Goal: Task Accomplishment & Management: Use online tool/utility

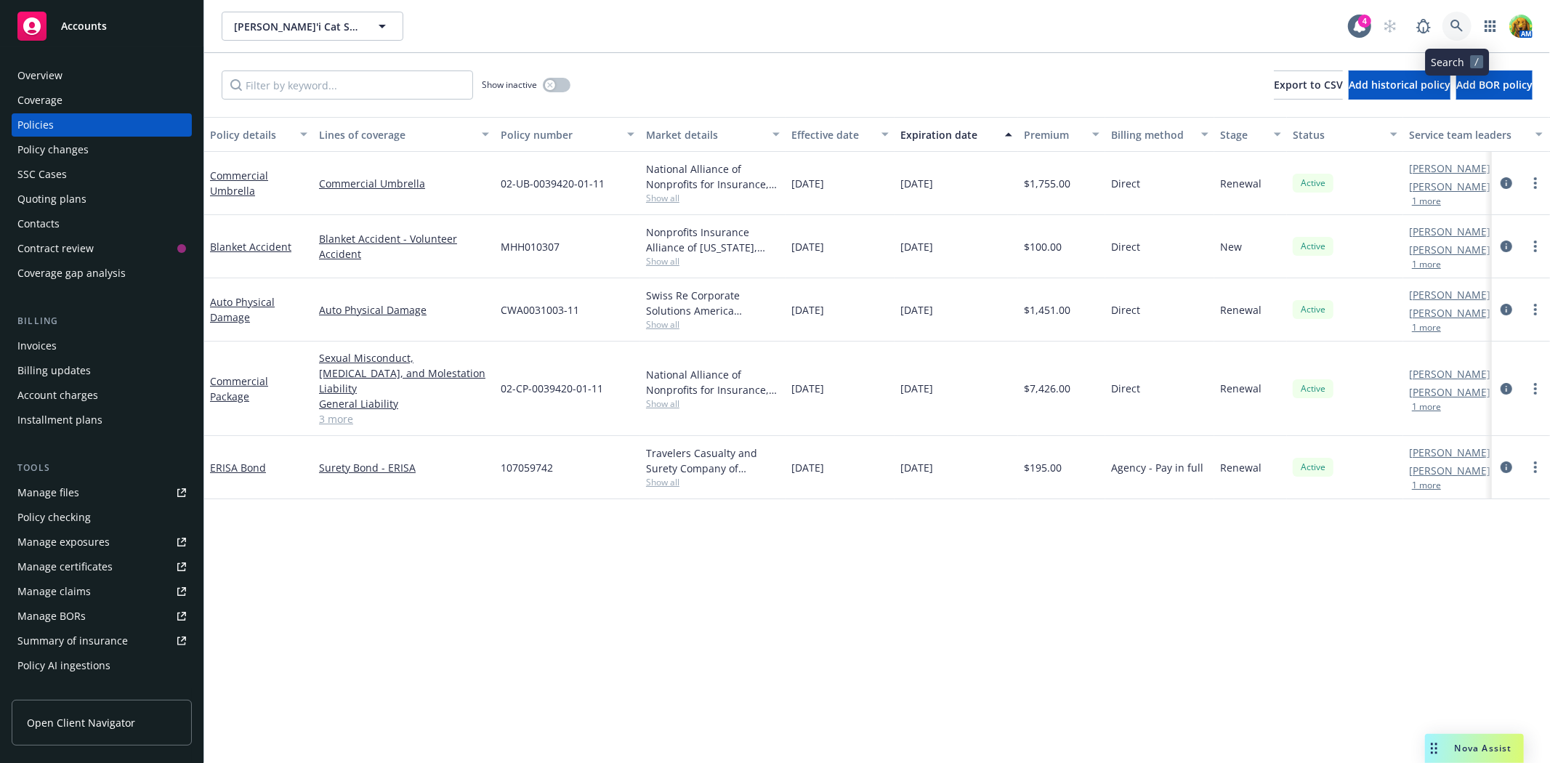
click at [1465, 23] on link at bounding box center [1456, 26] width 29 height 29
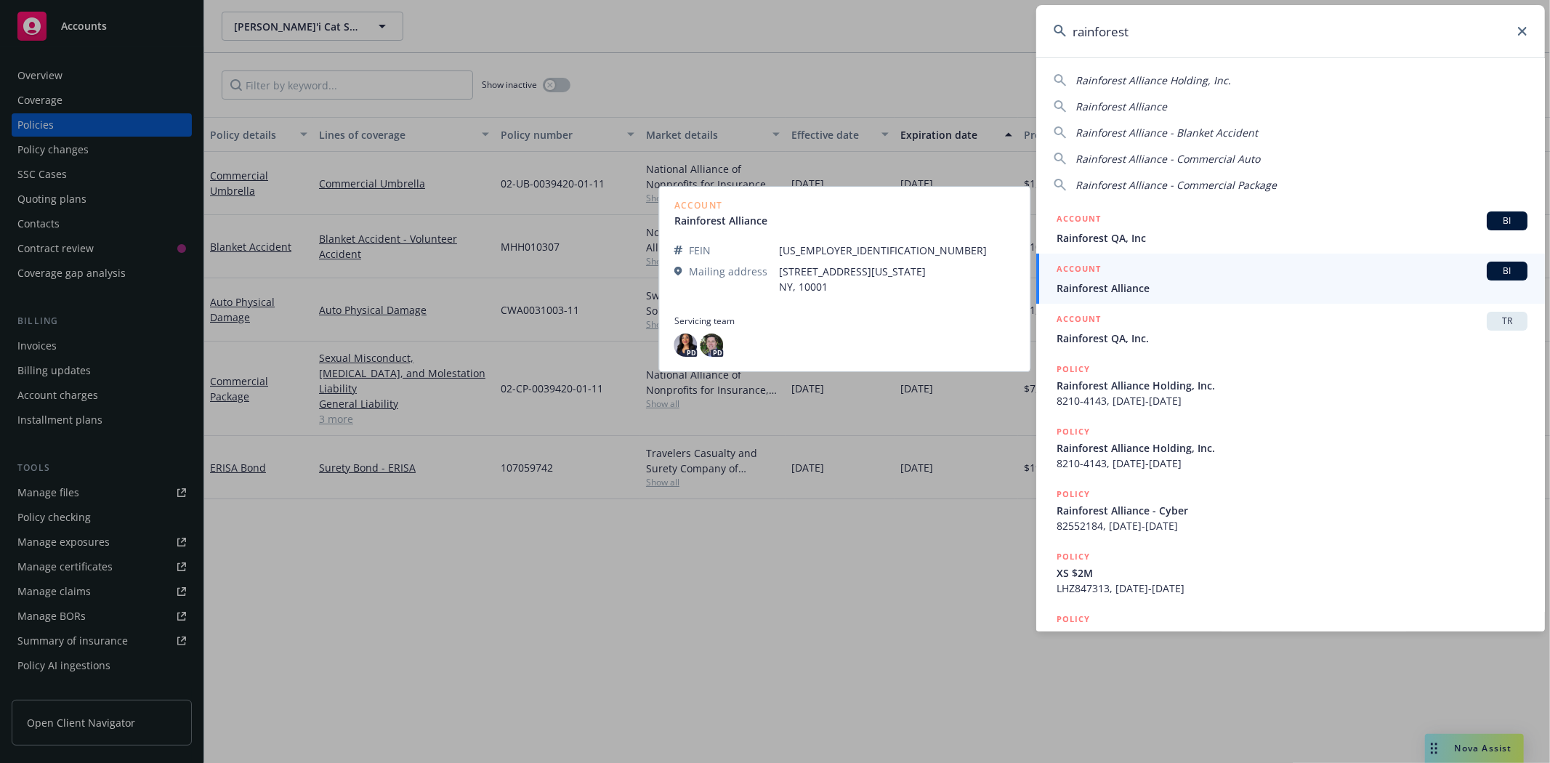
type input "rainforest"
click at [1158, 281] on span "Rainforest Alliance" at bounding box center [1291, 287] width 471 height 15
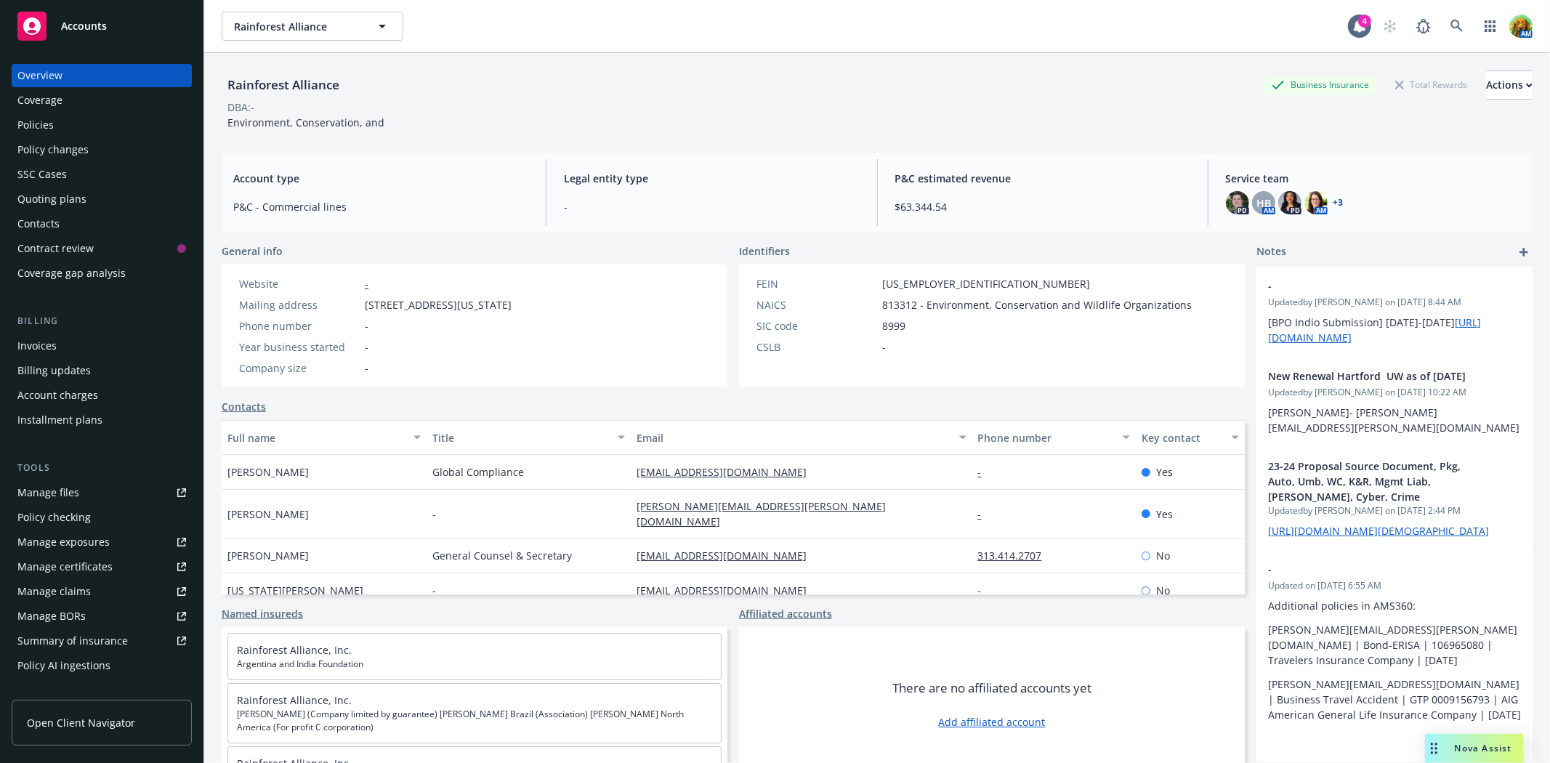
click at [64, 192] on div "Quoting plans" at bounding box center [51, 198] width 69 height 23
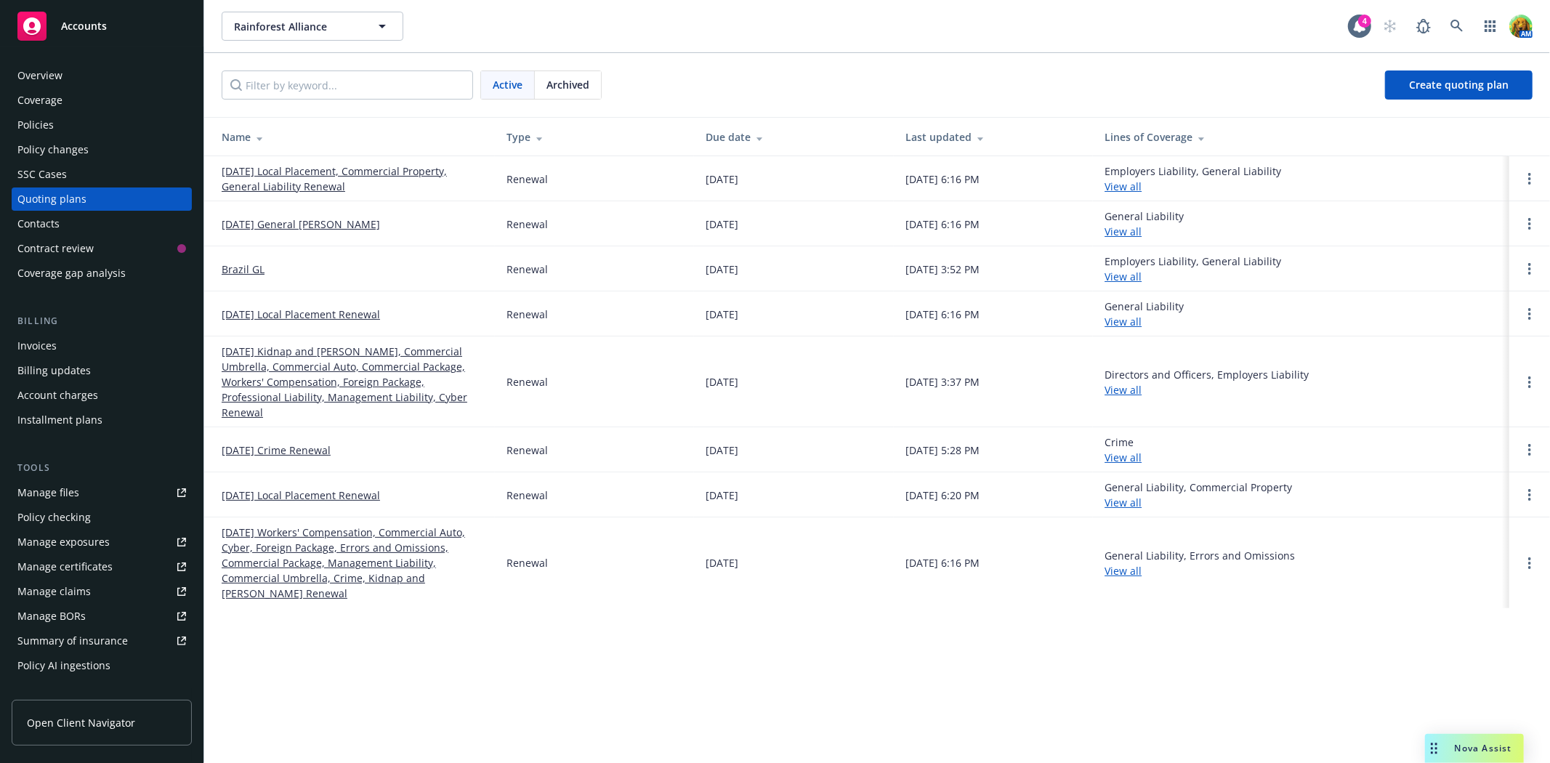
click at [350, 543] on link "[DATE] Workers' Compensation, Commercial Auto, Cyber, Foreign Package, Errors a…" at bounding box center [353, 563] width 262 height 76
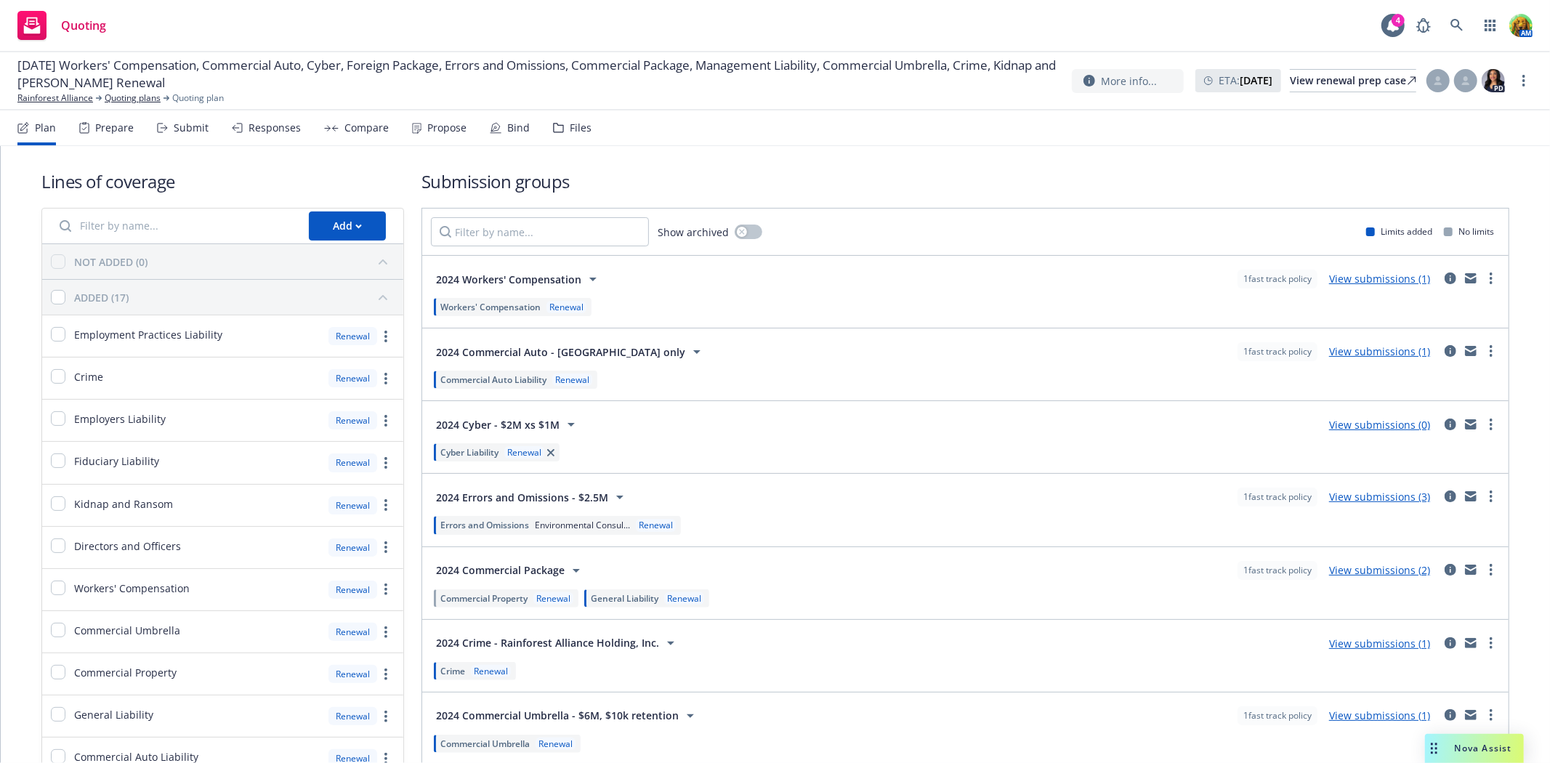
click at [189, 124] on div "Submit" at bounding box center [191, 128] width 35 height 12
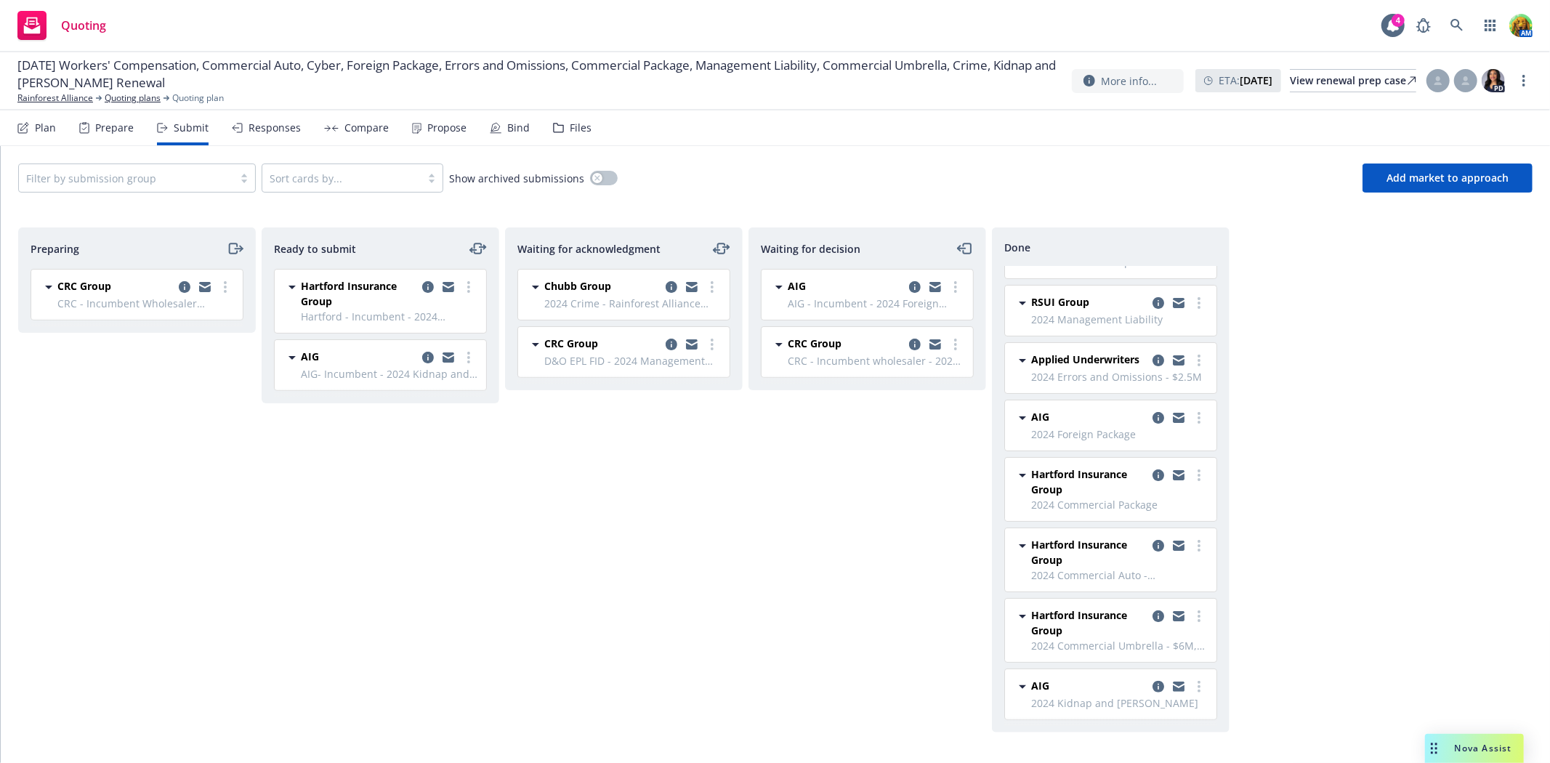
scroll to position [182, 0]
click at [1152, 687] on icon "copy logging email" at bounding box center [1158, 687] width 12 height 12
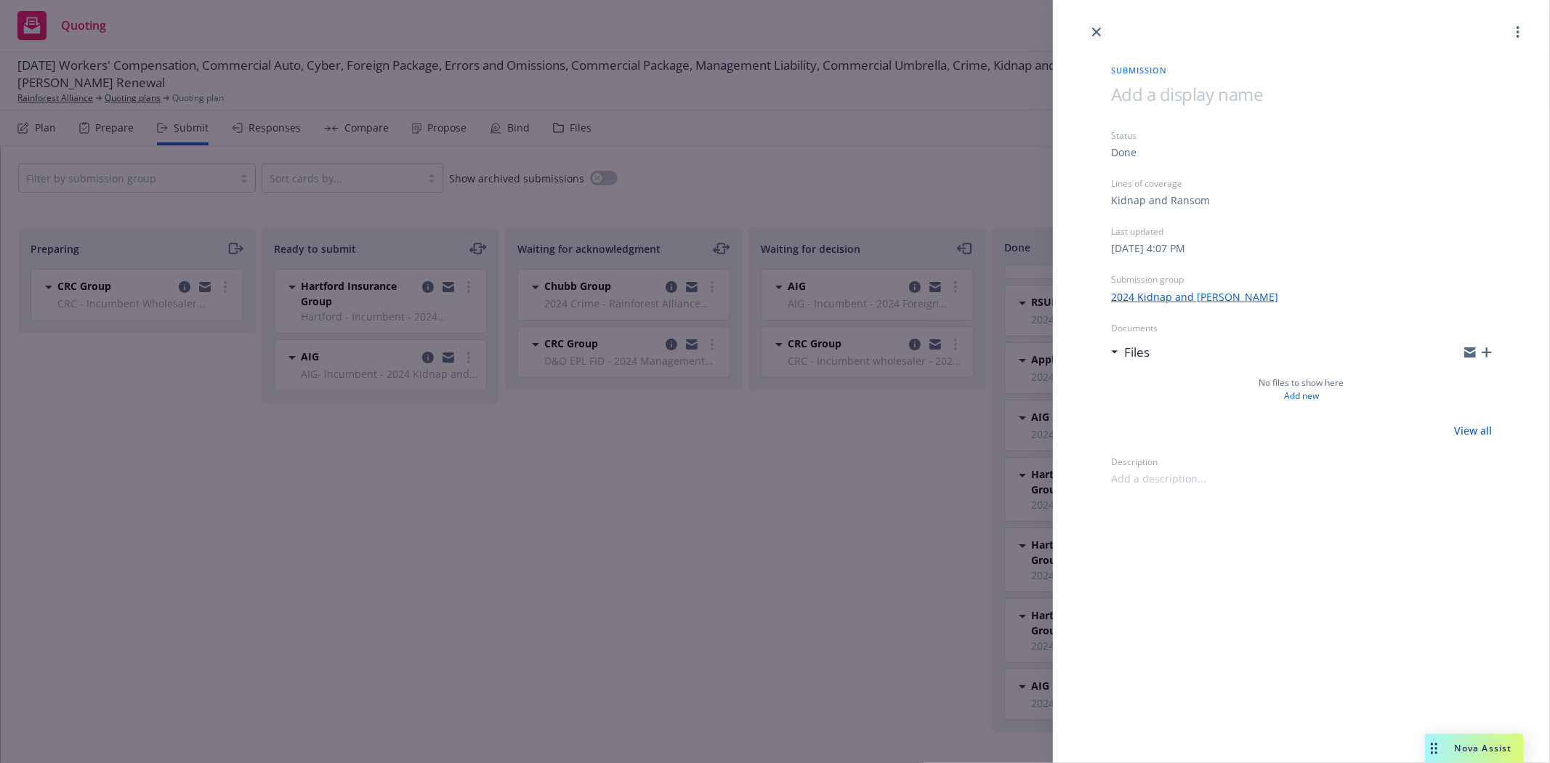
click at [1094, 32] on icon "close" at bounding box center [1096, 32] width 9 height 9
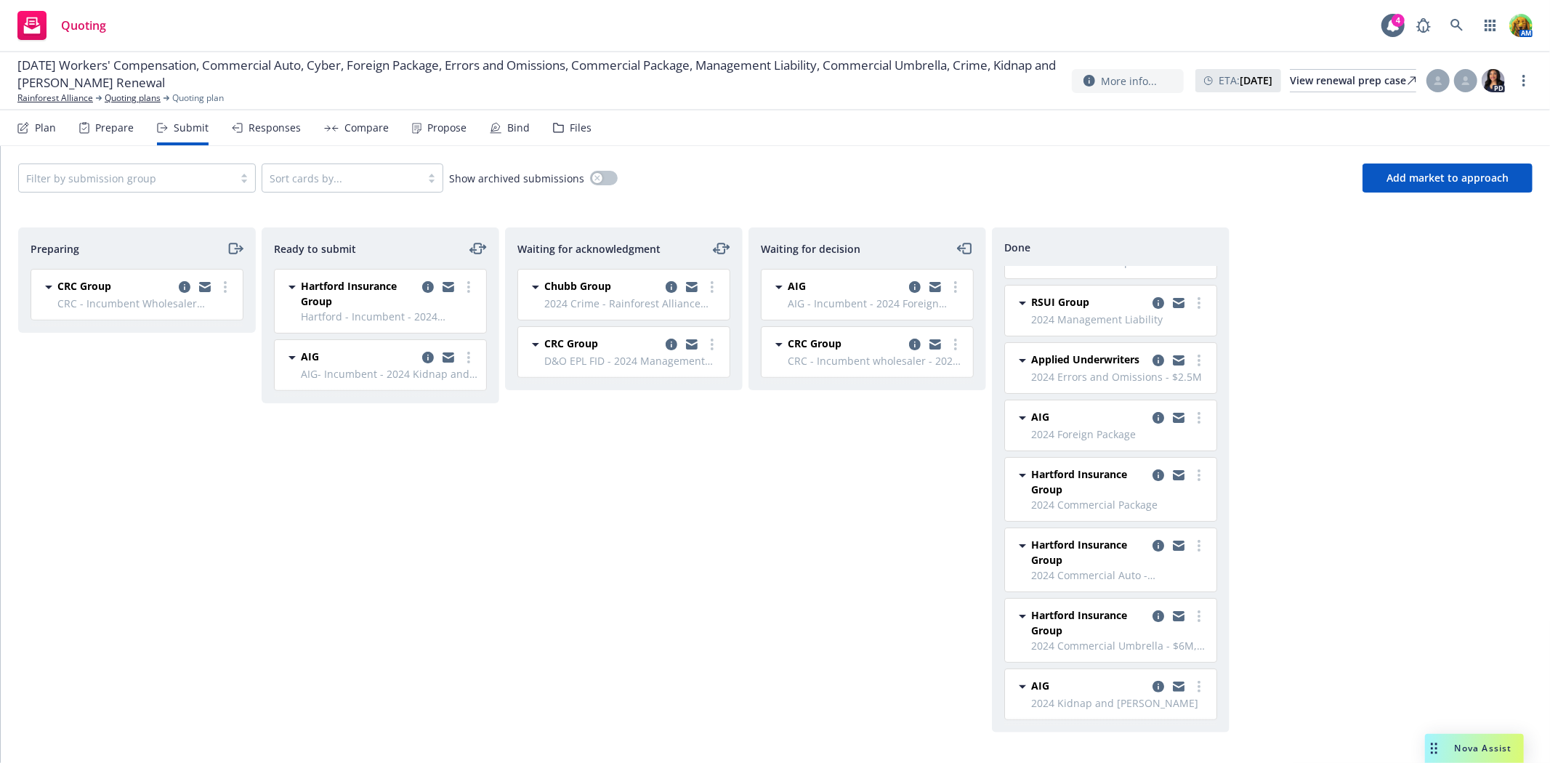
click at [499, 127] on div "Bind" at bounding box center [510, 127] width 40 height 35
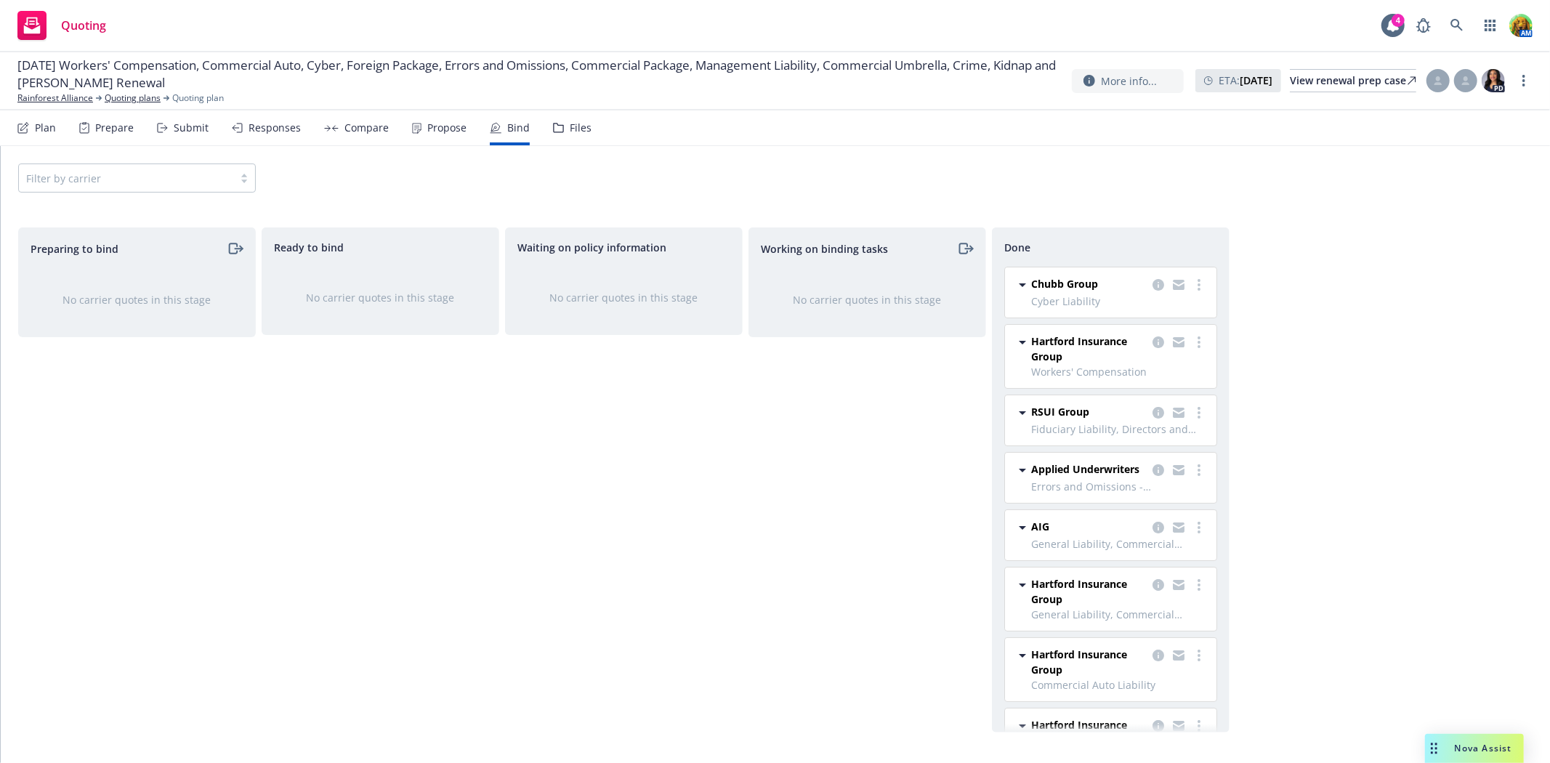
scroll to position [124, 0]
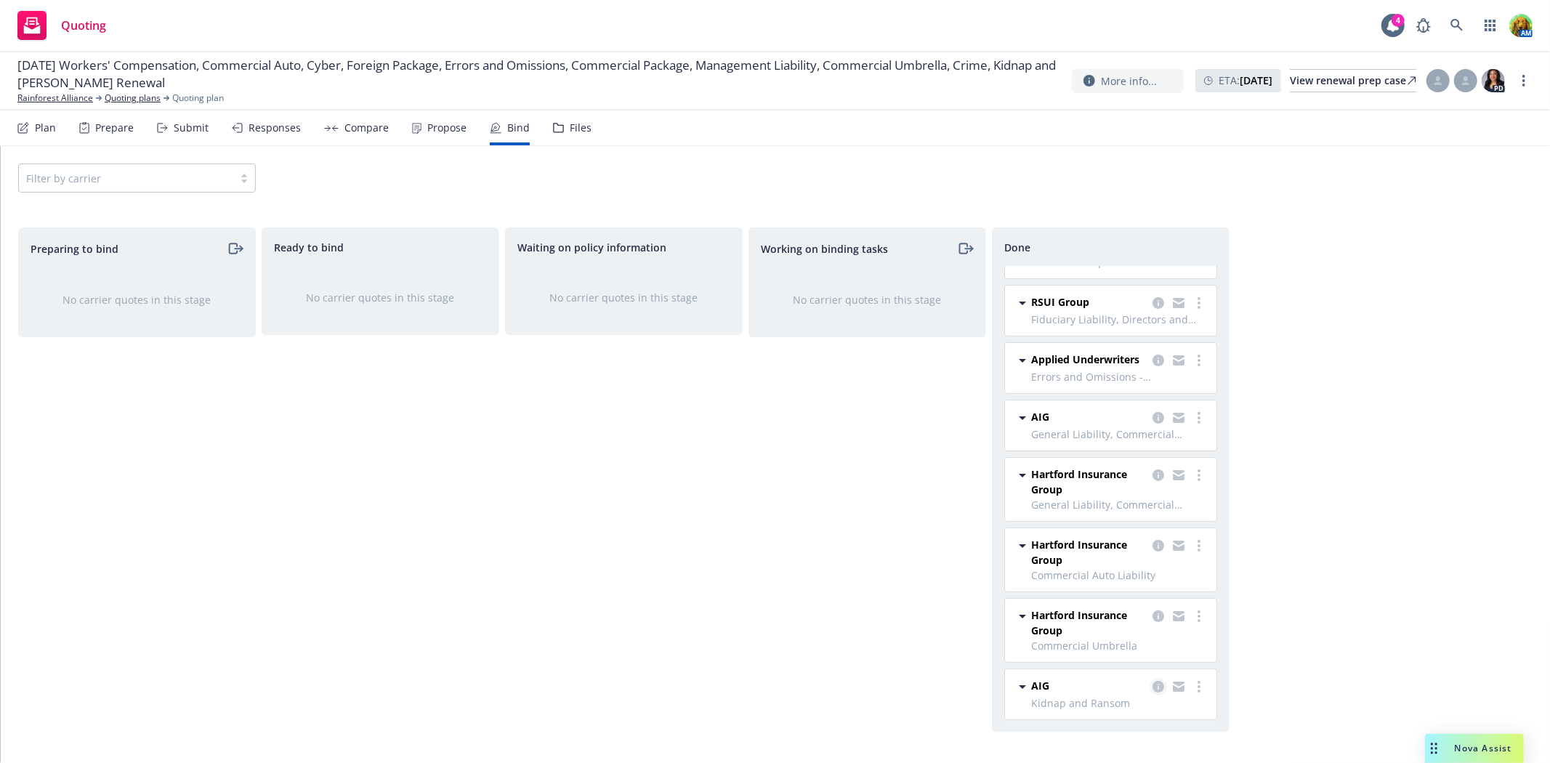
click at [1152, 689] on icon "copy logging email" at bounding box center [1158, 687] width 12 height 12
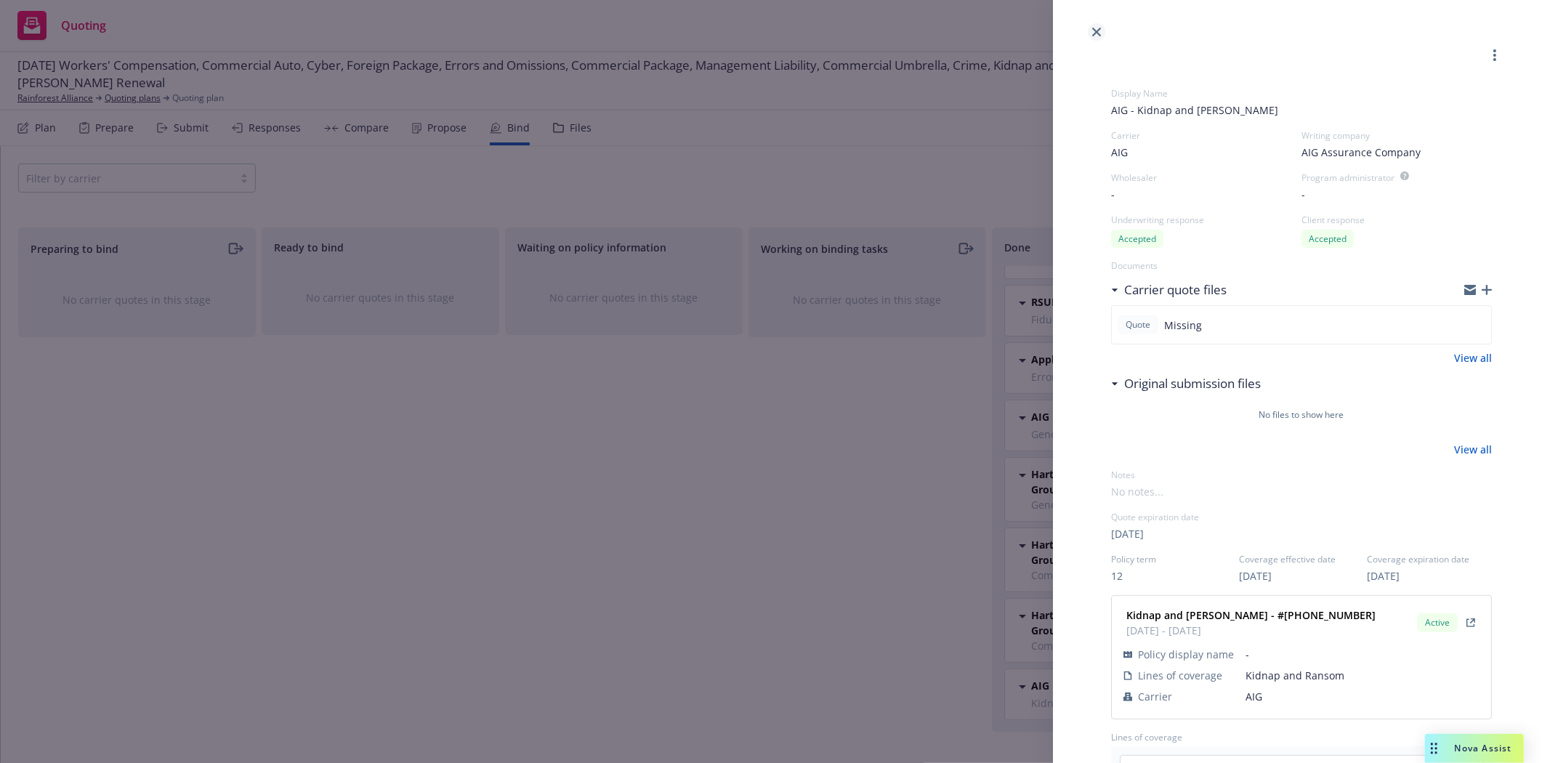
click at [1096, 31] on icon "close" at bounding box center [1096, 32] width 9 height 9
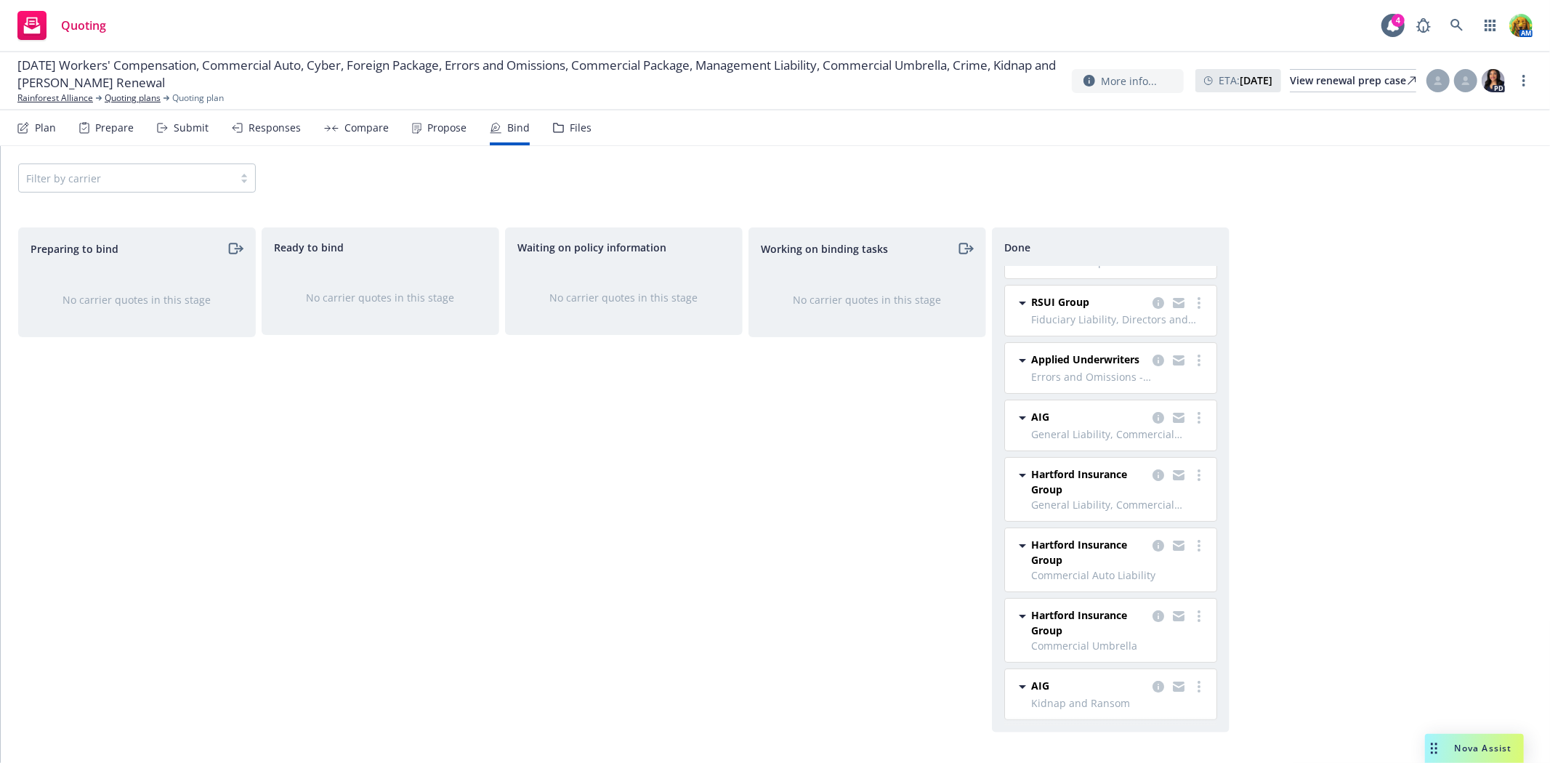
click at [572, 131] on div "Files" at bounding box center [581, 128] width 22 height 12
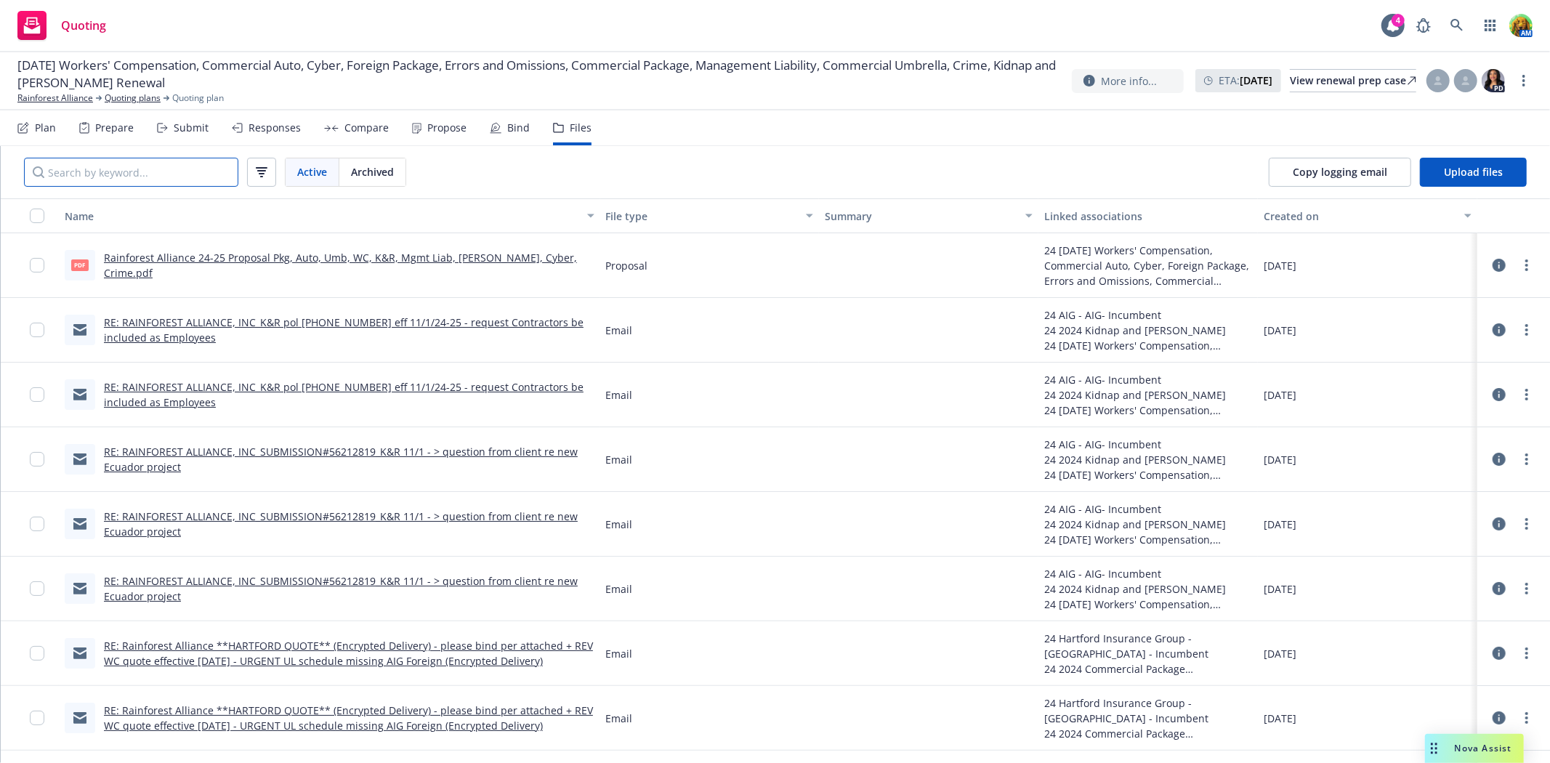
click at [206, 176] on input "Search by keyword..." at bounding box center [131, 172] width 214 height 29
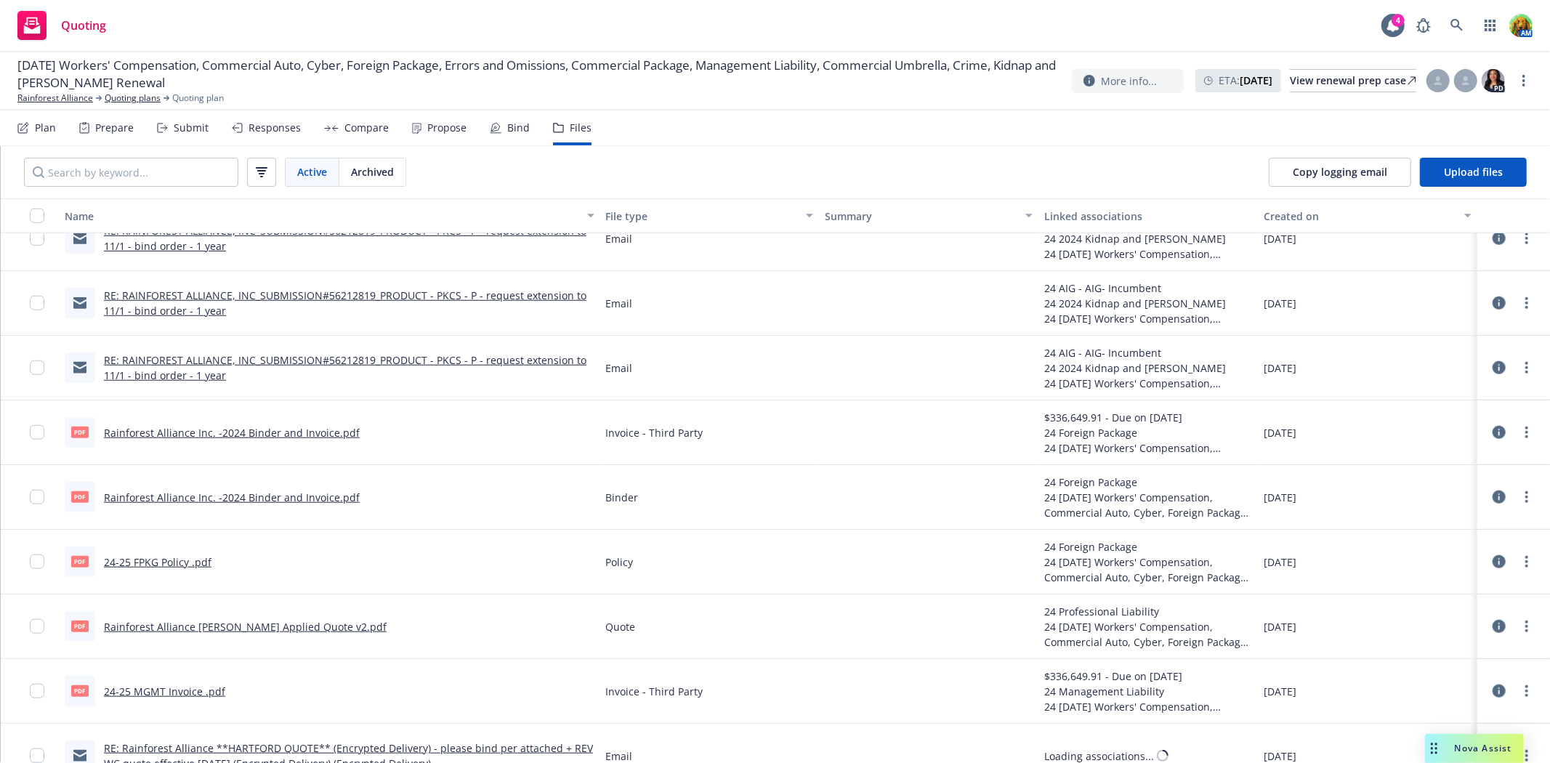
scroll to position [1130, 0]
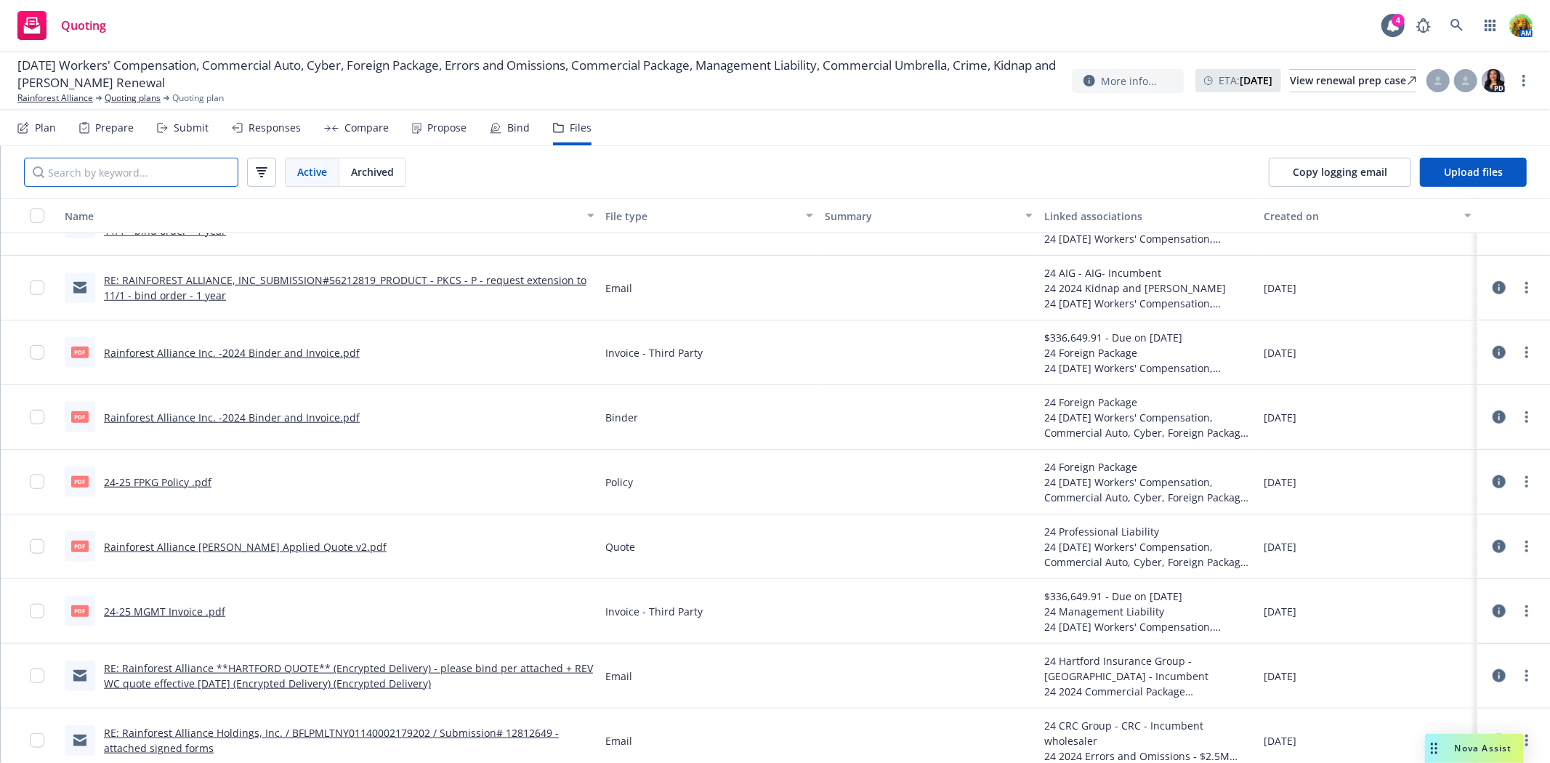
click at [207, 169] on input "Search by keyword..." at bounding box center [131, 172] width 214 height 29
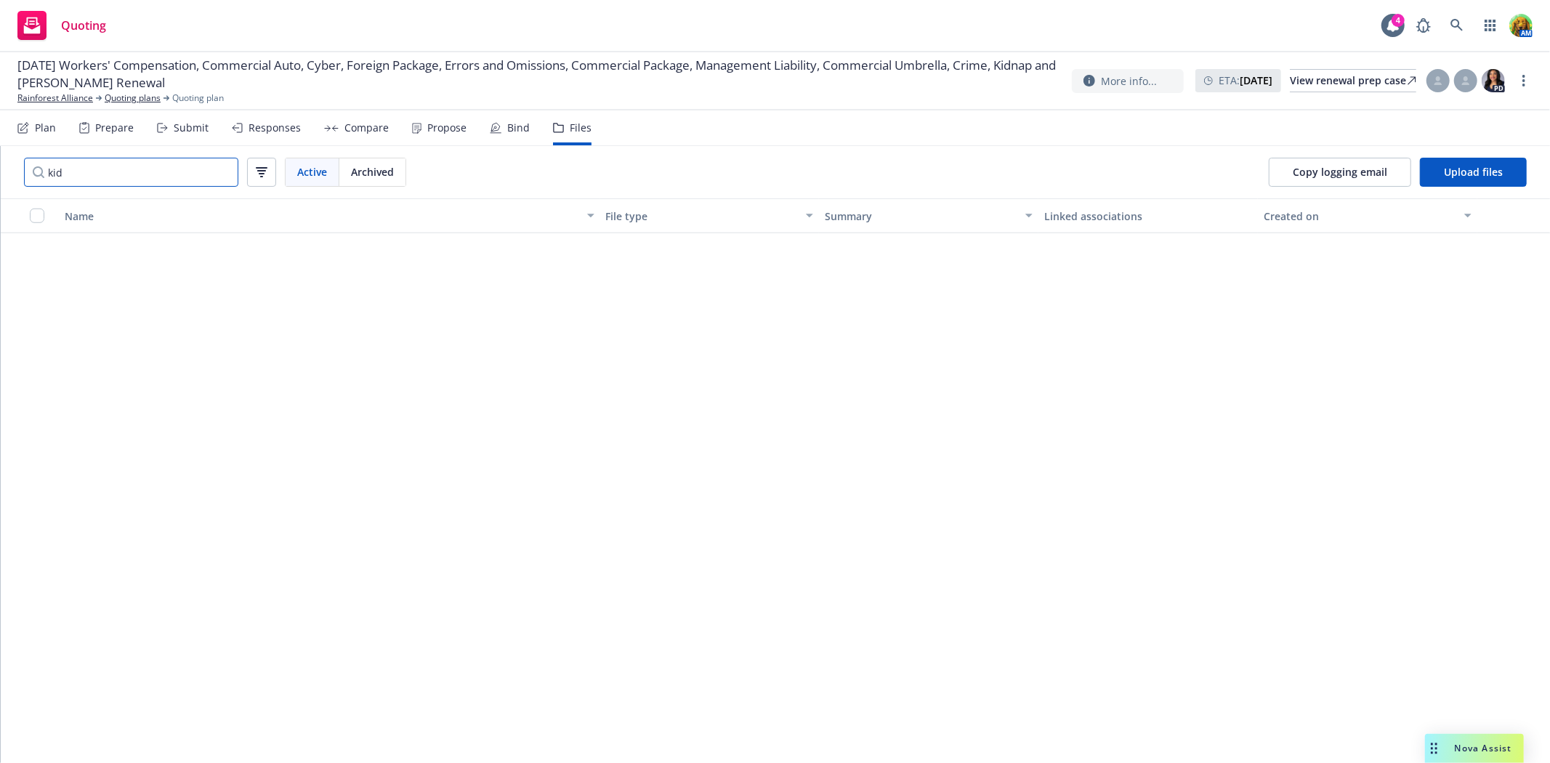
scroll to position [0, 0]
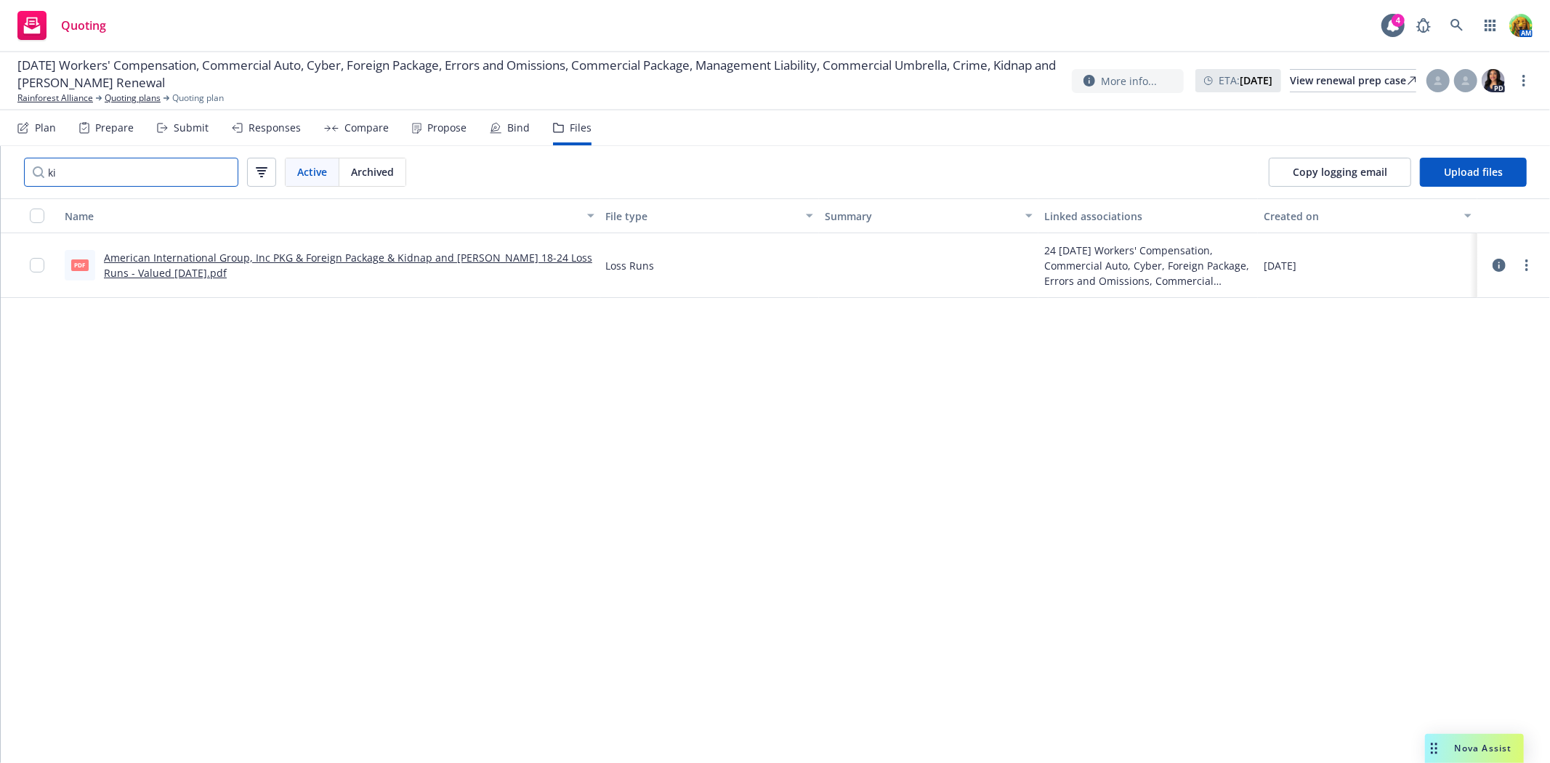
type input "k"
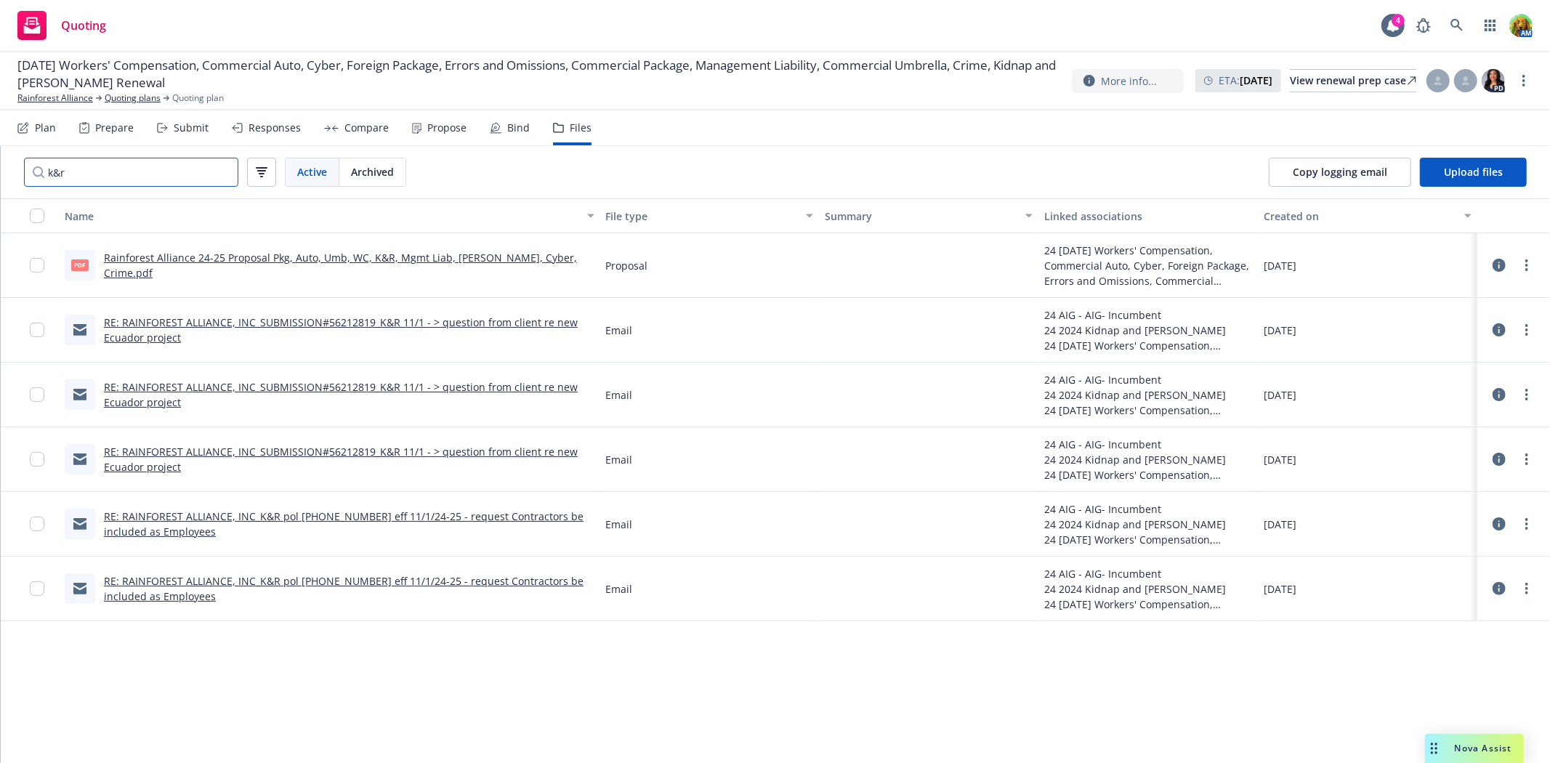
type input "k&r"
click at [286, 576] on link "RE: RAINFOREST ALLIANCE, INC_K&R pol 02-541-91-78 eff 11/1/24-25 - request Cont…" at bounding box center [344, 588] width 480 height 29
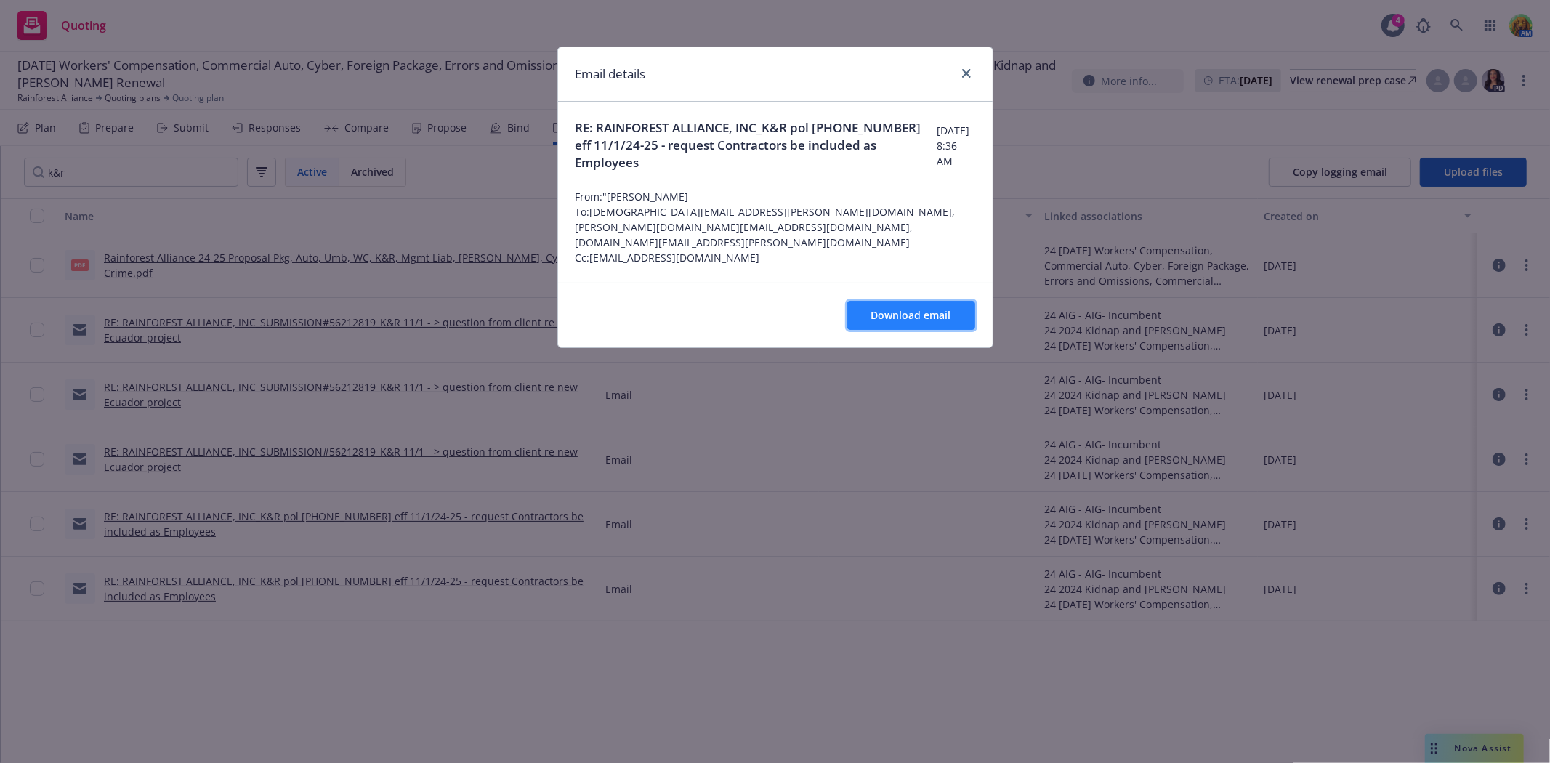
click at [875, 308] on span "Download email" at bounding box center [911, 315] width 80 height 14
click at [969, 78] on link "close" at bounding box center [966, 73] width 17 height 17
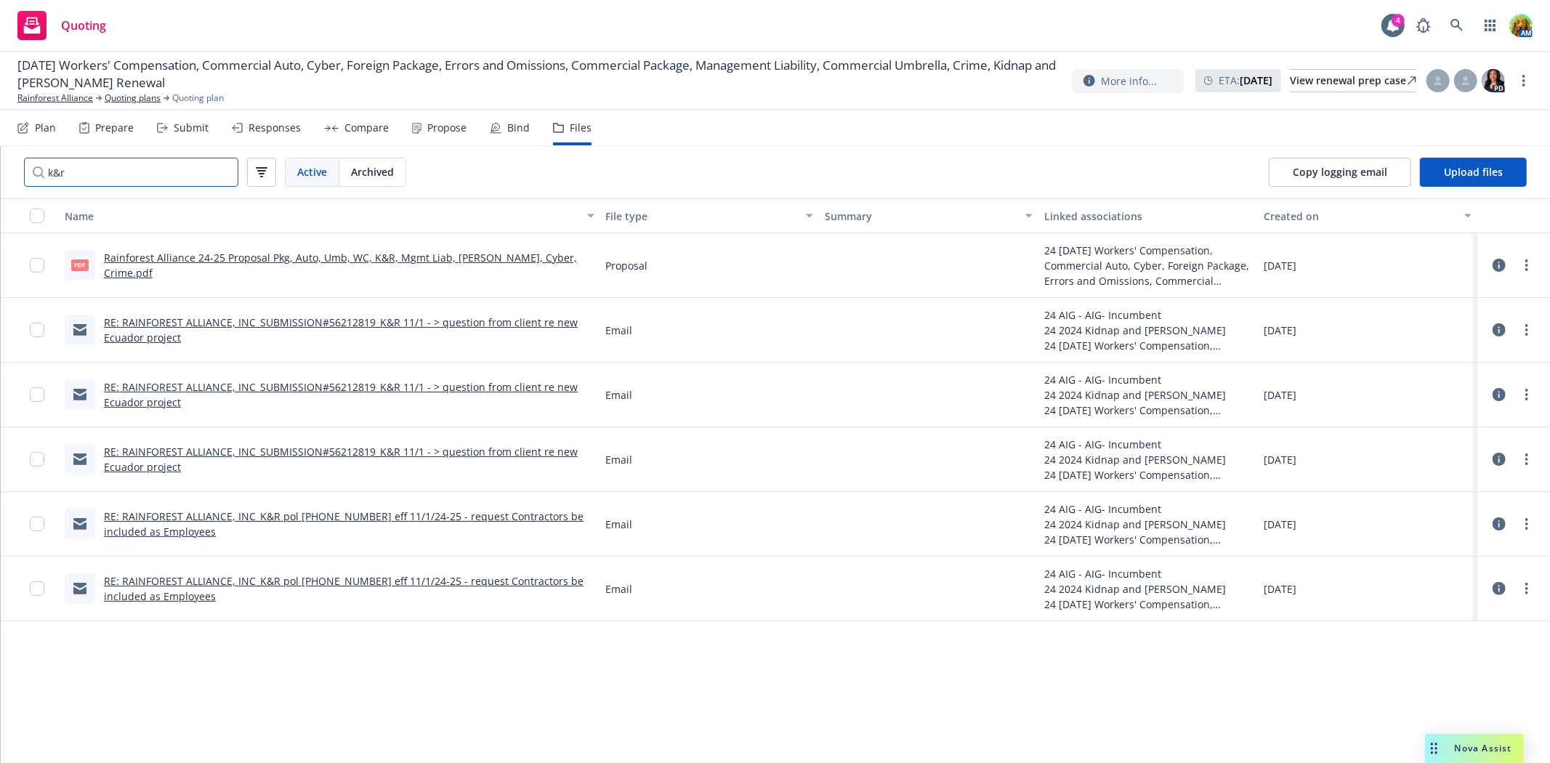
drag, startPoint x: 100, startPoint y: 179, endPoint x: 20, endPoint y: 161, distance: 81.2
click at [20, 161] on div "k&r Active Archived" at bounding box center [215, 172] width 429 height 52
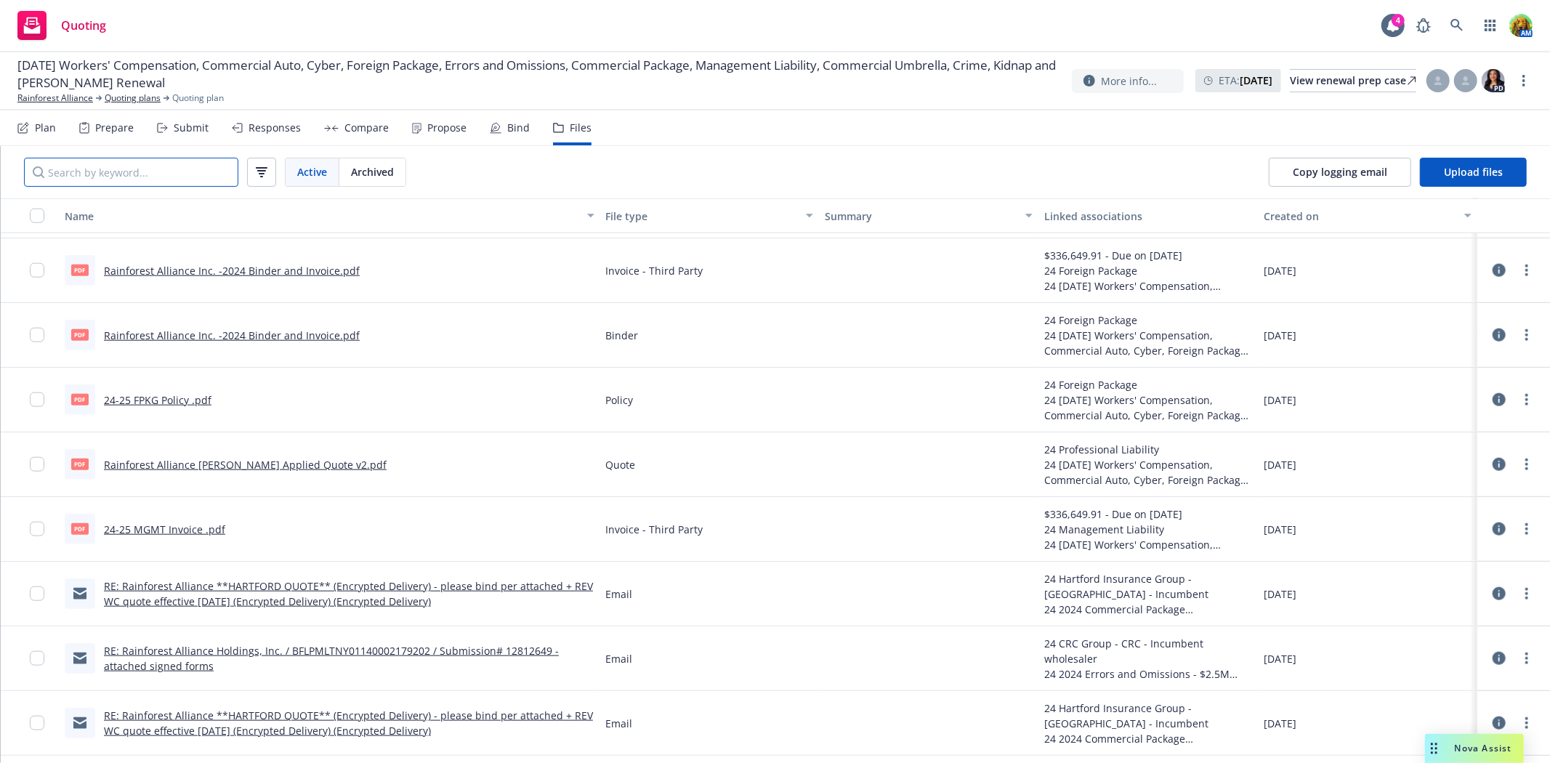
scroll to position [1291, 0]
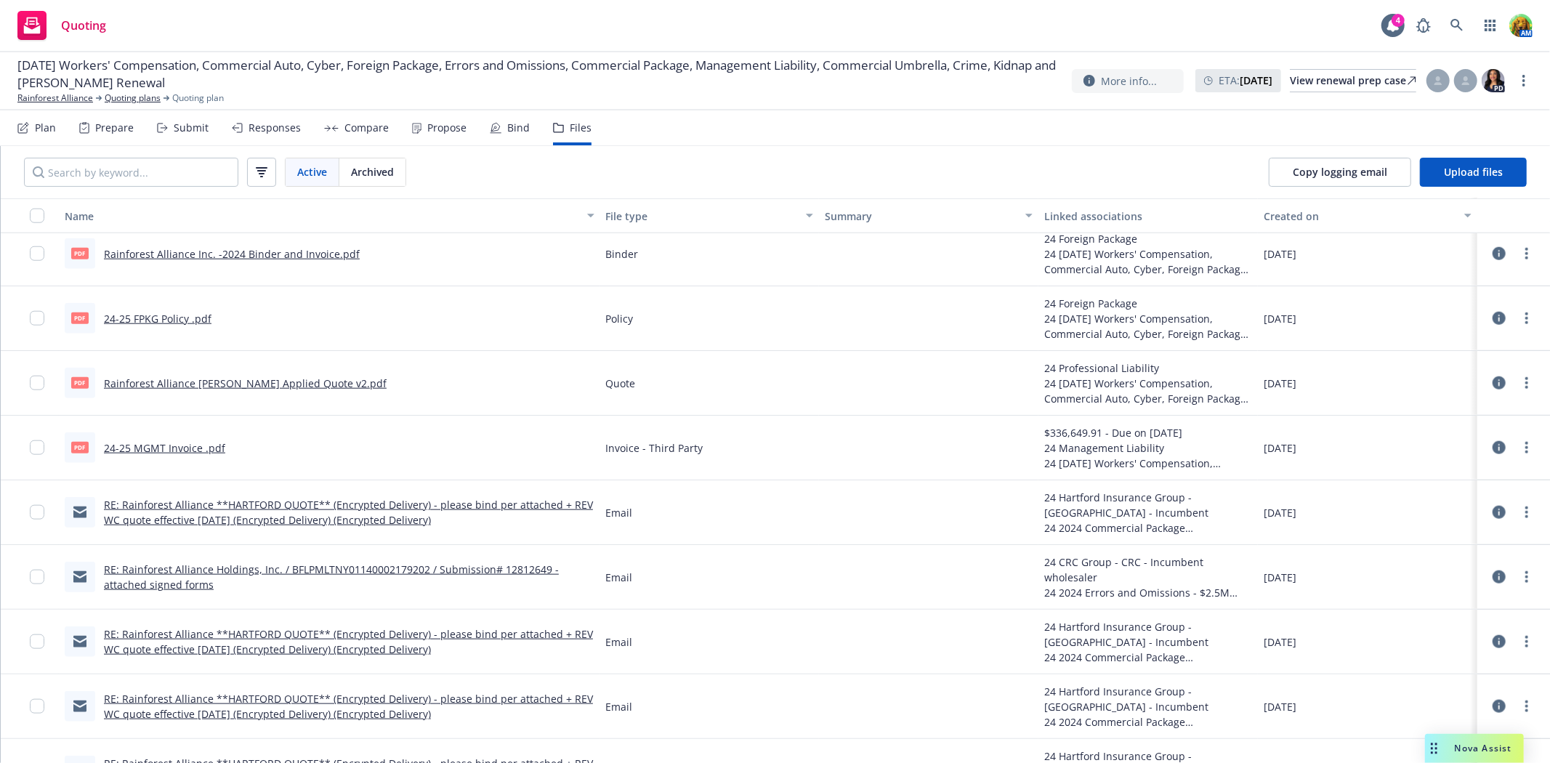
click at [472, 567] on link "RE: Rainforest Alliance Holdings, Inc. / BFLPMLTNY01140002179202 / Submission# …" at bounding box center [331, 576] width 455 height 29
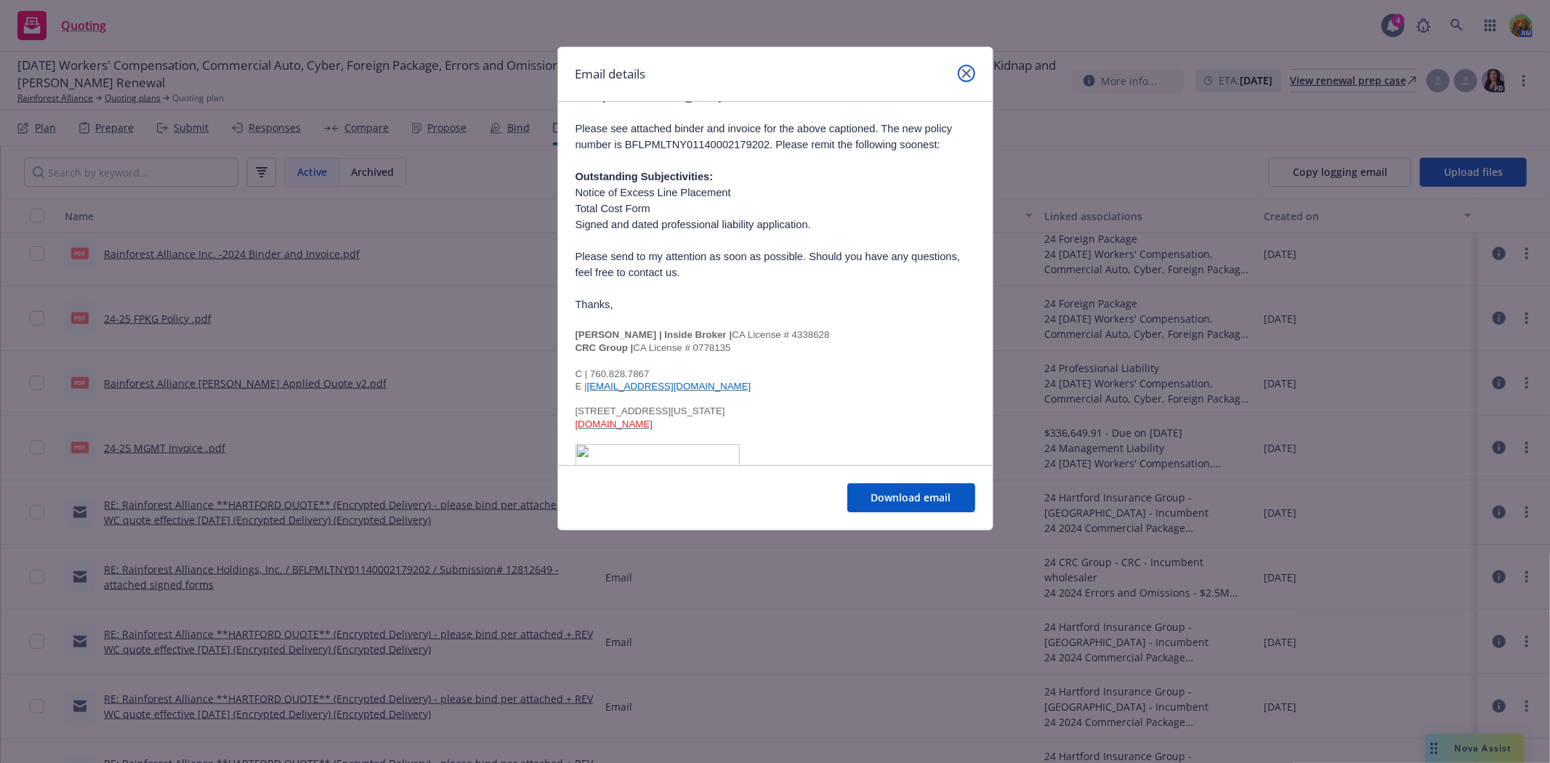
click at [969, 75] on icon "close" at bounding box center [966, 73] width 9 height 9
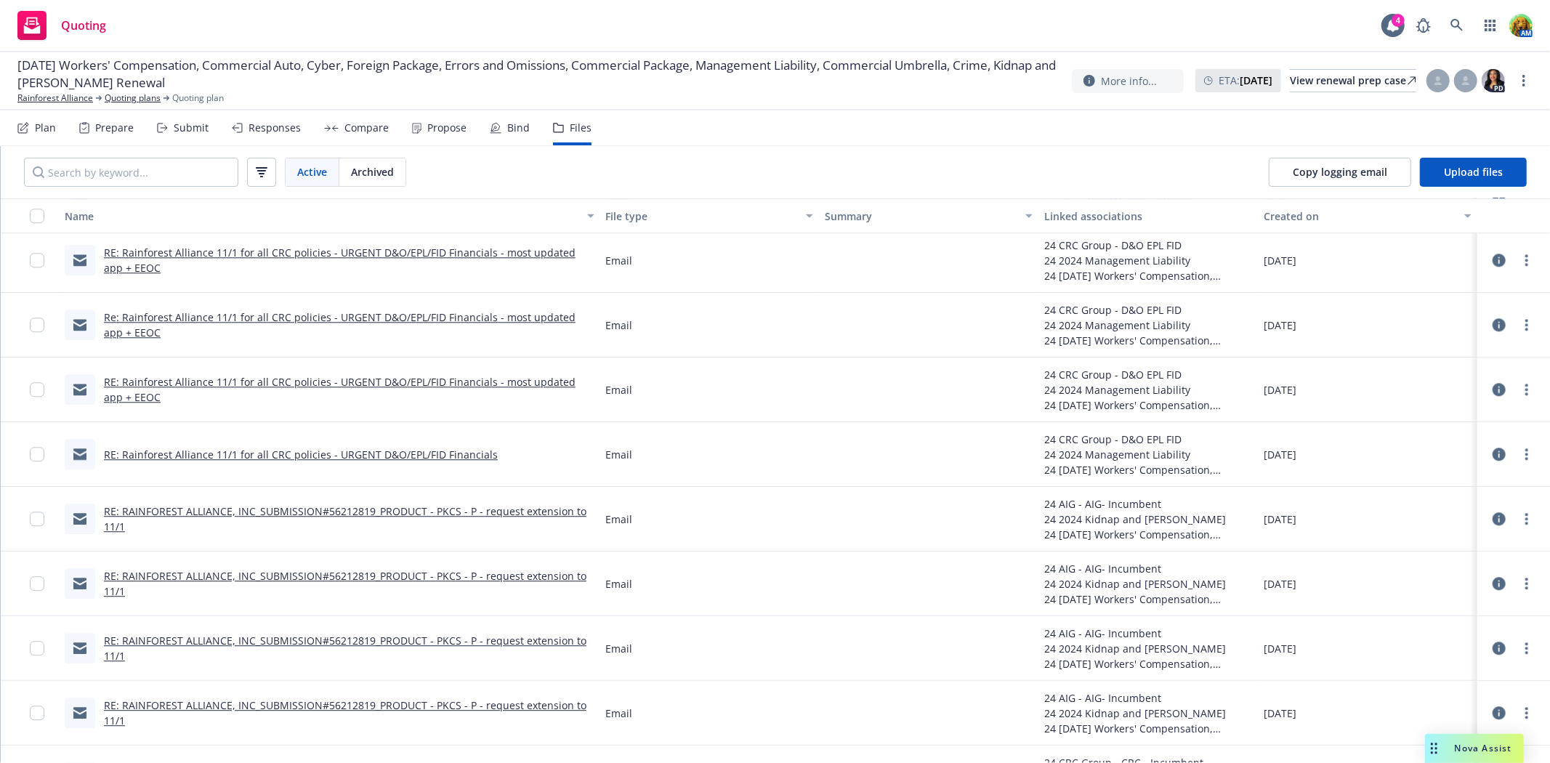
scroll to position [3229, 0]
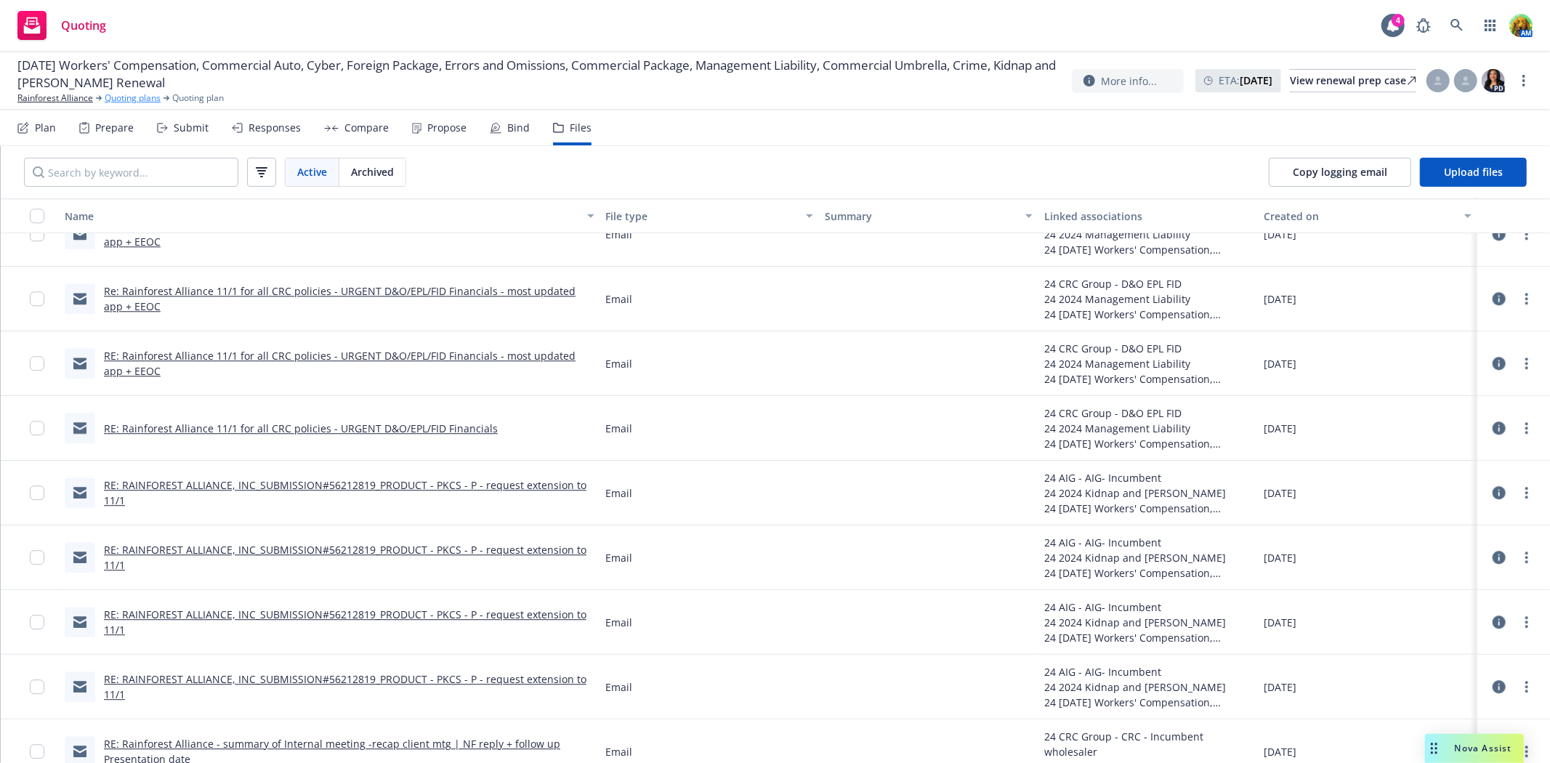
click at [133, 102] on link "Quoting plans" at bounding box center [133, 98] width 56 height 13
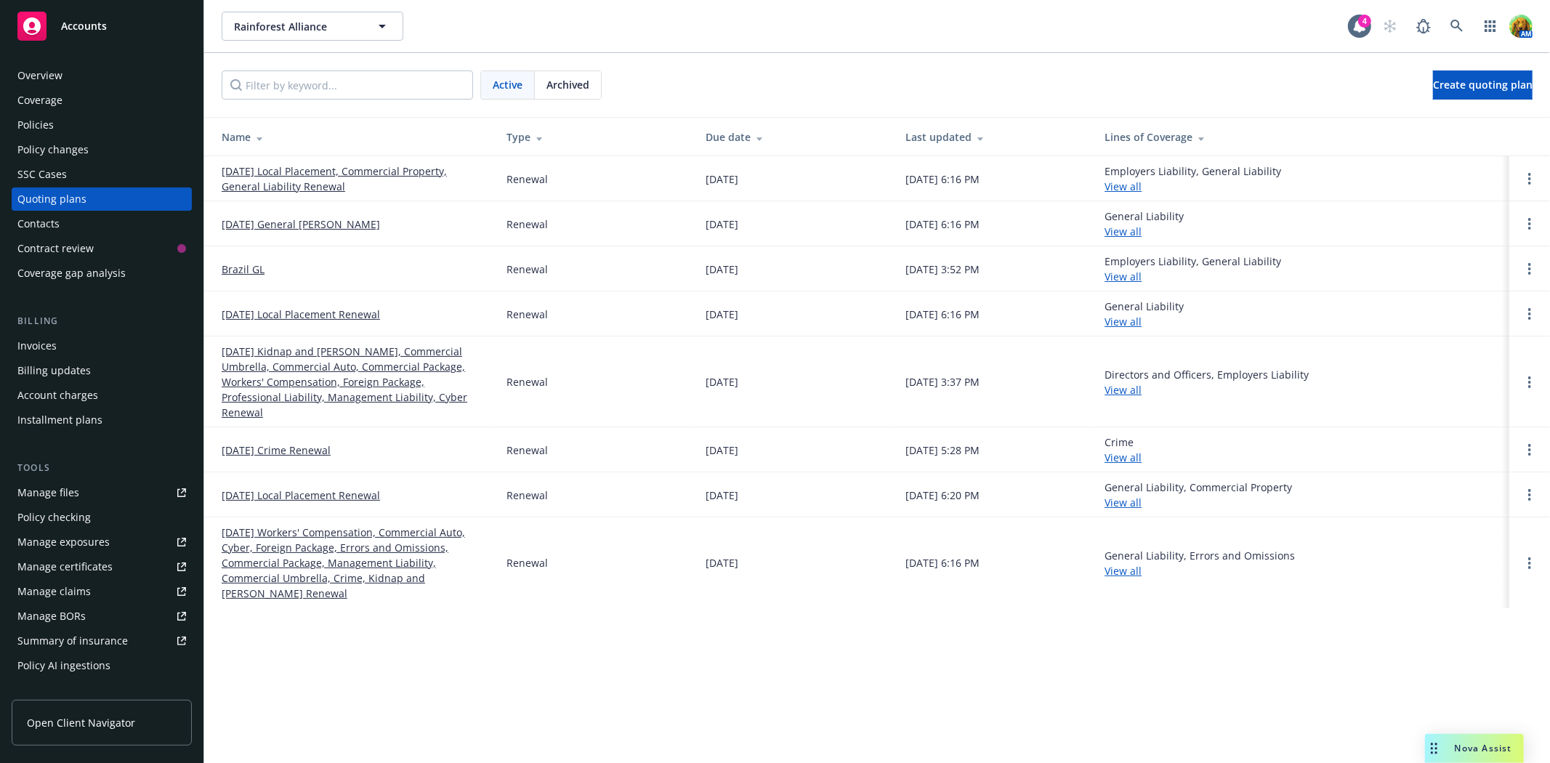
click at [373, 562] on link "[DATE] Workers' Compensation, Commercial Auto, Cyber, Foreign Package, Errors a…" at bounding box center [353, 563] width 262 height 76
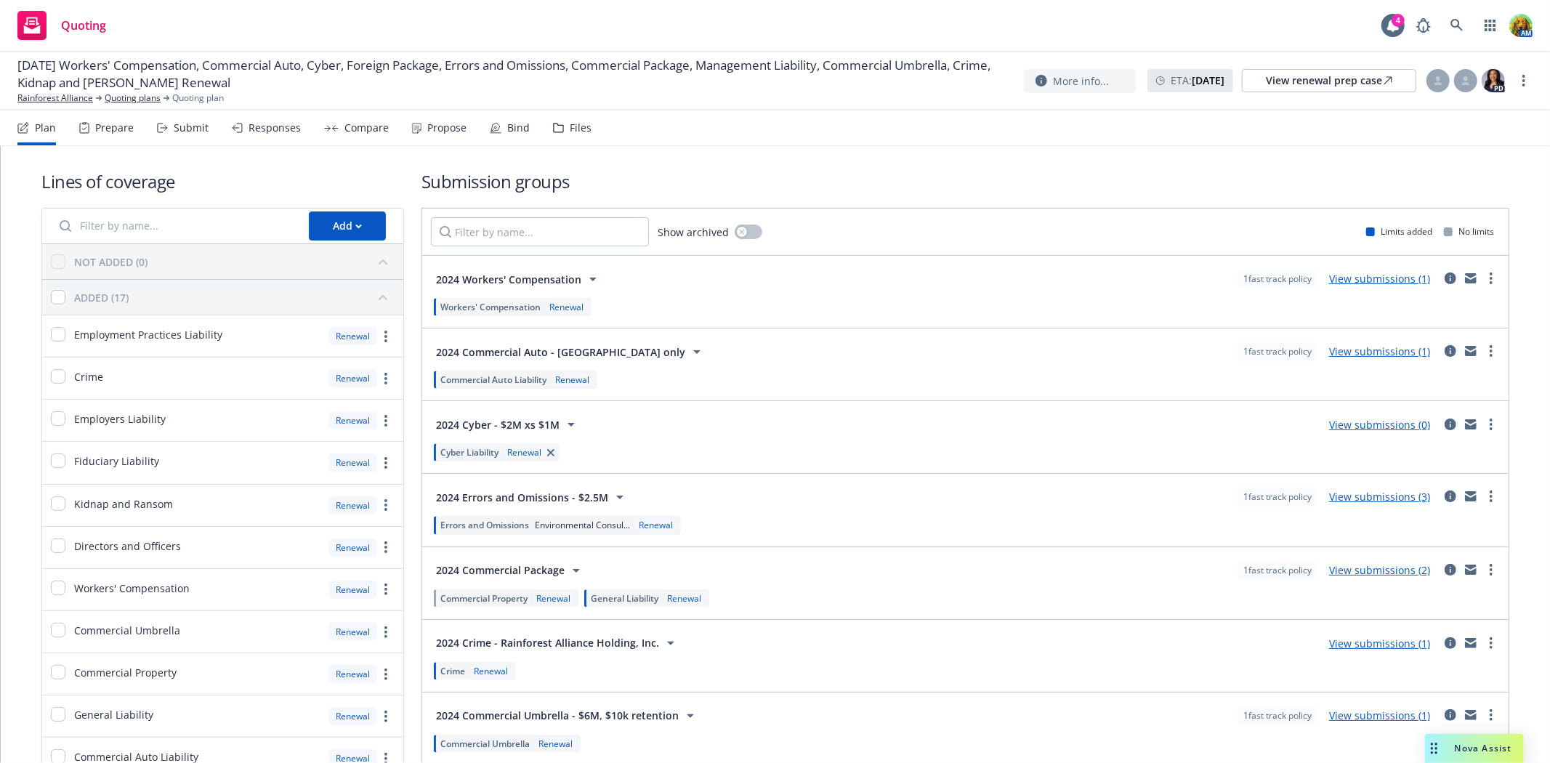
click at [177, 126] on div "Submit" at bounding box center [191, 128] width 35 height 12
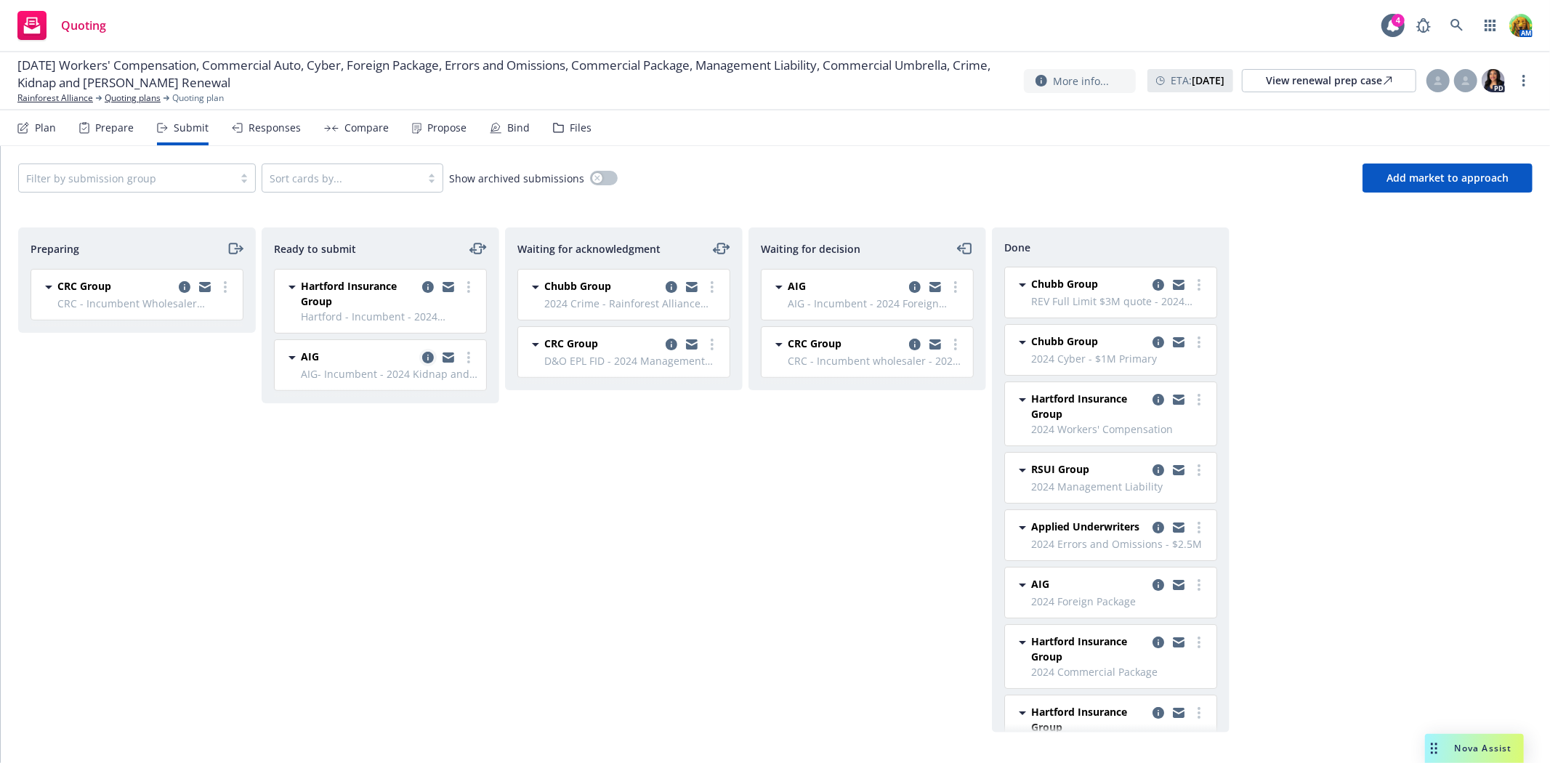
click at [424, 358] on icon "copy logging email" at bounding box center [428, 358] width 12 height 12
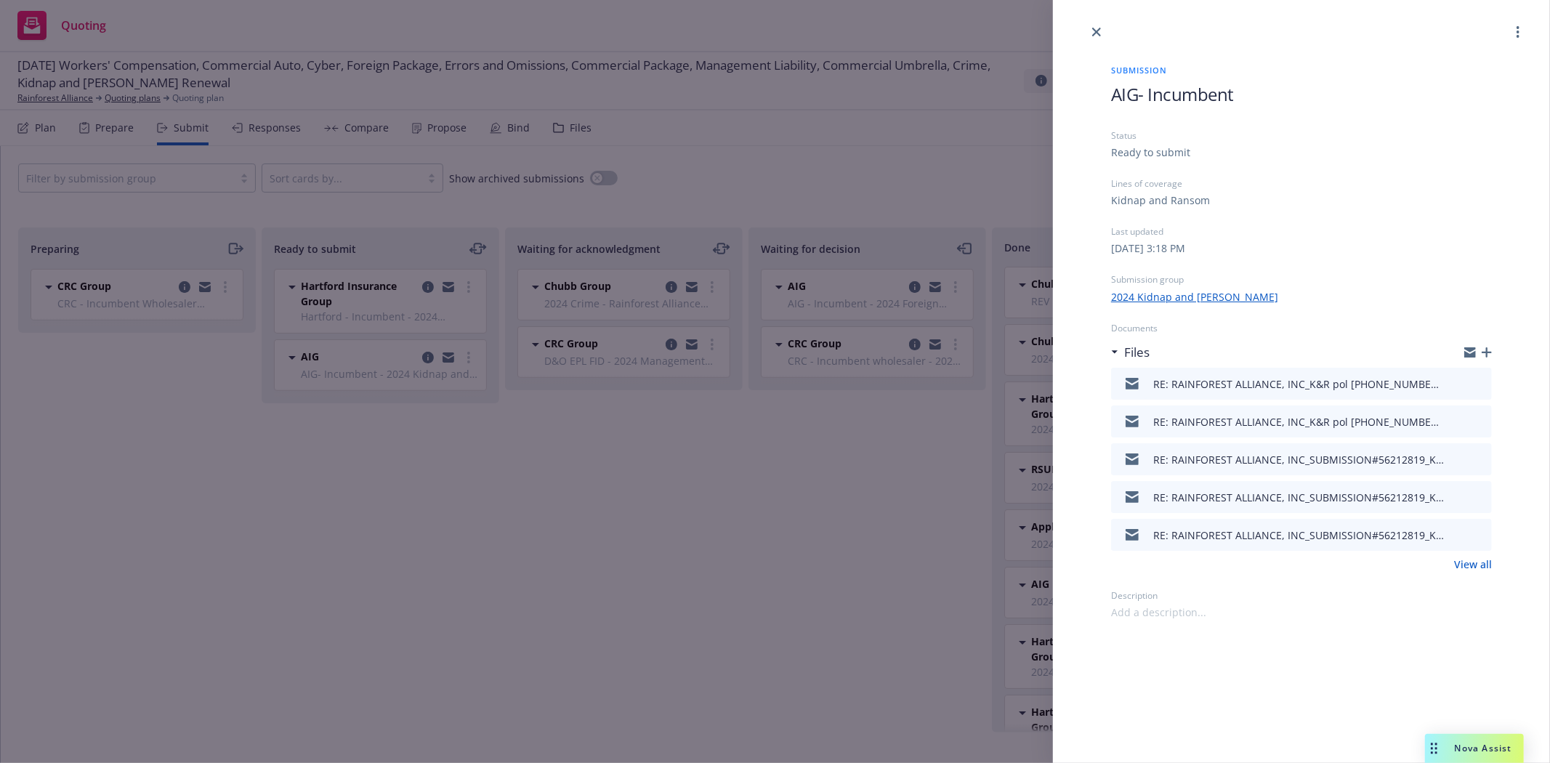
click at [1470, 568] on link "View all" at bounding box center [1473, 564] width 38 height 15
click at [1486, 349] on icon "button" at bounding box center [1486, 352] width 10 height 10
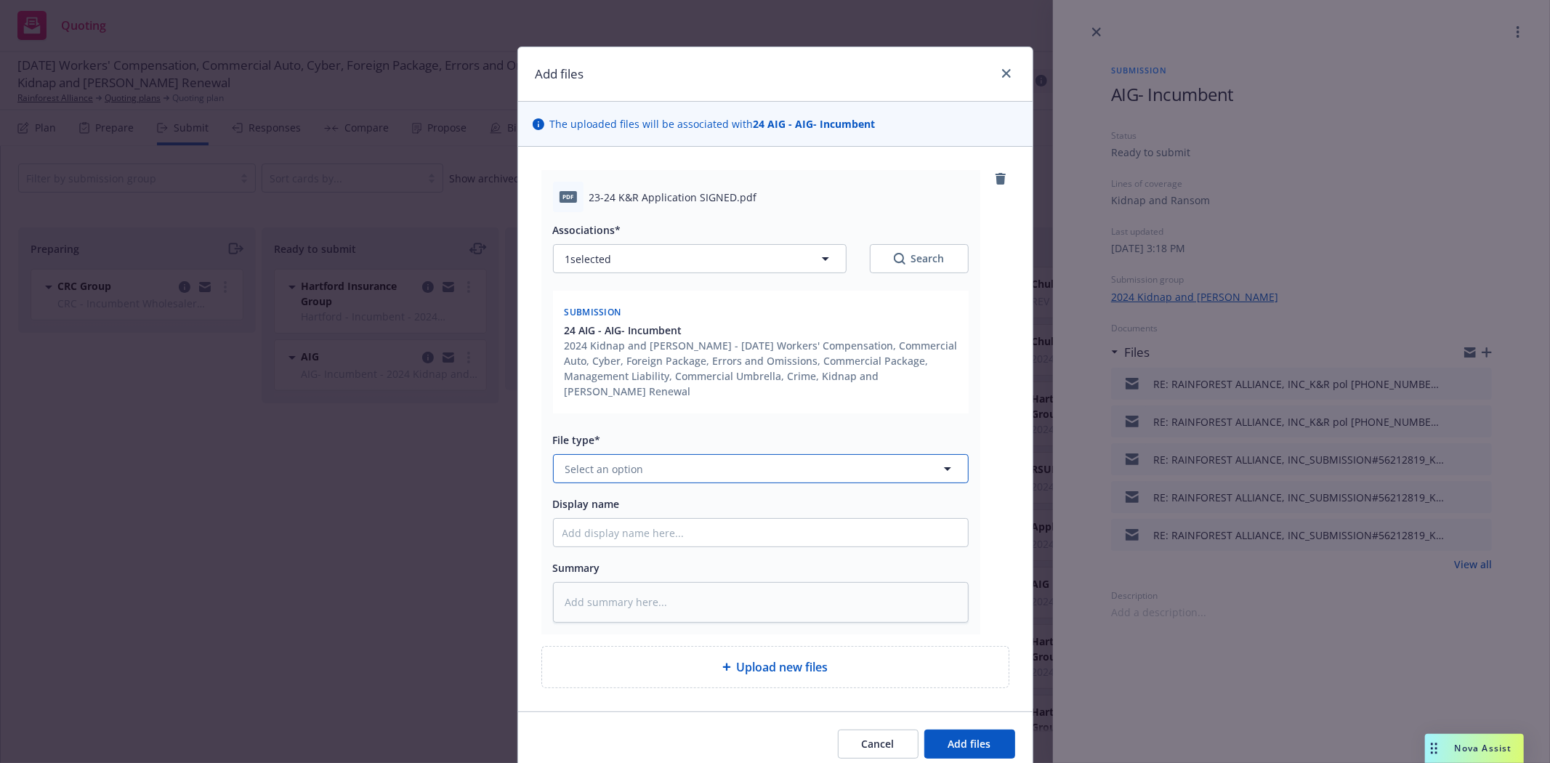
click at [699, 459] on button "Select an option" at bounding box center [761, 468] width 416 height 29
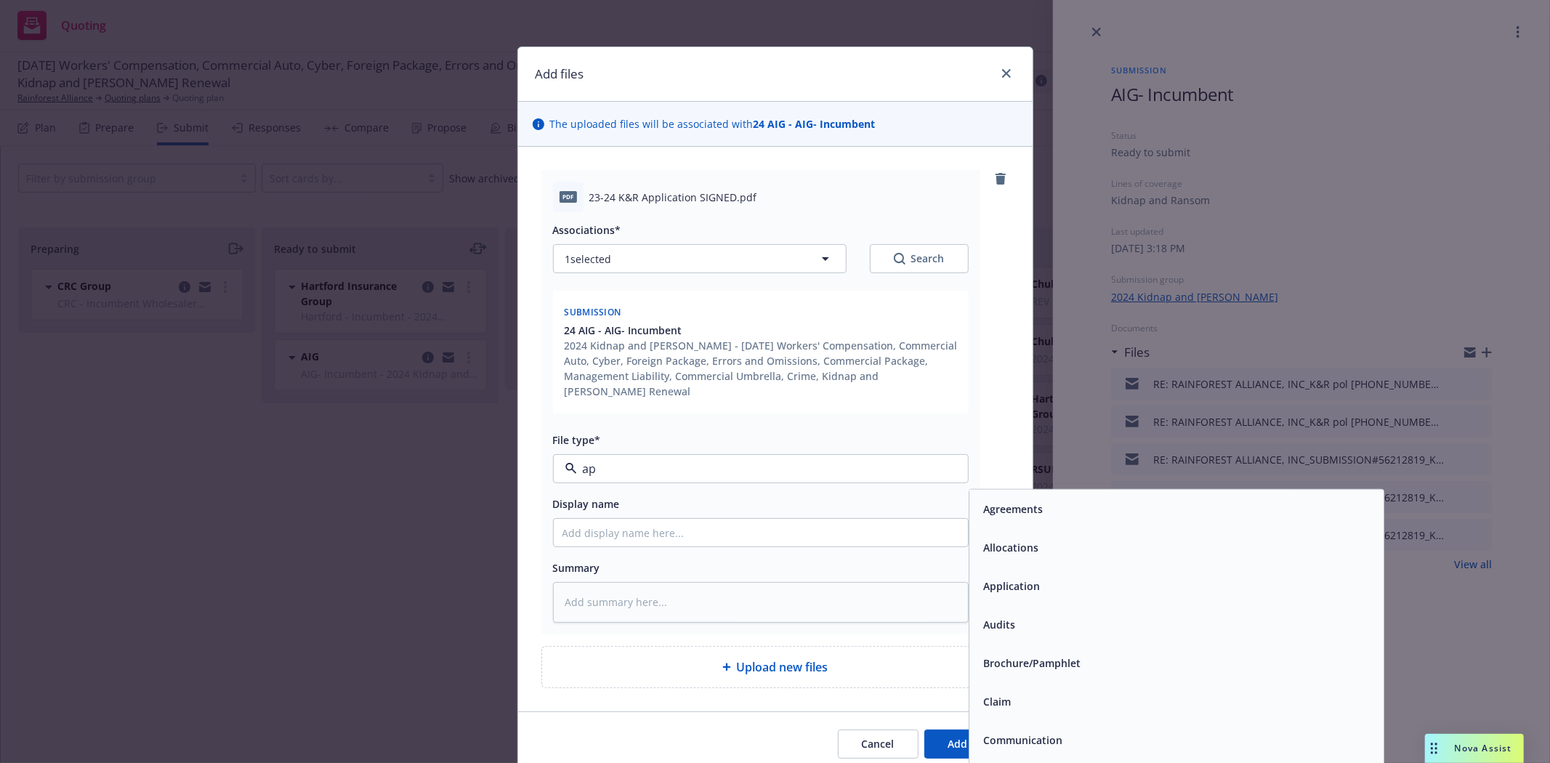
type input "app"
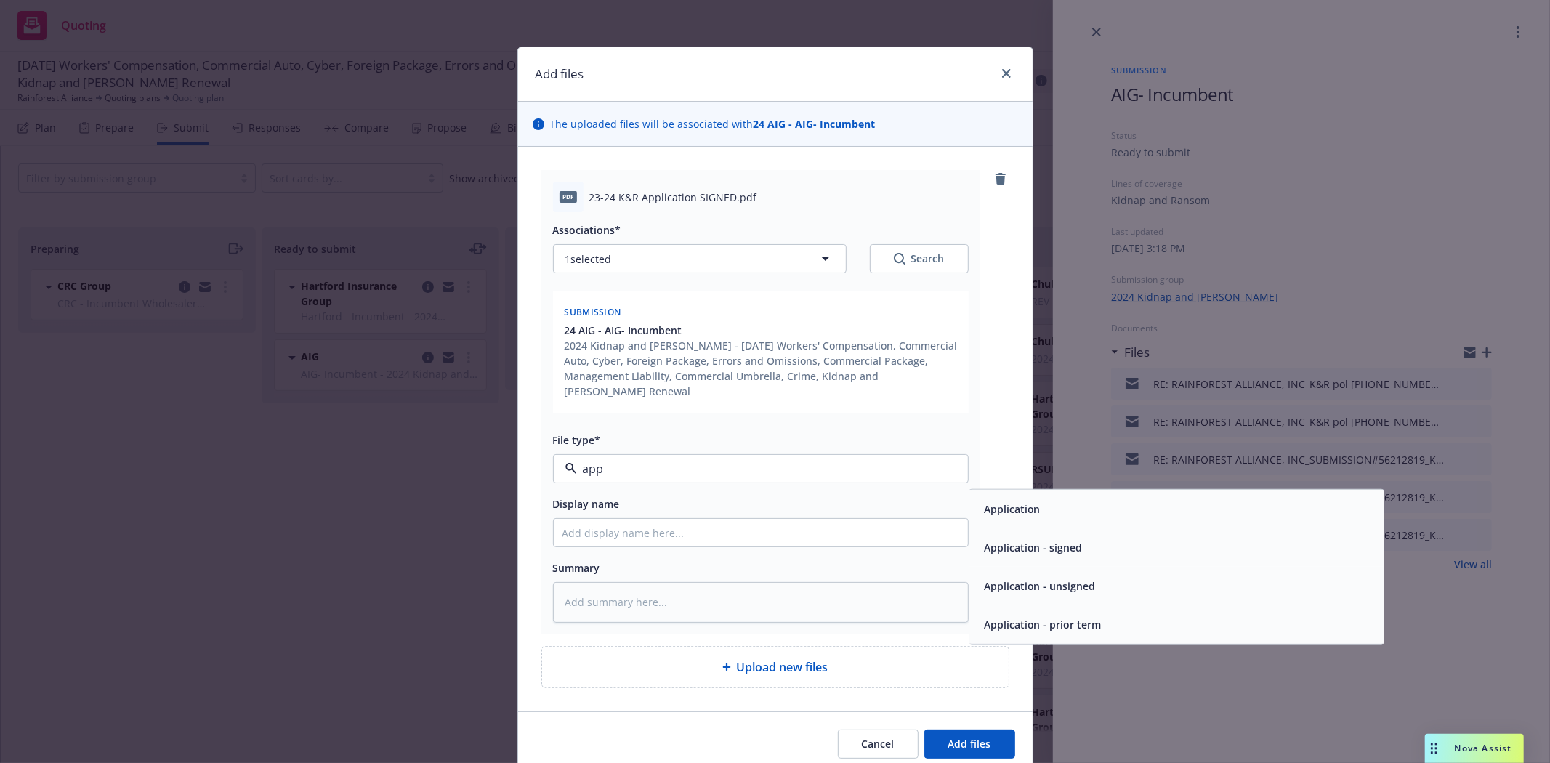
click at [996, 540] on span "Application - signed" at bounding box center [1033, 547] width 99 height 15
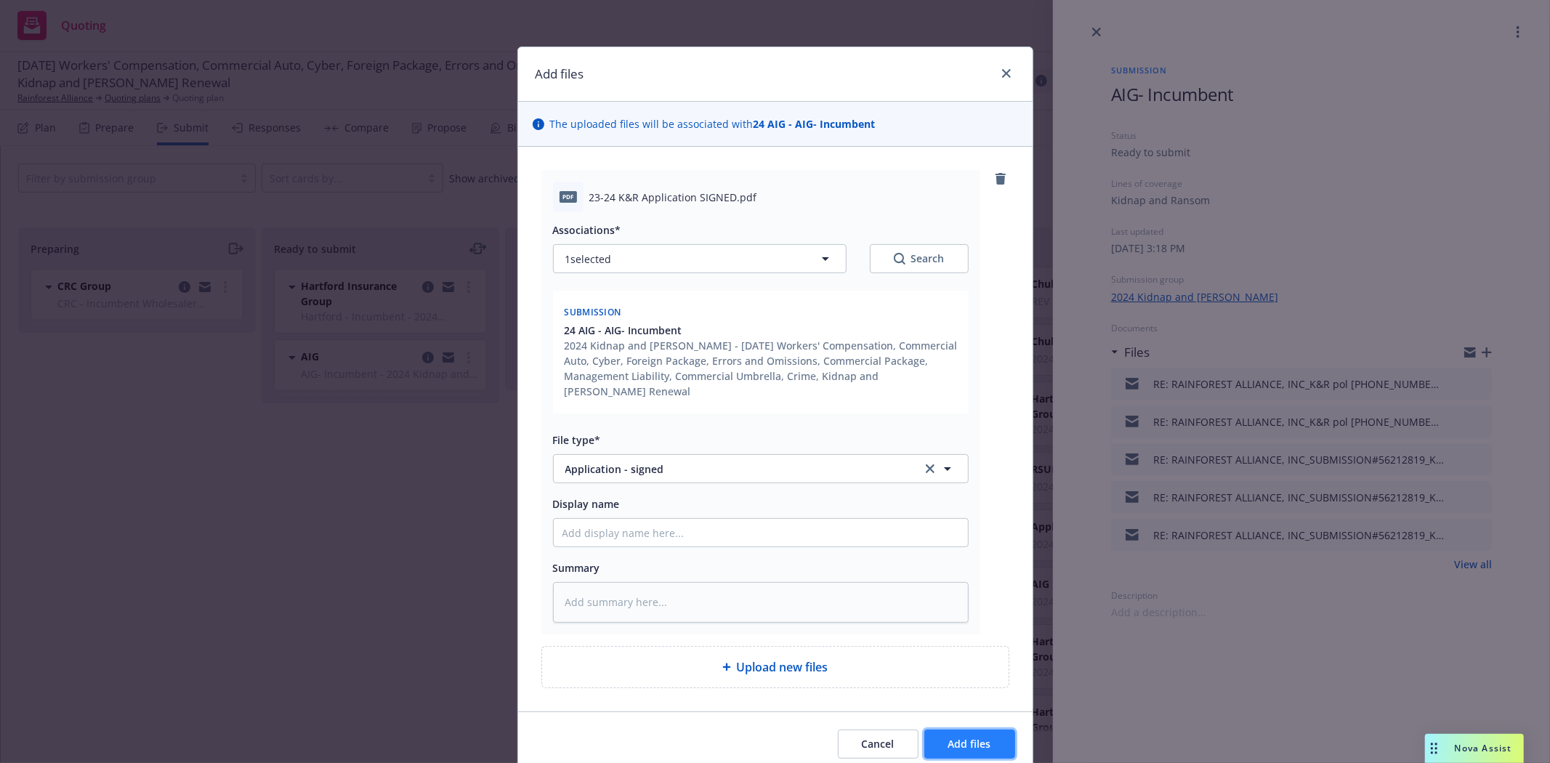
click at [950, 737] on span "Add files" at bounding box center [969, 744] width 43 height 14
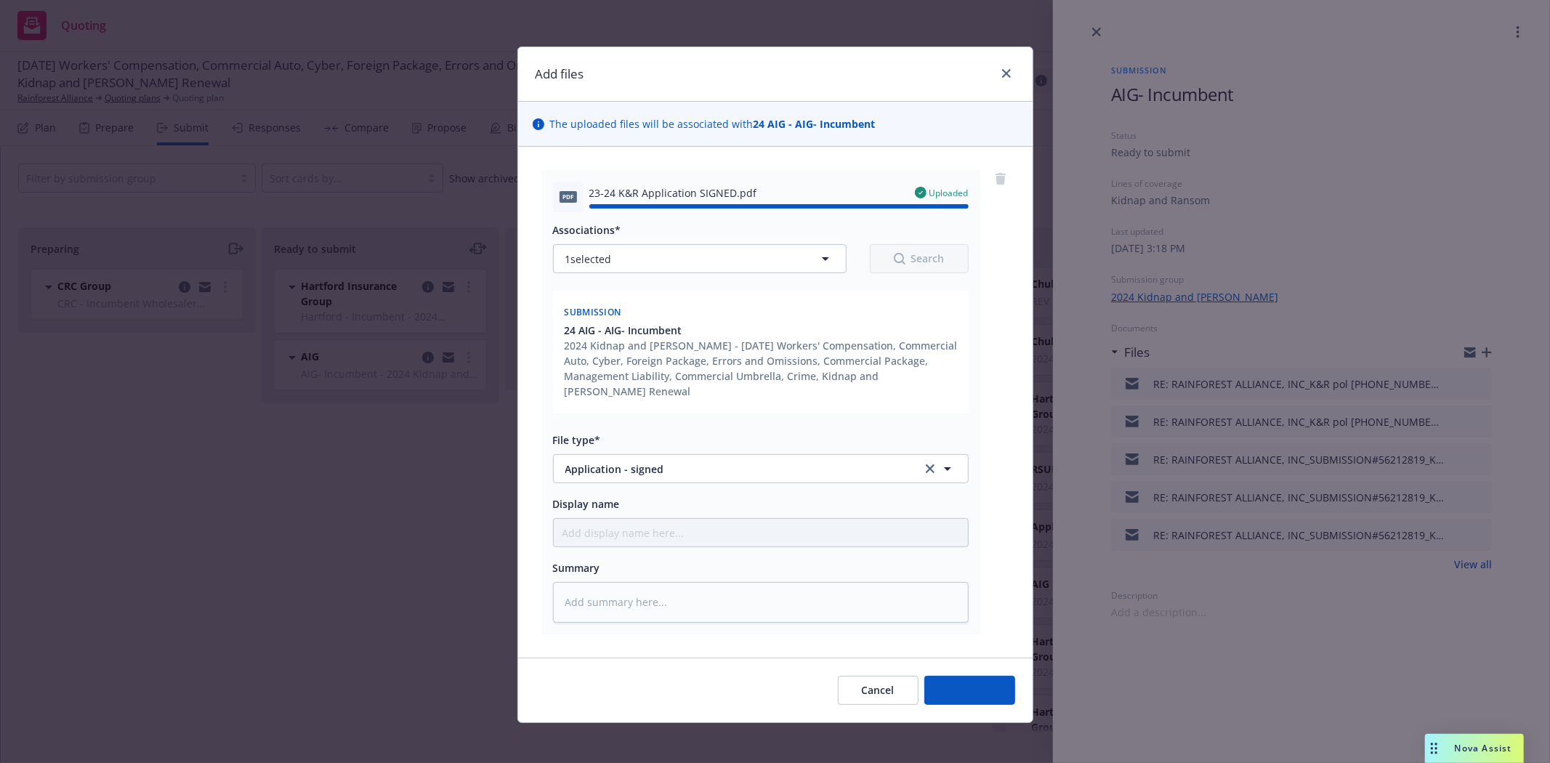
type textarea "x"
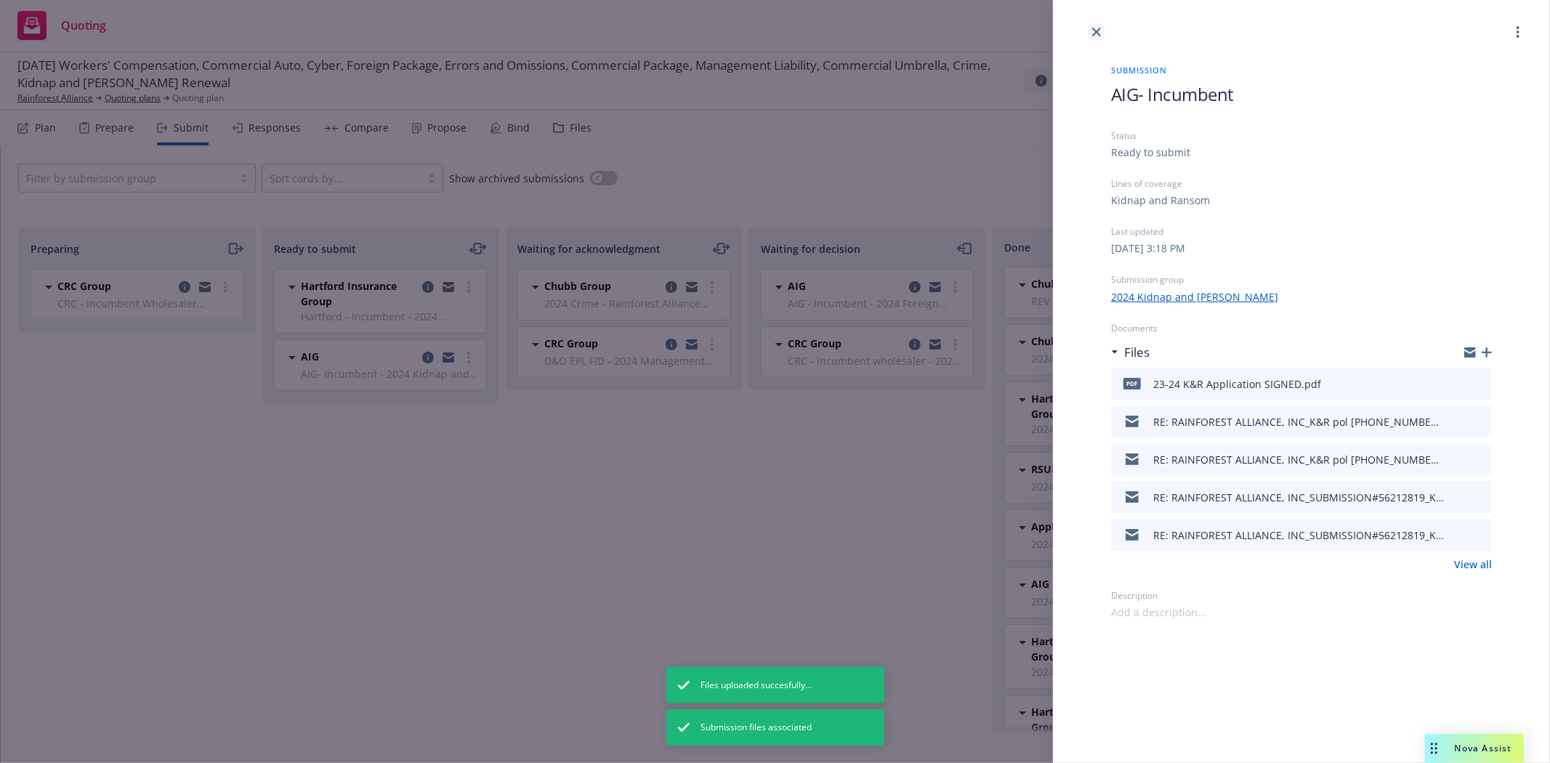
click at [1091, 26] on link "close" at bounding box center [1096, 31] width 17 height 17
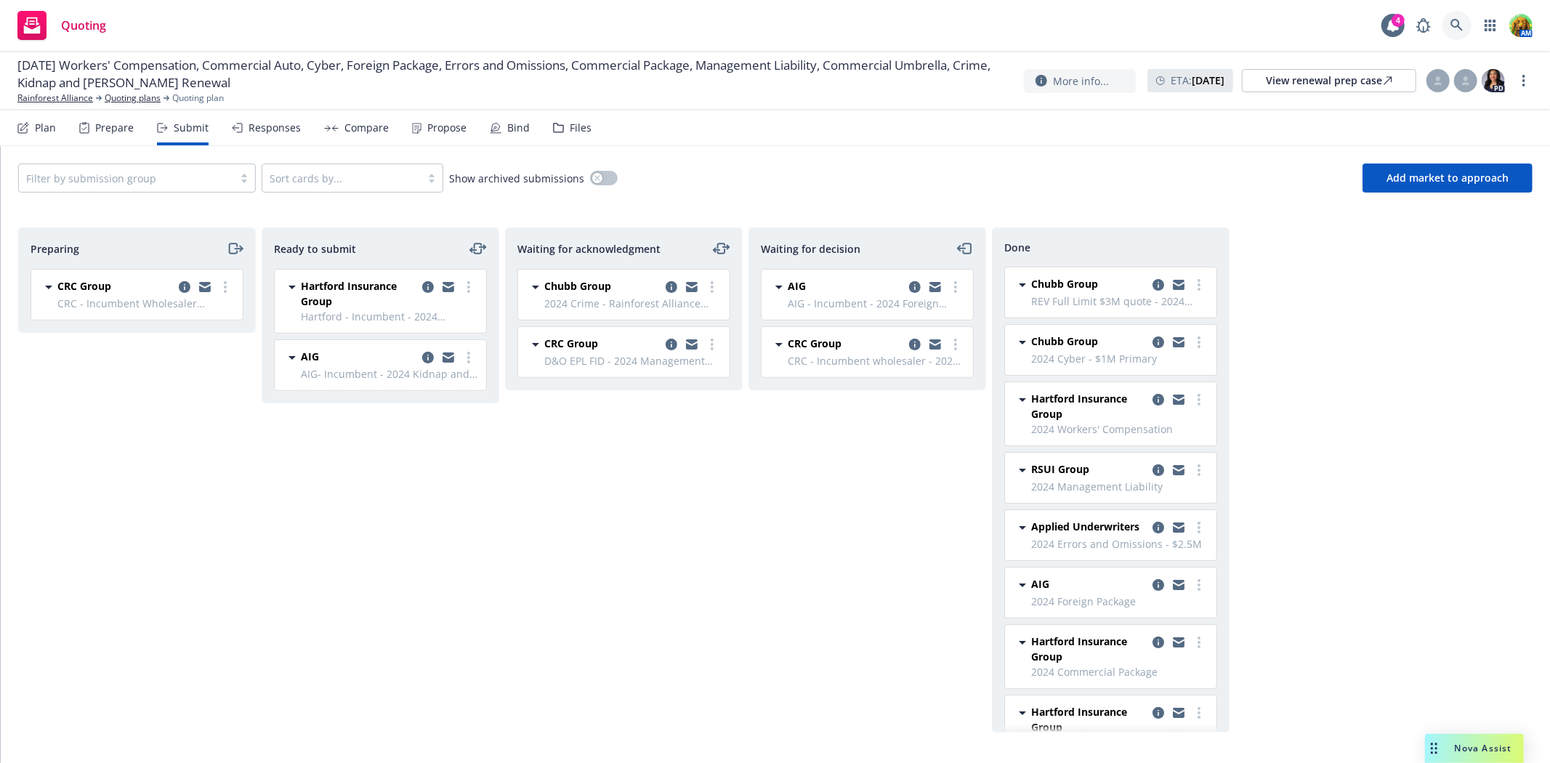
click at [1458, 15] on link at bounding box center [1456, 25] width 29 height 29
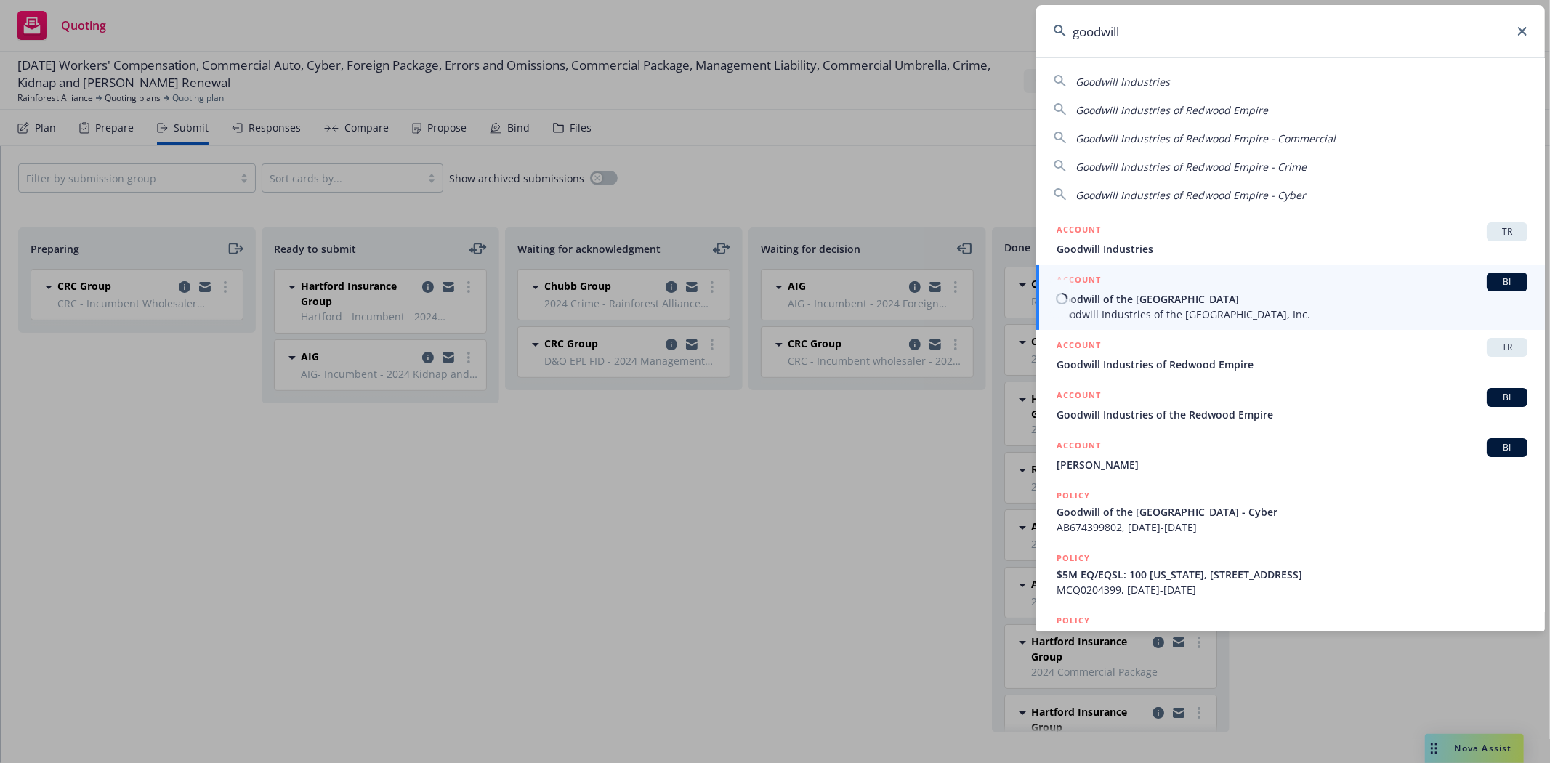
type input "goodwill"
click at [1120, 303] on span "Goodwill of the San Francisco Bay" at bounding box center [1291, 298] width 471 height 15
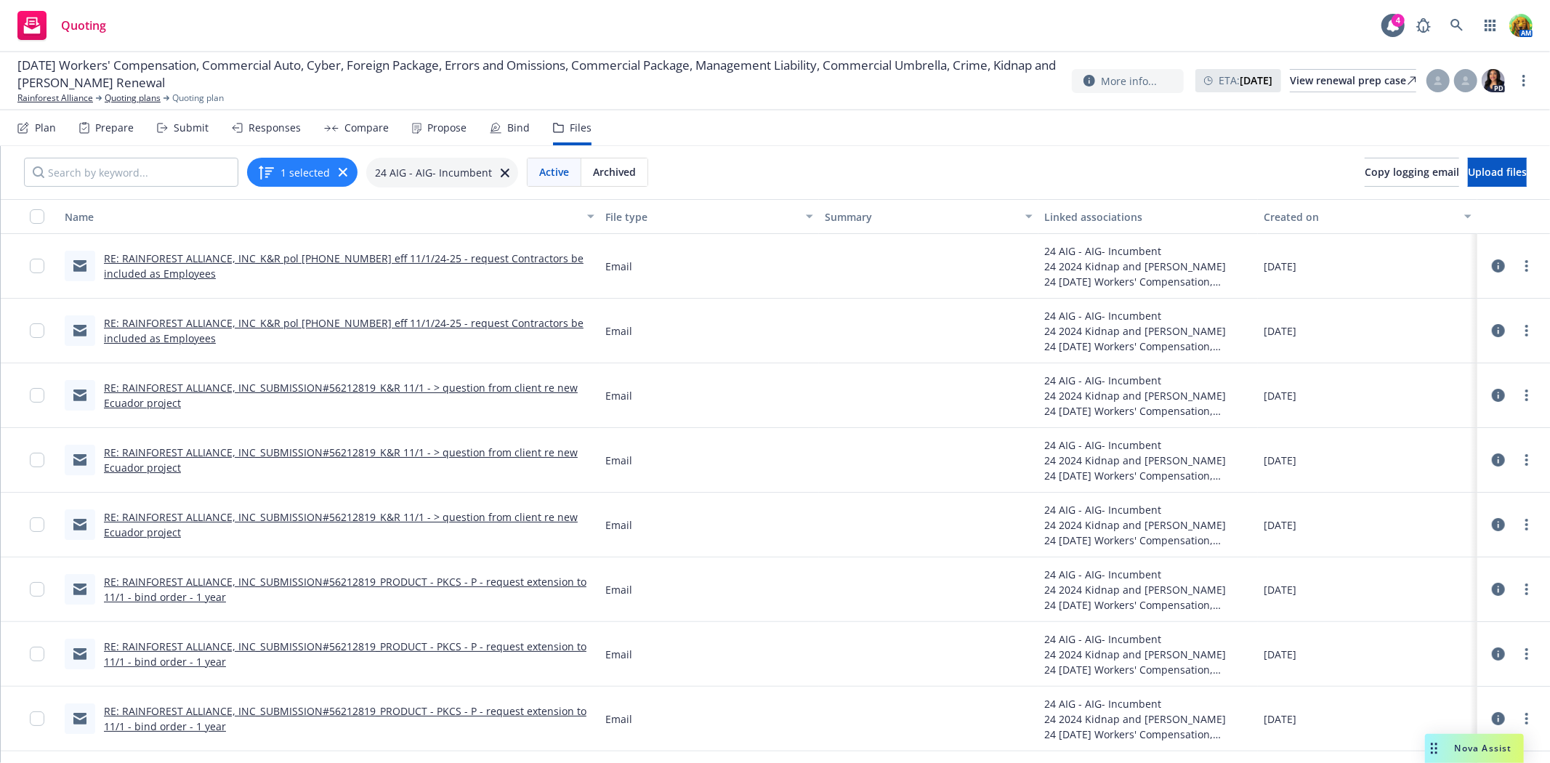
click at [277, 322] on link "RE: RAINFOREST ALLIANCE, INC_K&R pol [PHONE_NUMBER] eff 11/1/24-25 - request Co…" at bounding box center [344, 330] width 480 height 29
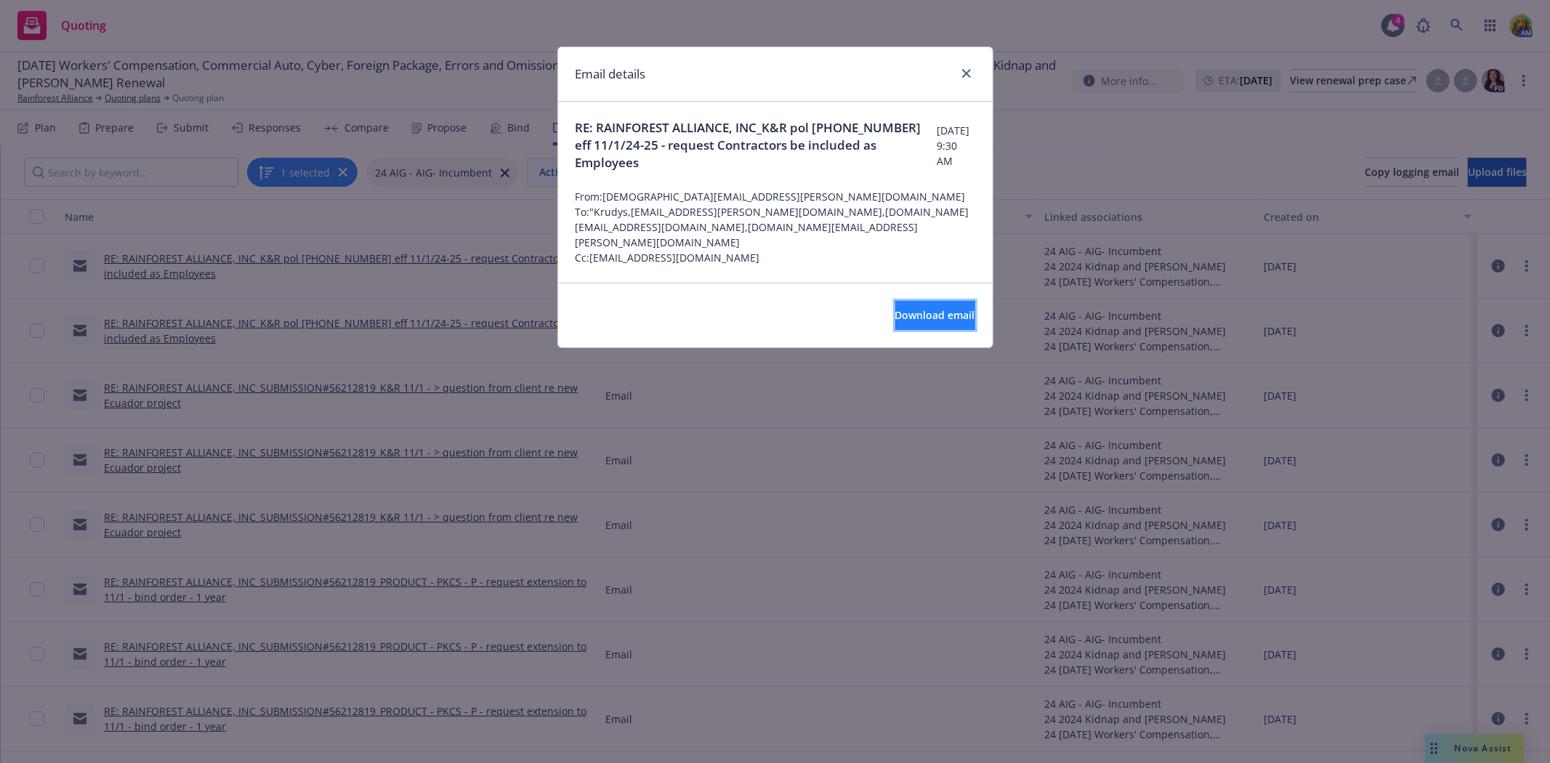
click at [944, 308] on span "Download email" at bounding box center [935, 315] width 80 height 14
click at [963, 71] on icon "close" at bounding box center [966, 73] width 9 height 9
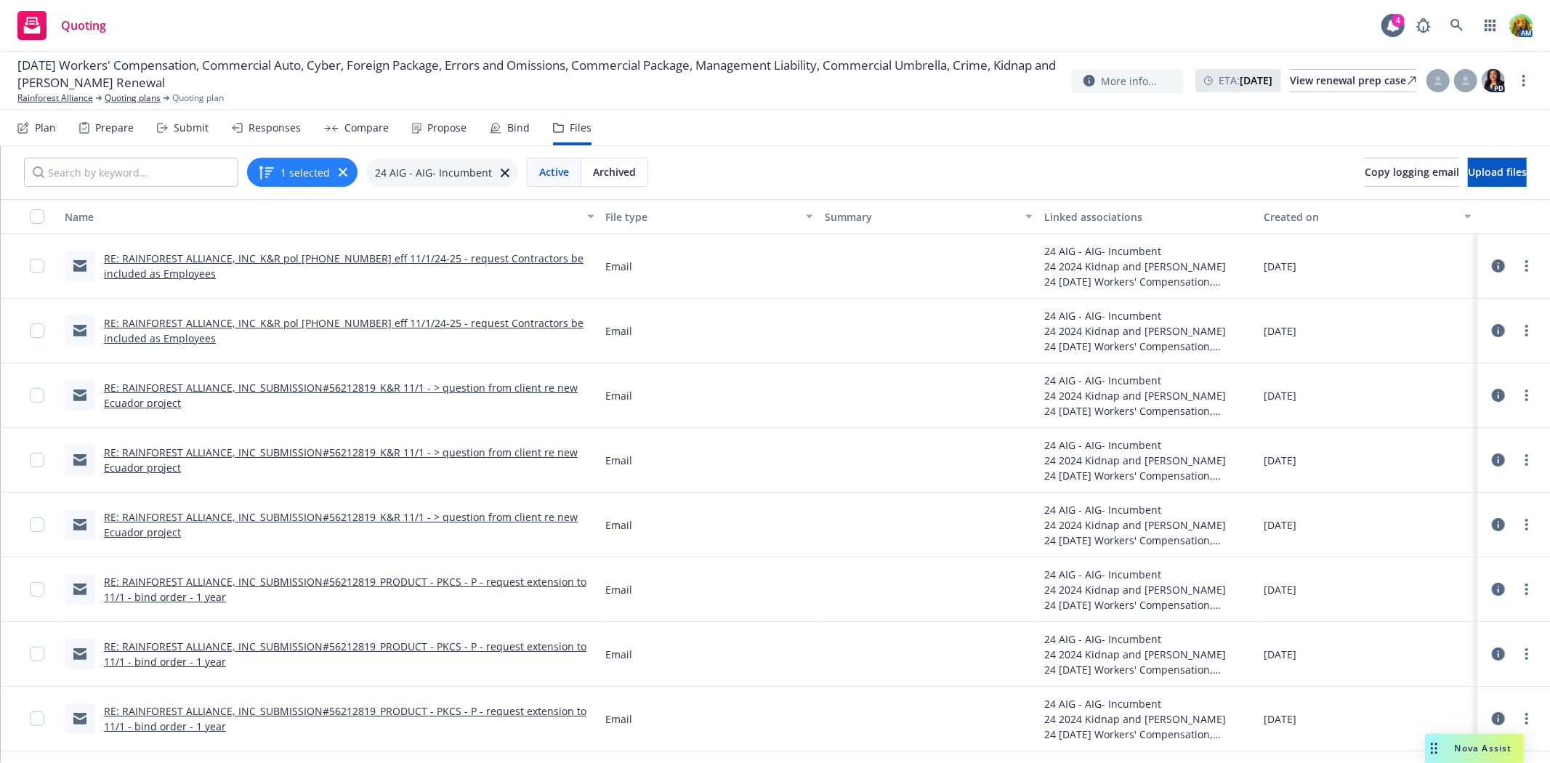
click at [501, 171] on icon at bounding box center [505, 173] width 9 height 9
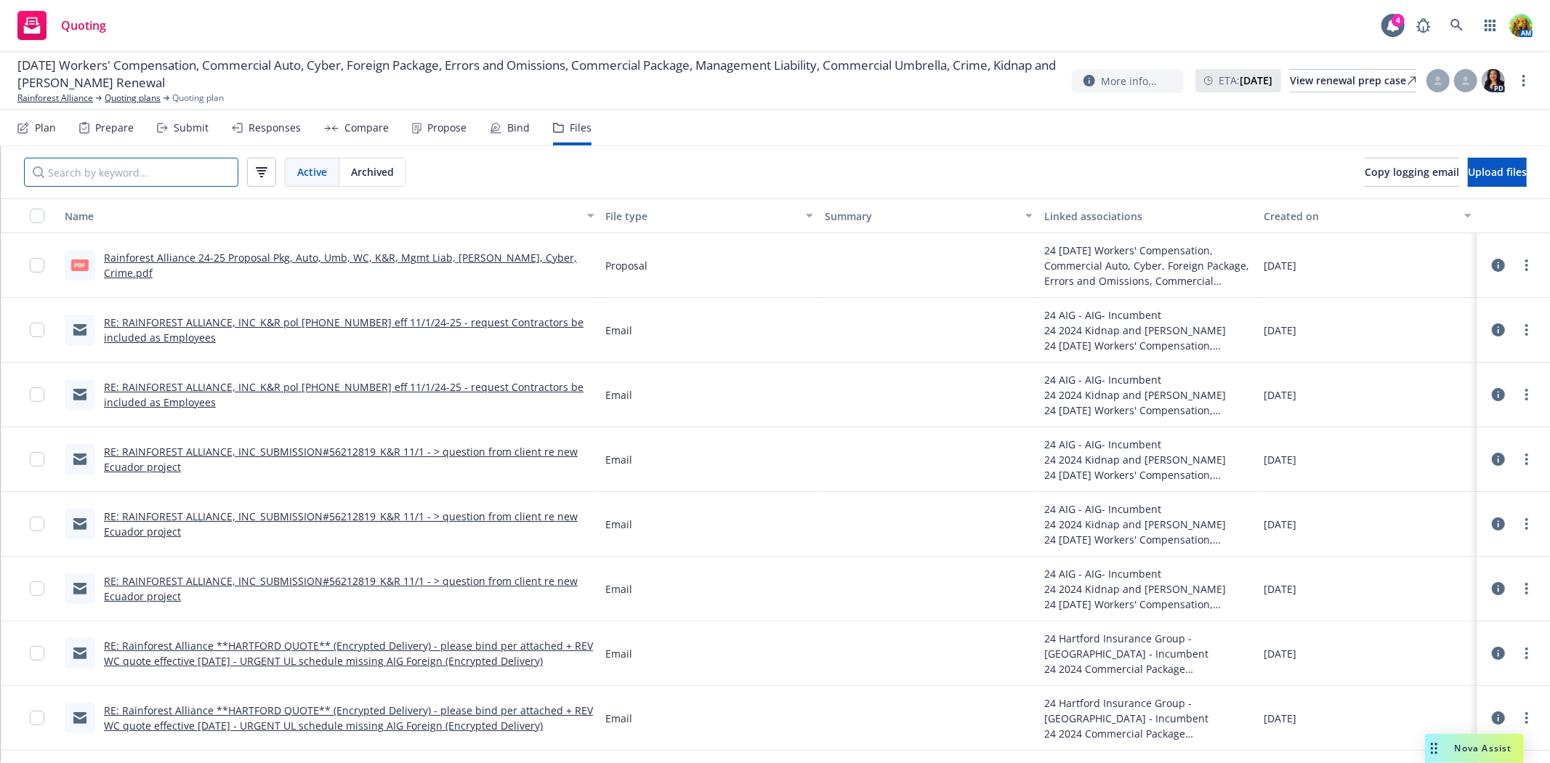
click at [201, 177] on input "Search by keyword..." at bounding box center [131, 172] width 214 height 29
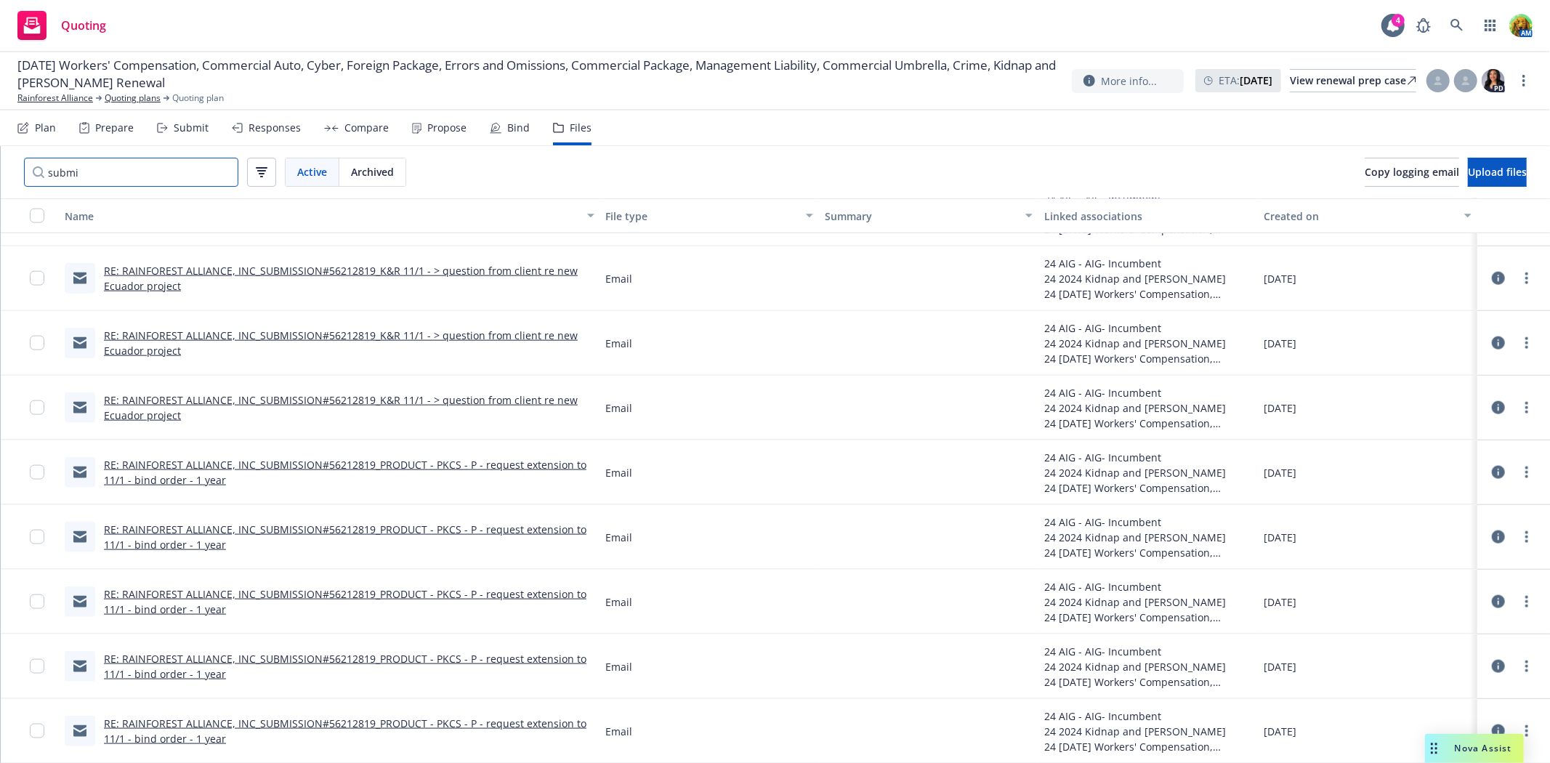
scroll to position [1524, 0]
type input "submi"
click at [341, 716] on link "RE: RAINFOREST ALLIANCE, INC_SUBMISSION#56212819_PRODUCT - PKCS - P - request e…" at bounding box center [345, 730] width 482 height 29
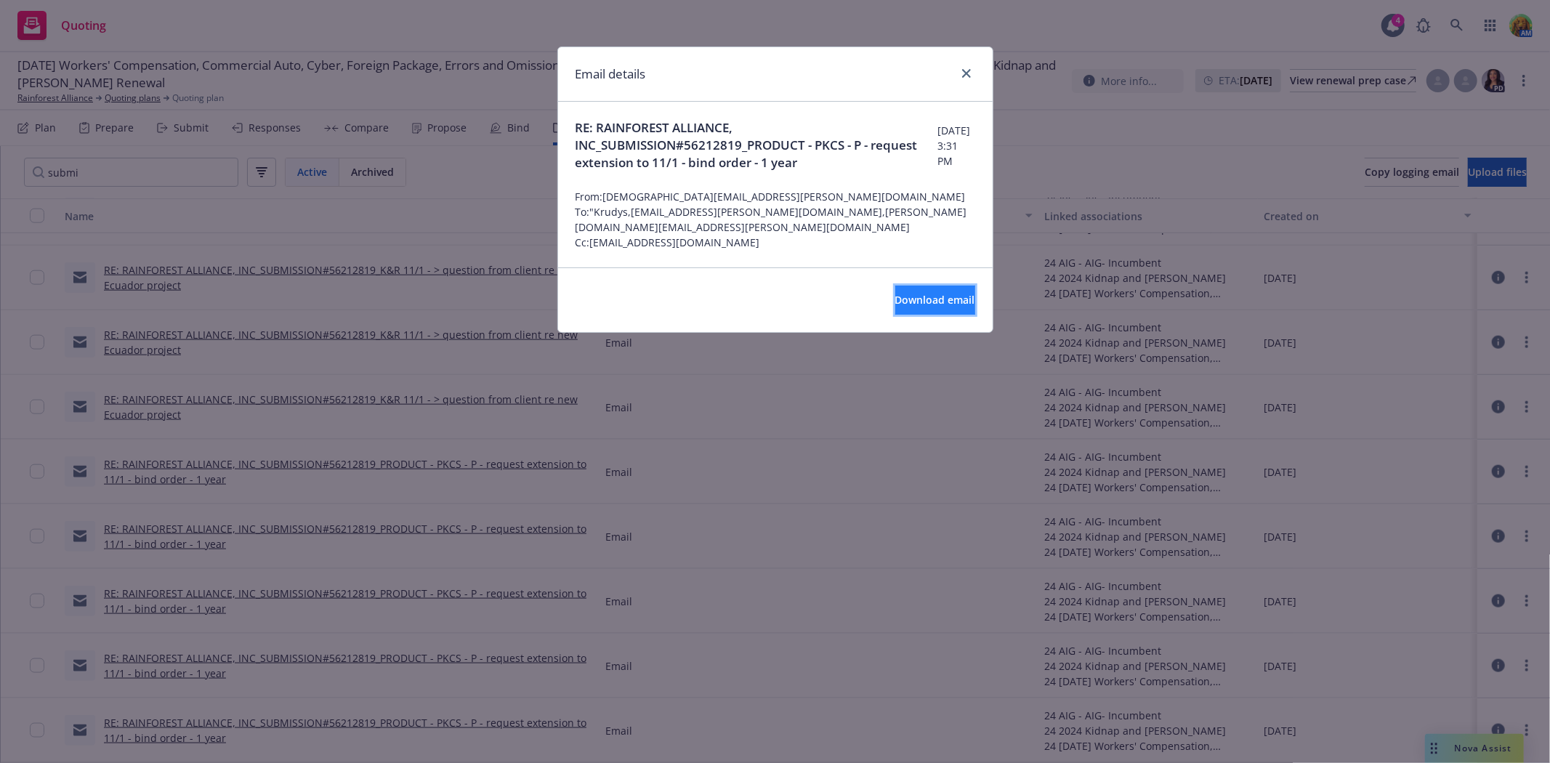
click at [895, 286] on button "Download email" at bounding box center [935, 300] width 80 height 29
click at [968, 71] on icon "close" at bounding box center [966, 73] width 9 height 9
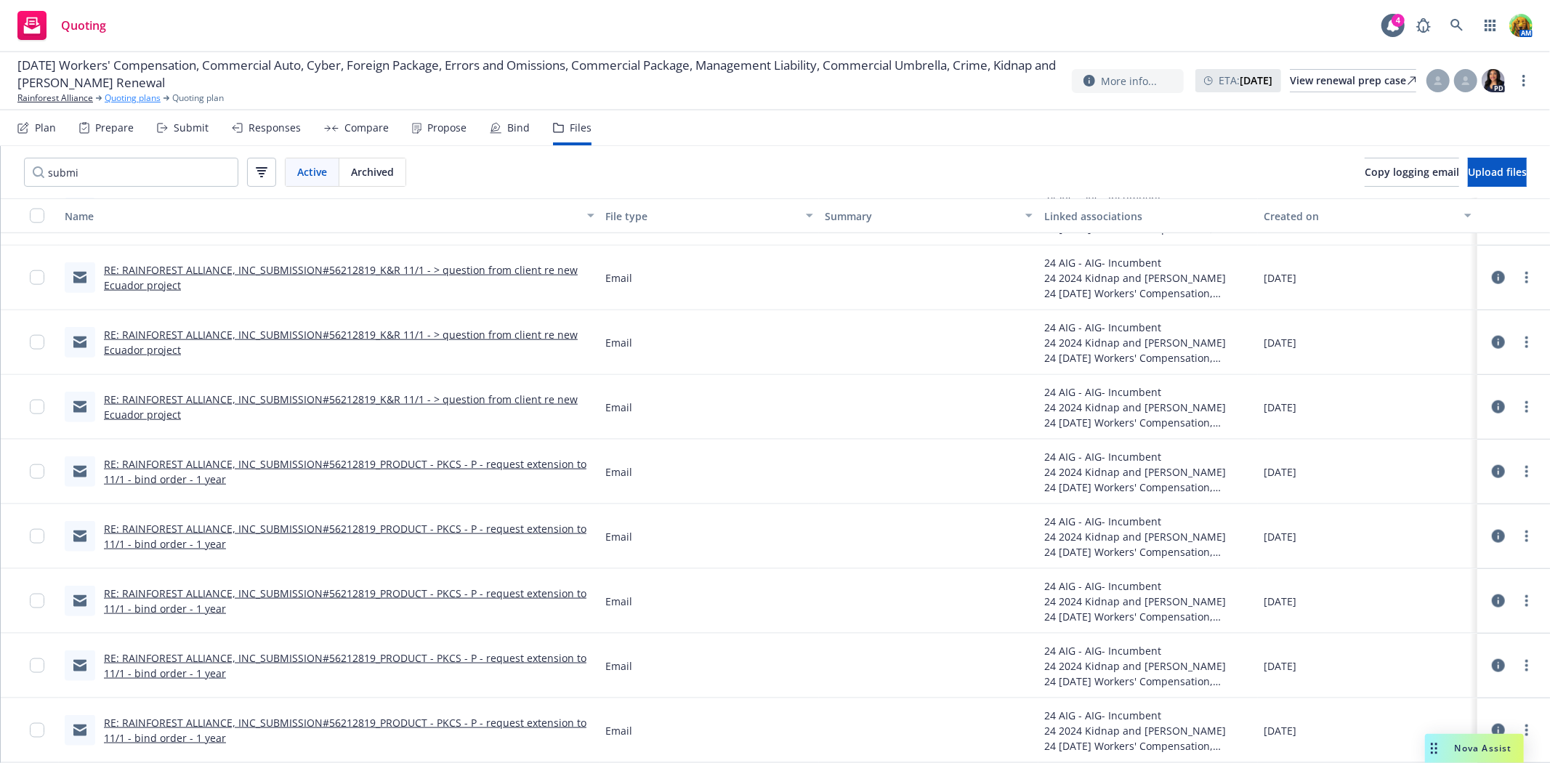
click at [132, 99] on link "Quoting plans" at bounding box center [133, 98] width 56 height 13
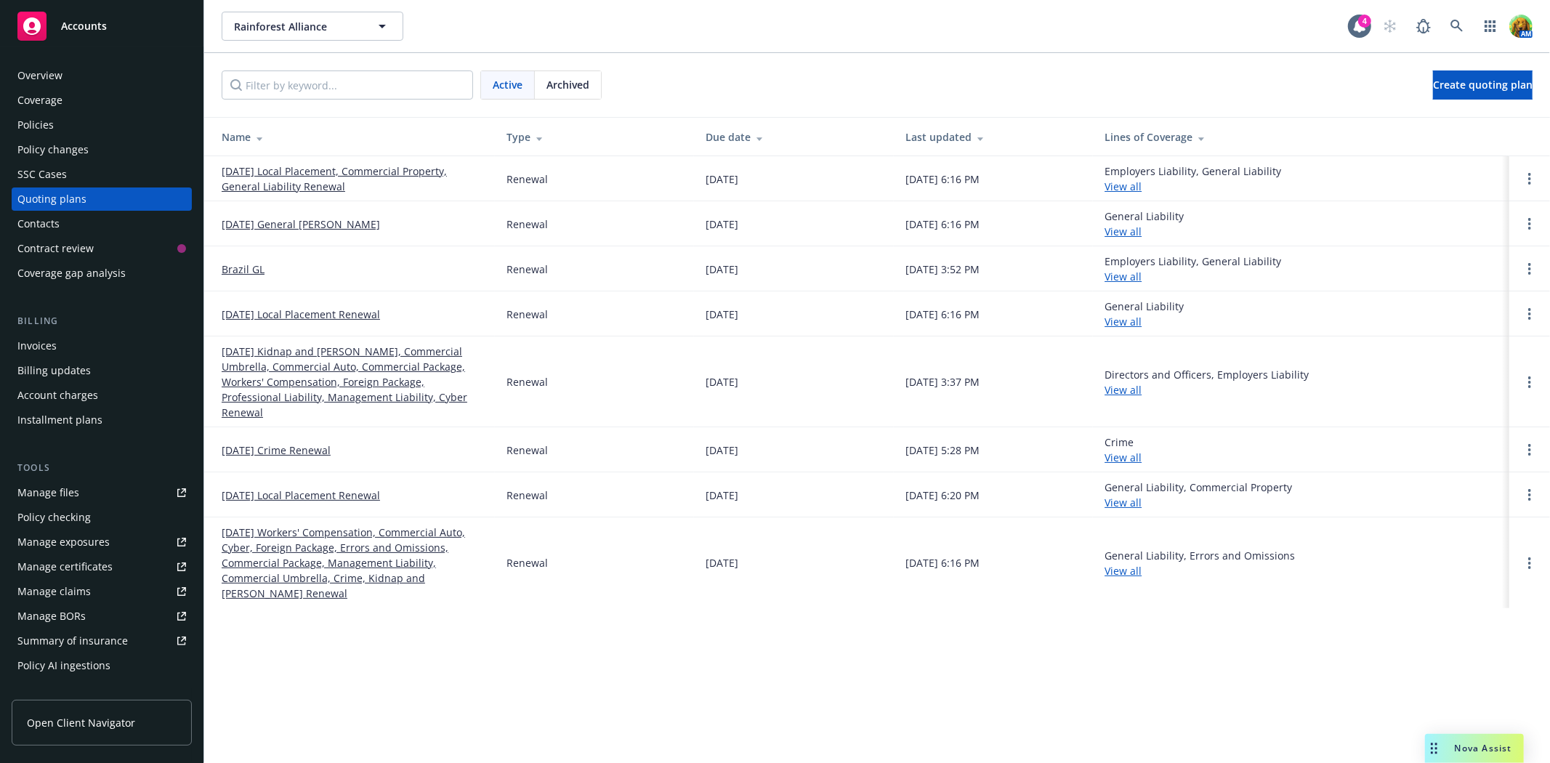
click at [560, 90] on span "Archived" at bounding box center [567, 84] width 43 height 15
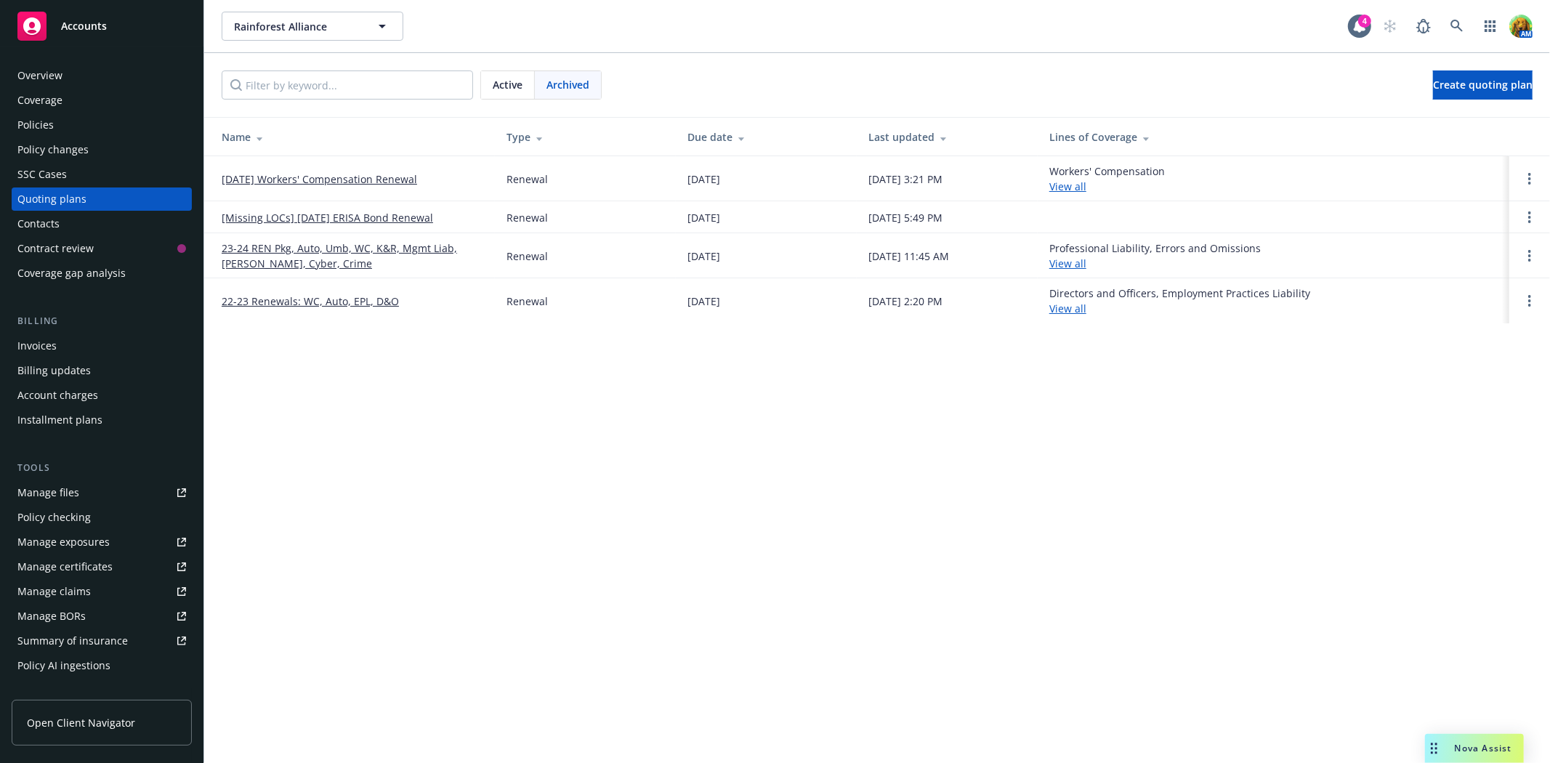
click at [397, 252] on link "23-24 REN Pkg, Auto, Umb, WC, K&R, Mgmt Liab, [PERSON_NAME], Cyber, Crime" at bounding box center [353, 255] width 262 height 31
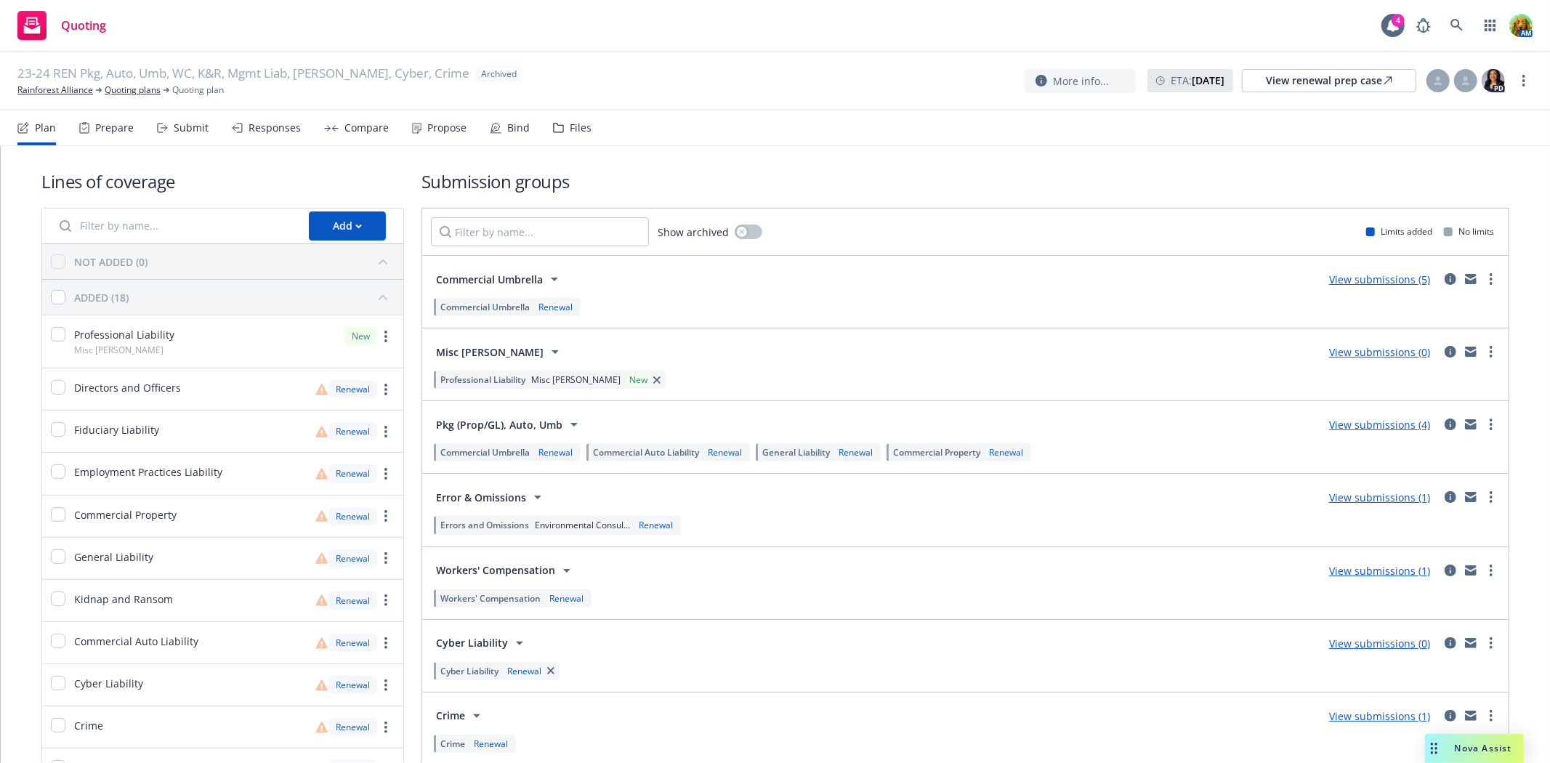
click at [205, 131] on div "Submit" at bounding box center [191, 128] width 35 height 12
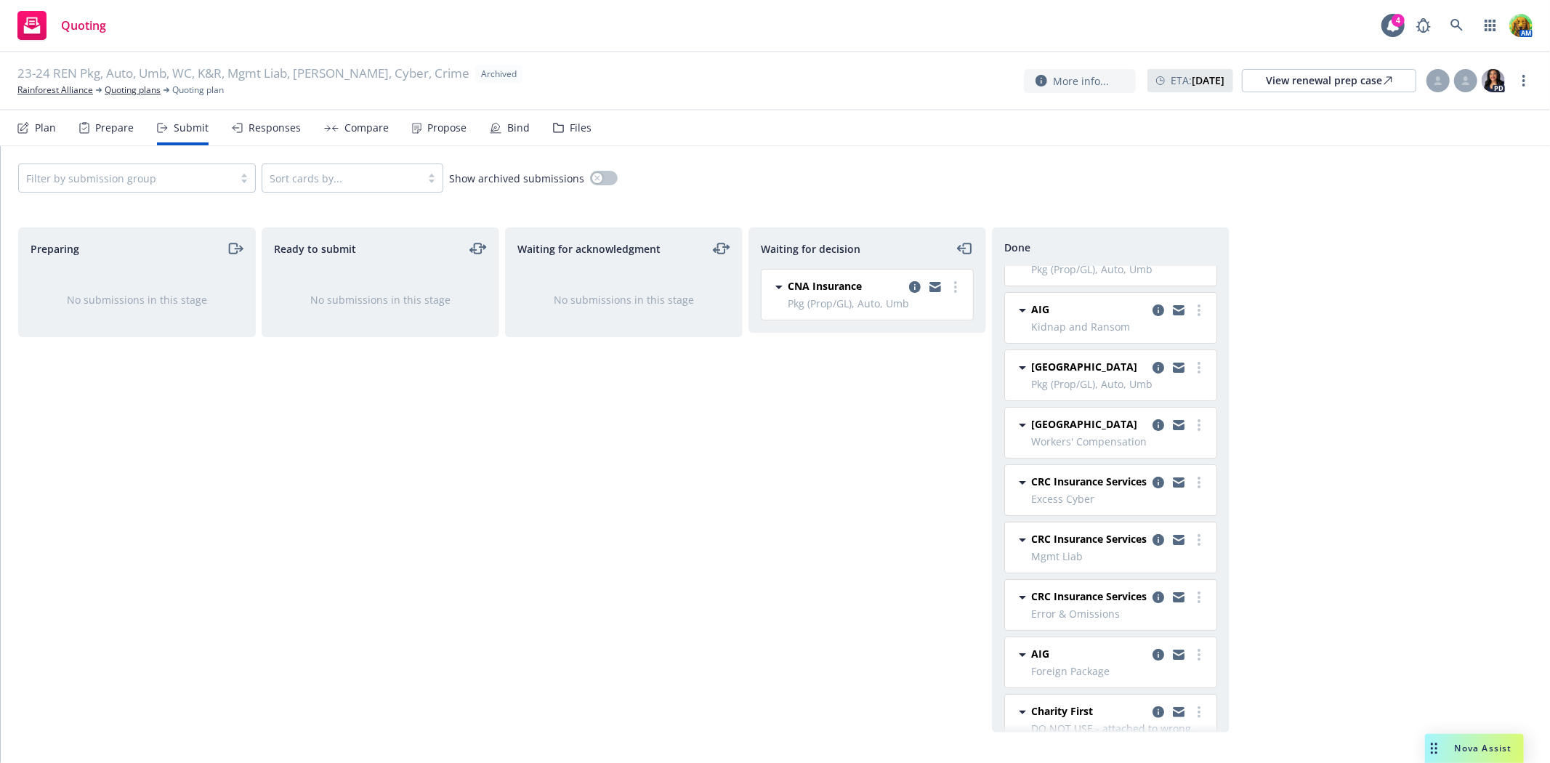
scroll to position [66, 0]
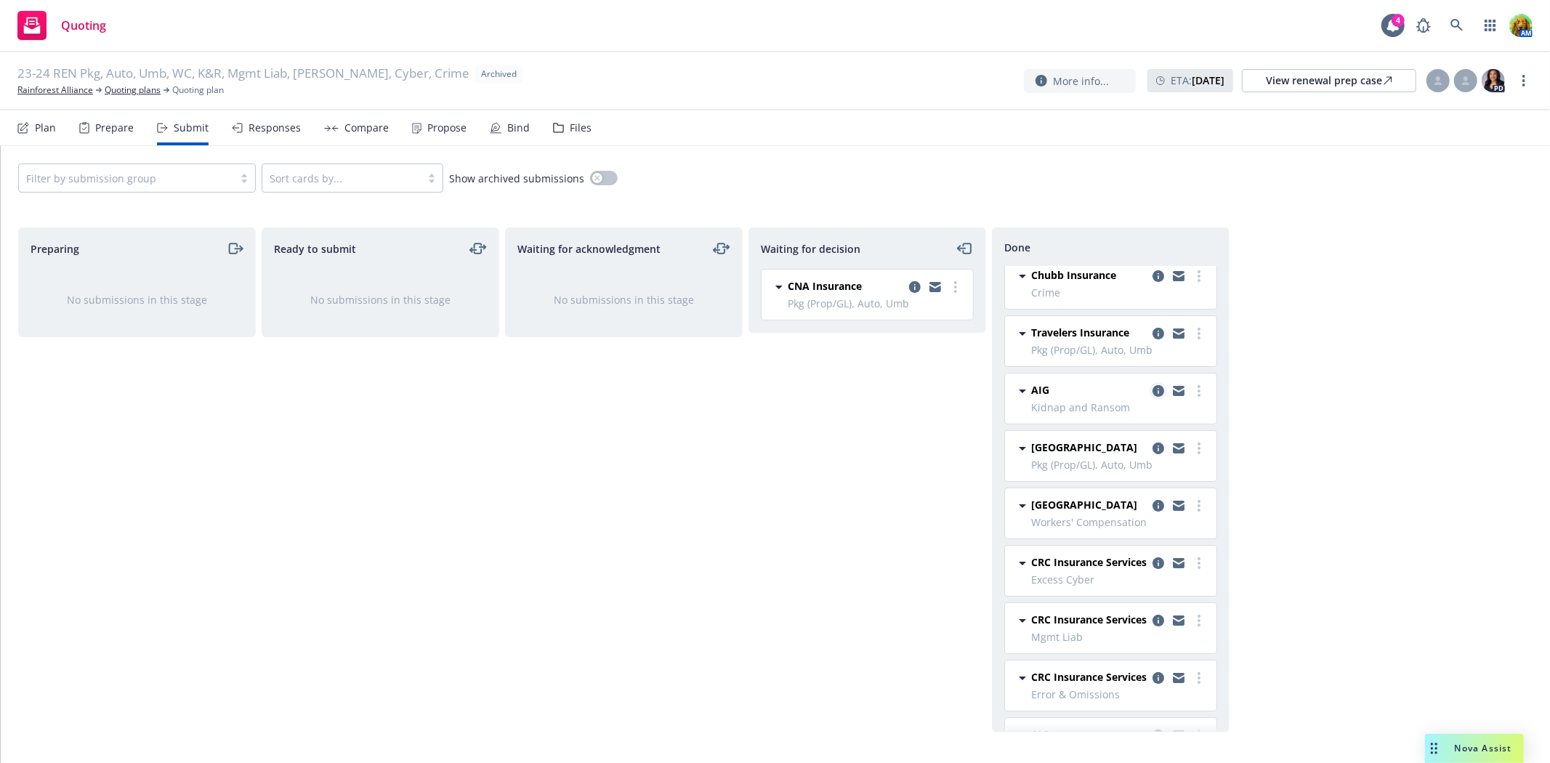
click at [1152, 393] on icon "copy logging email" at bounding box center [1158, 391] width 12 height 12
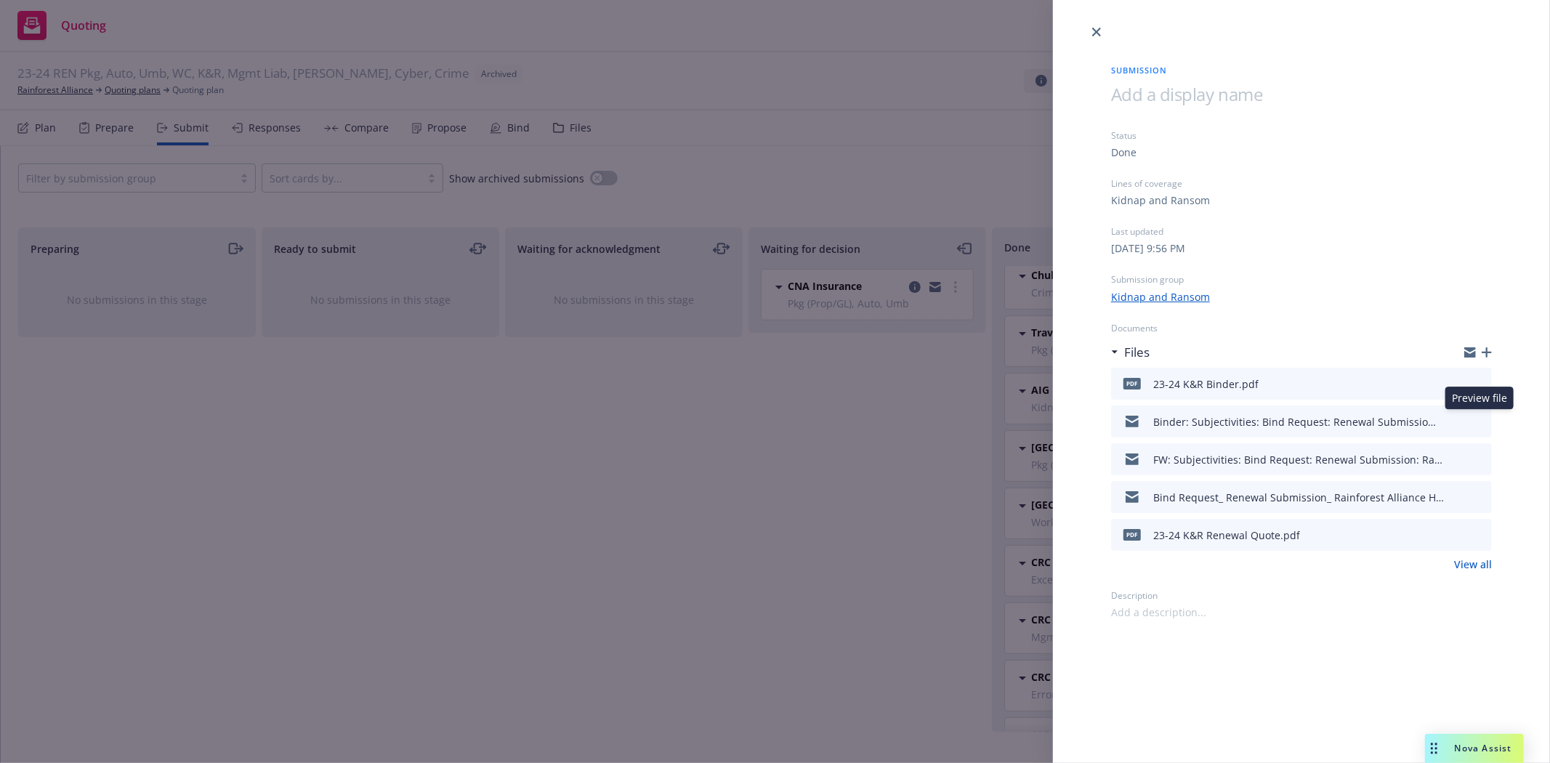
click at [1476, 421] on icon "preview file" at bounding box center [1477, 421] width 13 height 10
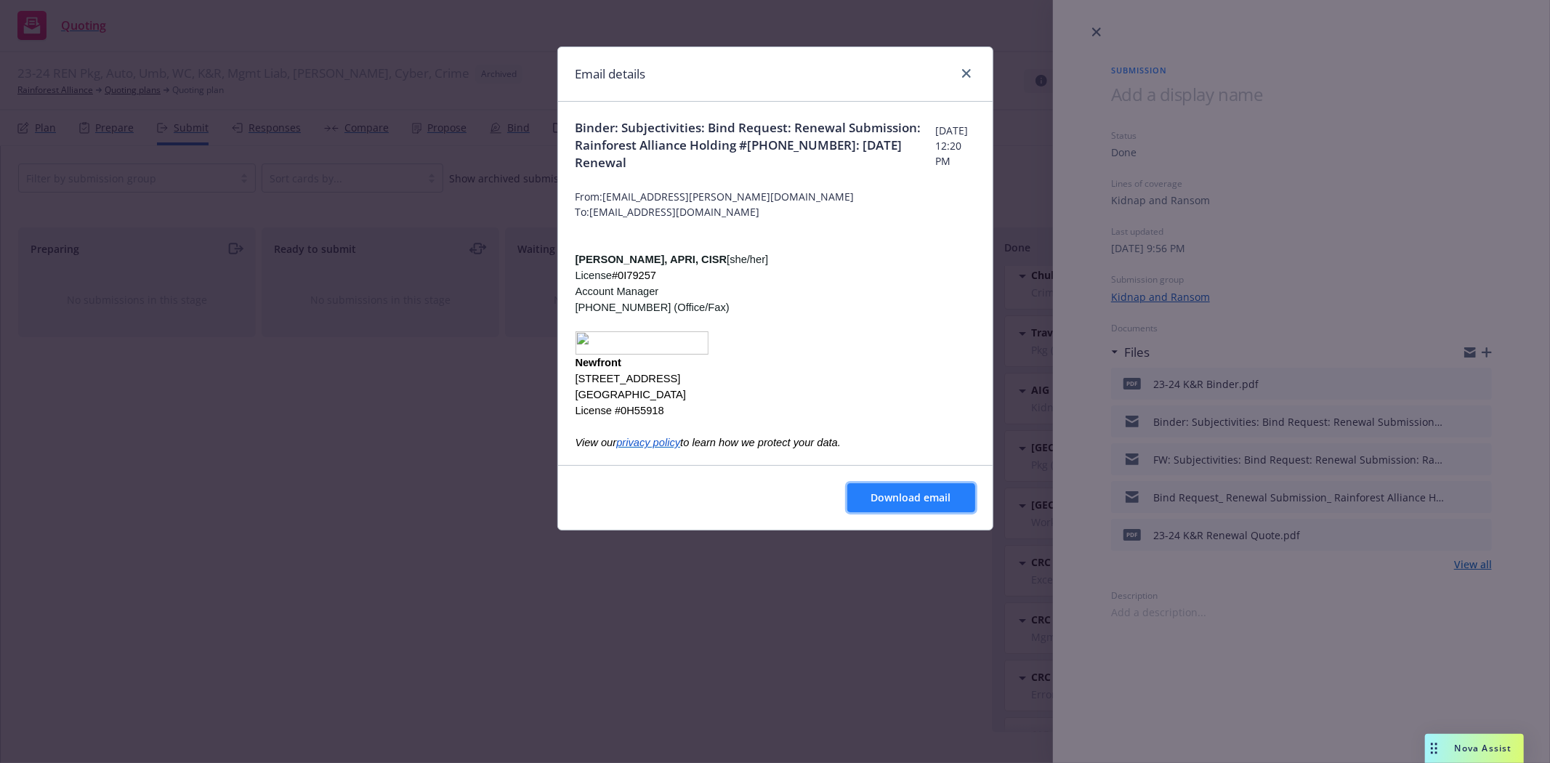
click at [895, 504] on span "Download email" at bounding box center [911, 497] width 80 height 14
click at [967, 75] on icon "close" at bounding box center [966, 73] width 9 height 9
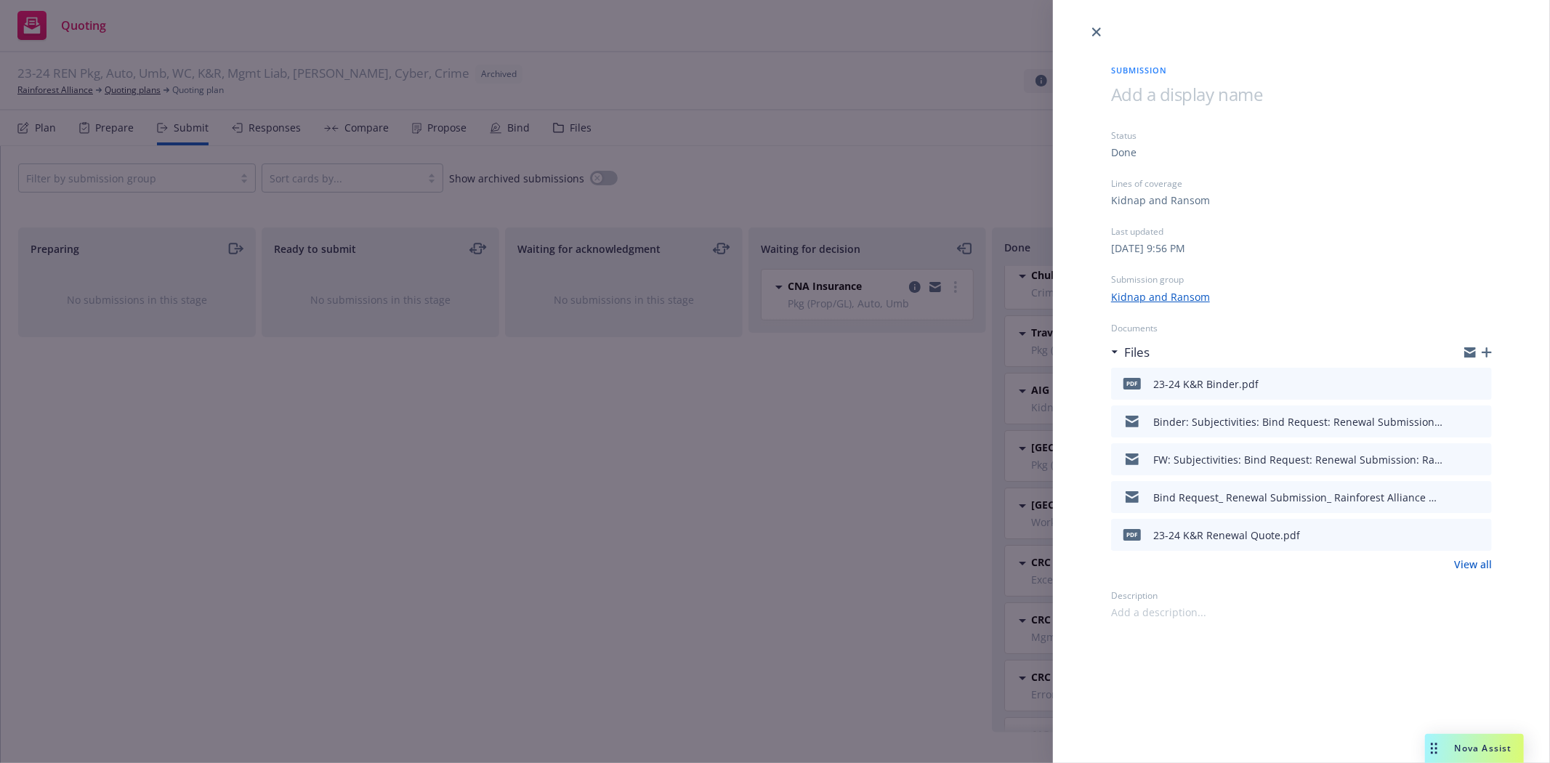
click at [1479, 492] on icon "preview file" at bounding box center [1477, 496] width 13 height 10
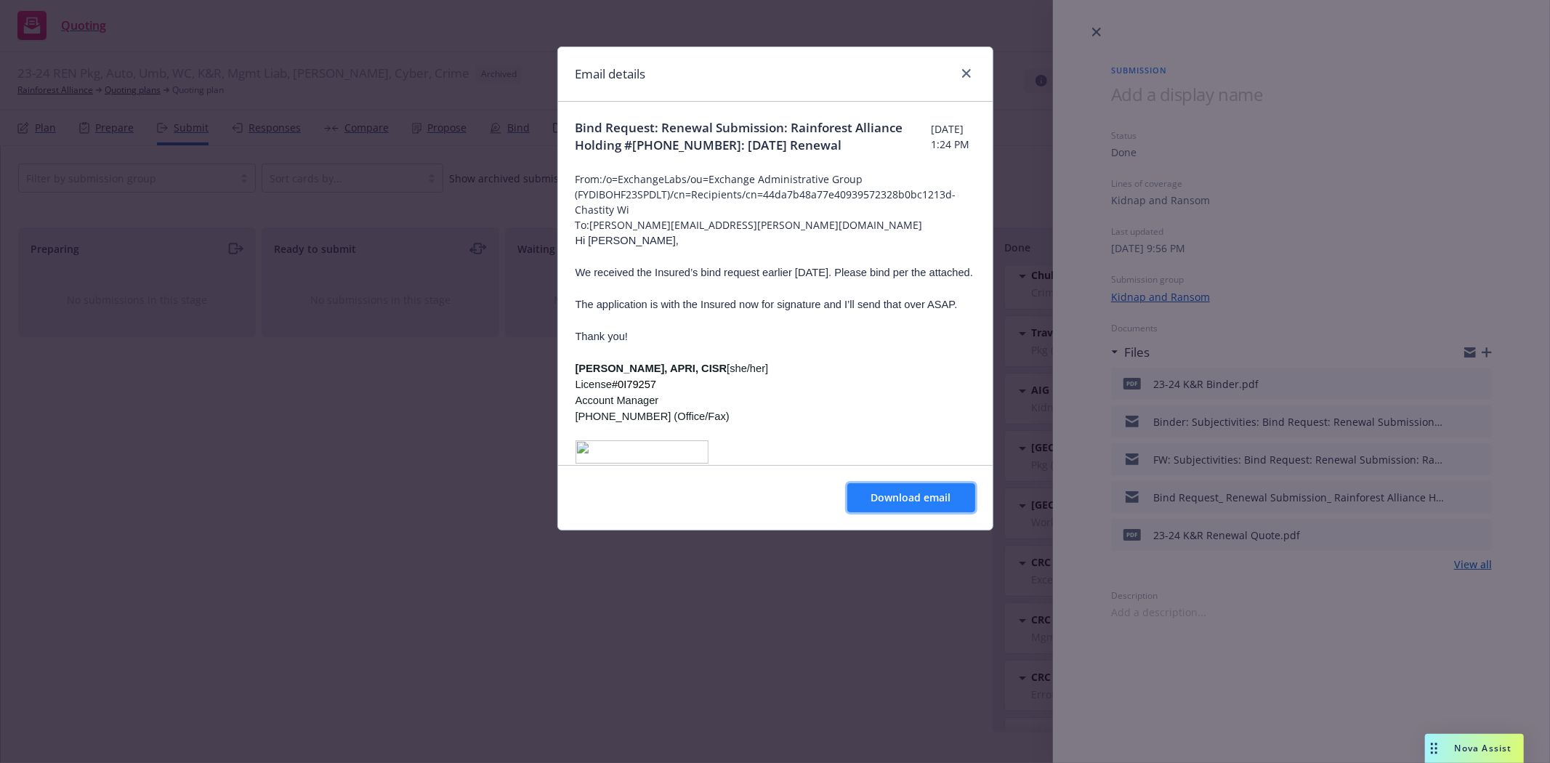
click at [909, 499] on span "Download email" at bounding box center [911, 497] width 80 height 14
click at [964, 73] on icon "close" at bounding box center [966, 73] width 9 height 9
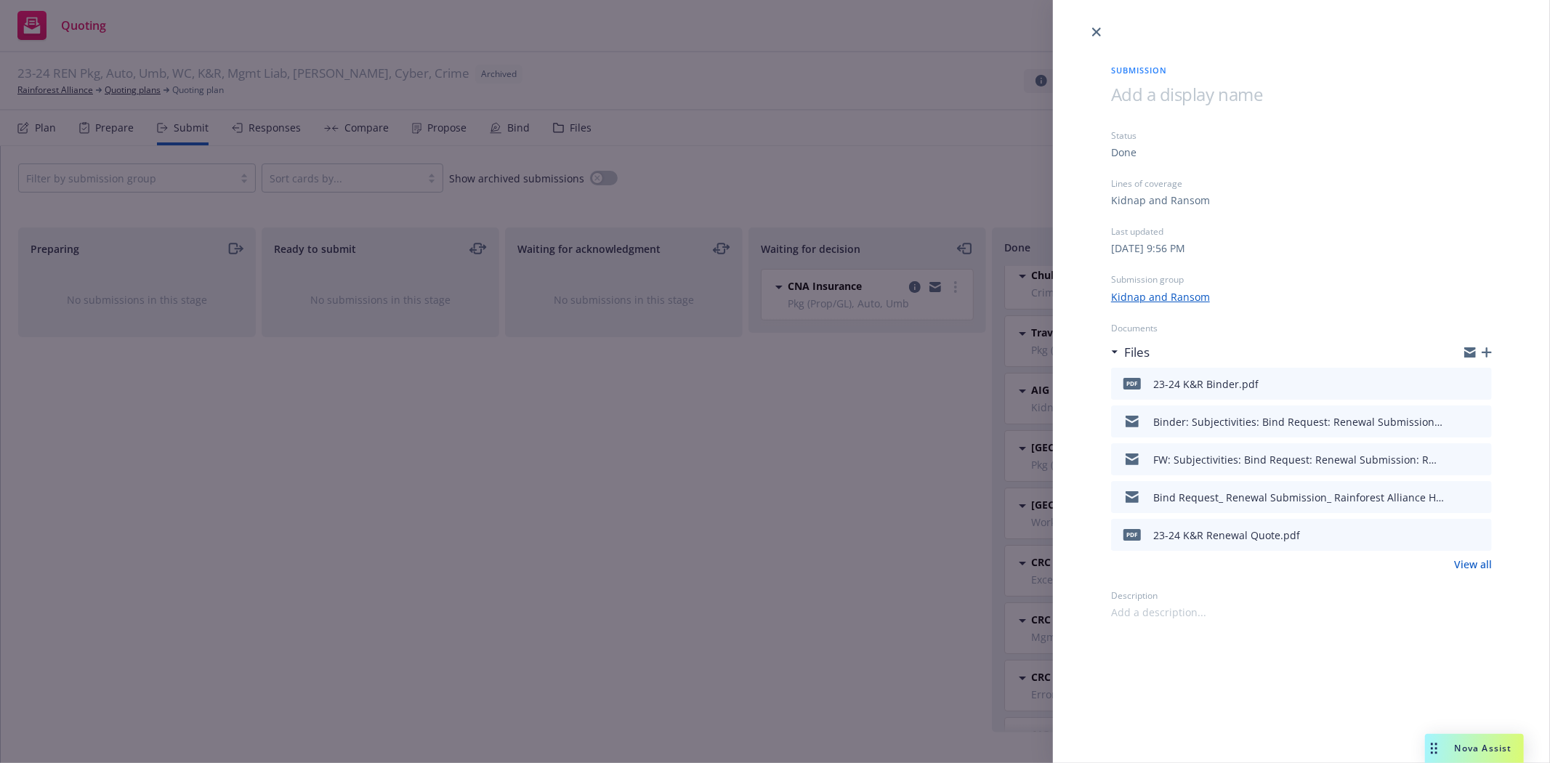
click at [1478, 455] on icon "preview file" at bounding box center [1477, 458] width 13 height 10
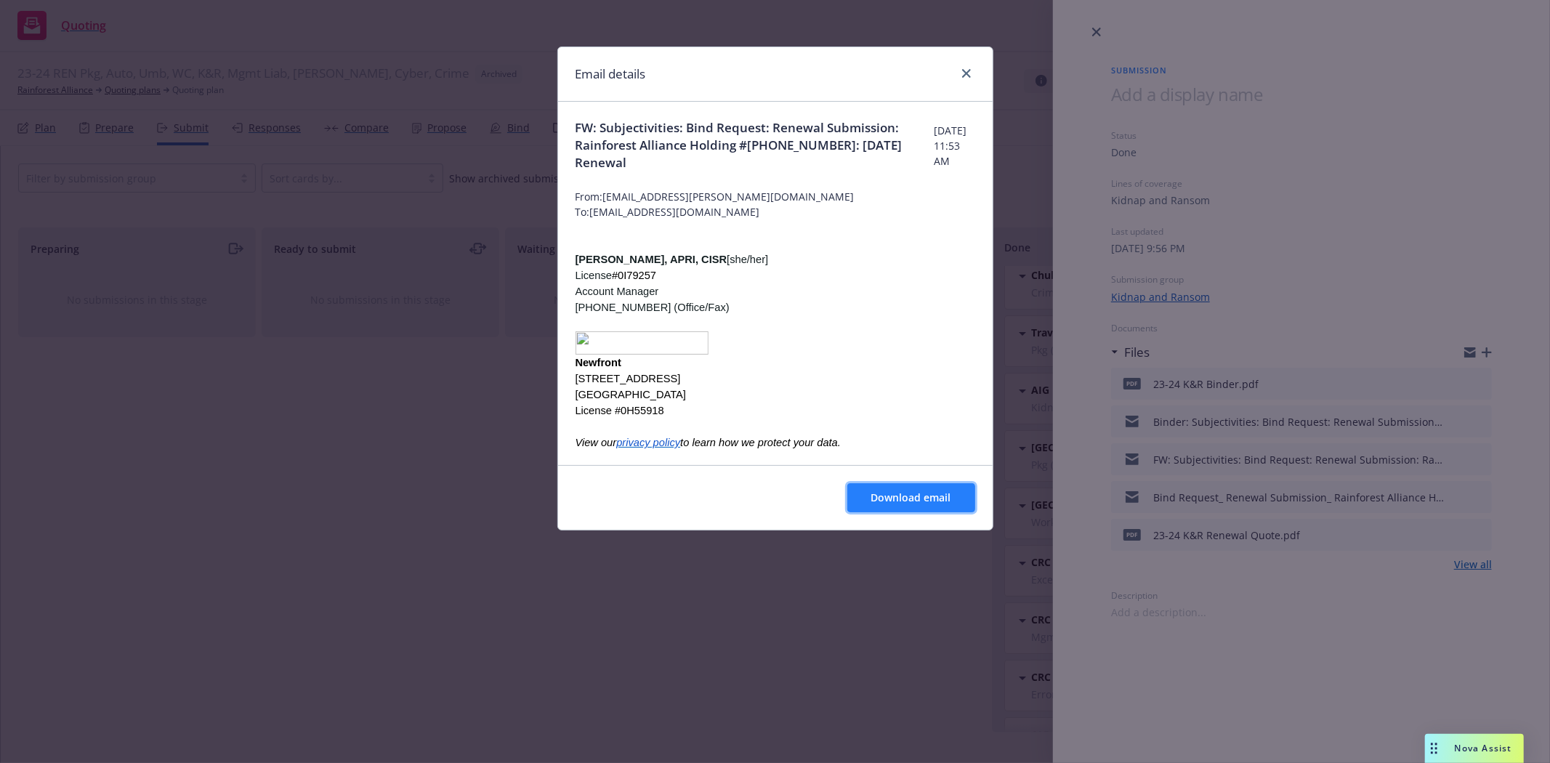
click at [884, 492] on span "Download email" at bounding box center [911, 497] width 80 height 14
click at [963, 73] on icon "close" at bounding box center [966, 73] width 9 height 9
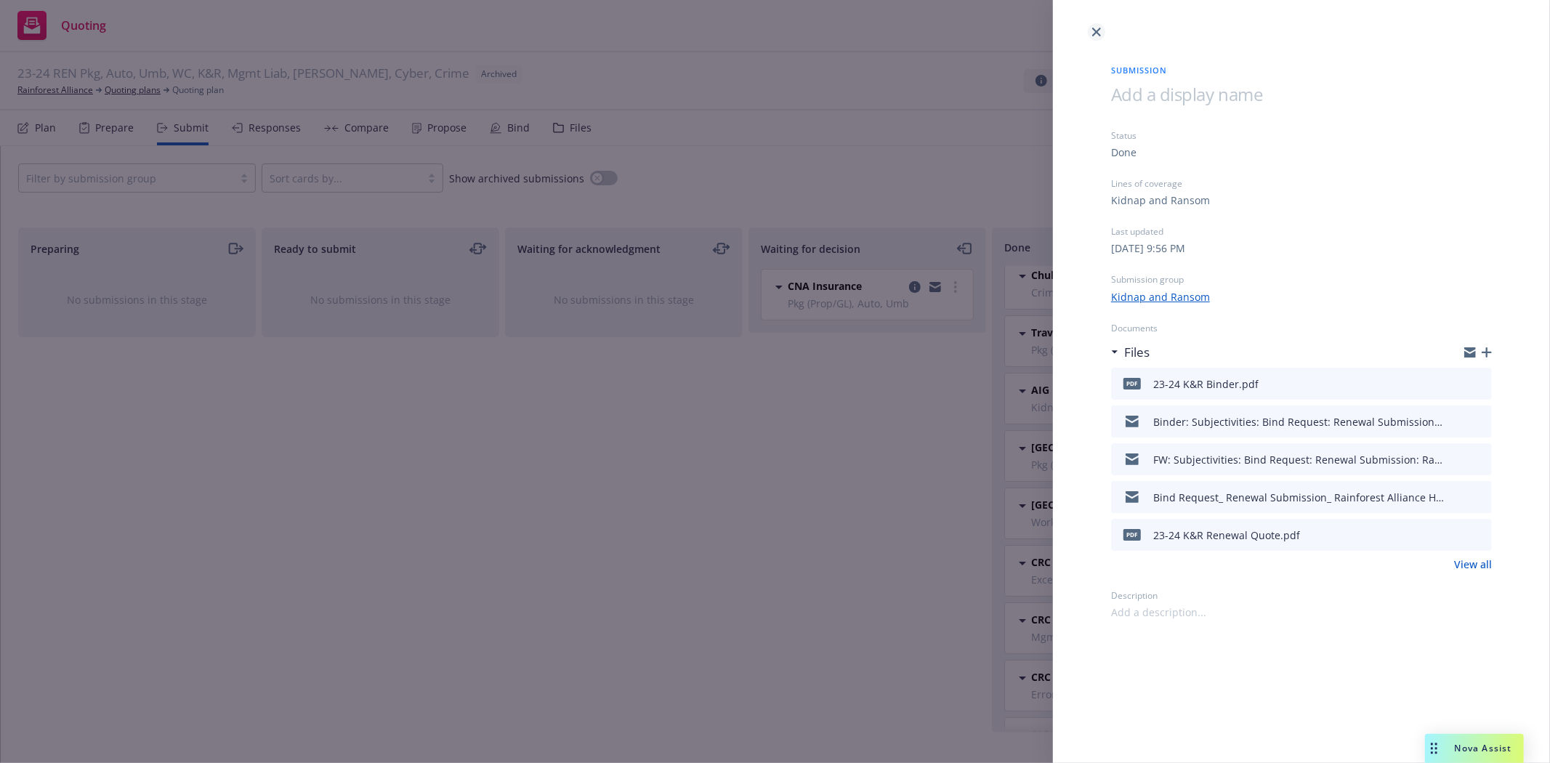
click at [1097, 33] on icon "close" at bounding box center [1096, 32] width 9 height 9
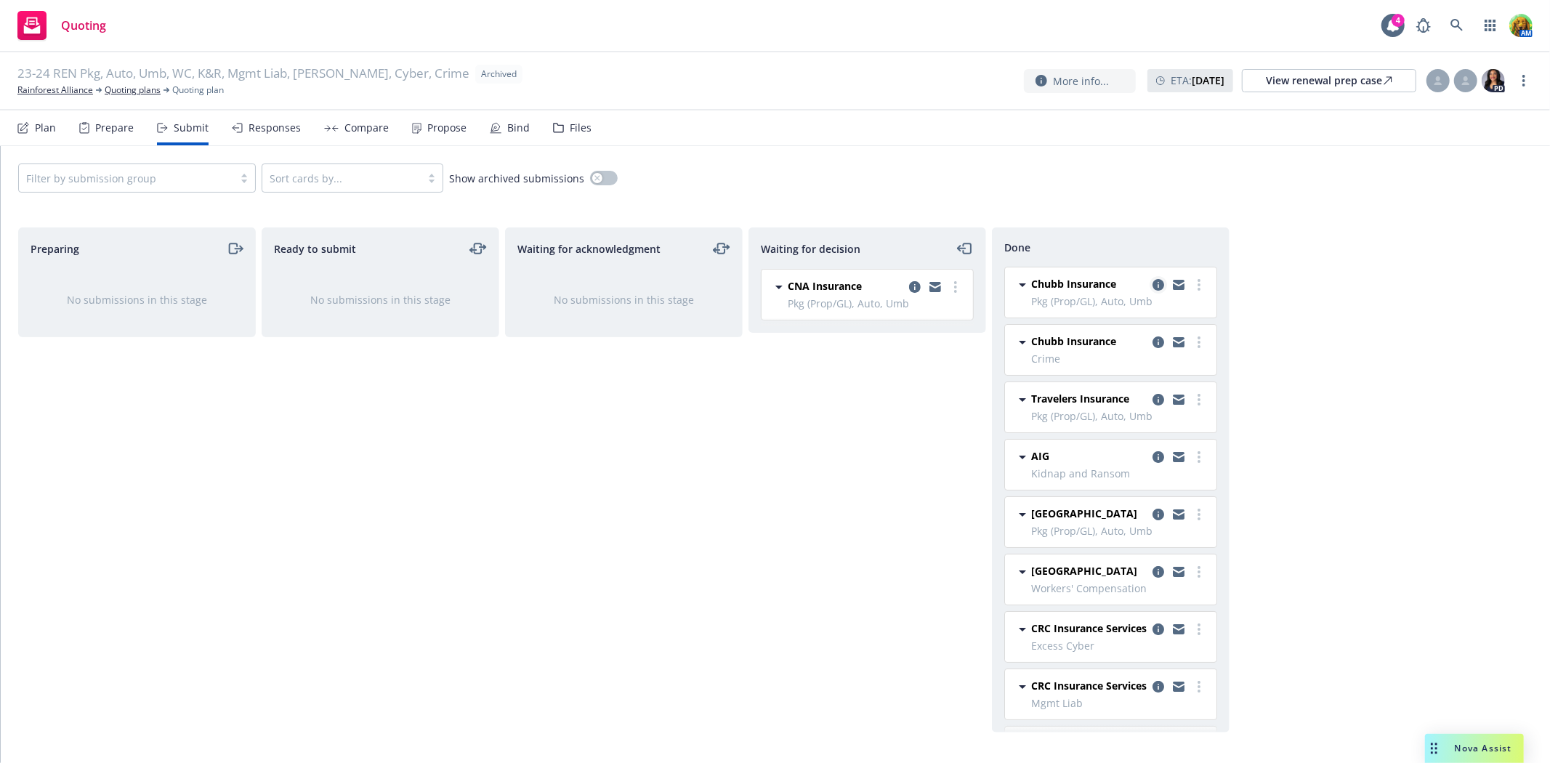
click at [1152, 291] on icon "copy logging email" at bounding box center [1158, 285] width 12 height 12
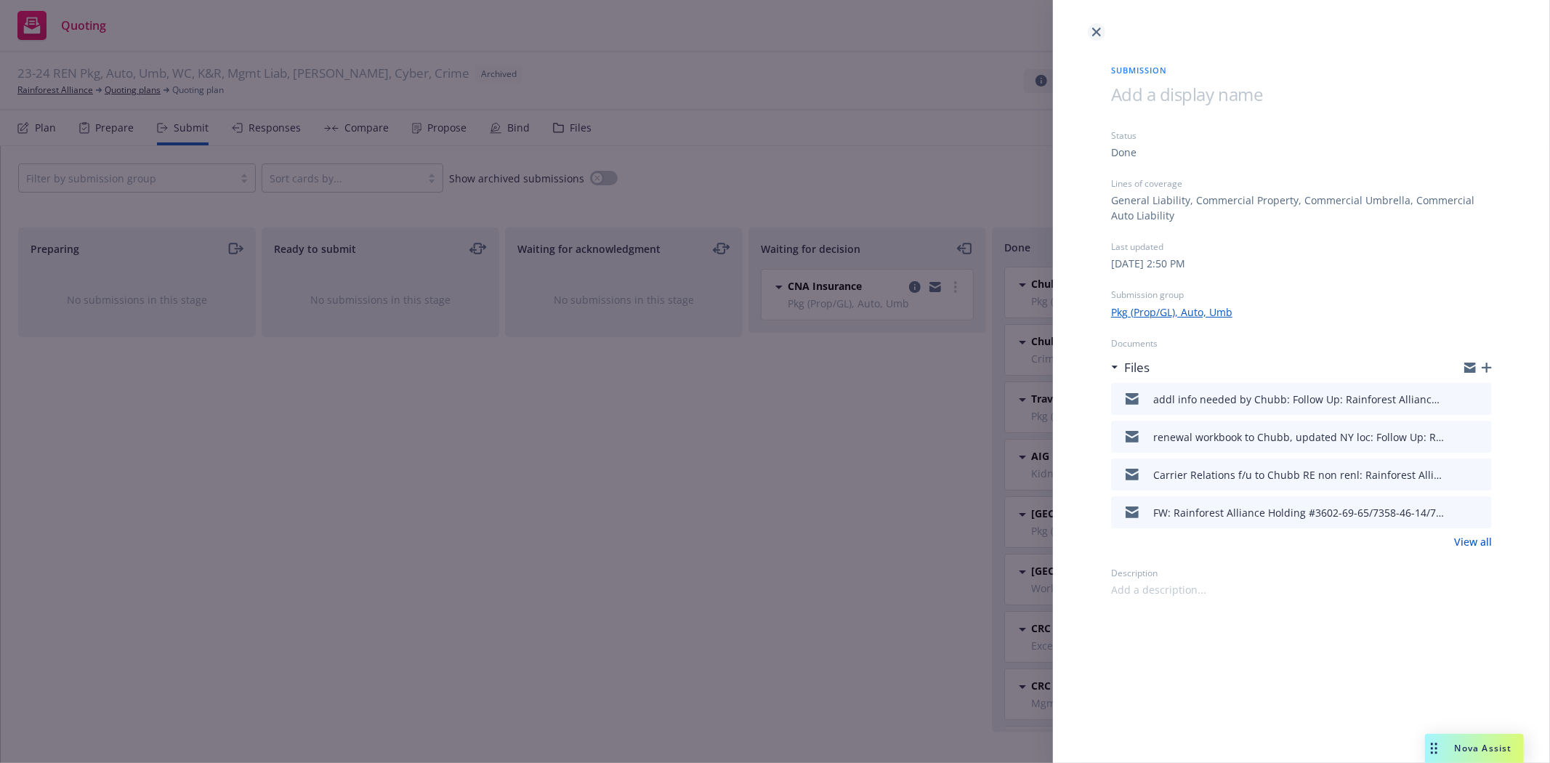
click at [1094, 37] on link "close" at bounding box center [1096, 31] width 17 height 17
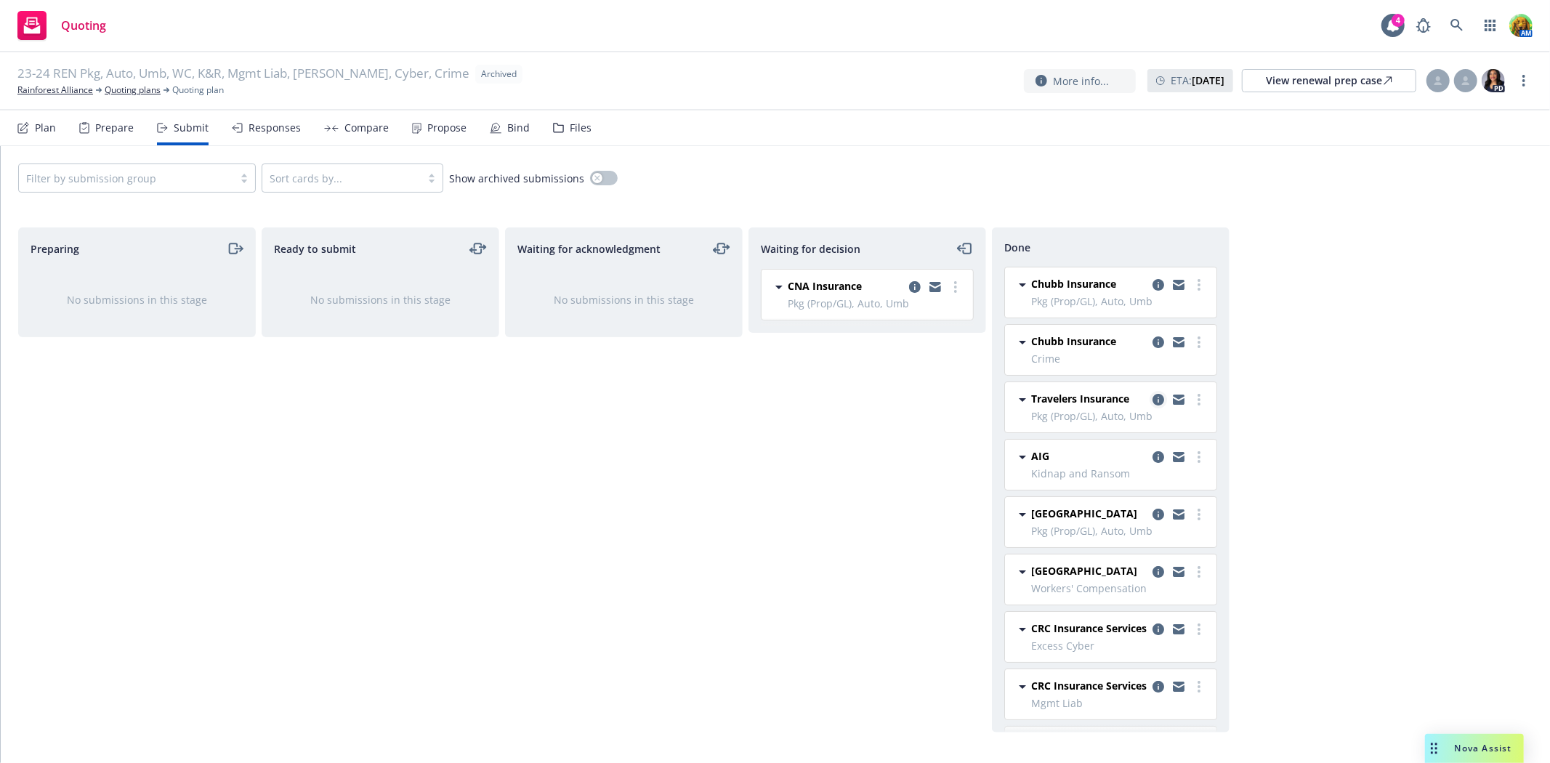
click at [1152, 403] on icon "copy logging email" at bounding box center [1158, 400] width 12 height 12
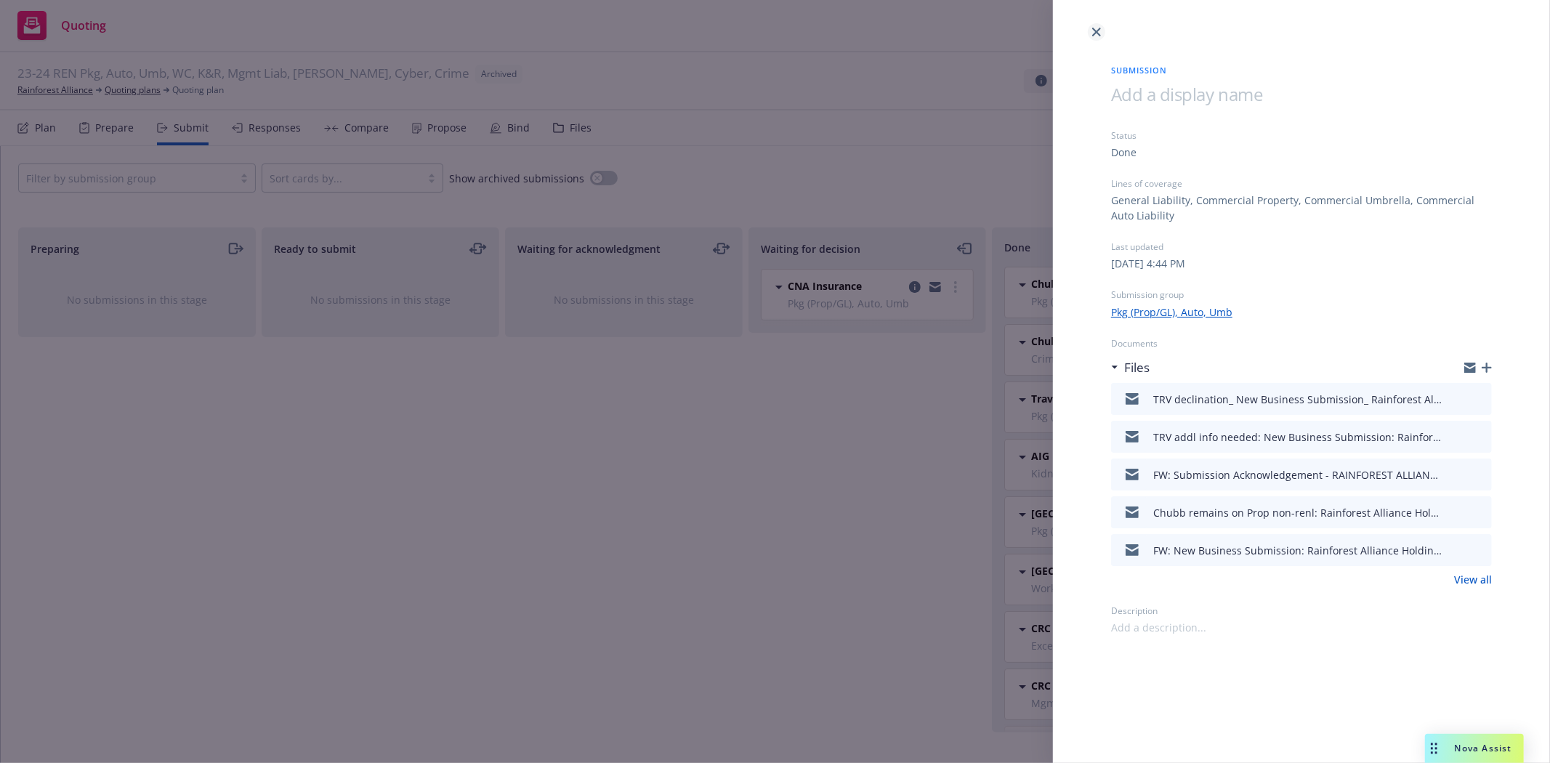
click at [1099, 35] on icon "close" at bounding box center [1096, 32] width 9 height 9
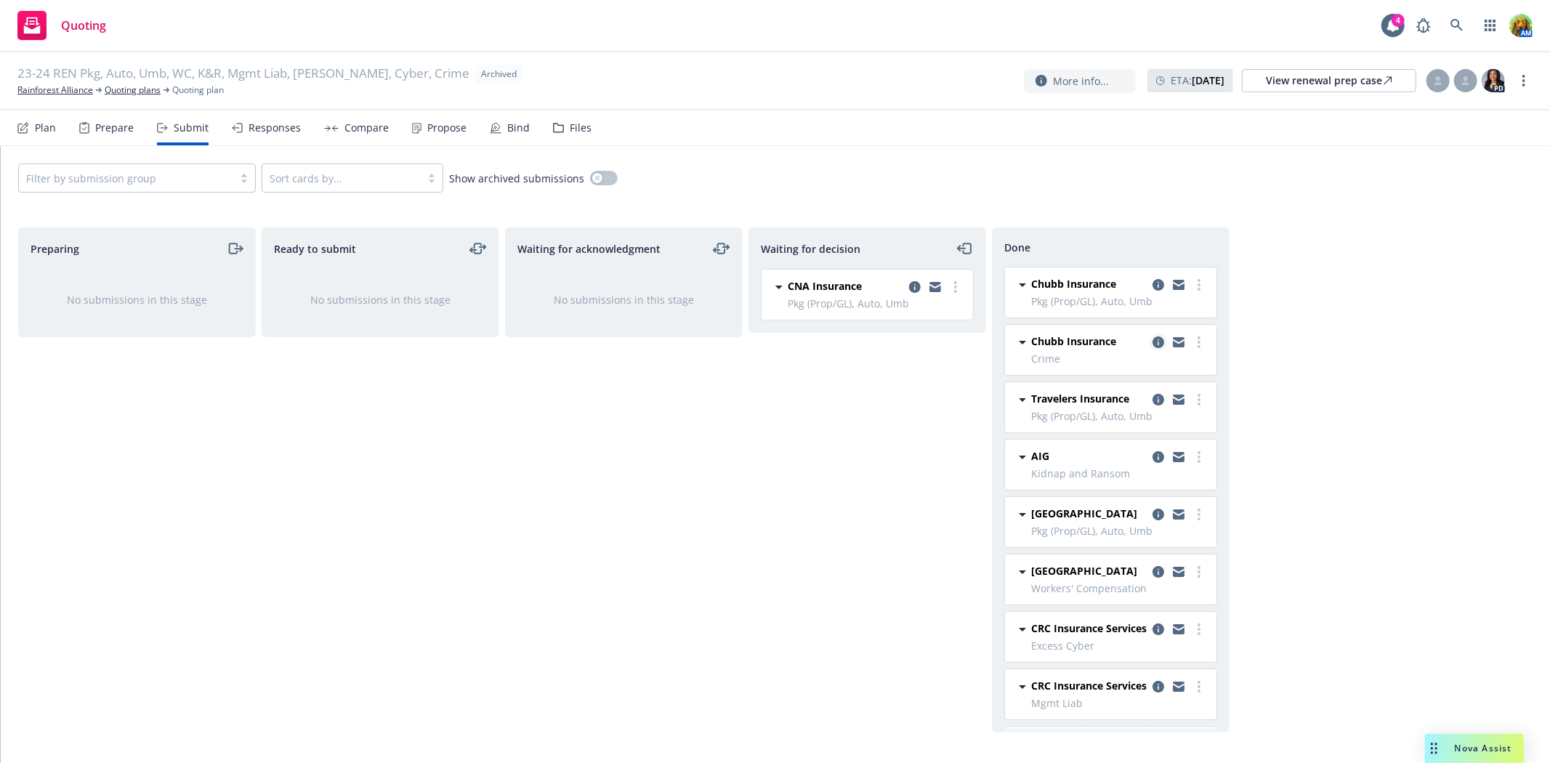
click at [1152, 344] on icon "copy logging email" at bounding box center [1158, 342] width 12 height 12
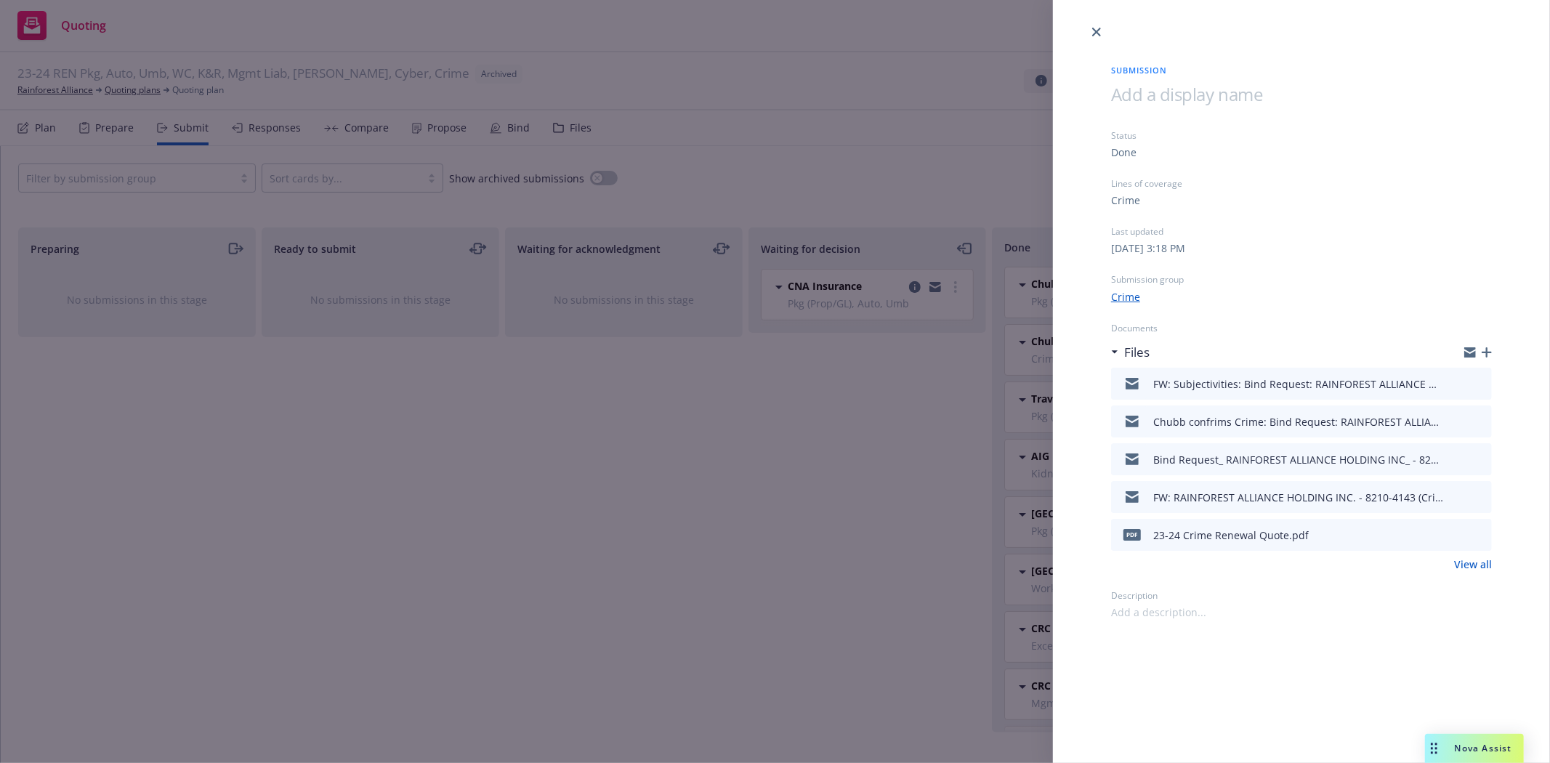
click at [1478, 380] on icon "preview file" at bounding box center [1477, 383] width 13 height 10
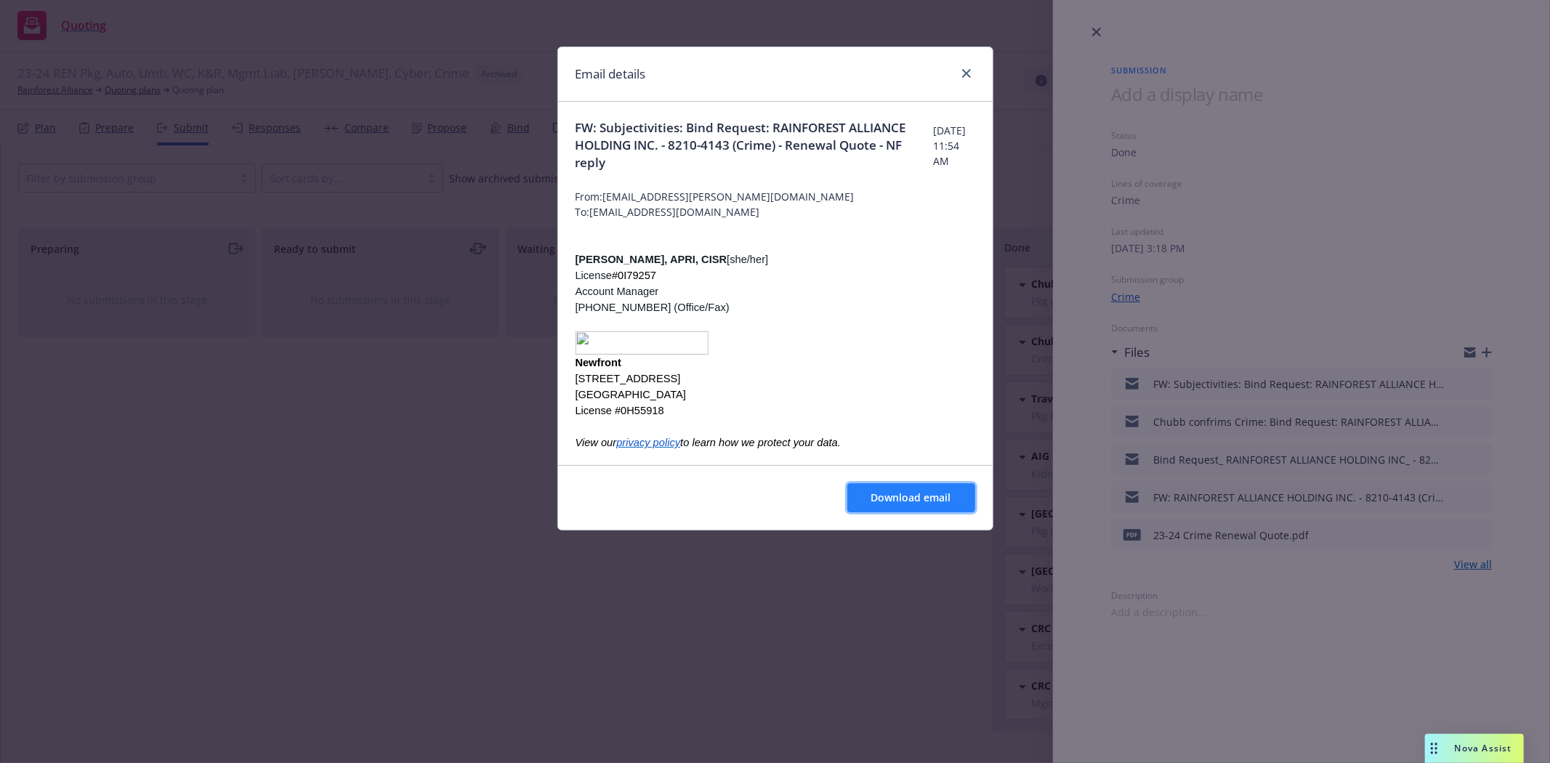
click at [913, 503] on span "Download email" at bounding box center [911, 497] width 80 height 14
click at [963, 70] on icon "close" at bounding box center [966, 73] width 9 height 9
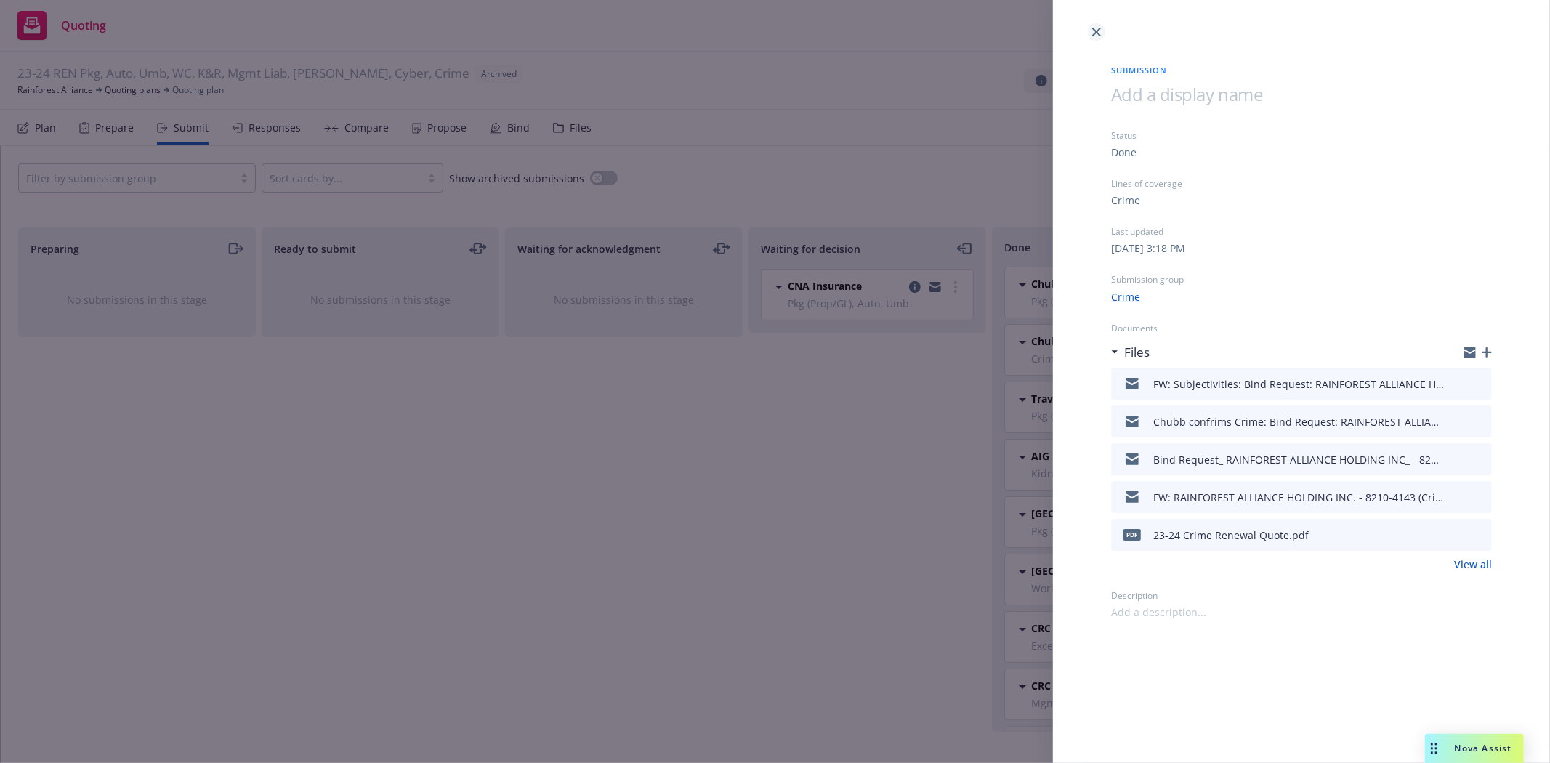
click at [1101, 33] on link "close" at bounding box center [1096, 31] width 17 height 17
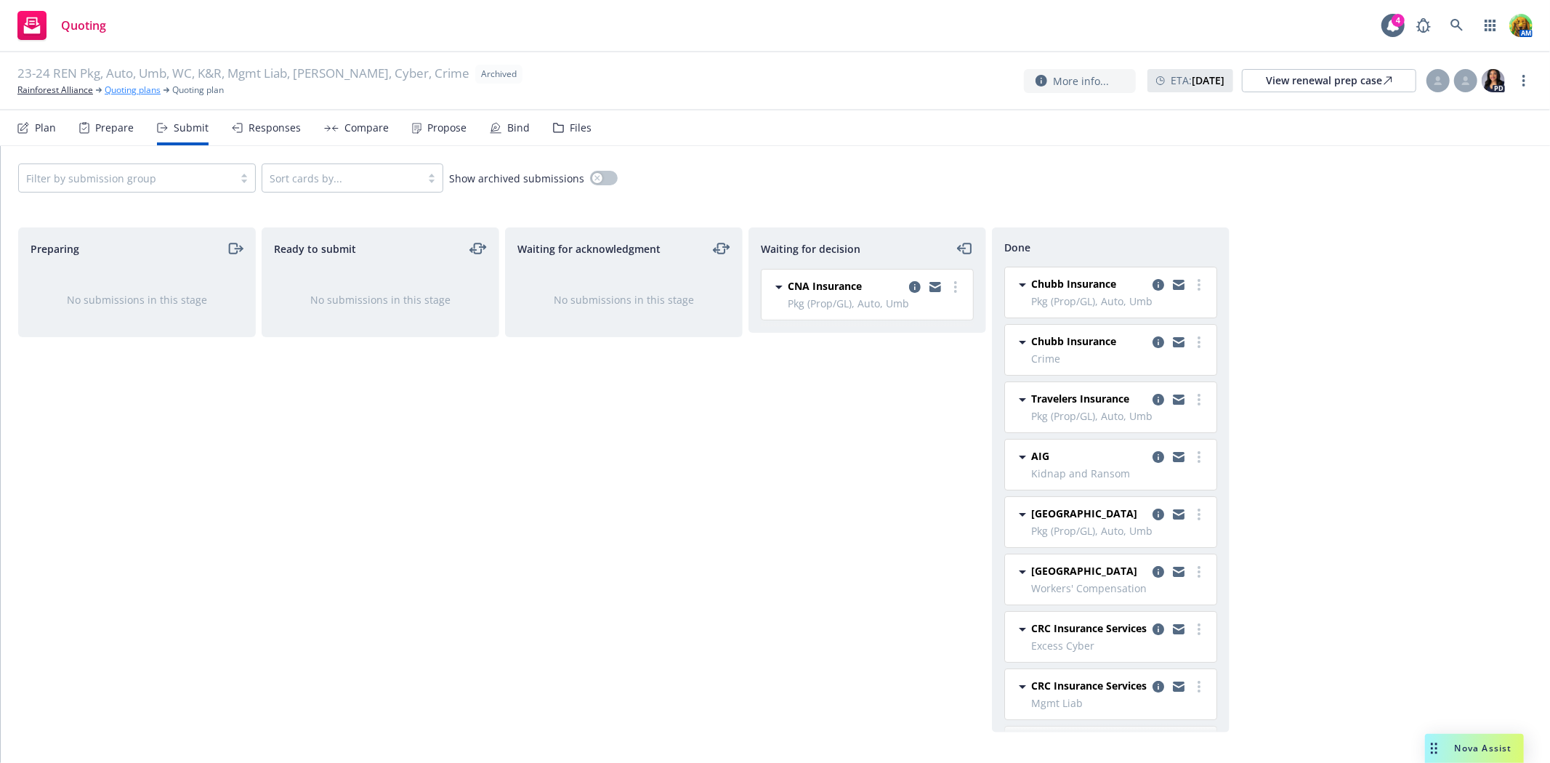
click at [139, 90] on link "Quoting plans" at bounding box center [133, 90] width 56 height 13
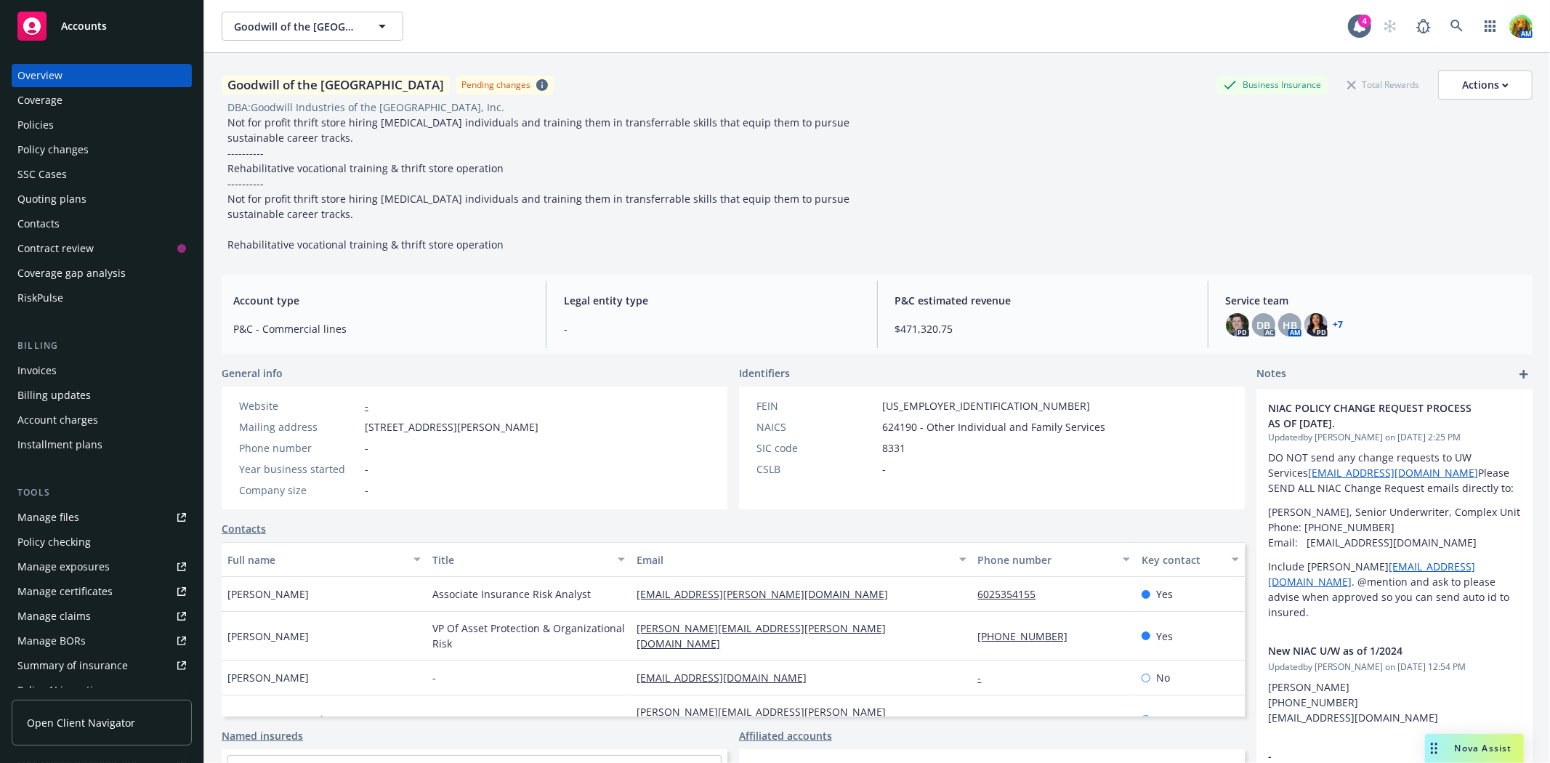
click at [31, 124] on div "Policies" at bounding box center [35, 124] width 36 height 23
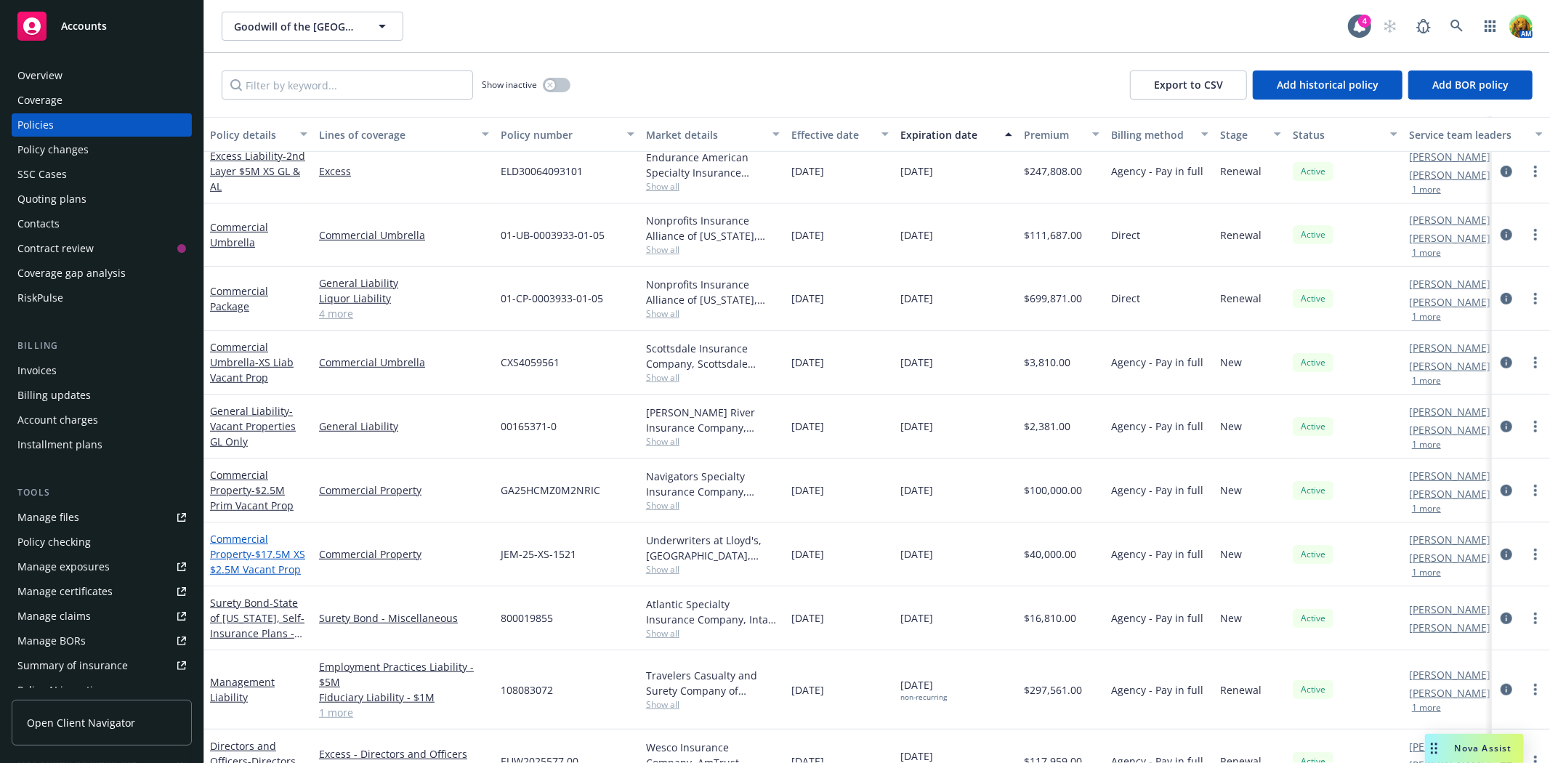
scroll to position [533, 0]
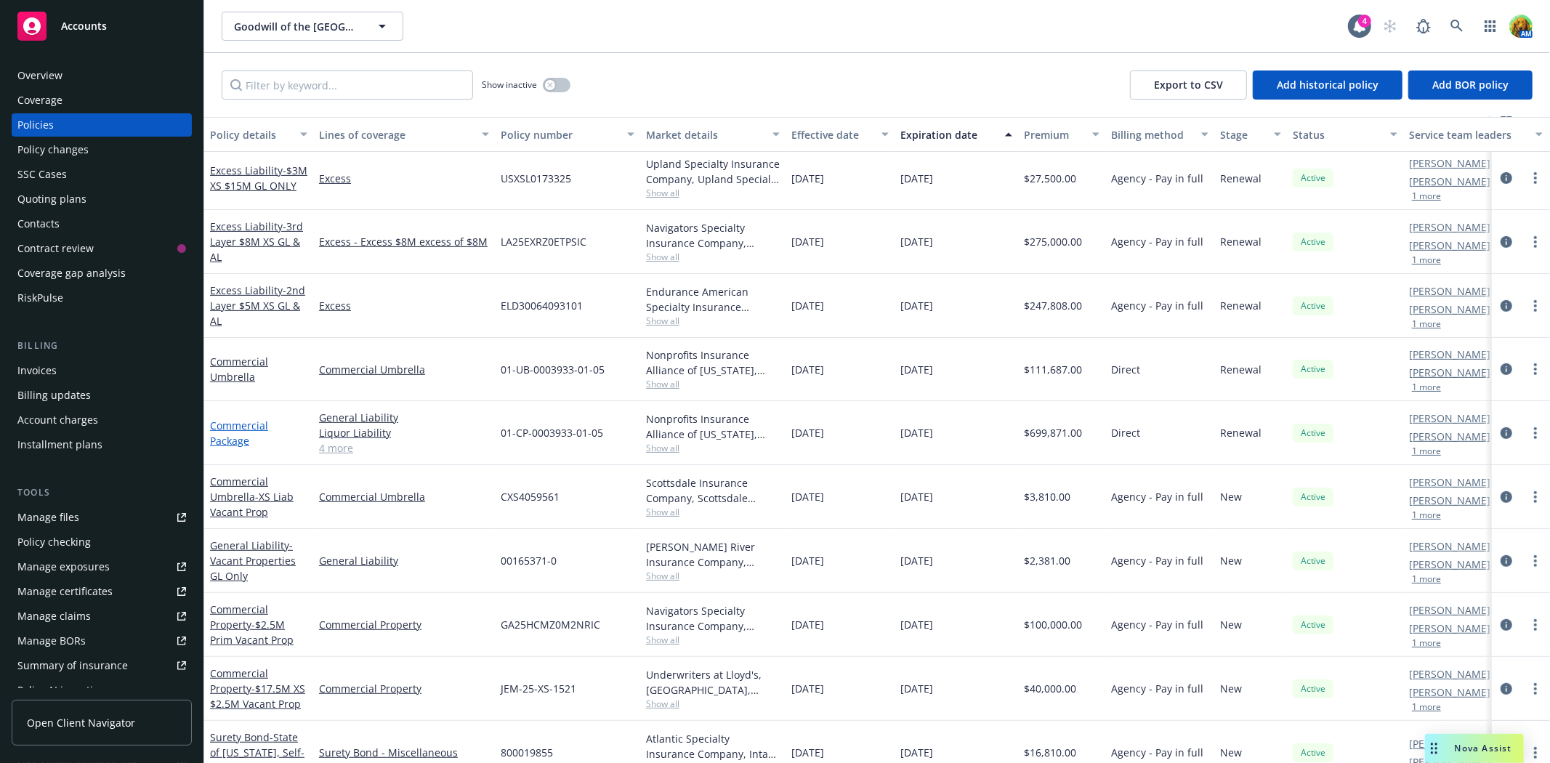
click at [243, 423] on link "Commercial Package" at bounding box center [239, 432] width 58 height 29
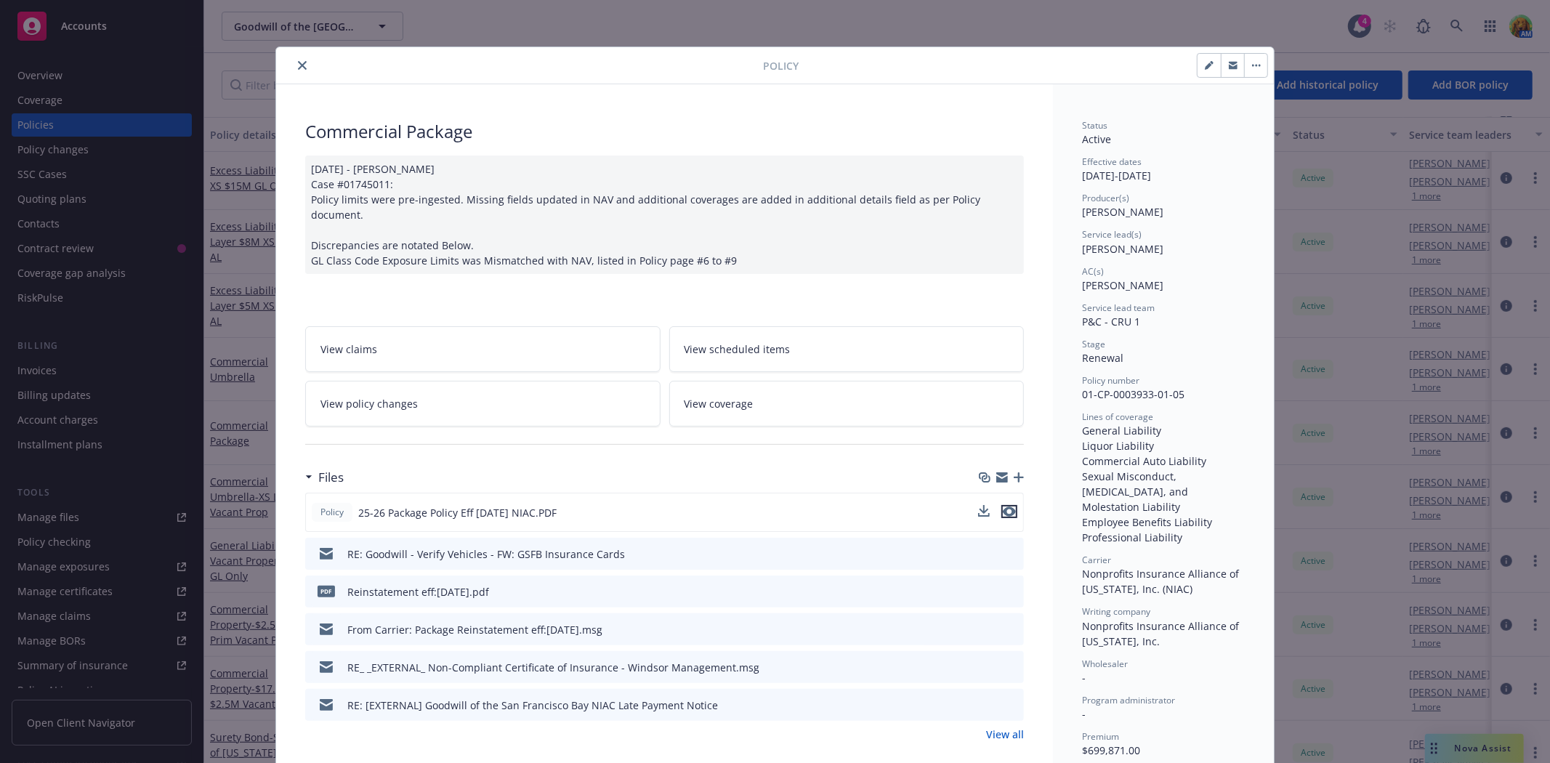
click at [1007, 506] on icon "preview file" at bounding box center [1009, 511] width 13 height 10
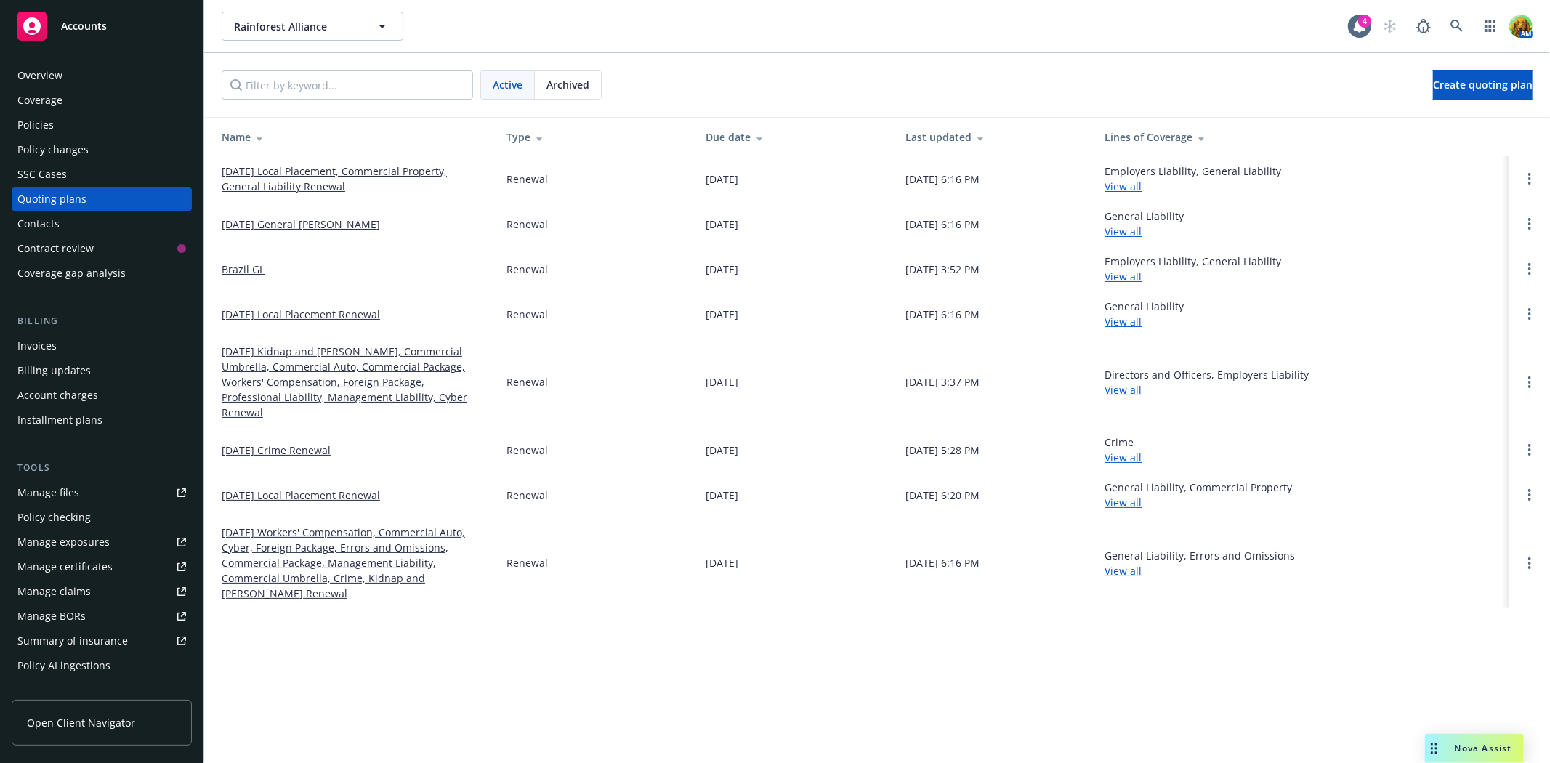
click at [298, 442] on link "10/01/25 Crime Renewal" at bounding box center [276, 449] width 109 height 15
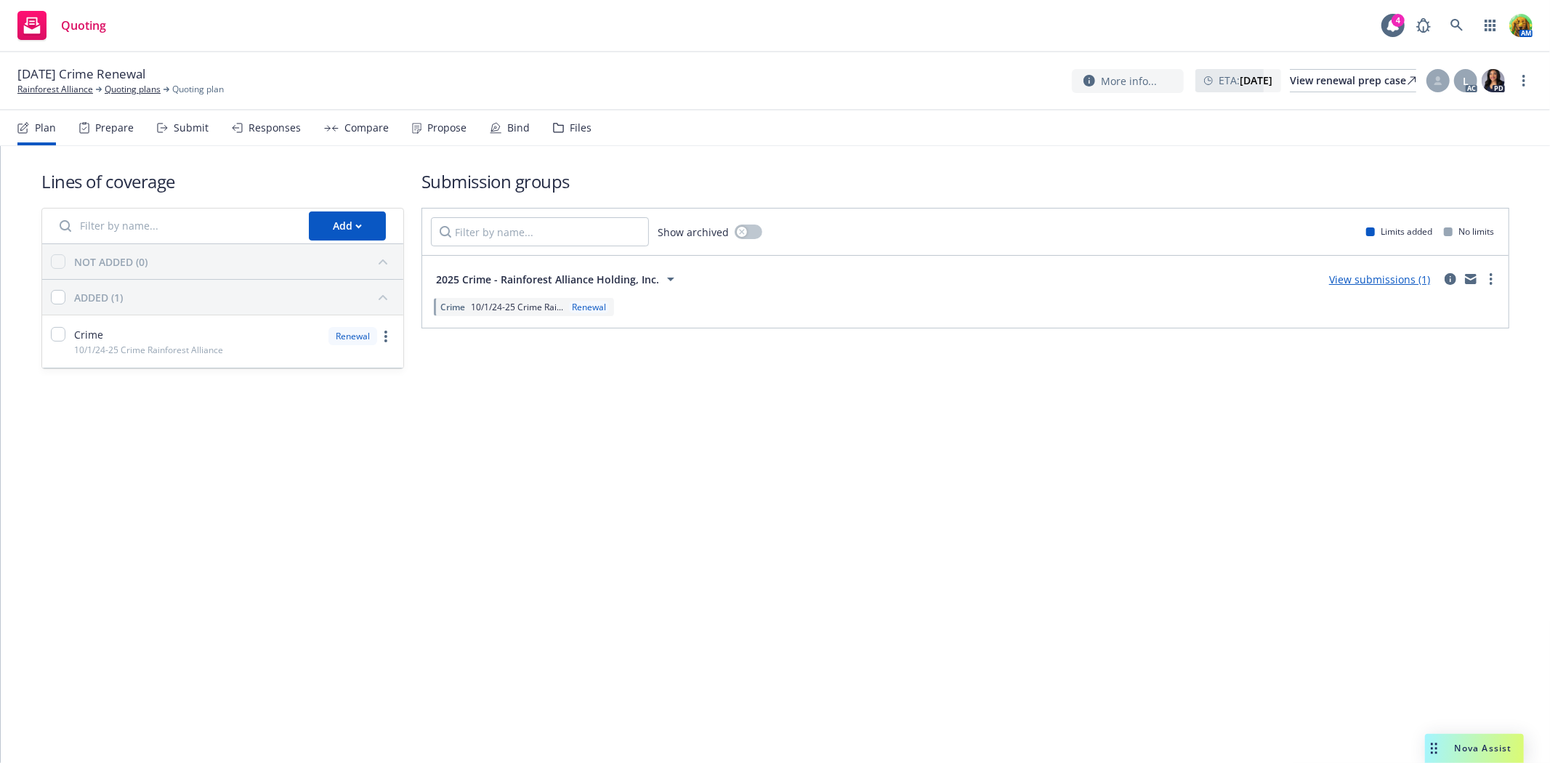
click at [580, 129] on div "Files" at bounding box center [581, 128] width 22 height 12
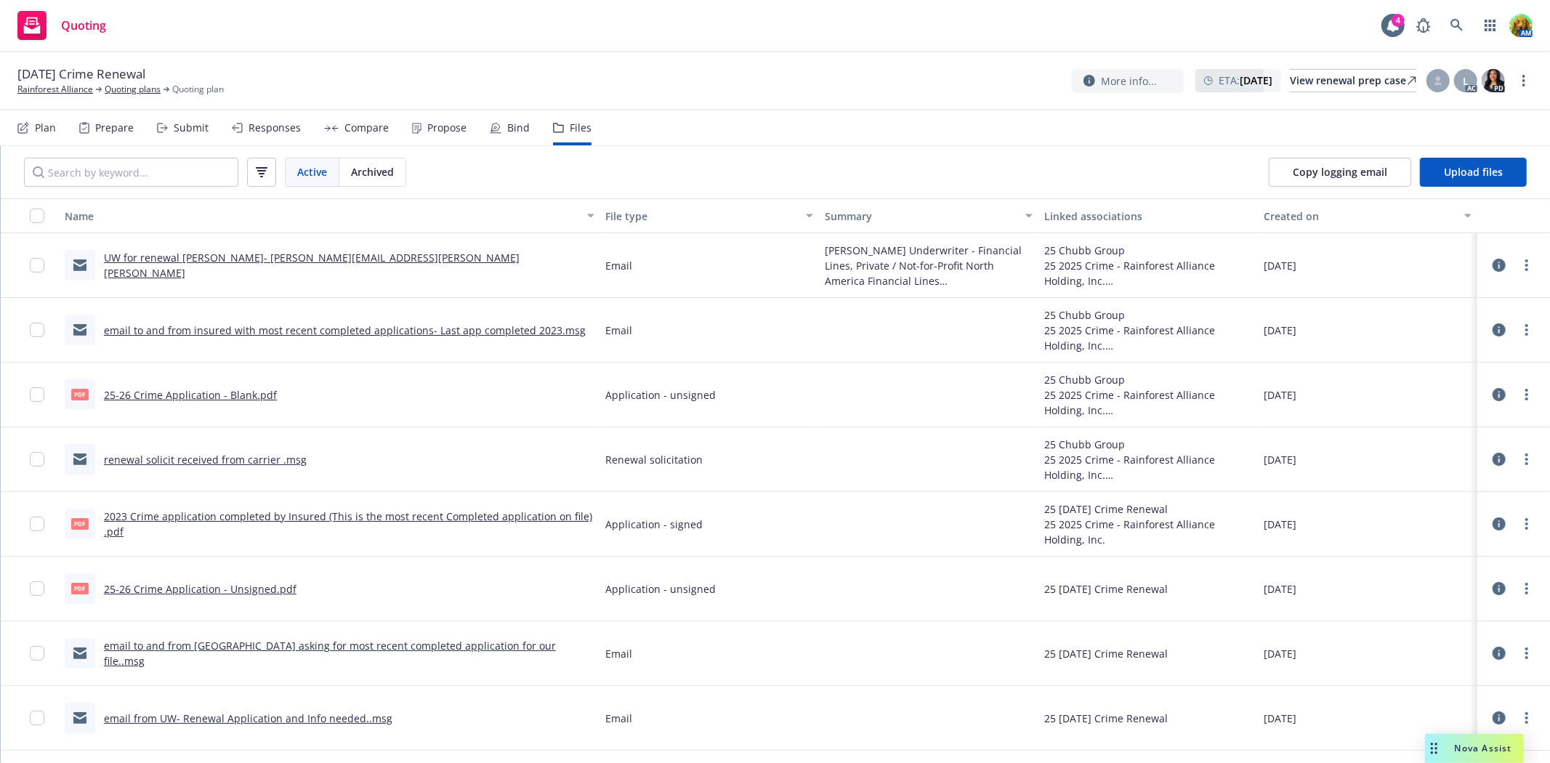
click at [240, 512] on link "2023 Crime application completed by Insured (This is the most recent Completed …" at bounding box center [348, 523] width 488 height 29
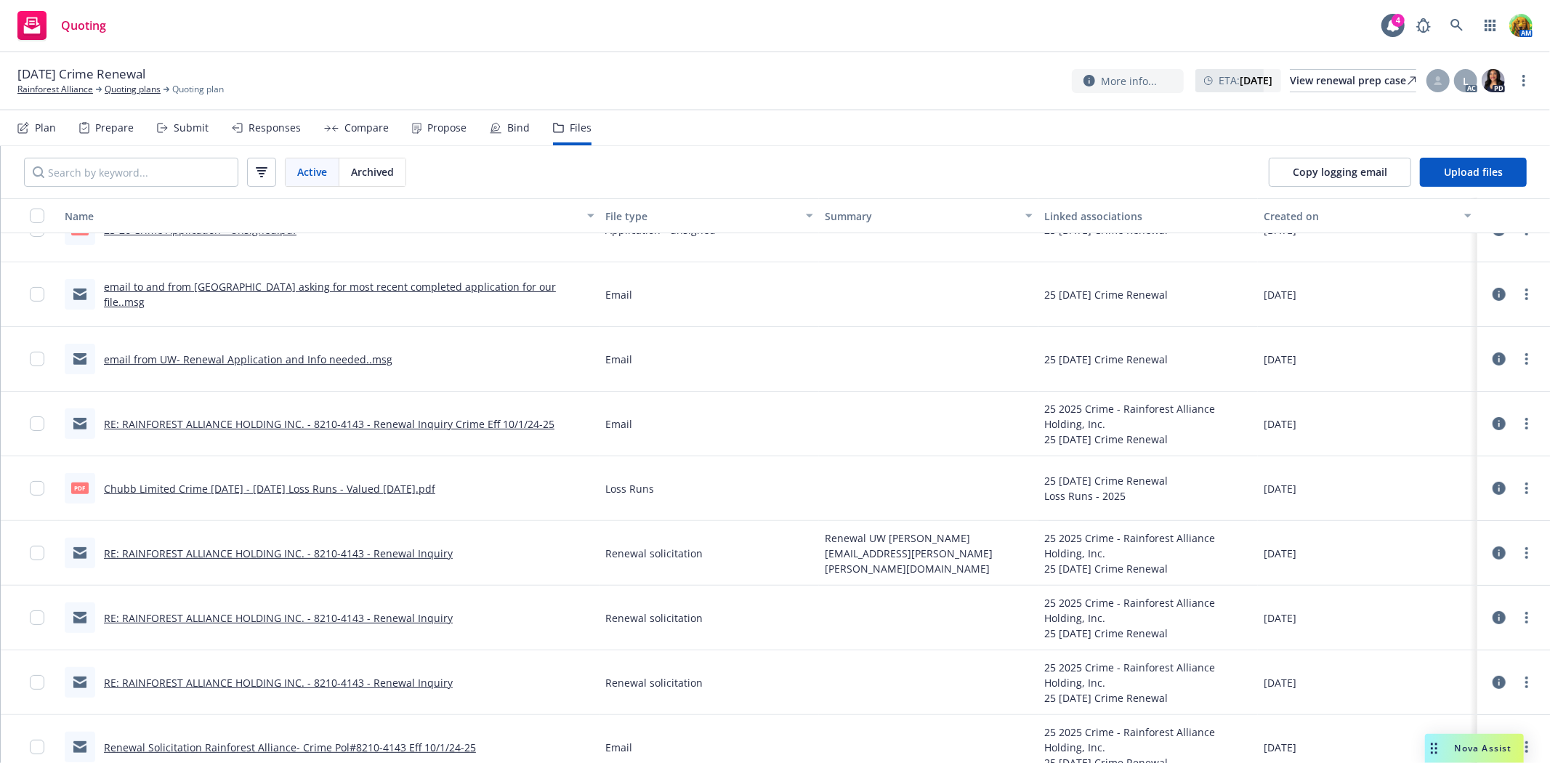
scroll to position [373, 0]
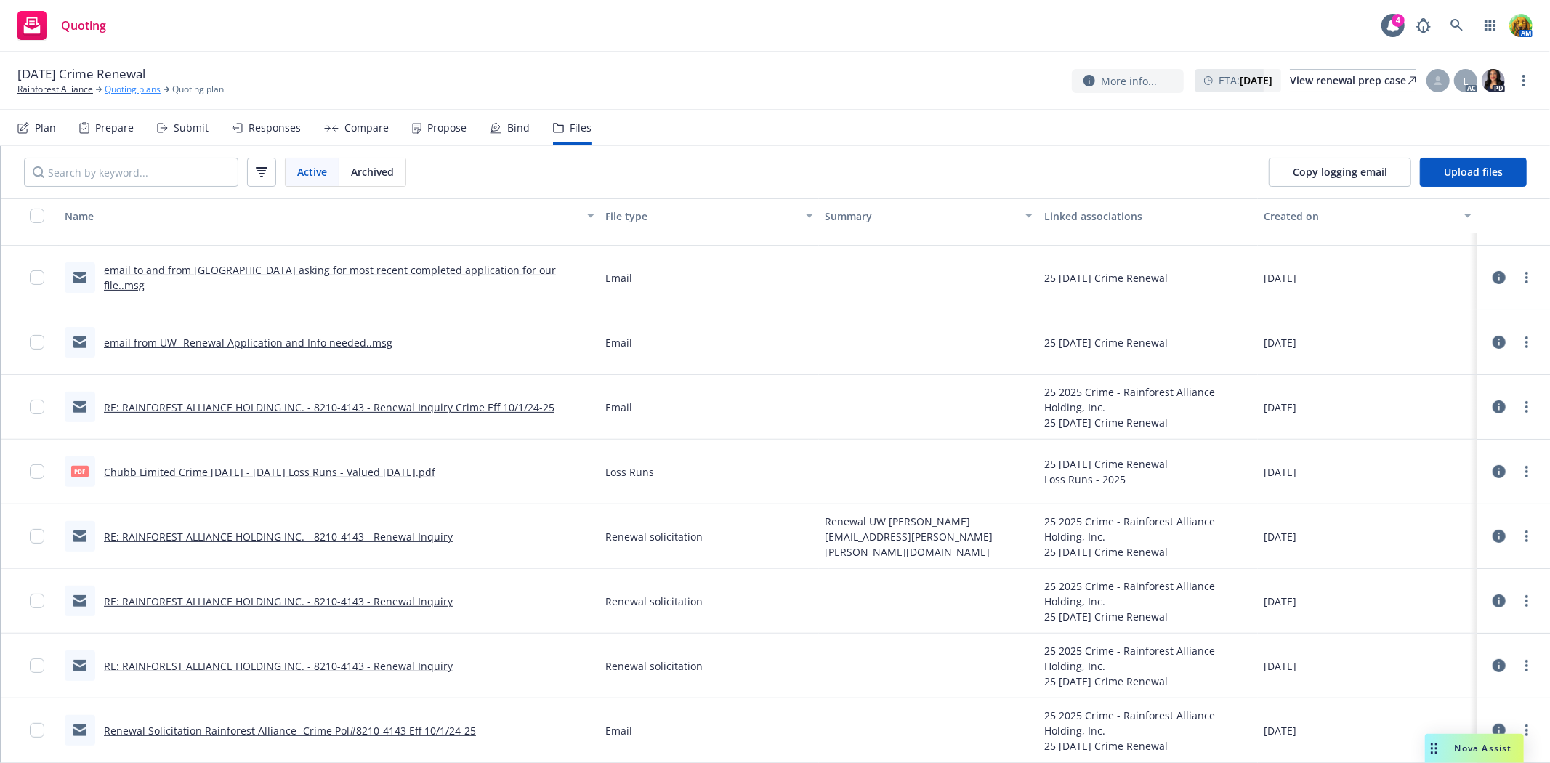
click at [132, 95] on link "Quoting plans" at bounding box center [133, 89] width 56 height 13
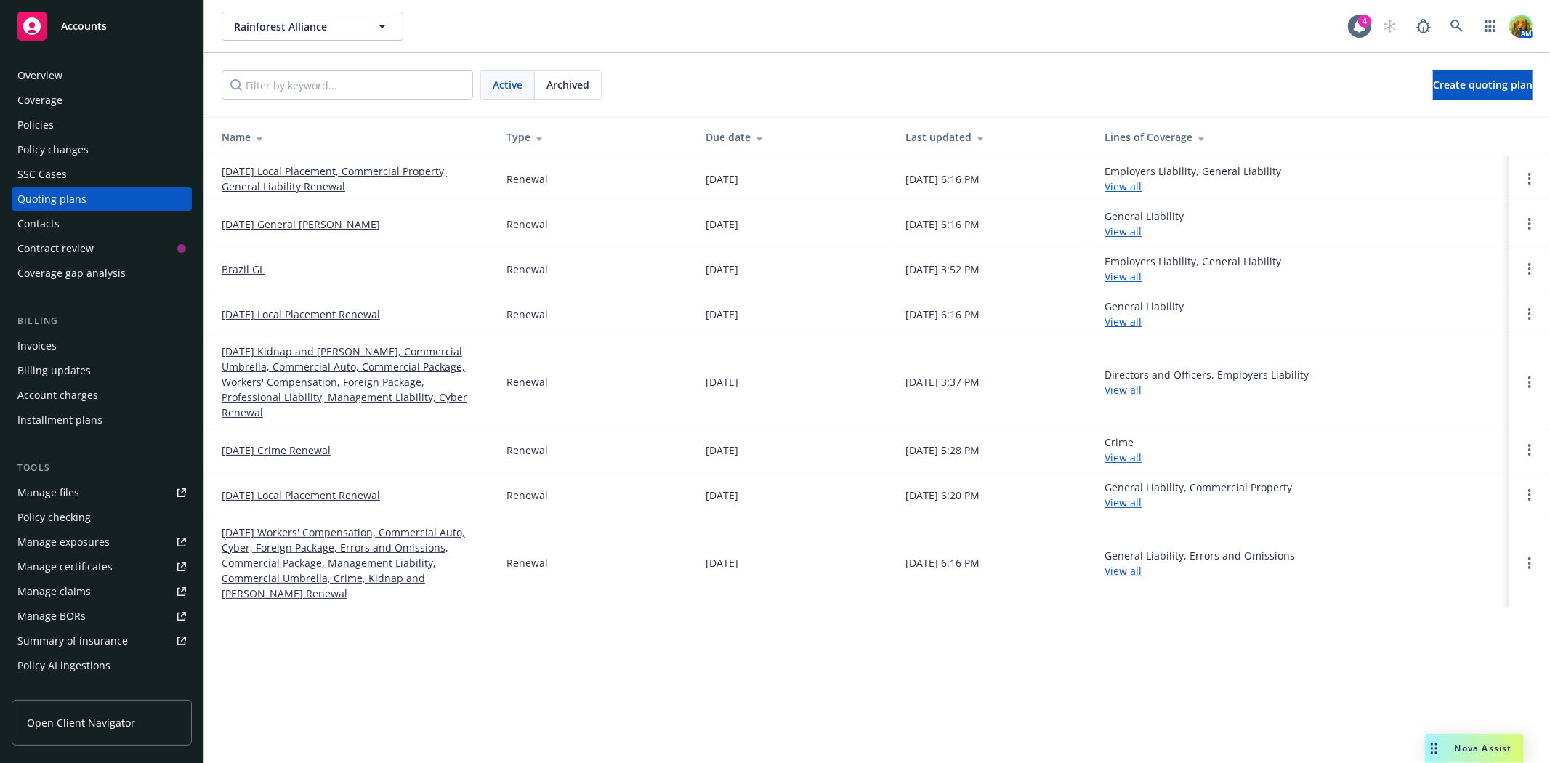
click at [394, 167] on link "11/01/25 Local Placement, Commercial Property, General Liability Renewal" at bounding box center [353, 178] width 262 height 31
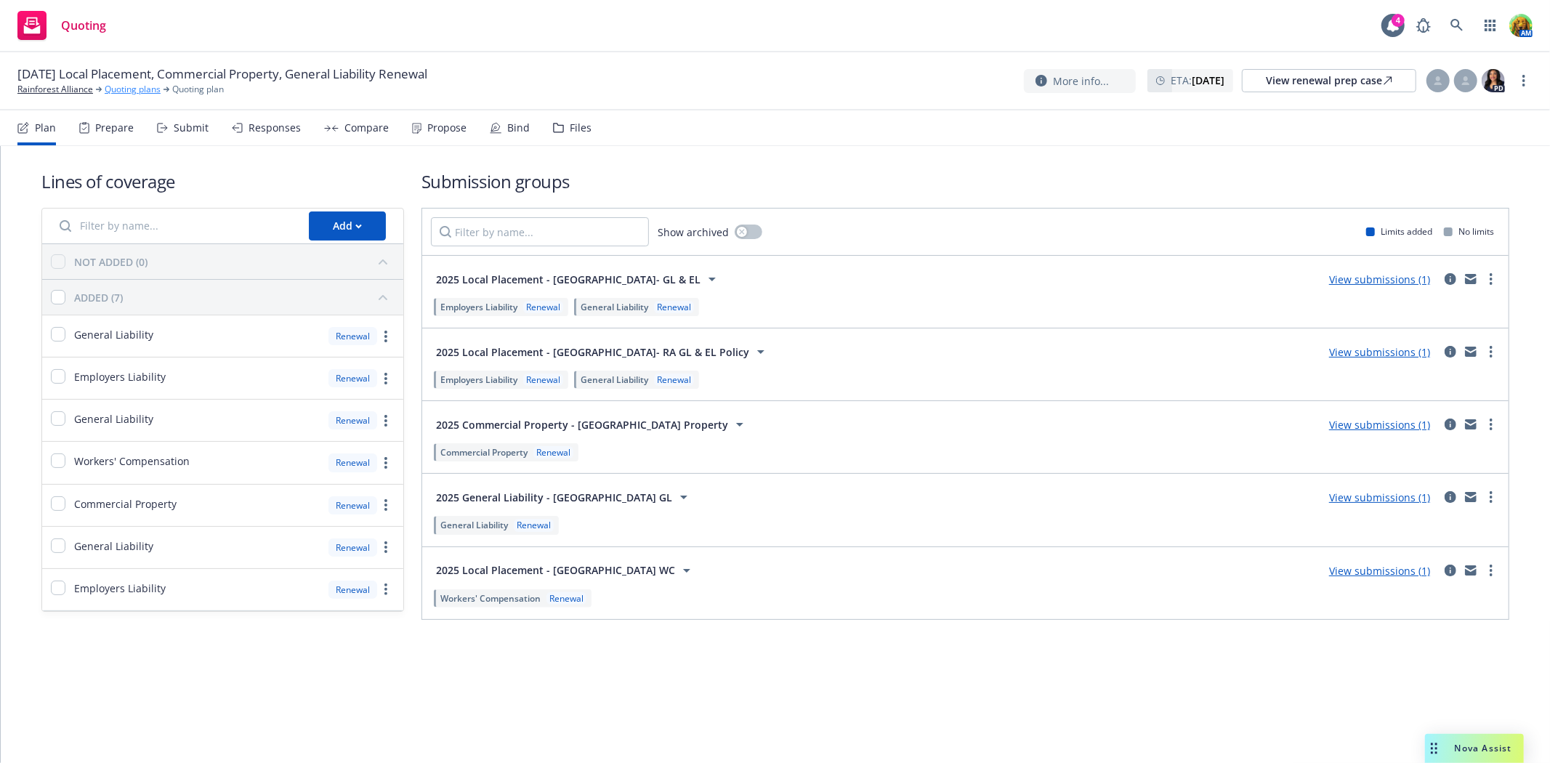
click at [113, 92] on link "Quoting plans" at bounding box center [133, 89] width 56 height 13
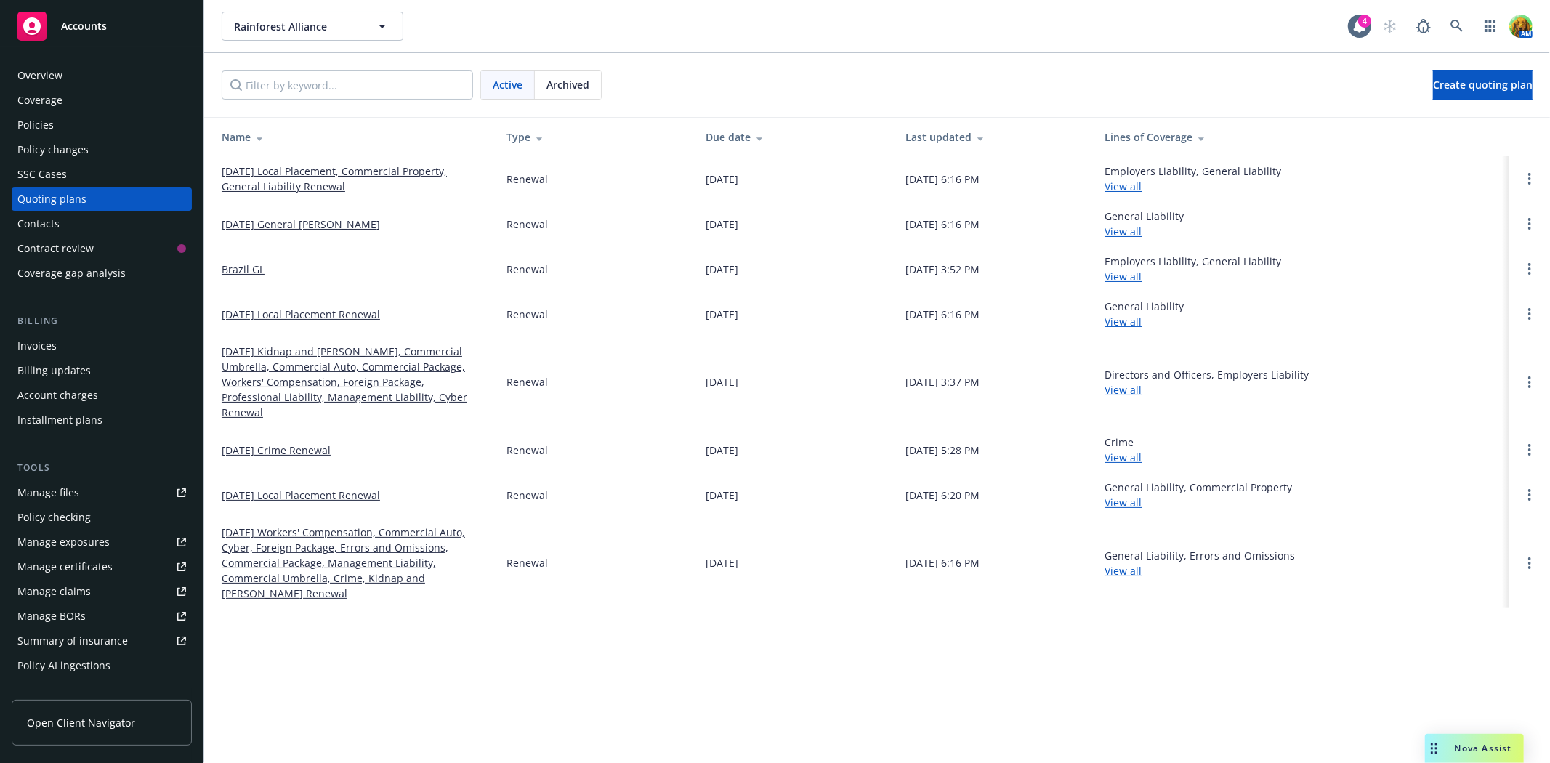
click at [352, 366] on link "[DATE] Kidnap and [PERSON_NAME], Commercial Umbrella, Commercial Auto, Commerci…" at bounding box center [353, 382] width 262 height 76
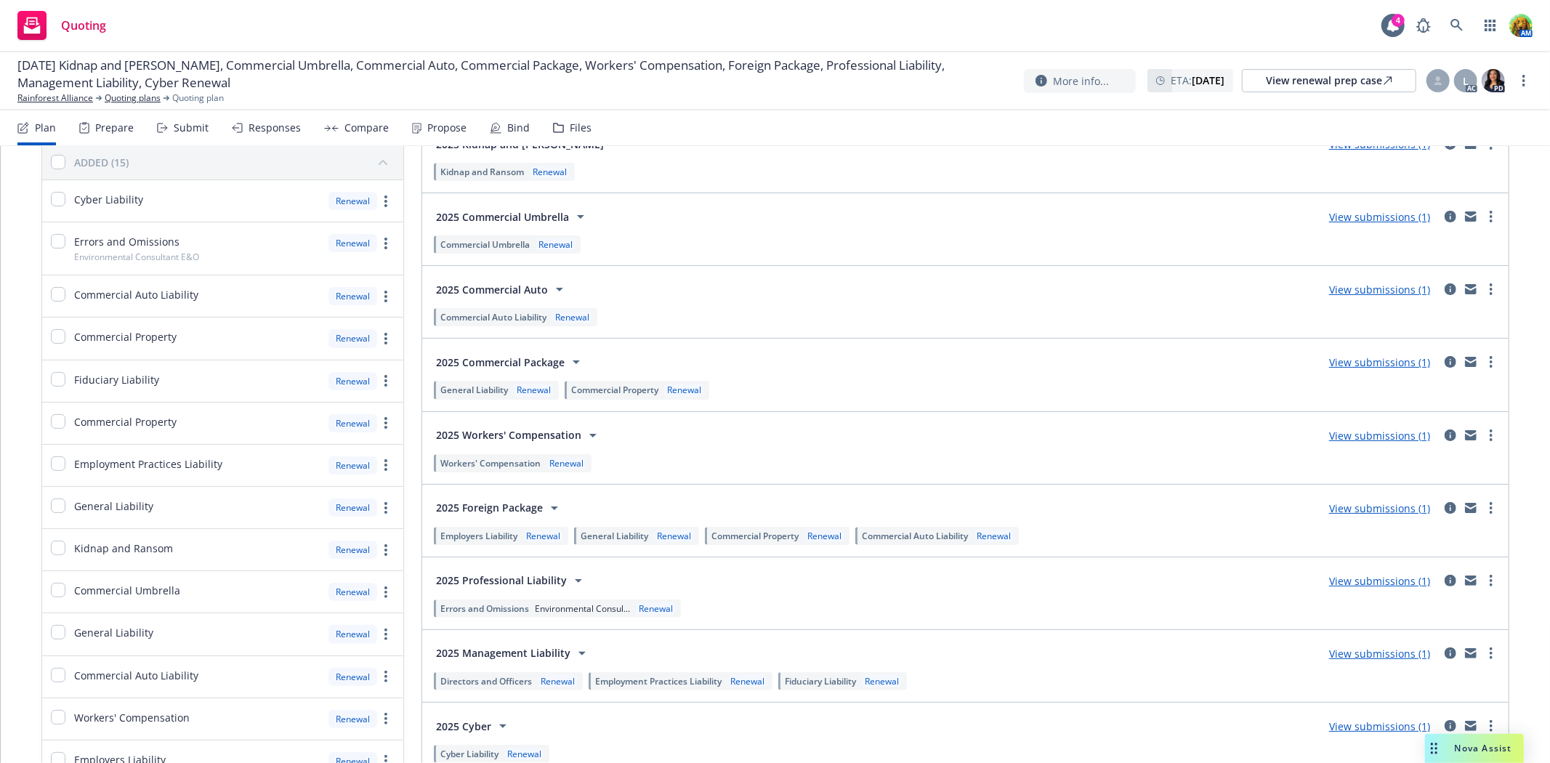
scroll to position [263, 0]
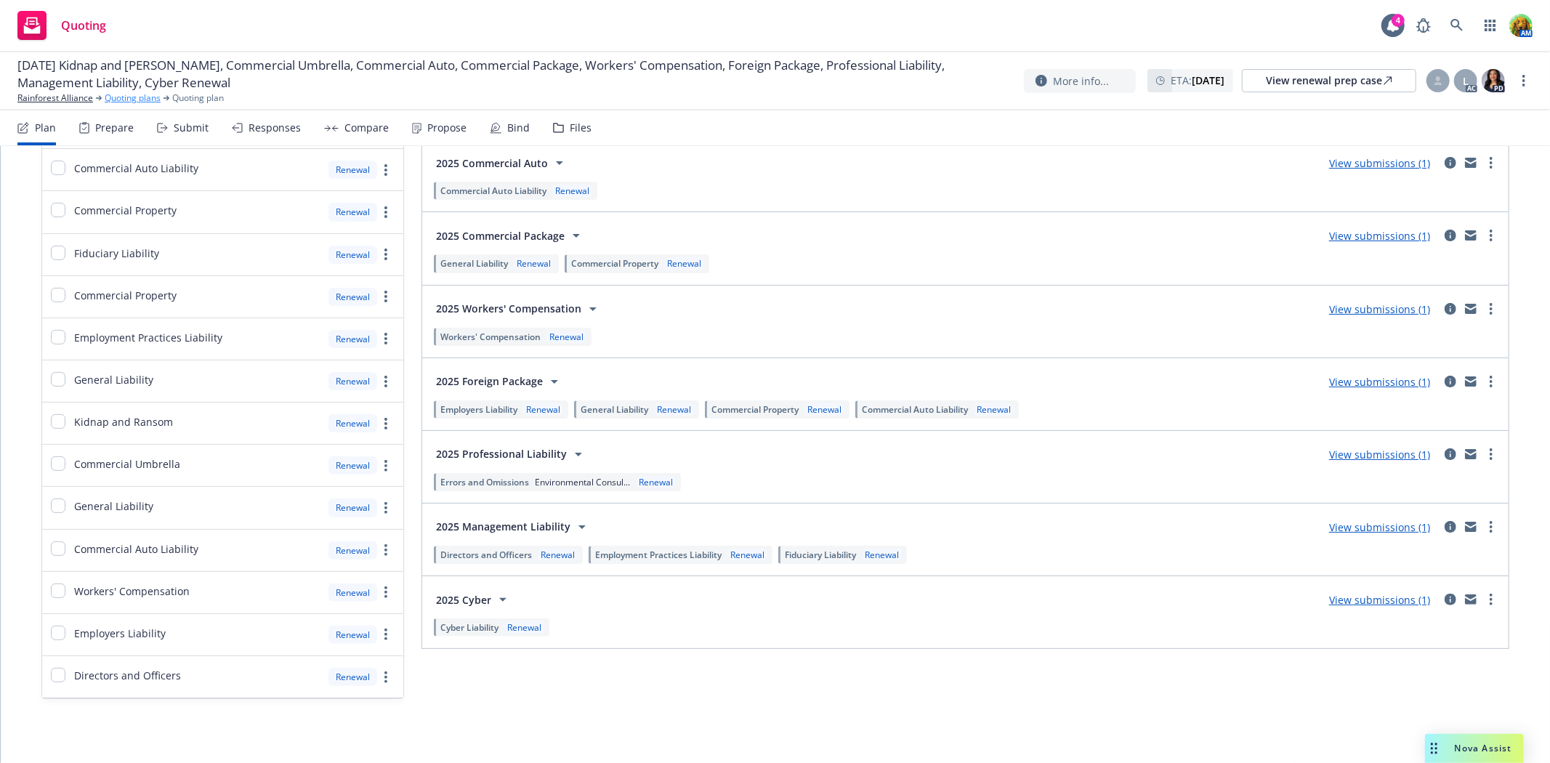
click at [141, 94] on link "Quoting plans" at bounding box center [133, 98] width 56 height 13
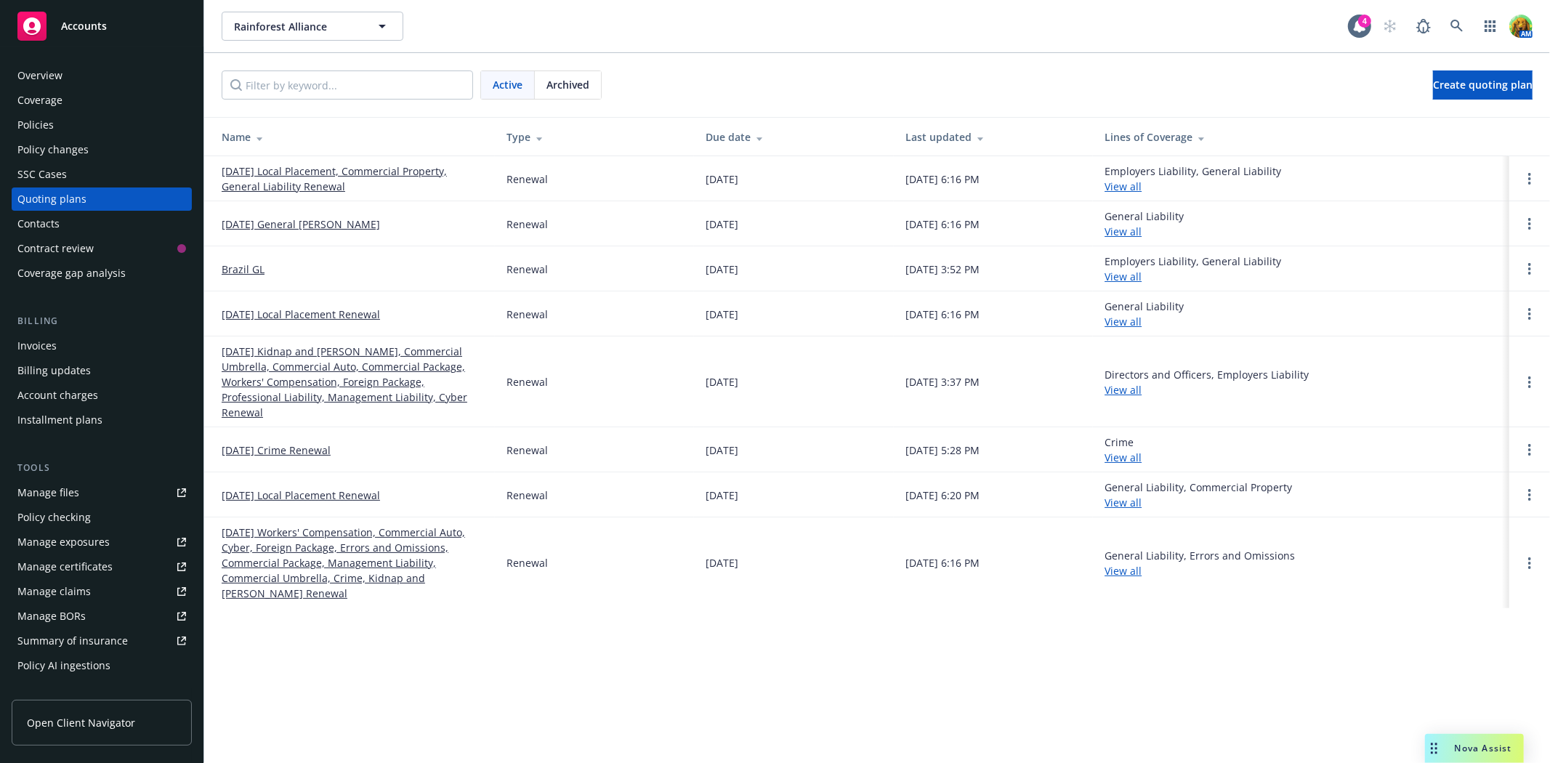
click at [352, 531] on link "[DATE] Workers' Compensation, Commercial Auto, Cyber, Foreign Package, Errors a…" at bounding box center [353, 563] width 262 height 76
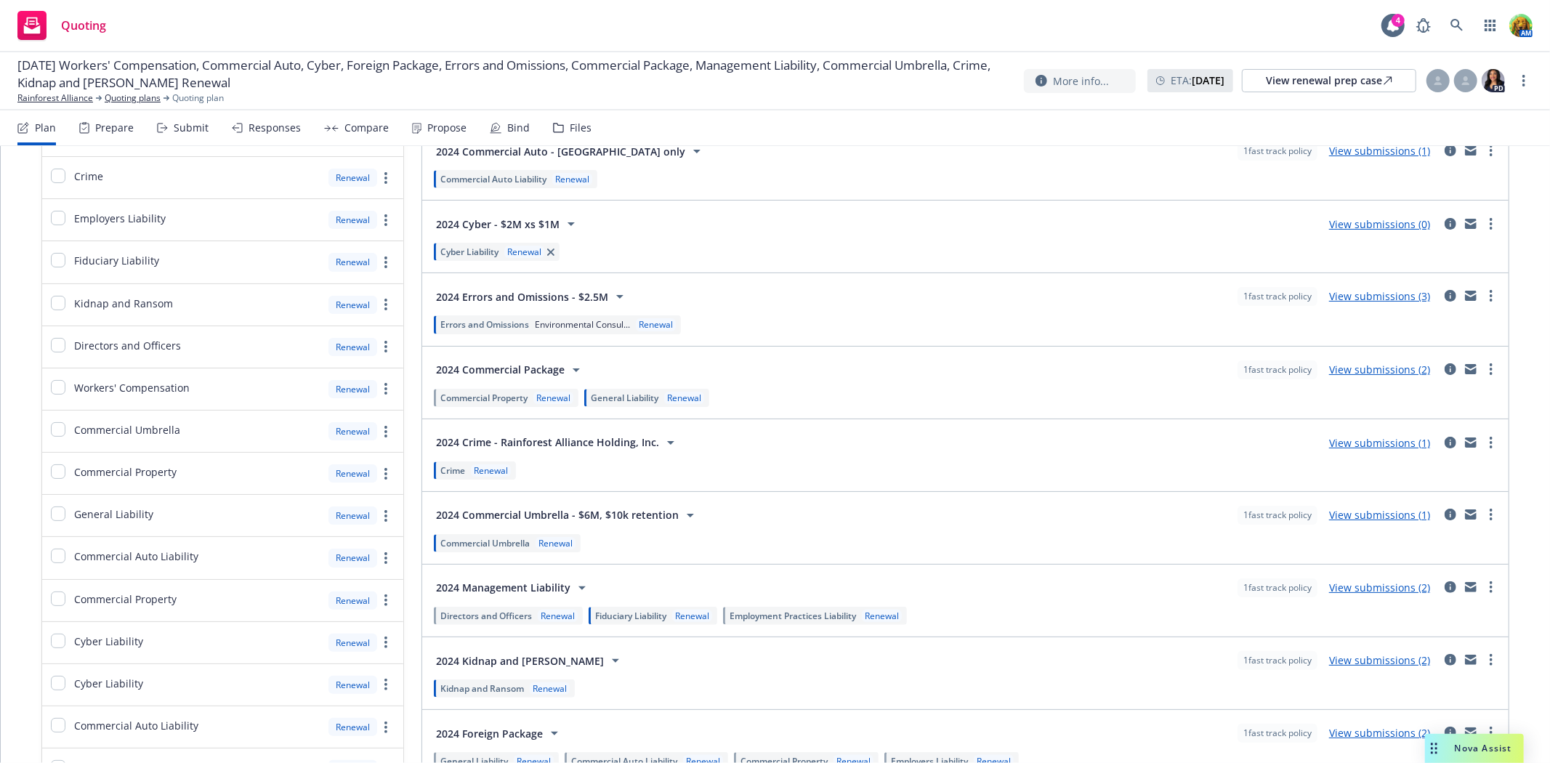
scroll to position [161, 0]
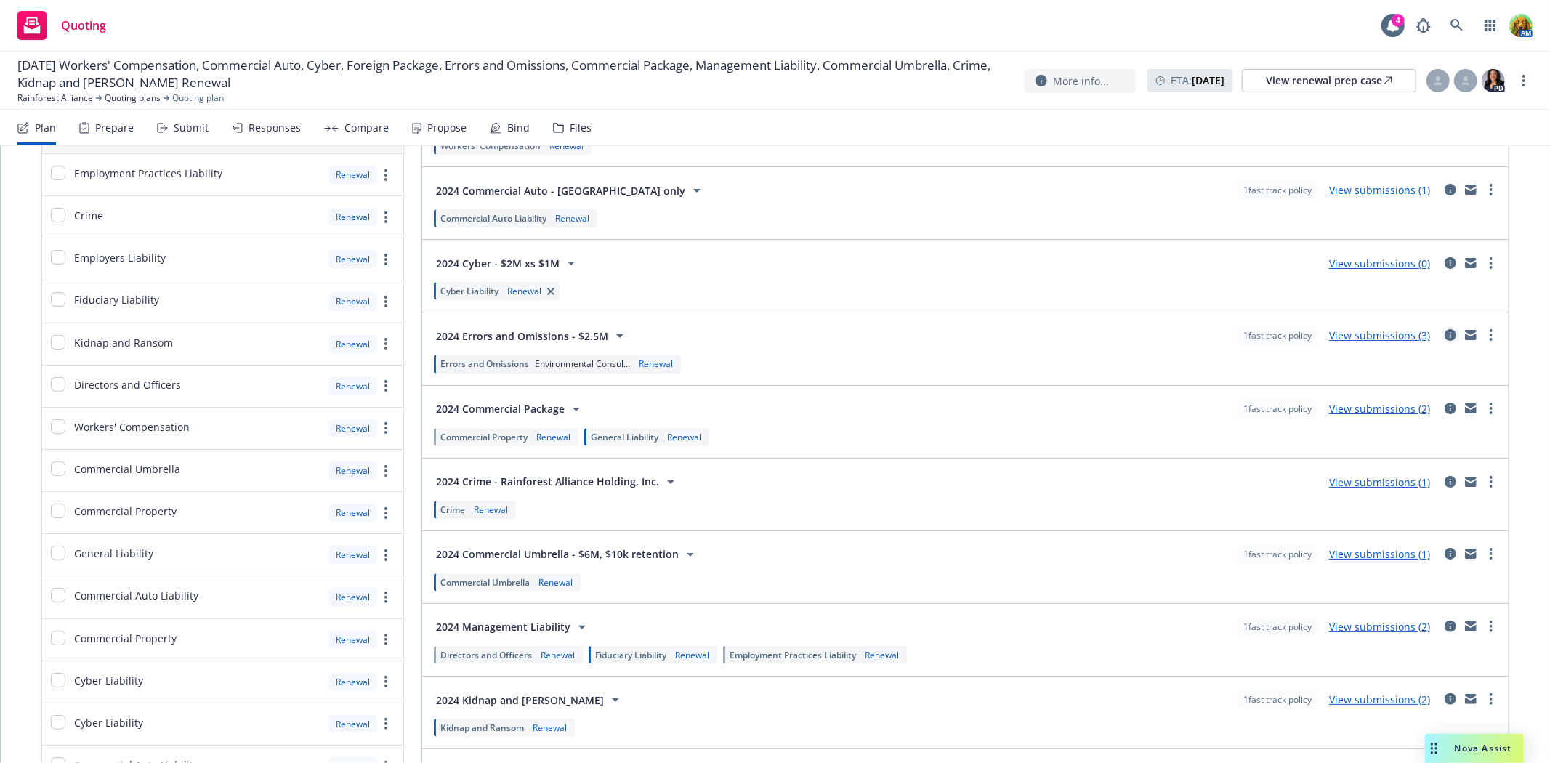
click at [1444, 336] on icon "circleInformation" at bounding box center [1450, 335] width 12 height 12
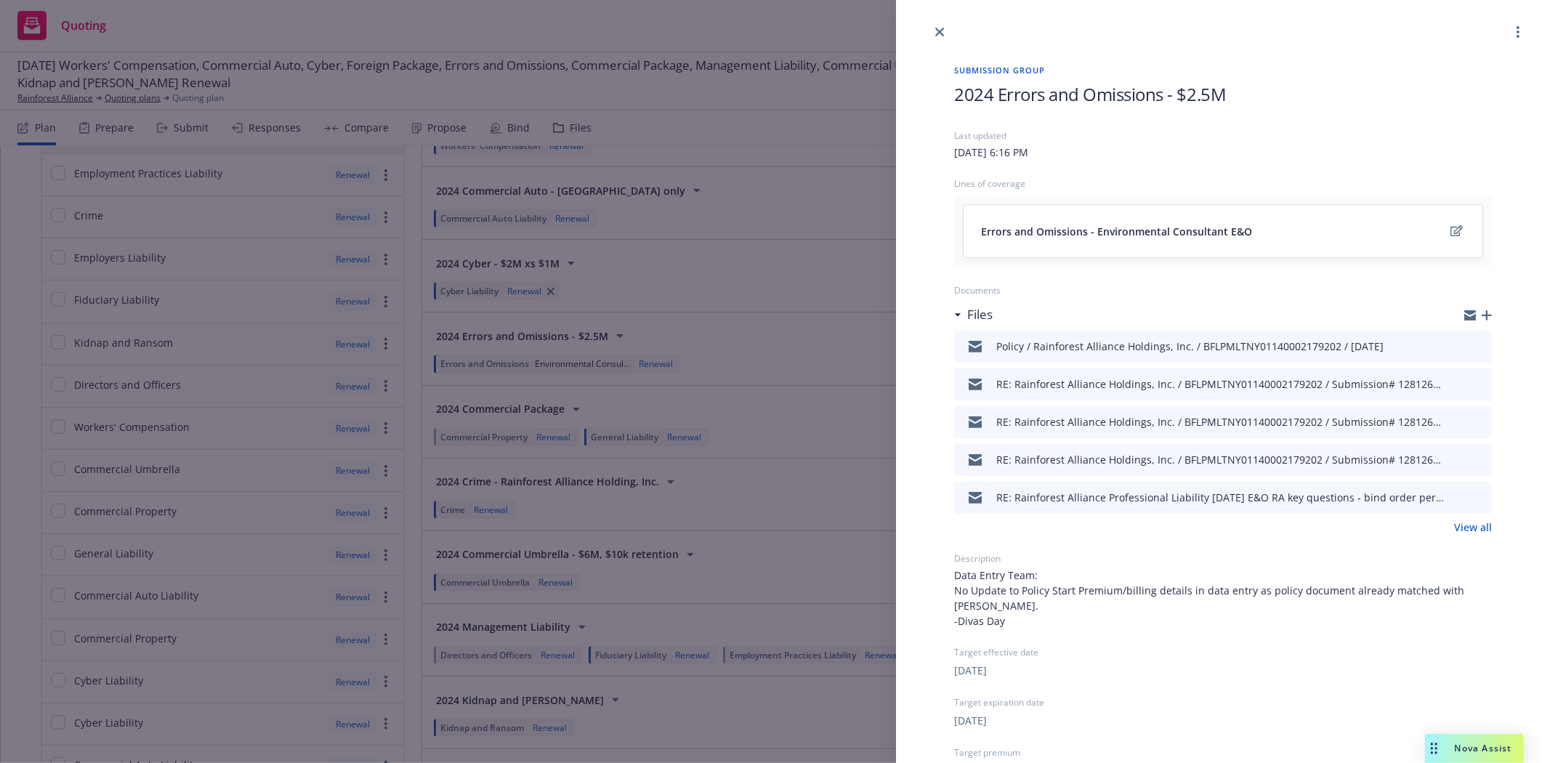
click at [1454, 525] on link "View all" at bounding box center [1473, 526] width 38 height 15
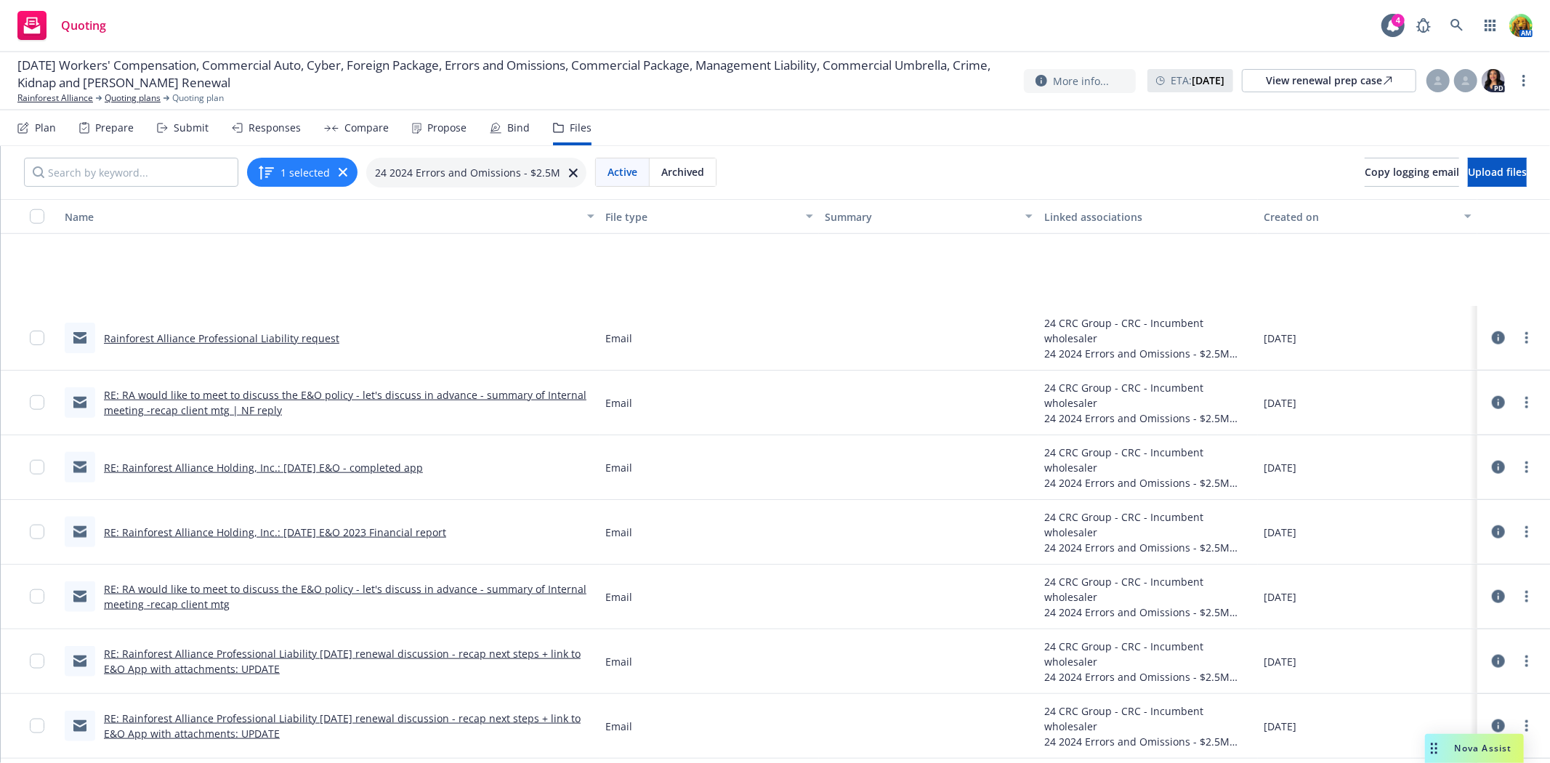
scroll to position [1614, 0]
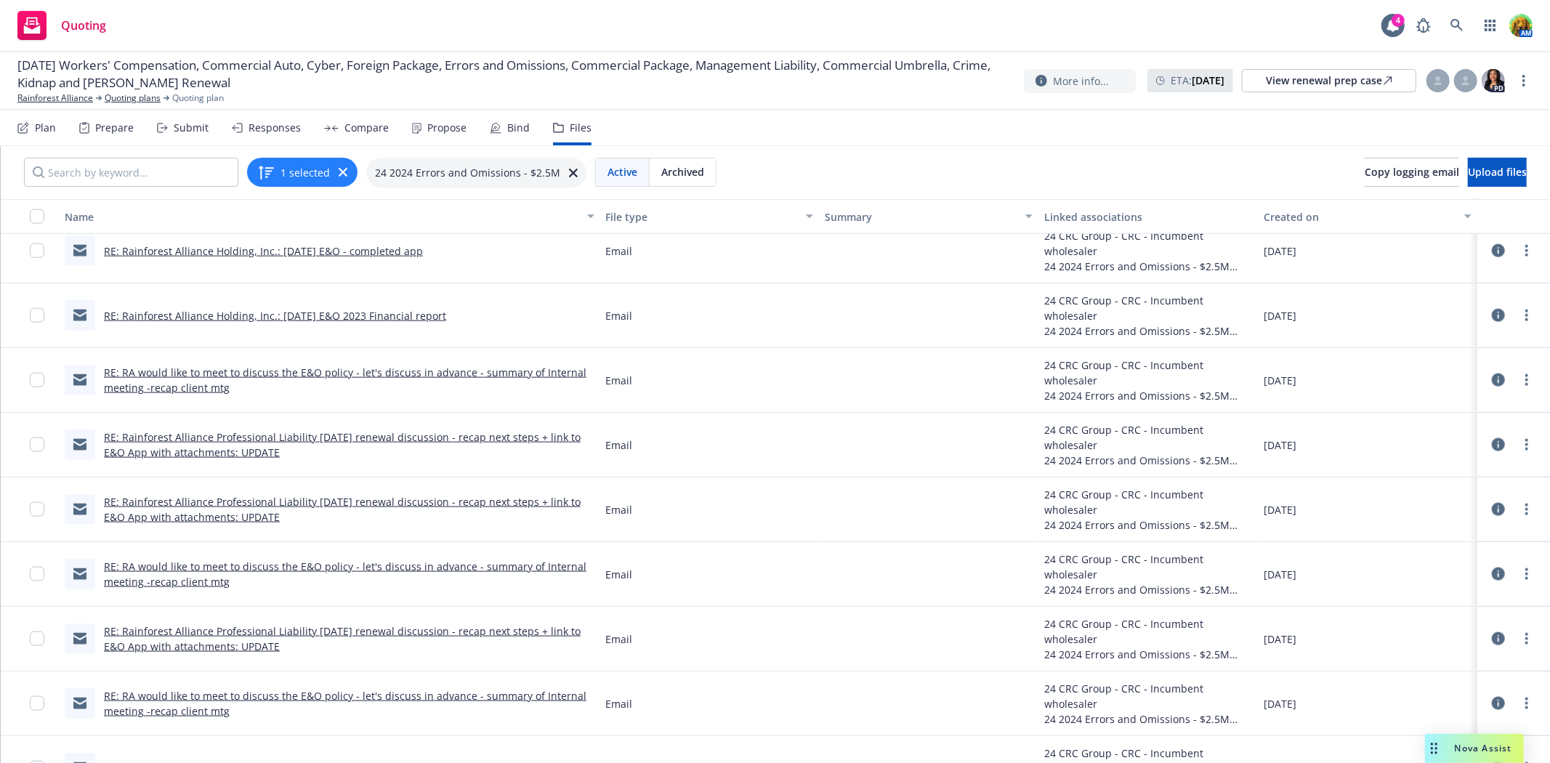
click at [364, 249] on link "RE: Rainforest Alliance Holding, Inc.: [DATE] E&O - completed app" at bounding box center [263, 251] width 319 height 14
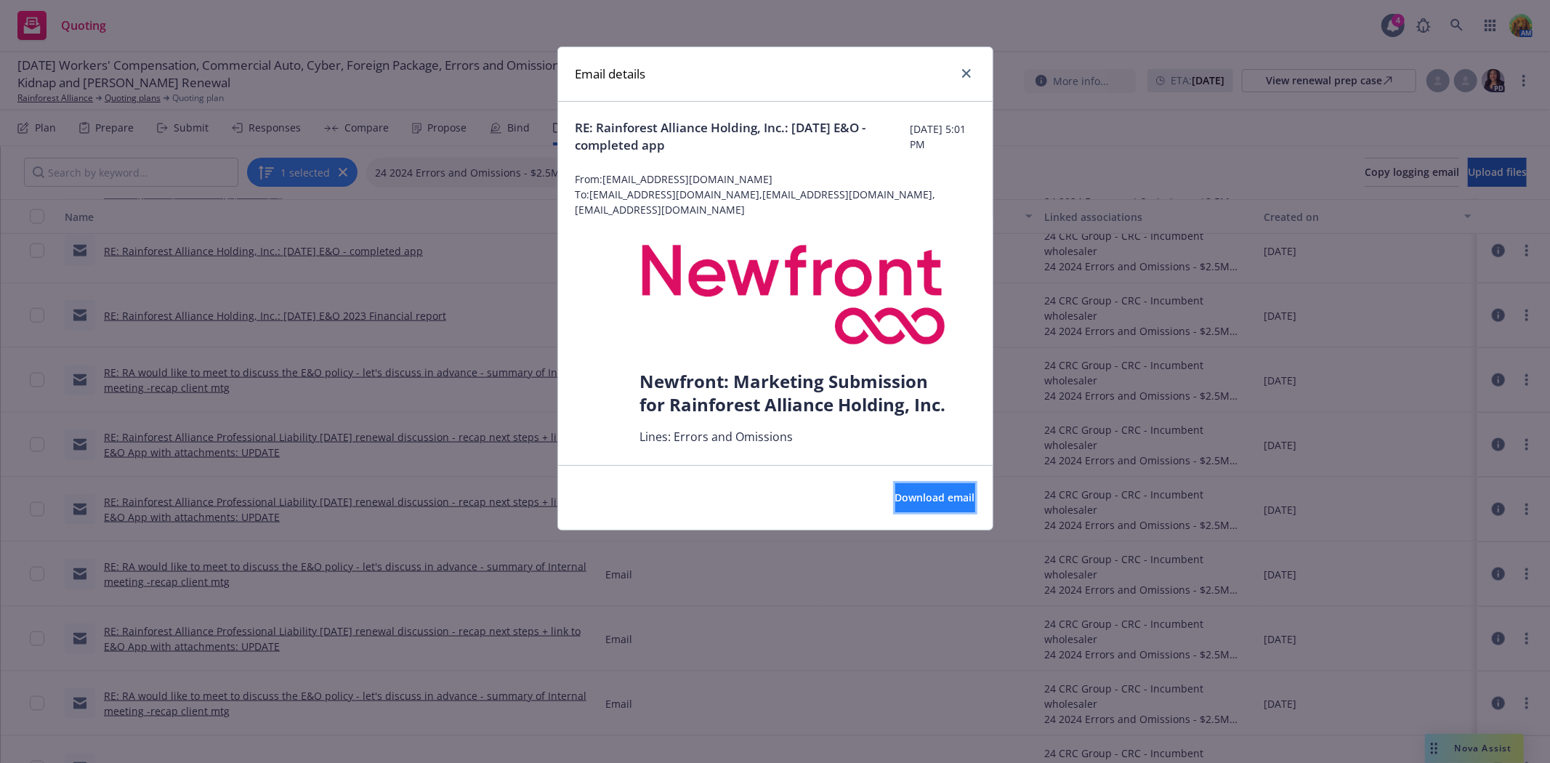
click at [911, 498] on span "Download email" at bounding box center [935, 497] width 80 height 14
click at [968, 65] on link "close" at bounding box center [966, 73] width 17 height 17
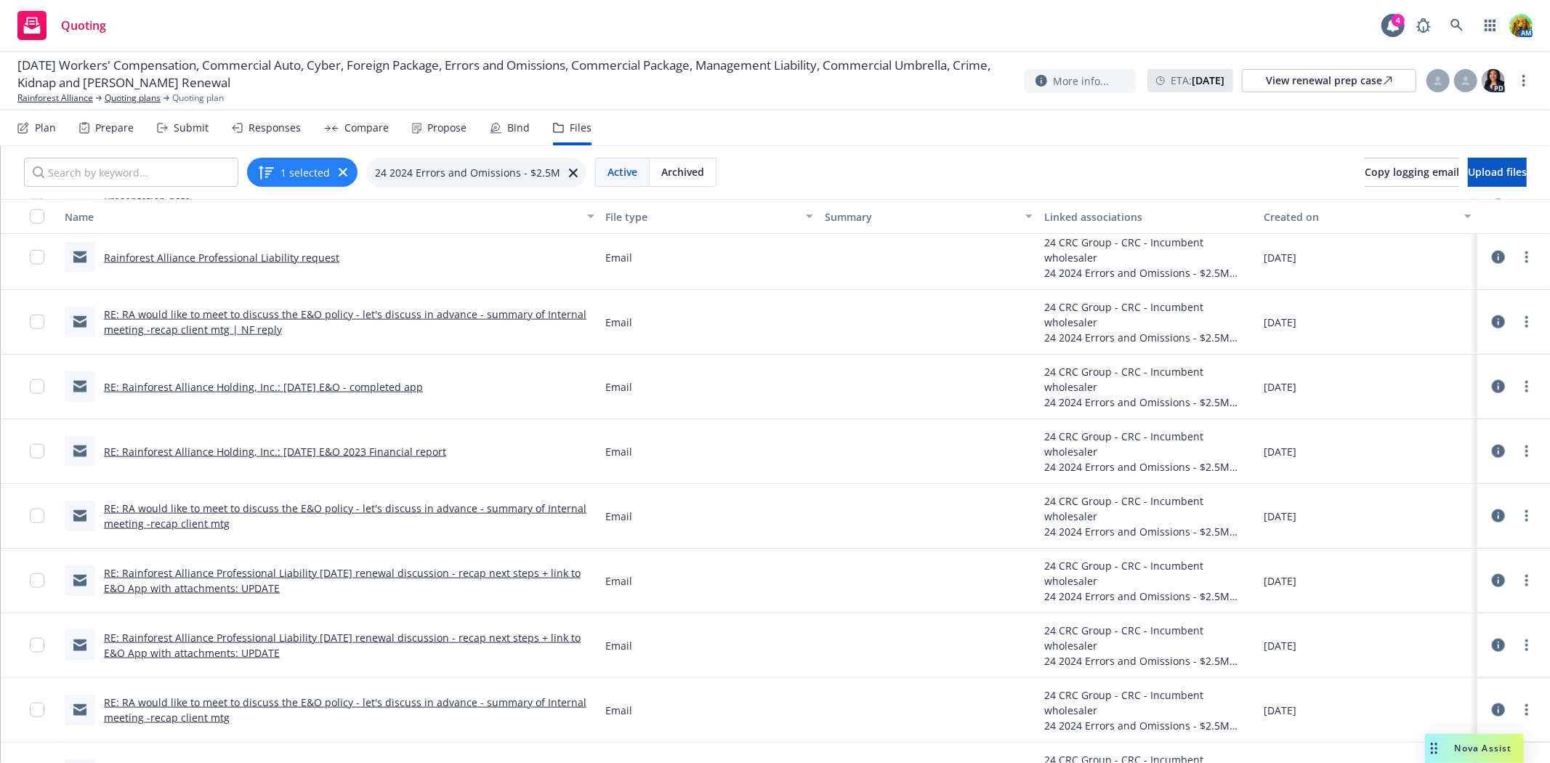
scroll to position [1453, 0]
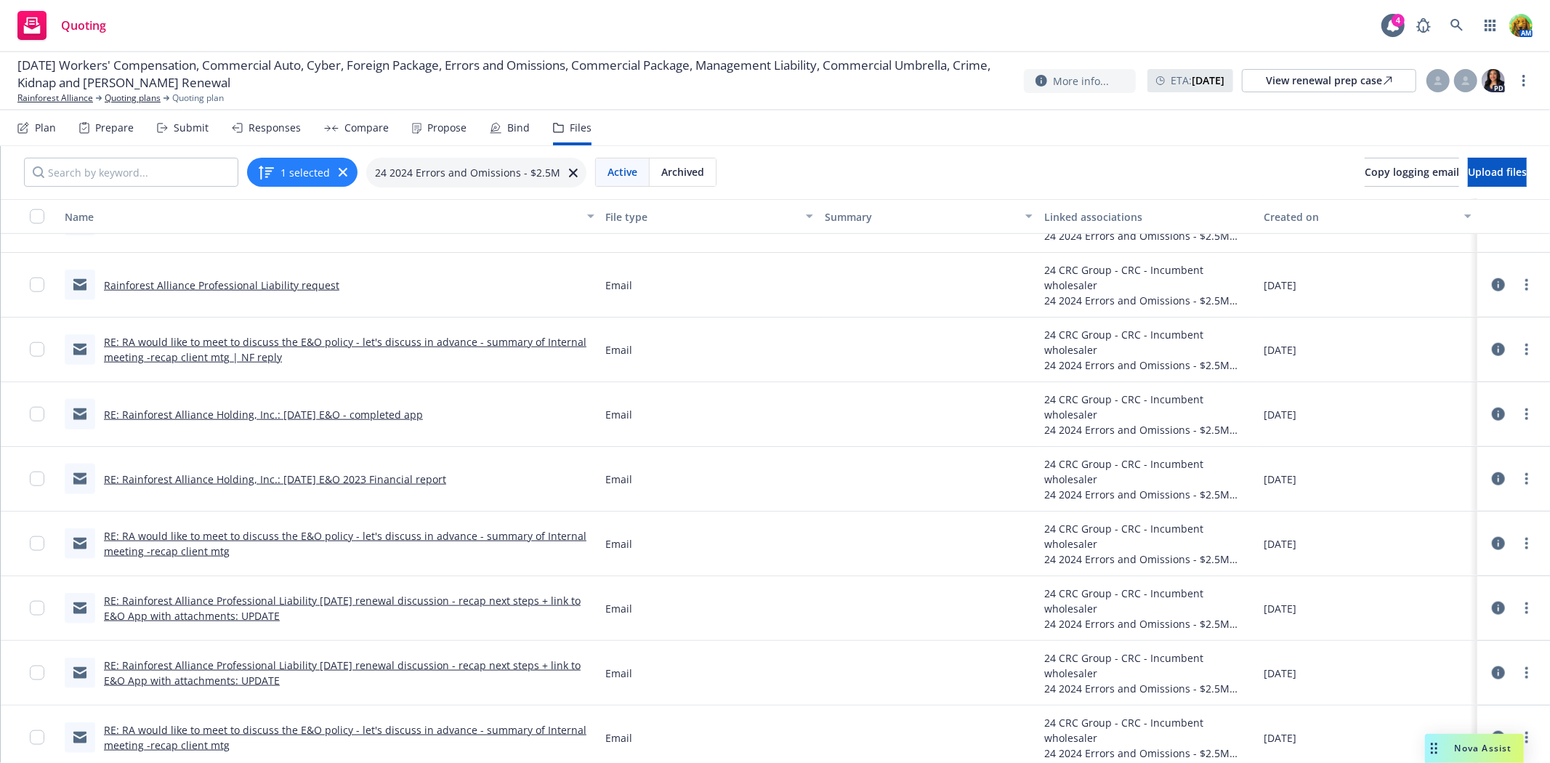
click at [325, 411] on link "RE: Rainforest Alliance Holding, Inc.: 11/1/2024 E&O - completed app" at bounding box center [263, 415] width 319 height 14
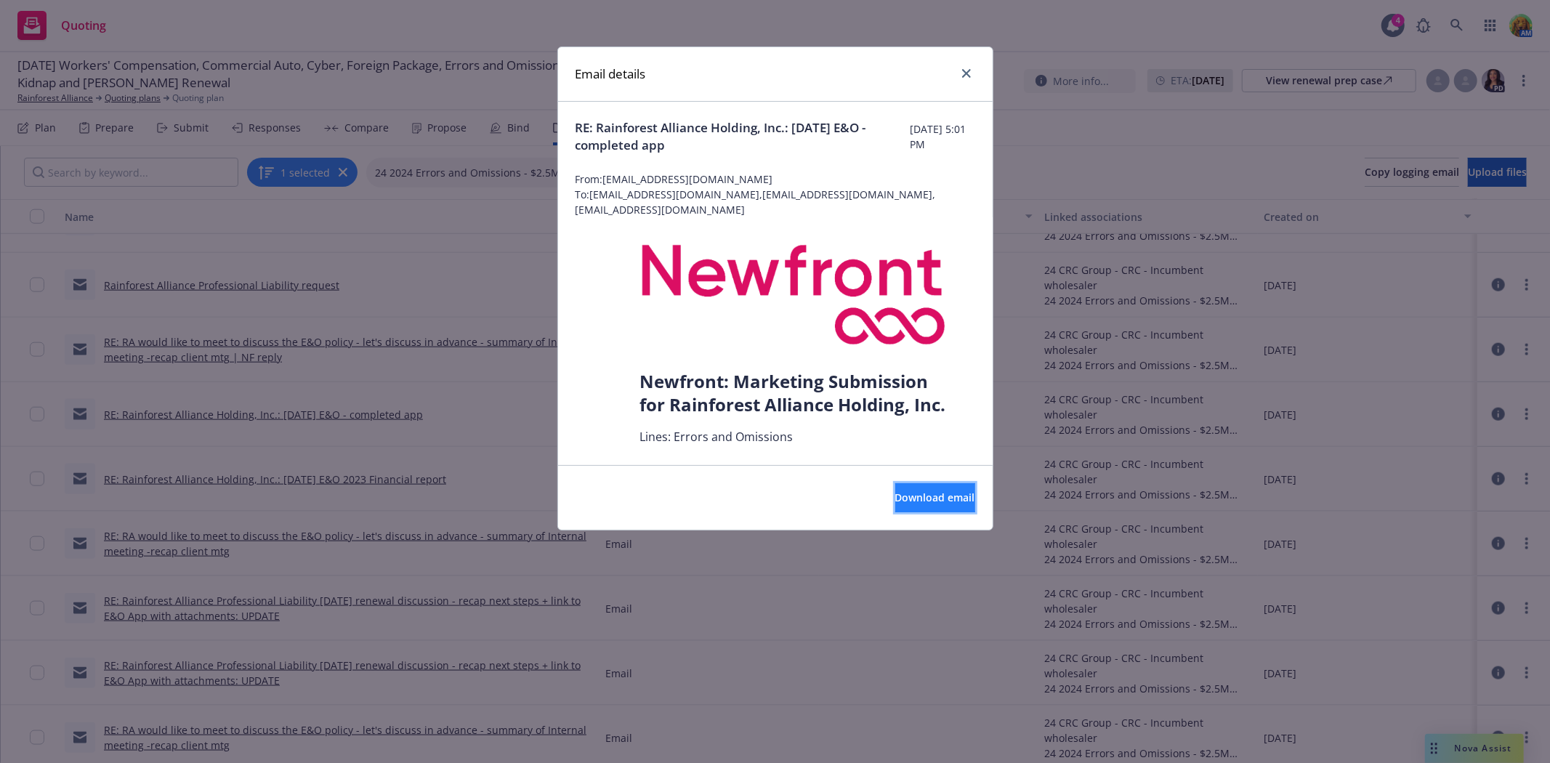
click at [947, 502] on span "Download email" at bounding box center [935, 497] width 80 height 14
click at [965, 70] on icon "close" at bounding box center [966, 73] width 9 height 9
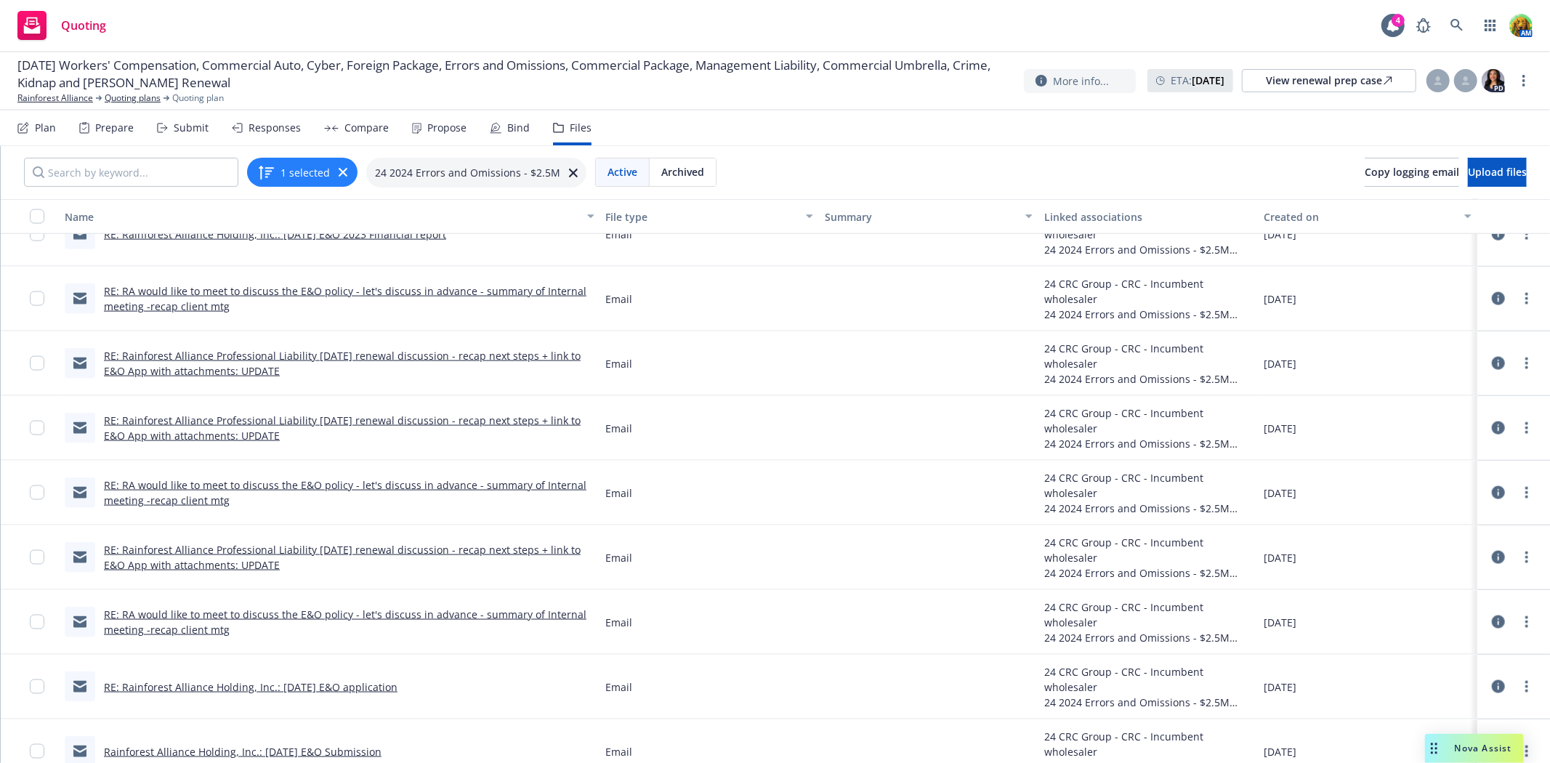
scroll to position [1716, 0]
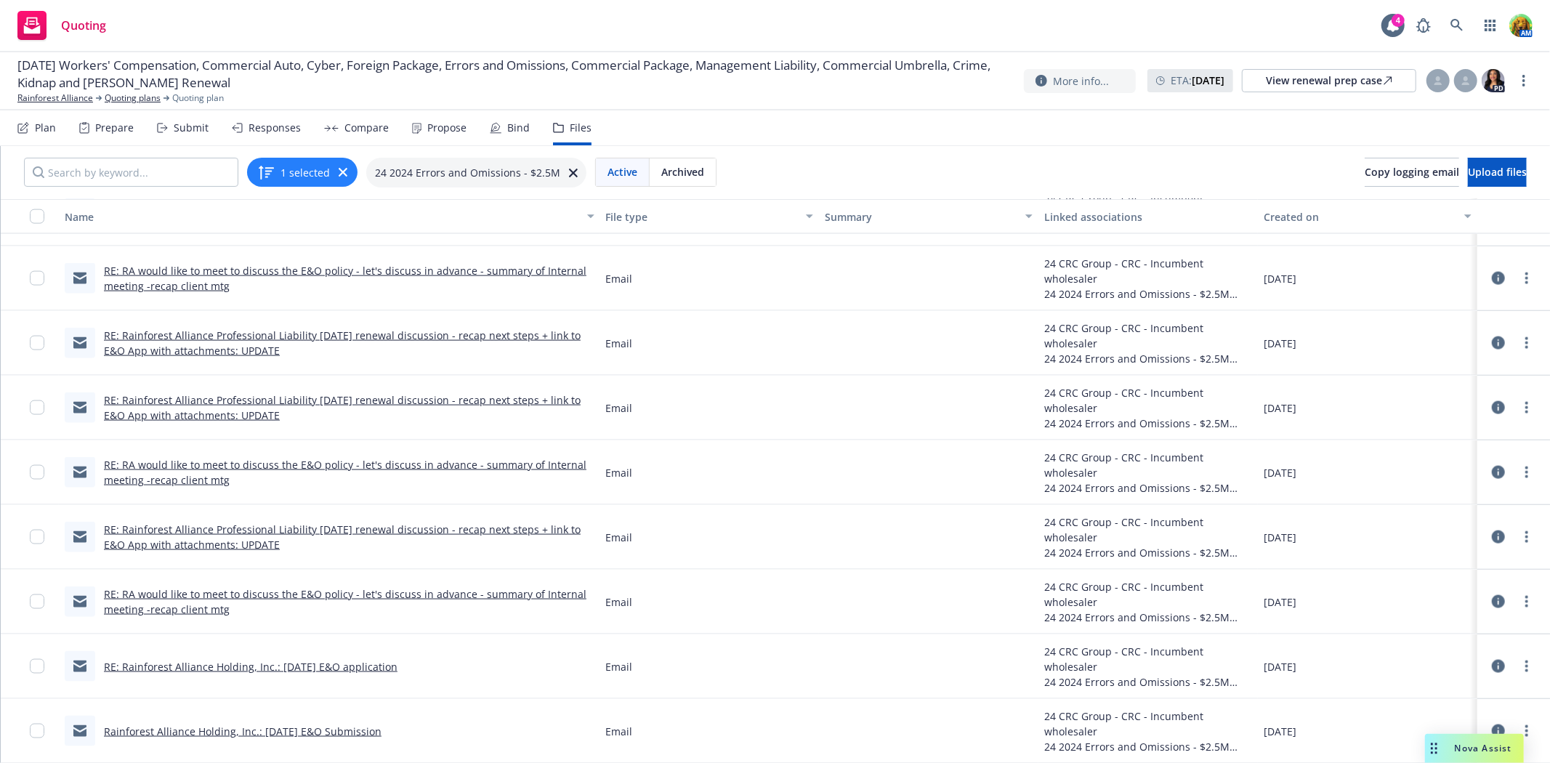
click at [270, 665] on link "RE: Rainforest Alliance Holding, Inc.: 10/1/2024 E&O application" at bounding box center [251, 667] width 294 height 14
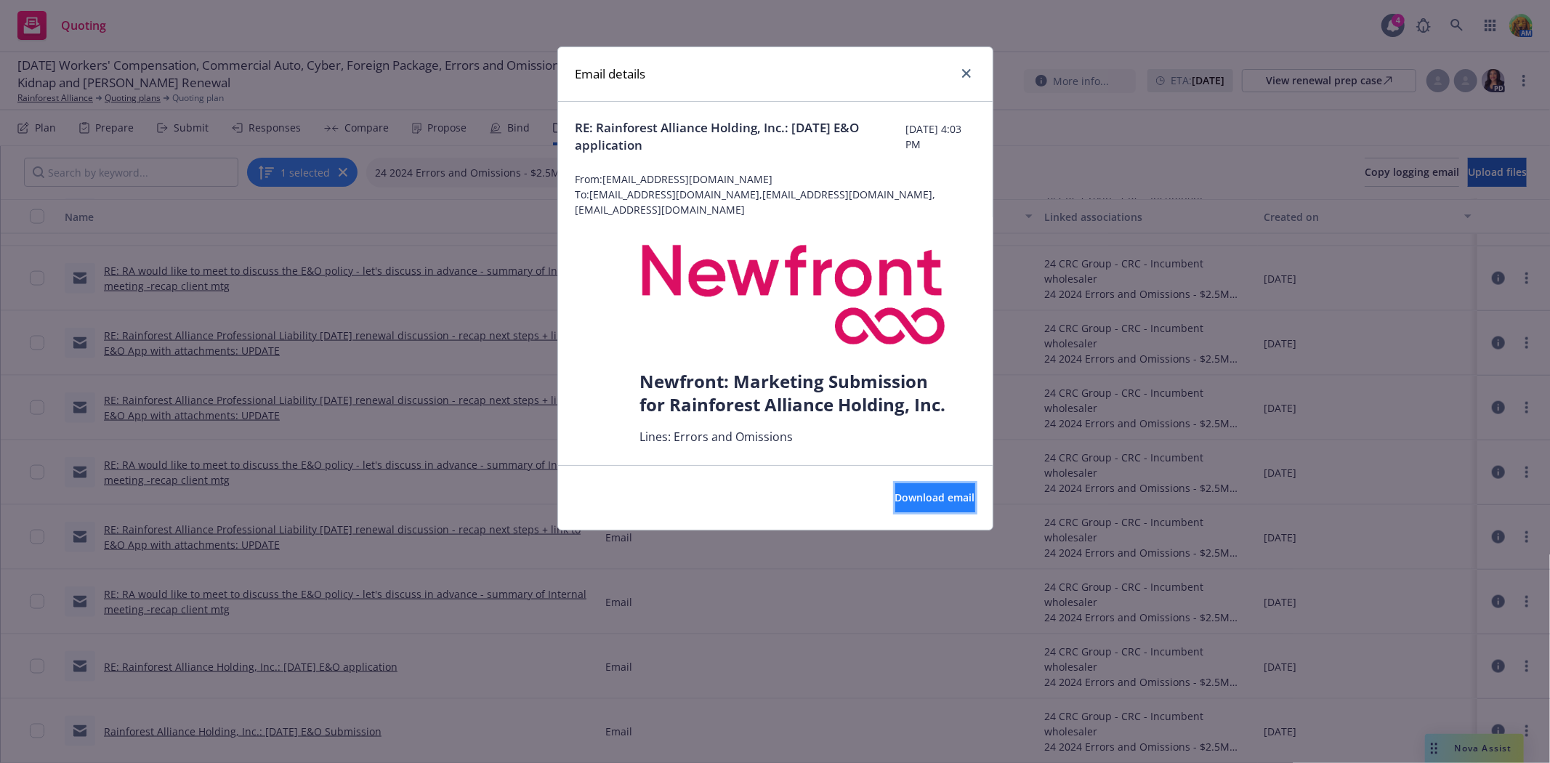
click at [899, 495] on span "Download email" at bounding box center [935, 497] width 80 height 14
click at [974, 73] on link "close" at bounding box center [966, 73] width 17 height 17
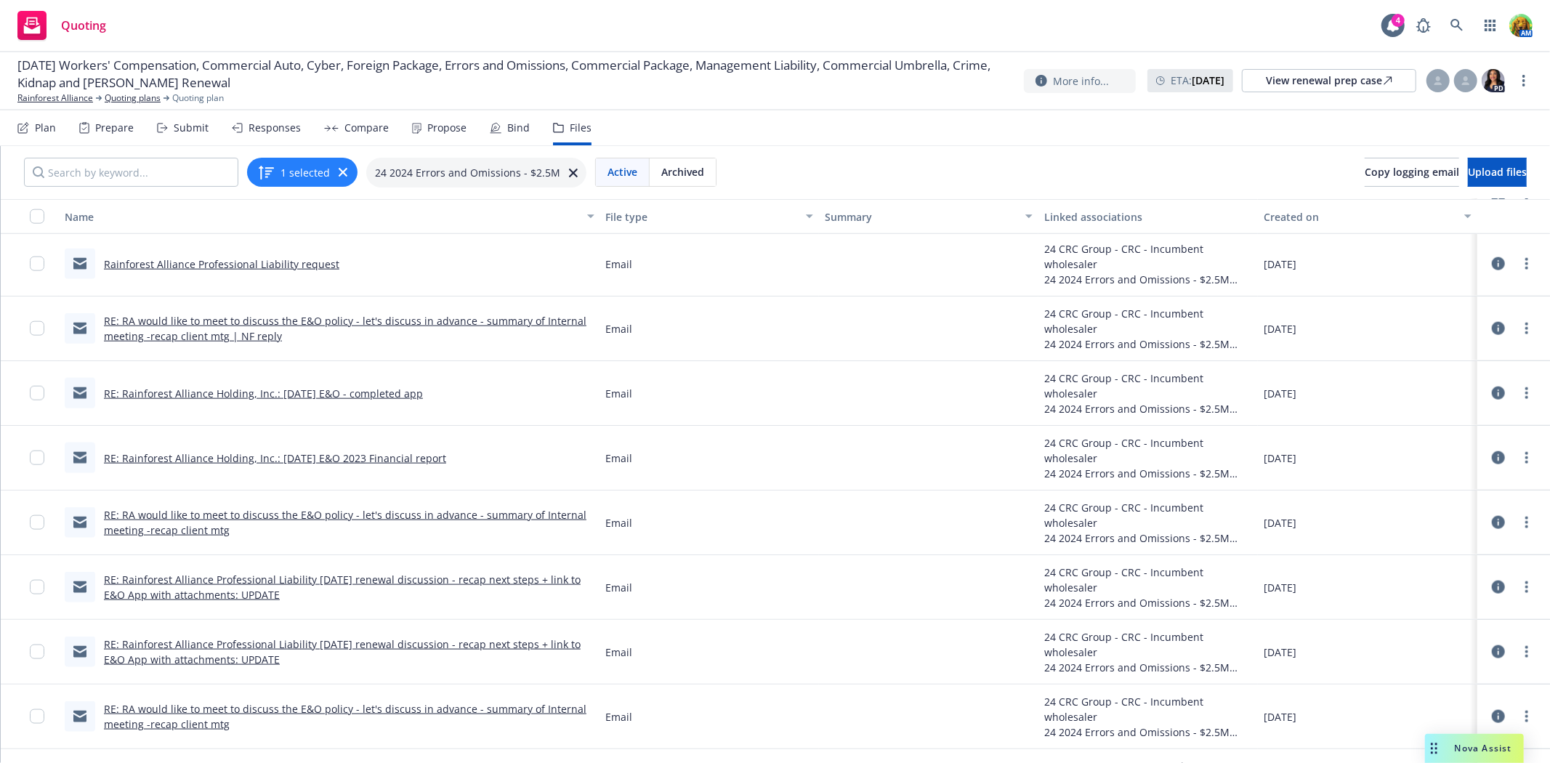
scroll to position [1393, 0]
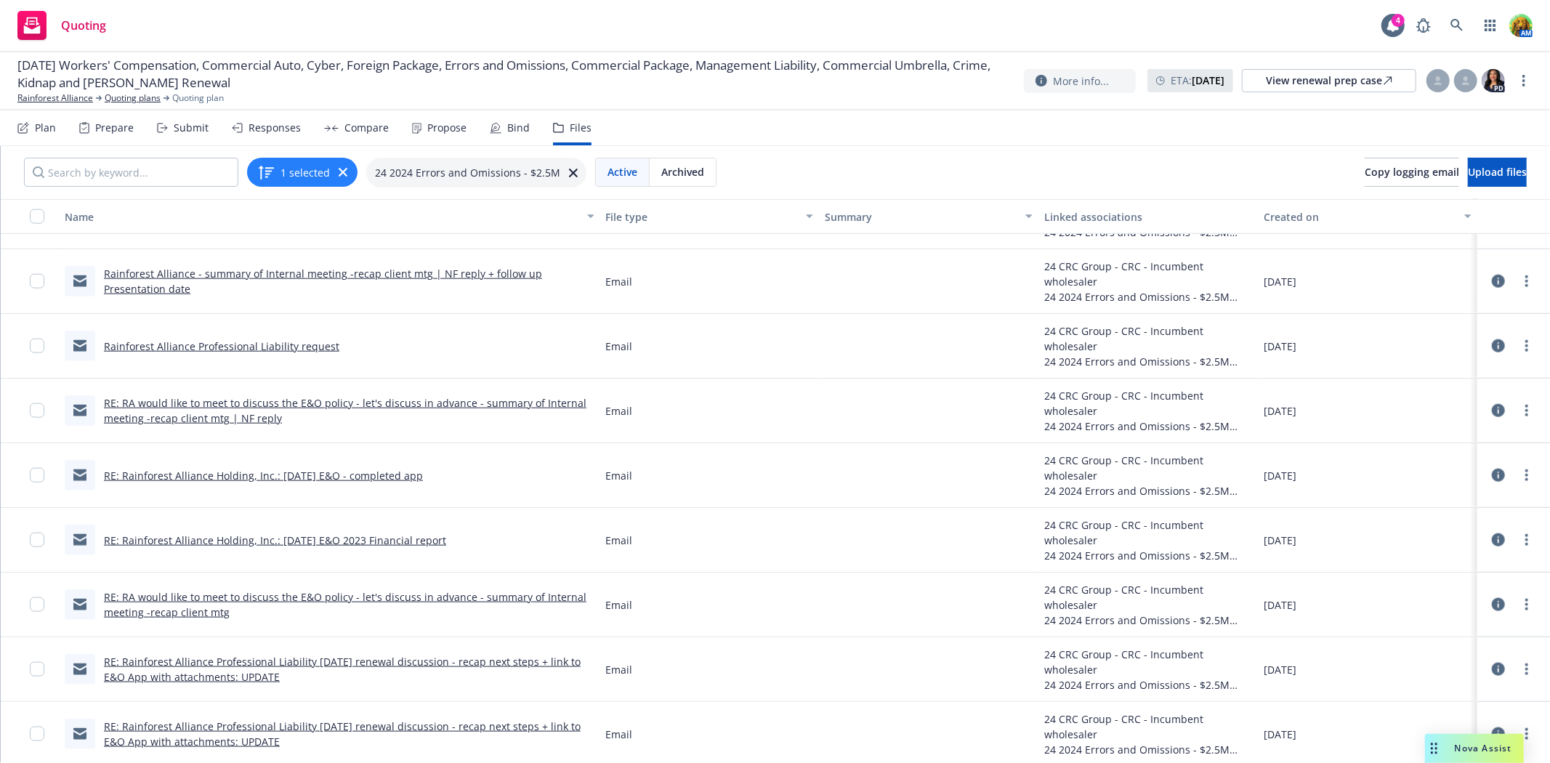
click at [359, 469] on link "RE: Rainforest Alliance Holding, Inc.: 11/1/2024 E&O - completed app" at bounding box center [263, 476] width 319 height 14
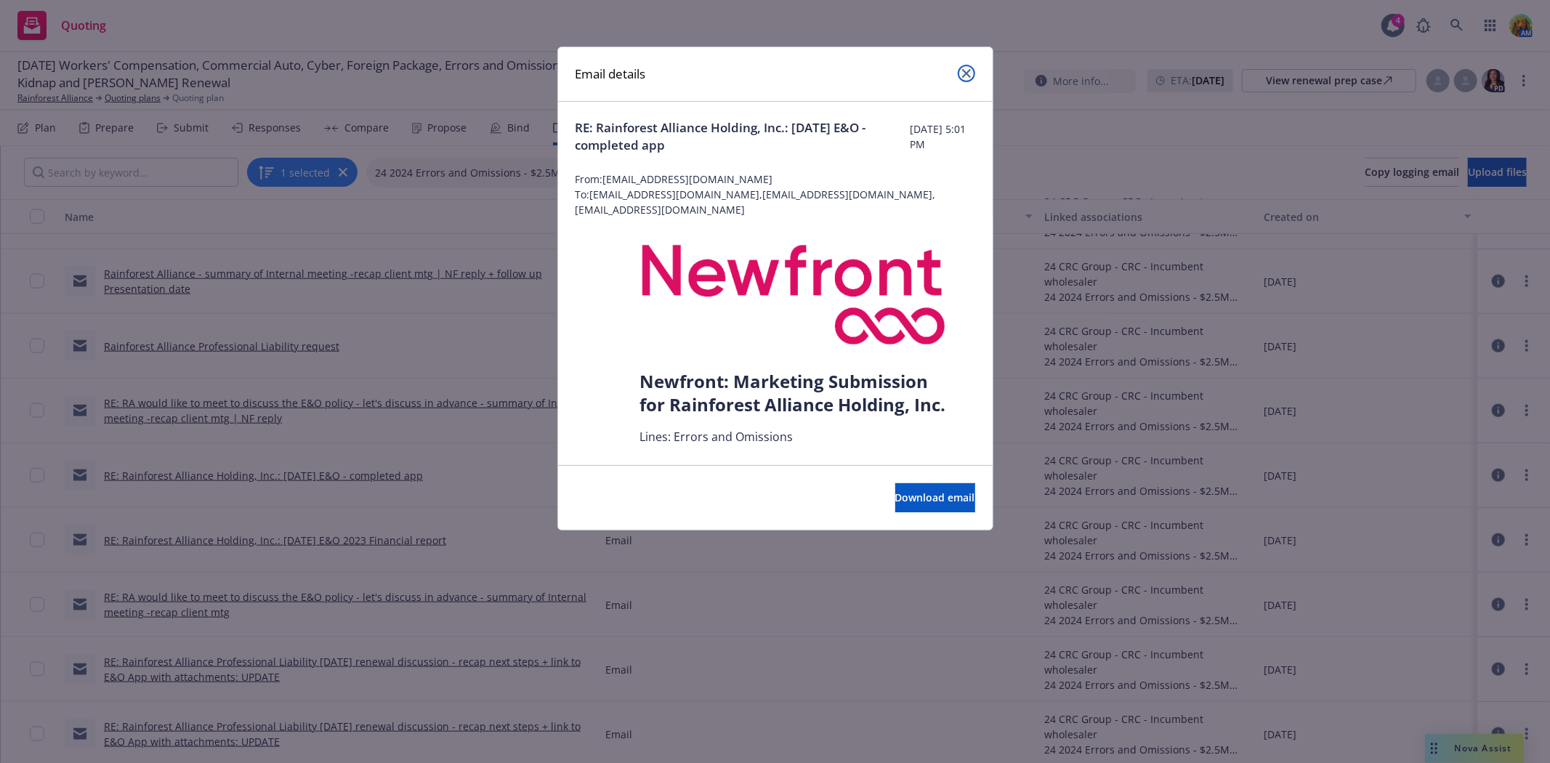
click at [970, 77] on link "close" at bounding box center [966, 73] width 17 height 17
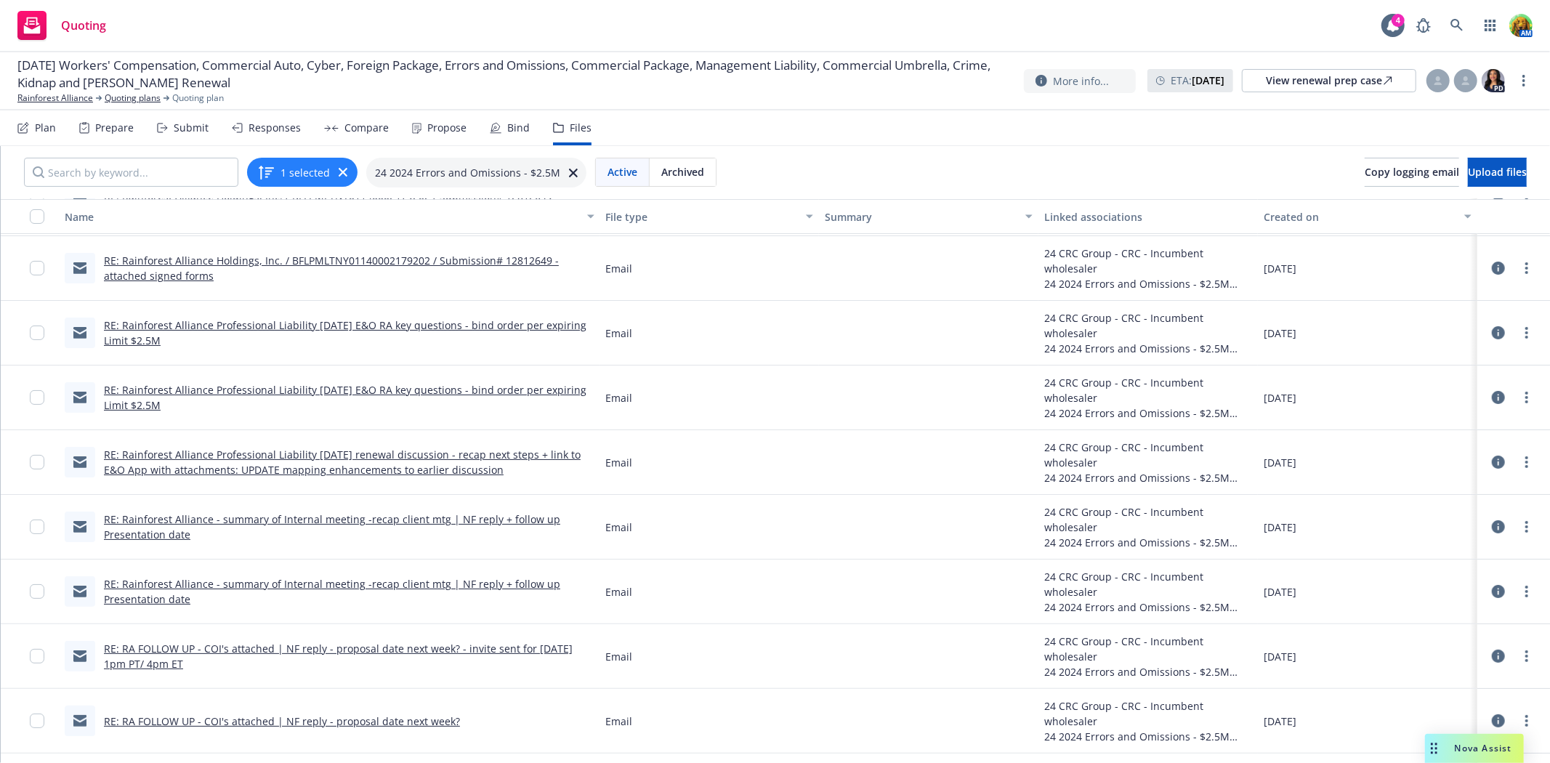
scroll to position [182, 0]
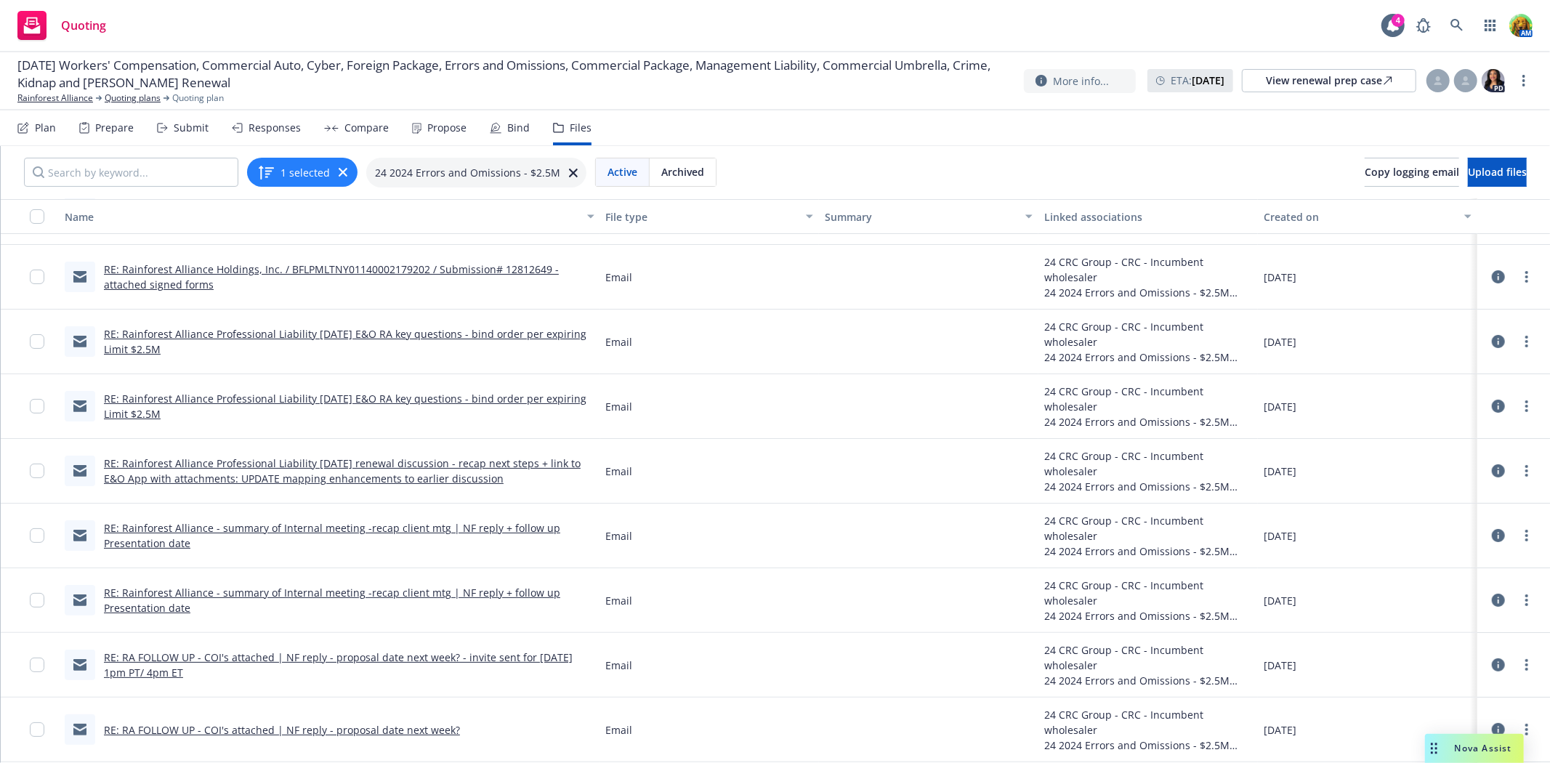
click at [298, 395] on link "RE: Rainforest Alliance Professional Liability 11/1/2024 E&O RA key questions -…" at bounding box center [345, 406] width 482 height 29
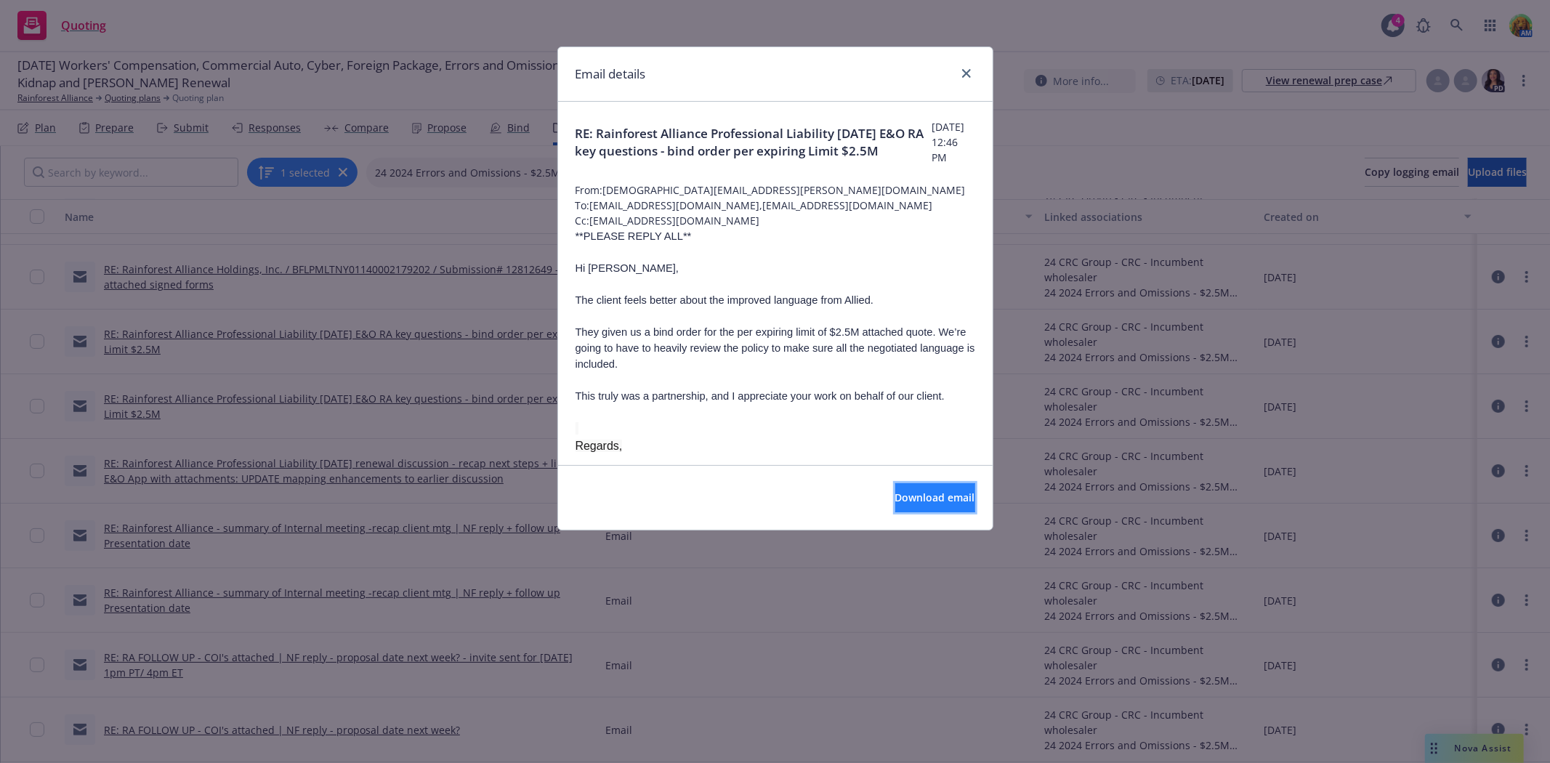
click at [920, 485] on button "Download email" at bounding box center [935, 497] width 80 height 29
click at [960, 74] on link "close" at bounding box center [966, 73] width 17 height 17
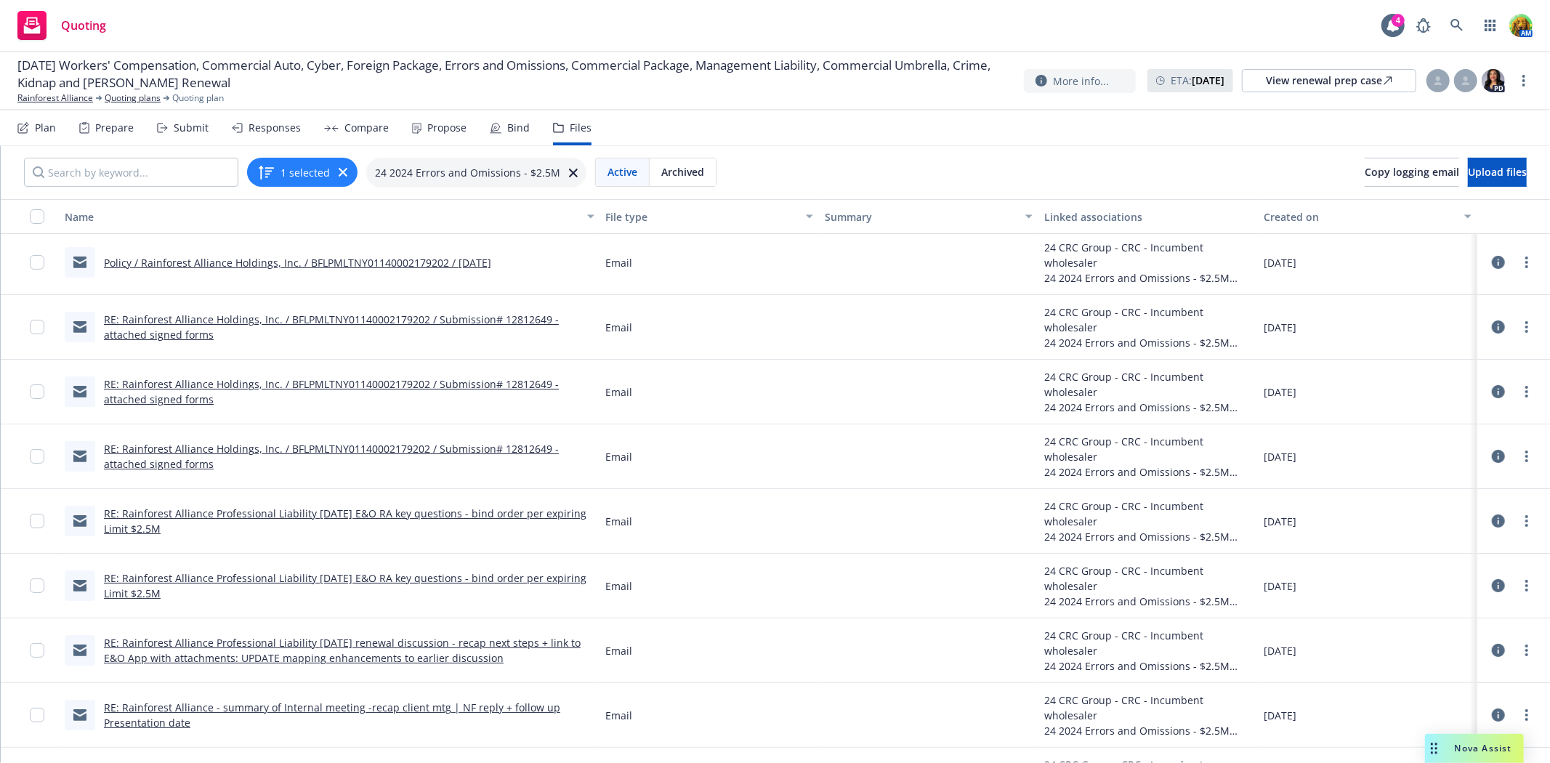
scroll to position [0, 0]
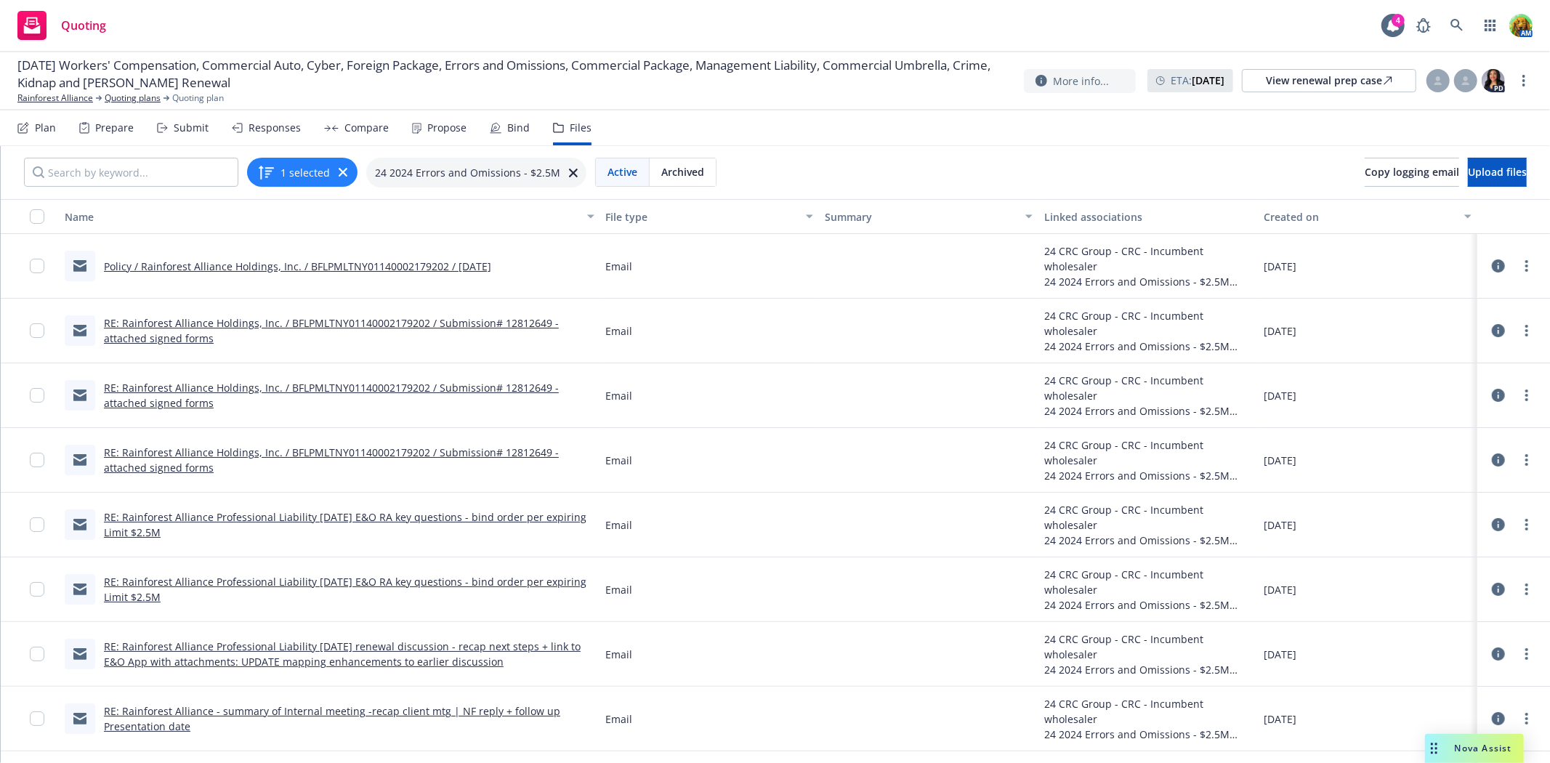
click at [346, 267] on link "Policy / Rainforest Alliance Holdings, Inc. / BFLPMLTNY01140002179202 / 11/1/20…" at bounding box center [297, 266] width 387 height 14
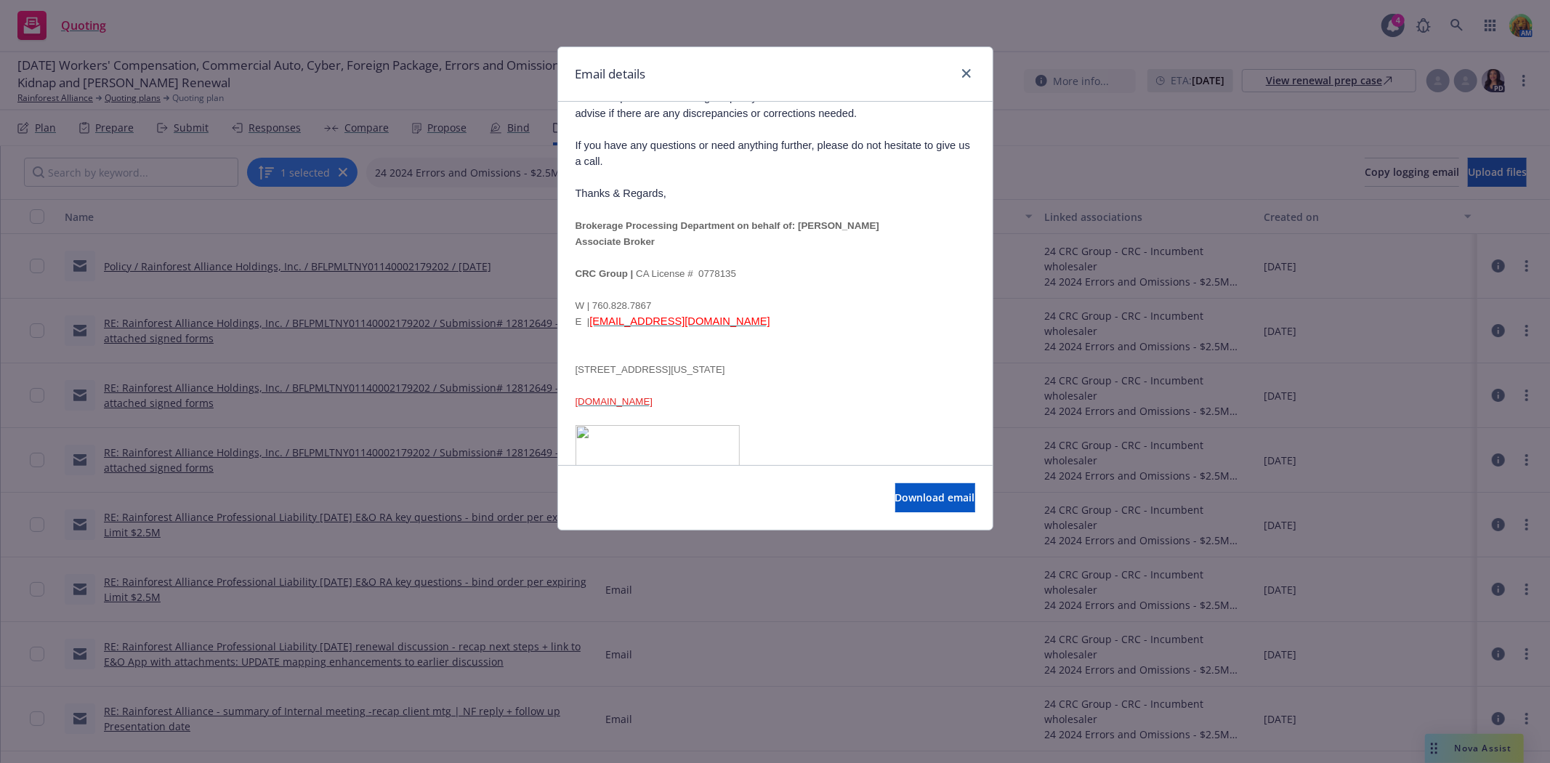
scroll to position [242, 0]
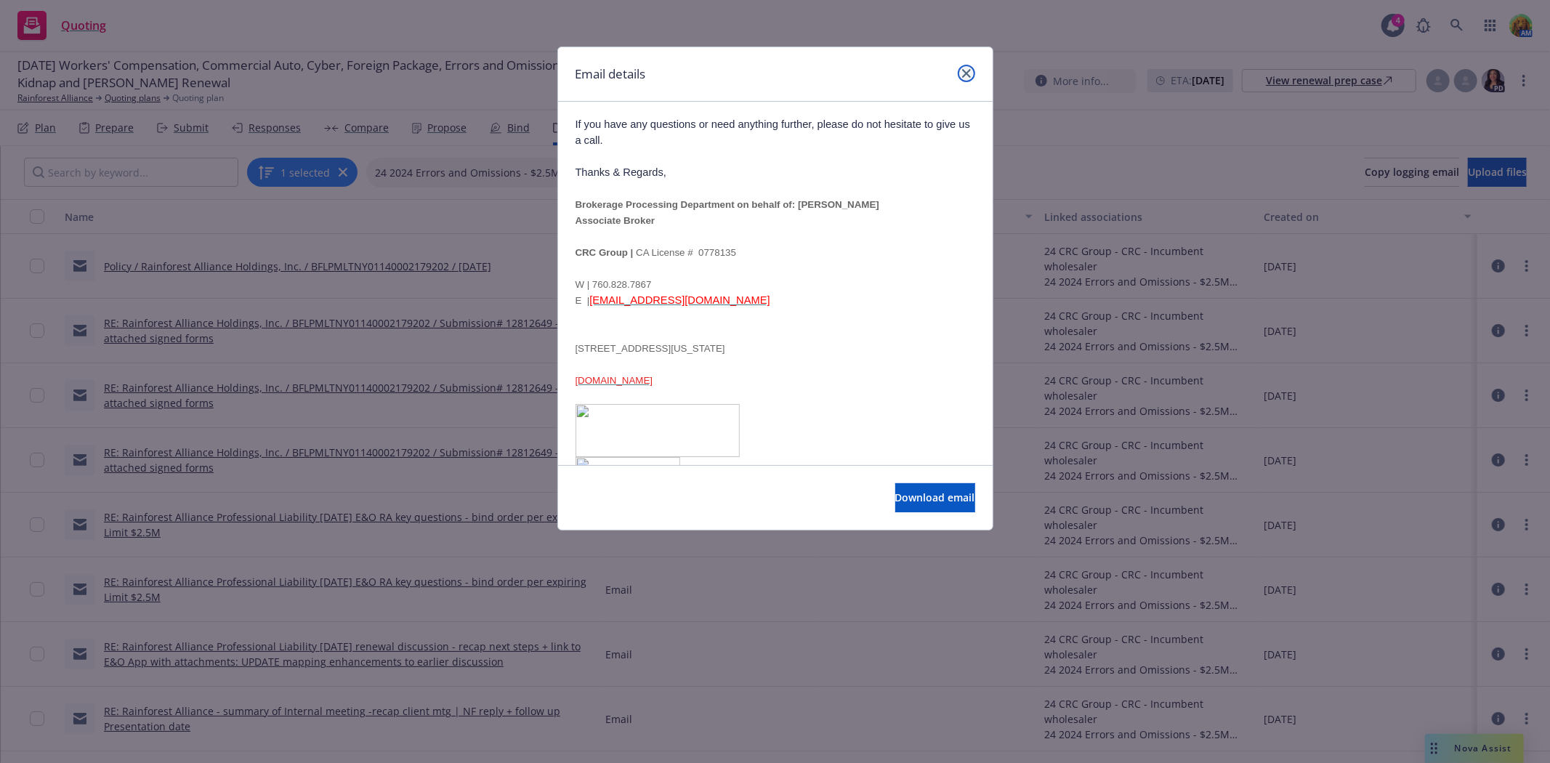
click at [967, 73] on icon "close" at bounding box center [966, 73] width 9 height 9
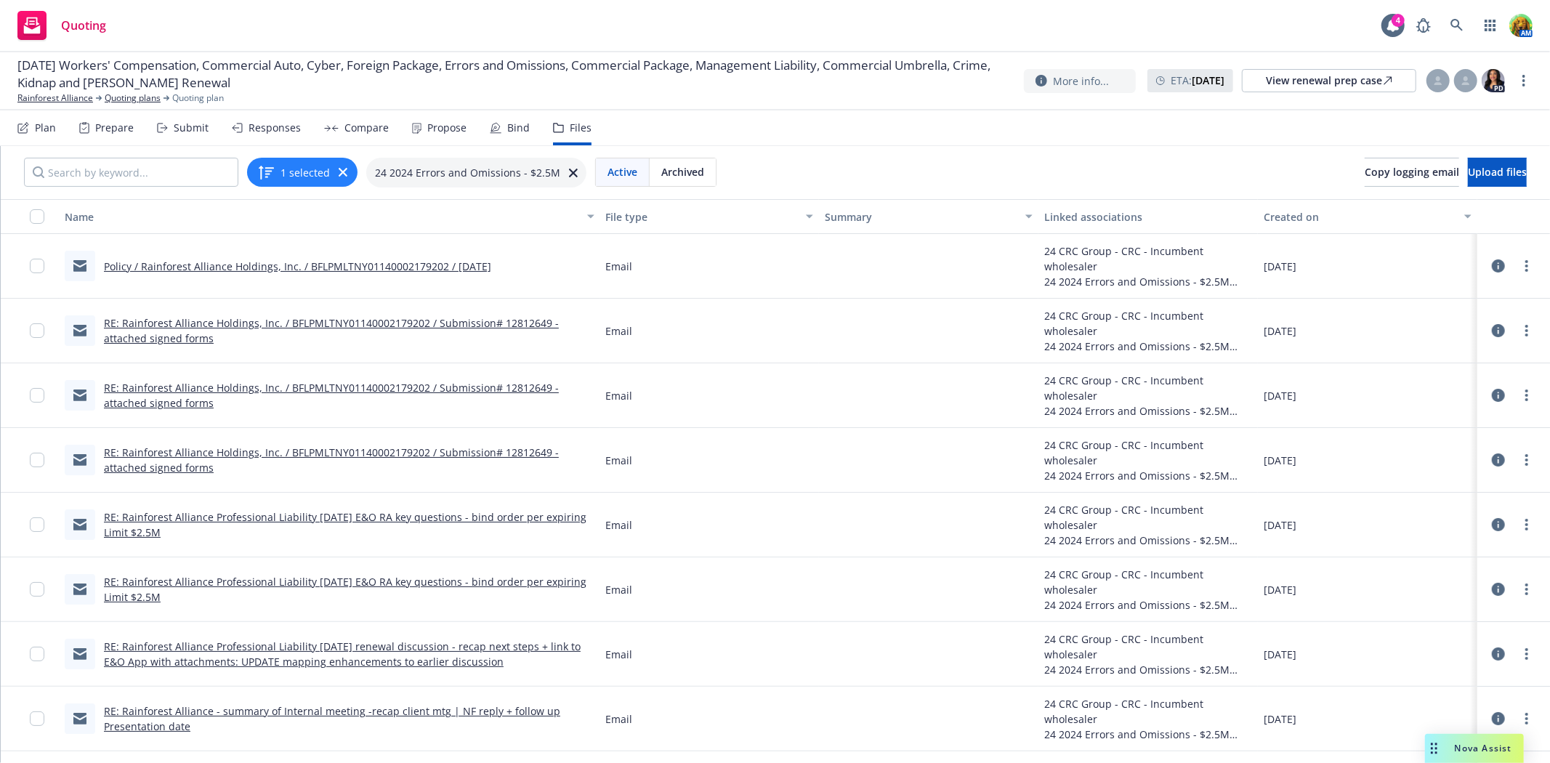
click at [468, 318] on link "RE: Rainforest Alliance Holdings, Inc. / BFLPMLTNY01140002179202 / Submission# …" at bounding box center [331, 330] width 455 height 29
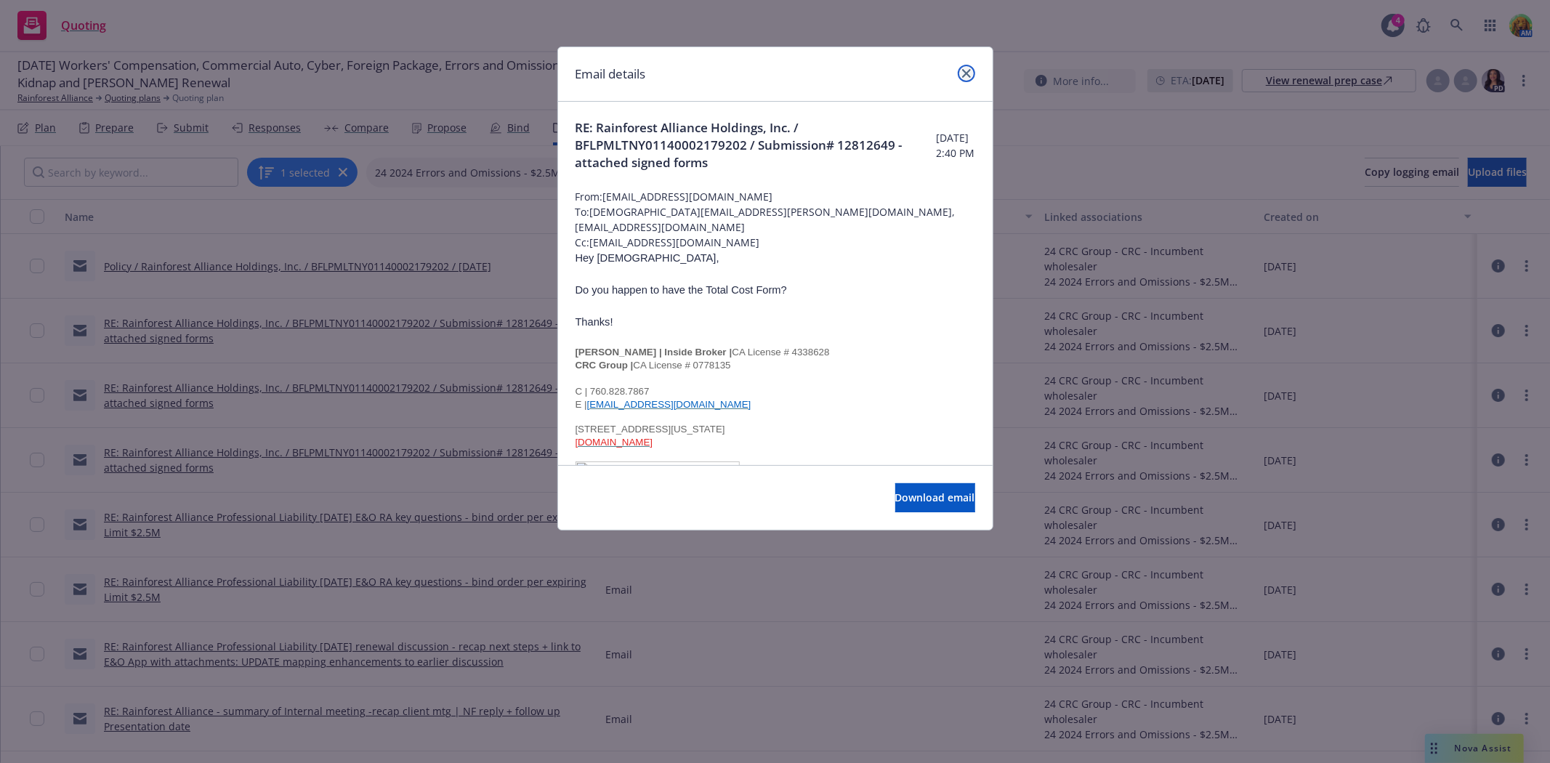
click at [965, 75] on icon "close" at bounding box center [966, 73] width 9 height 9
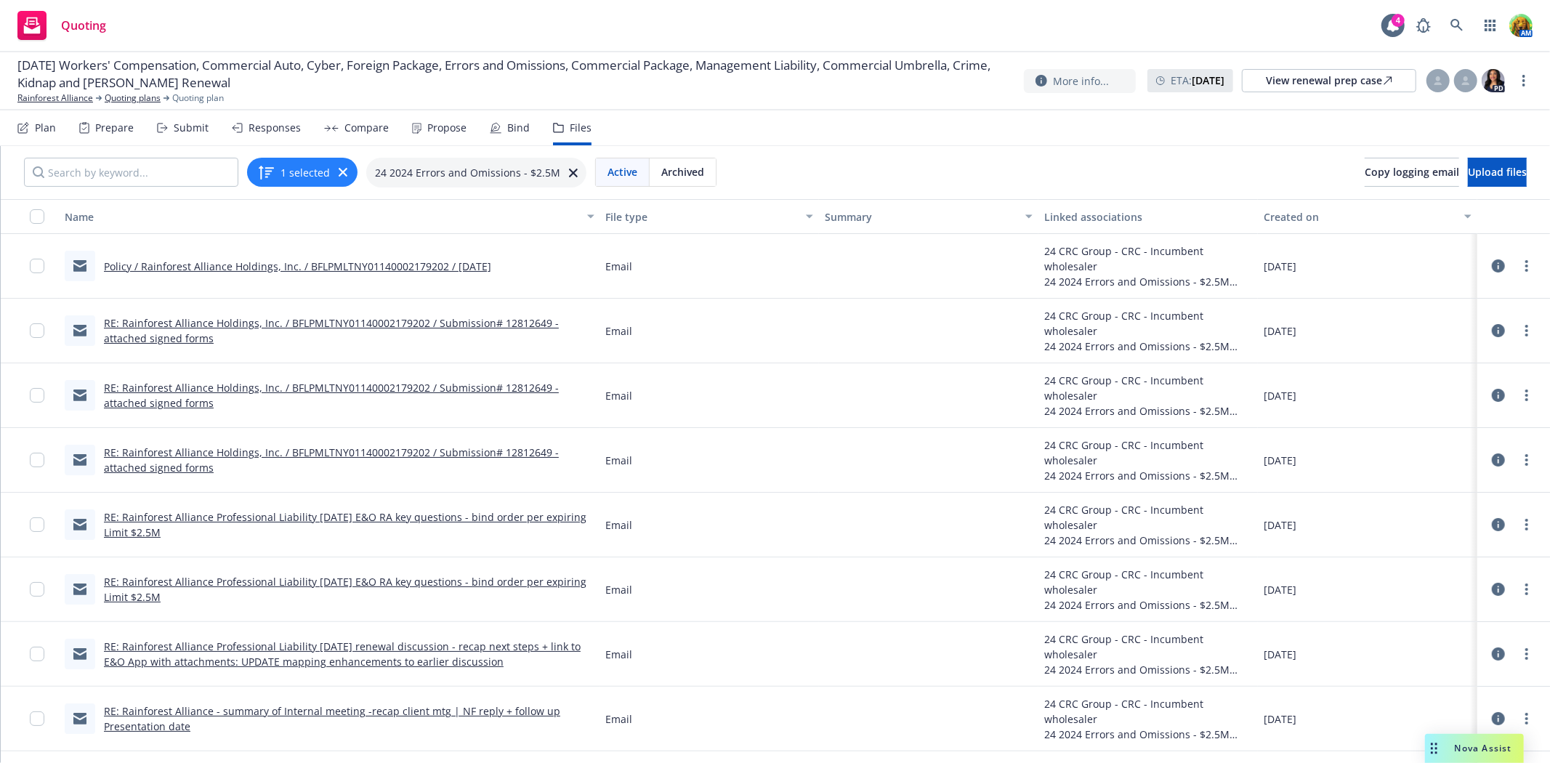
click at [400, 383] on link "RE: Rainforest Alliance Holdings, Inc. / BFLPMLTNY01140002179202 / Submission# …" at bounding box center [331, 395] width 455 height 29
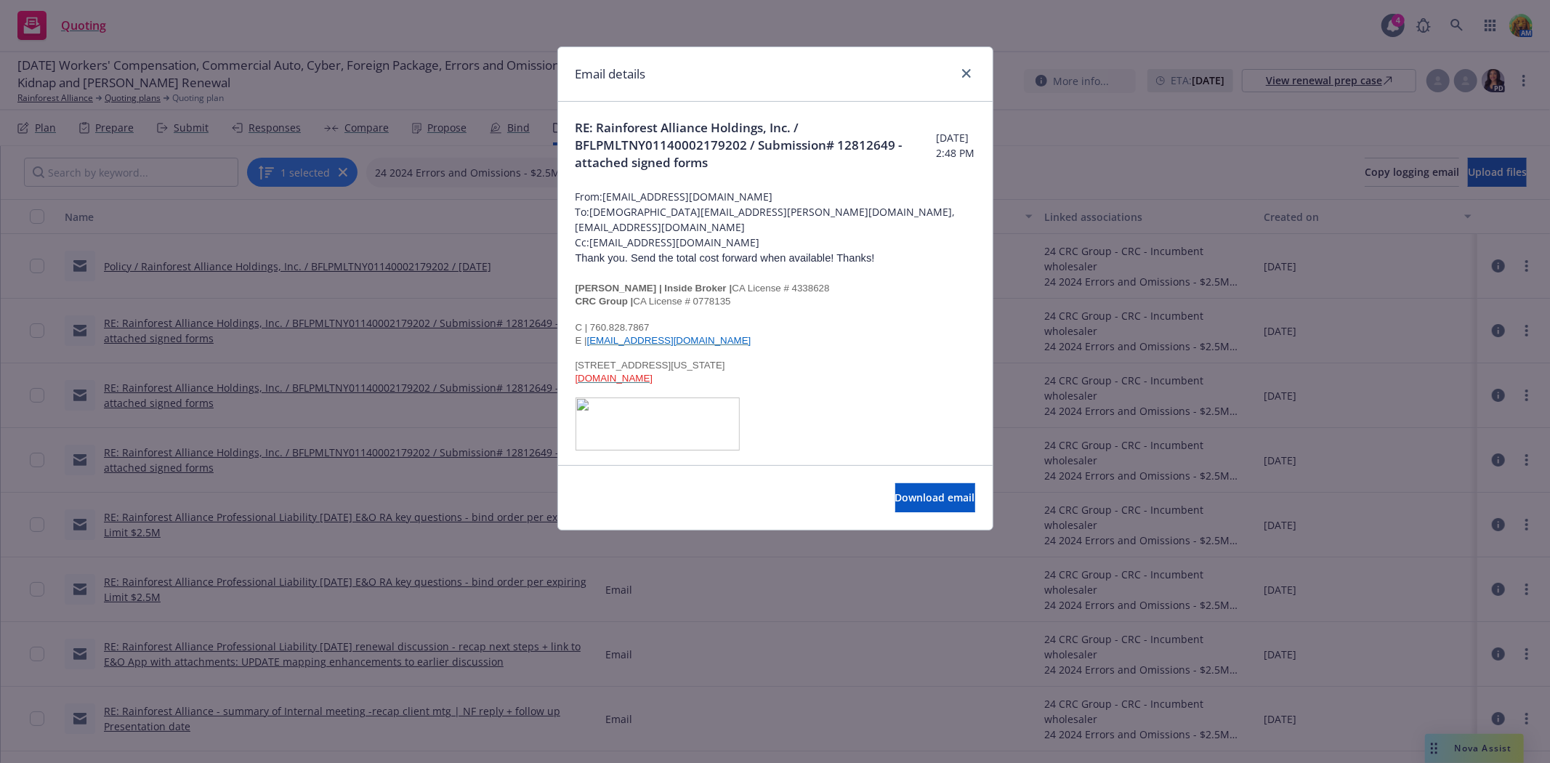
click at [882, 480] on div "Download email" at bounding box center [775, 497] width 434 height 65
click at [907, 490] on span "Download email" at bounding box center [935, 497] width 80 height 14
click at [967, 69] on icon "close" at bounding box center [966, 73] width 9 height 9
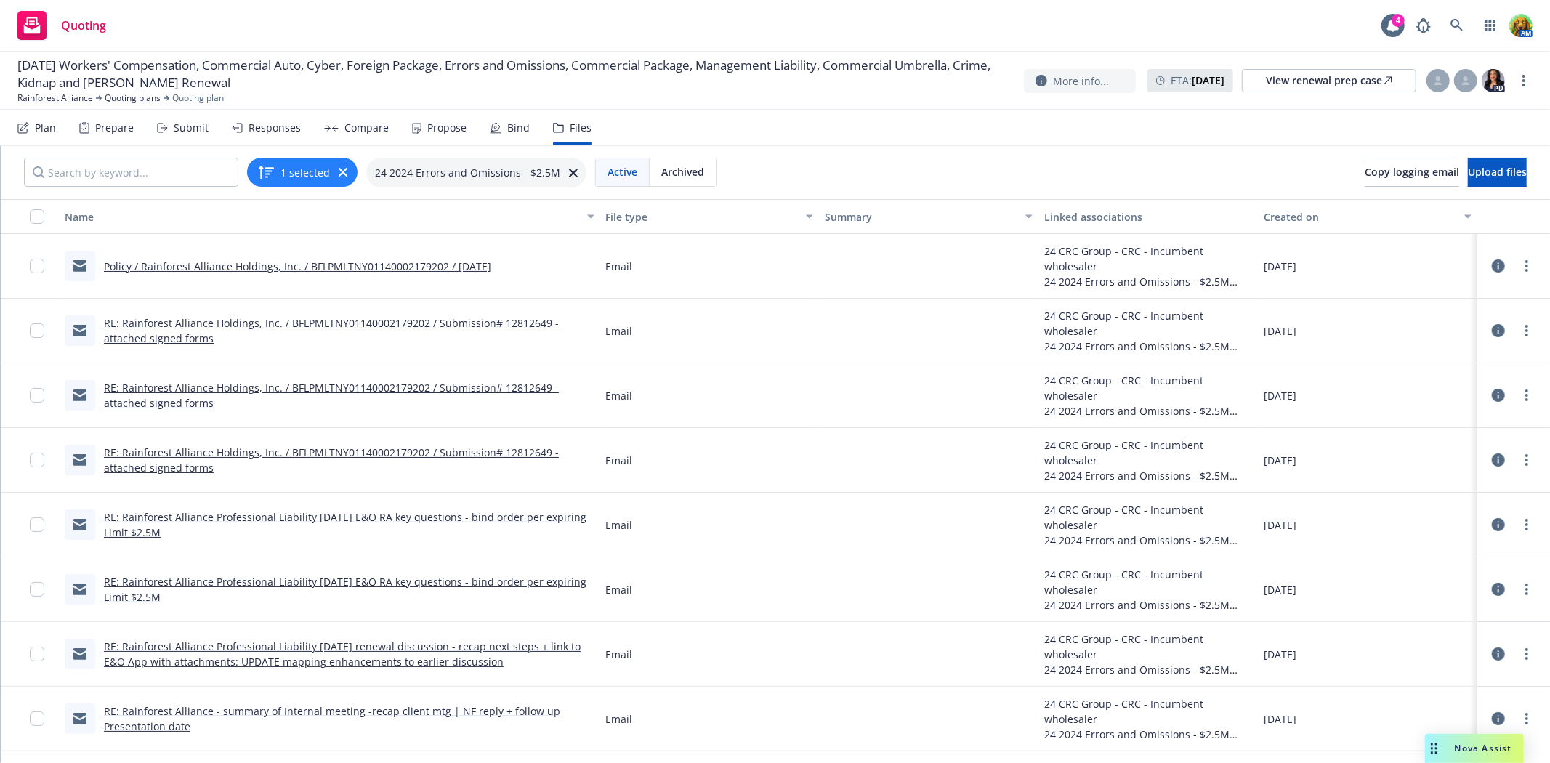
click at [344, 453] on link "RE: Rainforest Alliance Holdings, Inc. / BFLPMLTNY01140002179202 / Submission# …" at bounding box center [331, 459] width 455 height 29
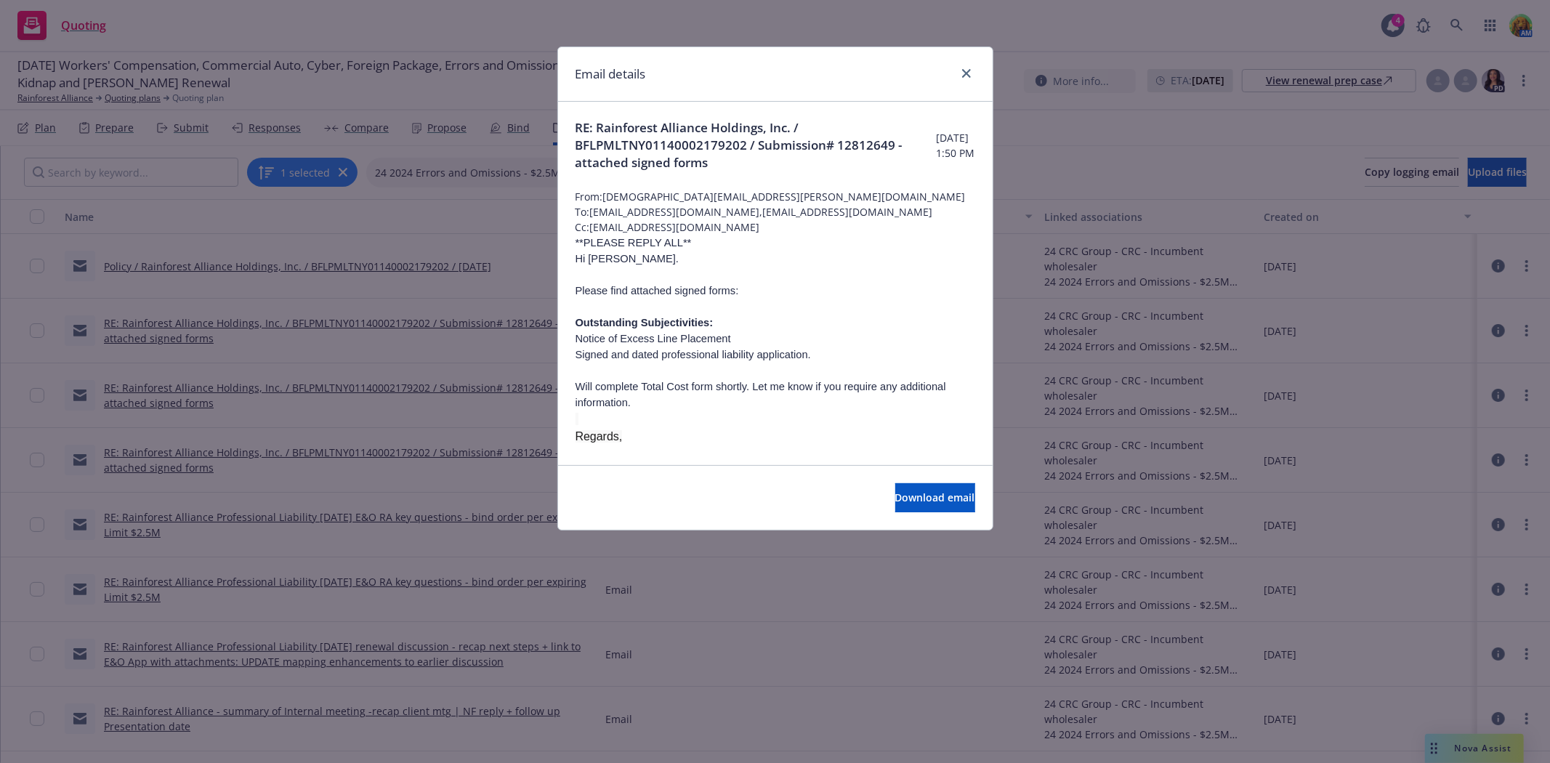
click at [912, 482] on div "Download email" at bounding box center [775, 497] width 434 height 65
click at [907, 494] on span "Download email" at bounding box center [935, 497] width 80 height 14
drag, startPoint x: 968, startPoint y: 74, endPoint x: 765, endPoint y: 1, distance: 216.0
click at [968, 74] on icon "close" at bounding box center [966, 73] width 9 height 9
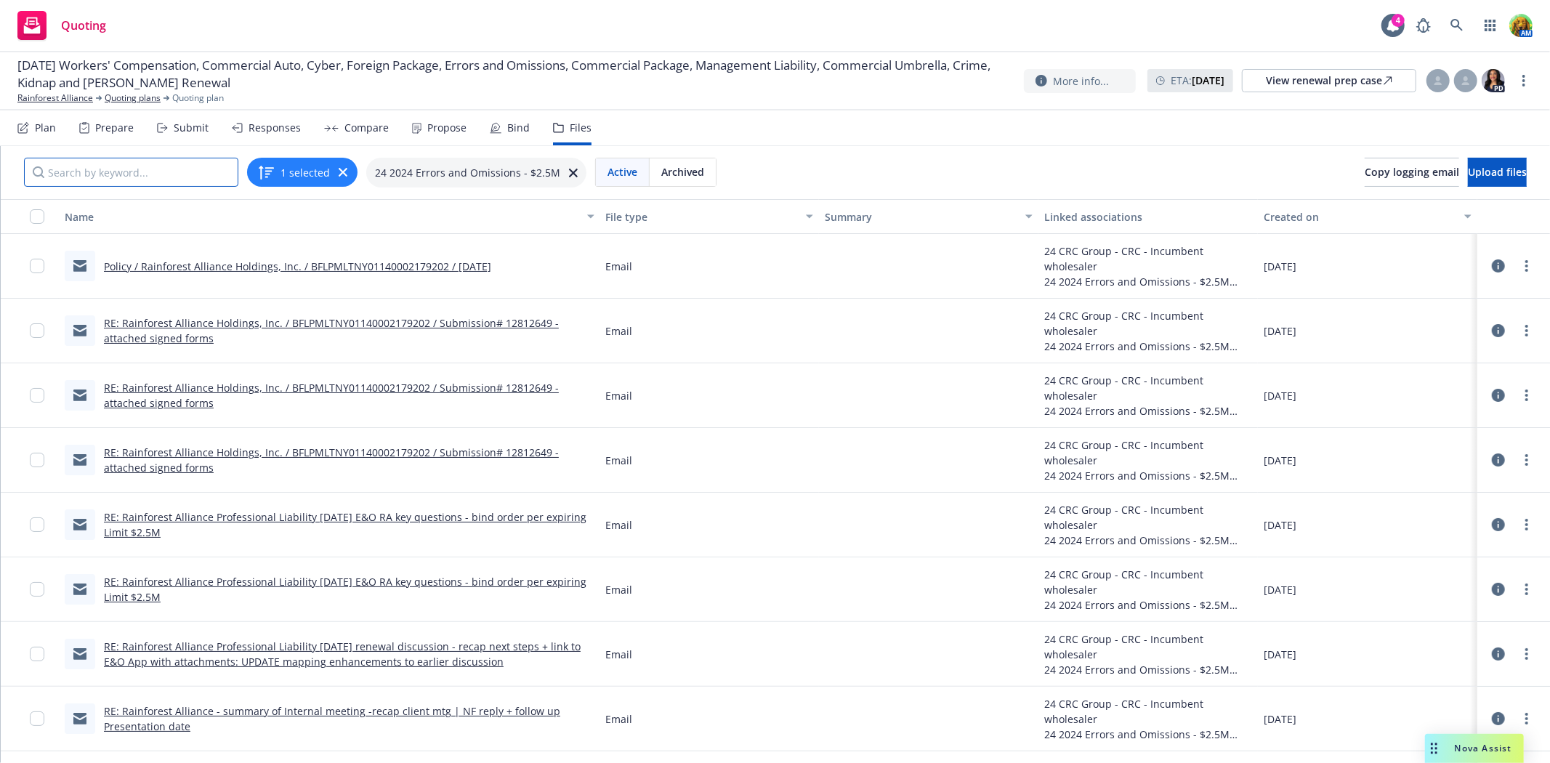
click at [142, 175] on input "Search by keyword..." at bounding box center [131, 172] width 214 height 29
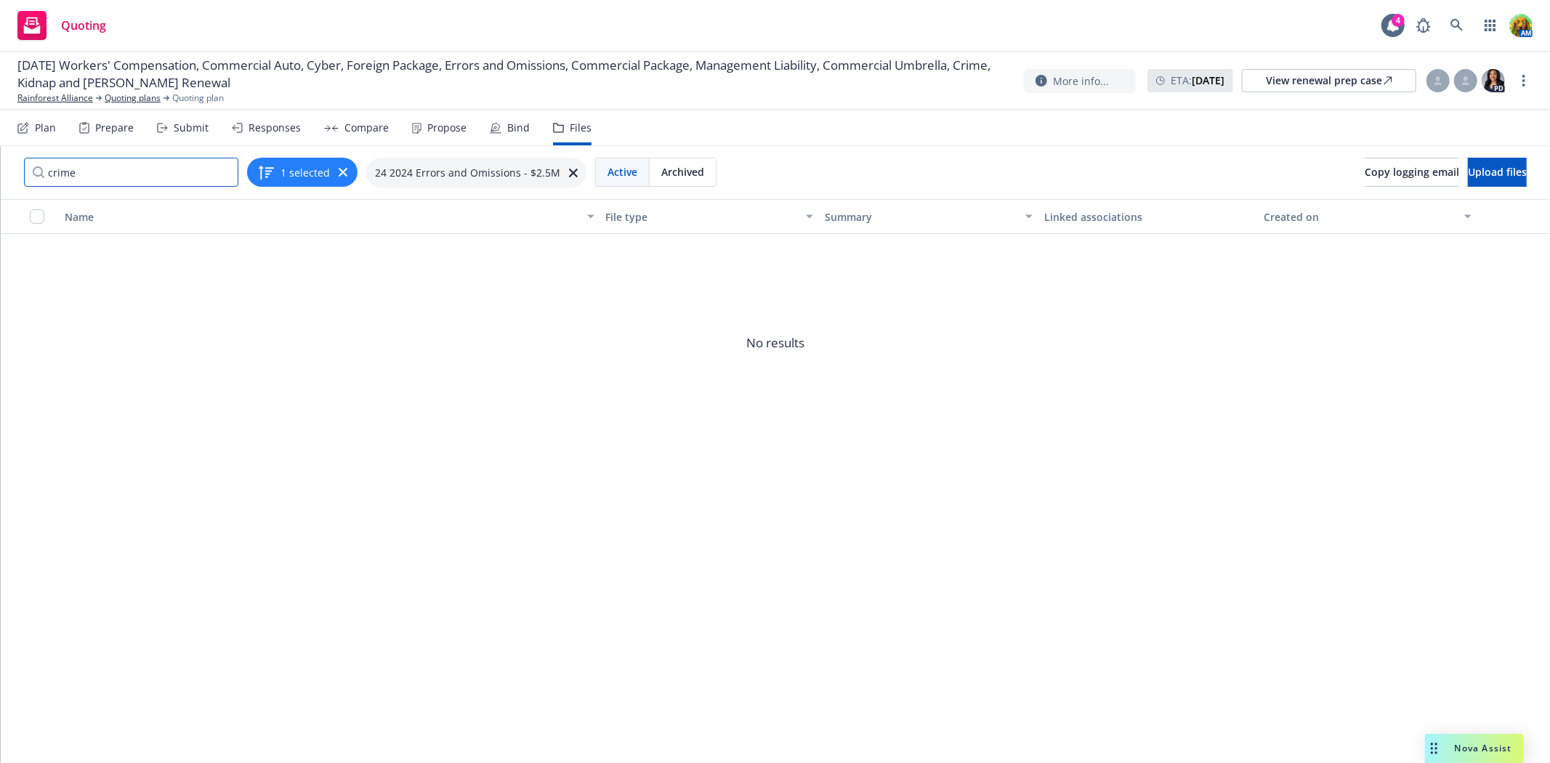
type input "crime"
click at [340, 173] on icon "button" at bounding box center [343, 172] width 9 height 9
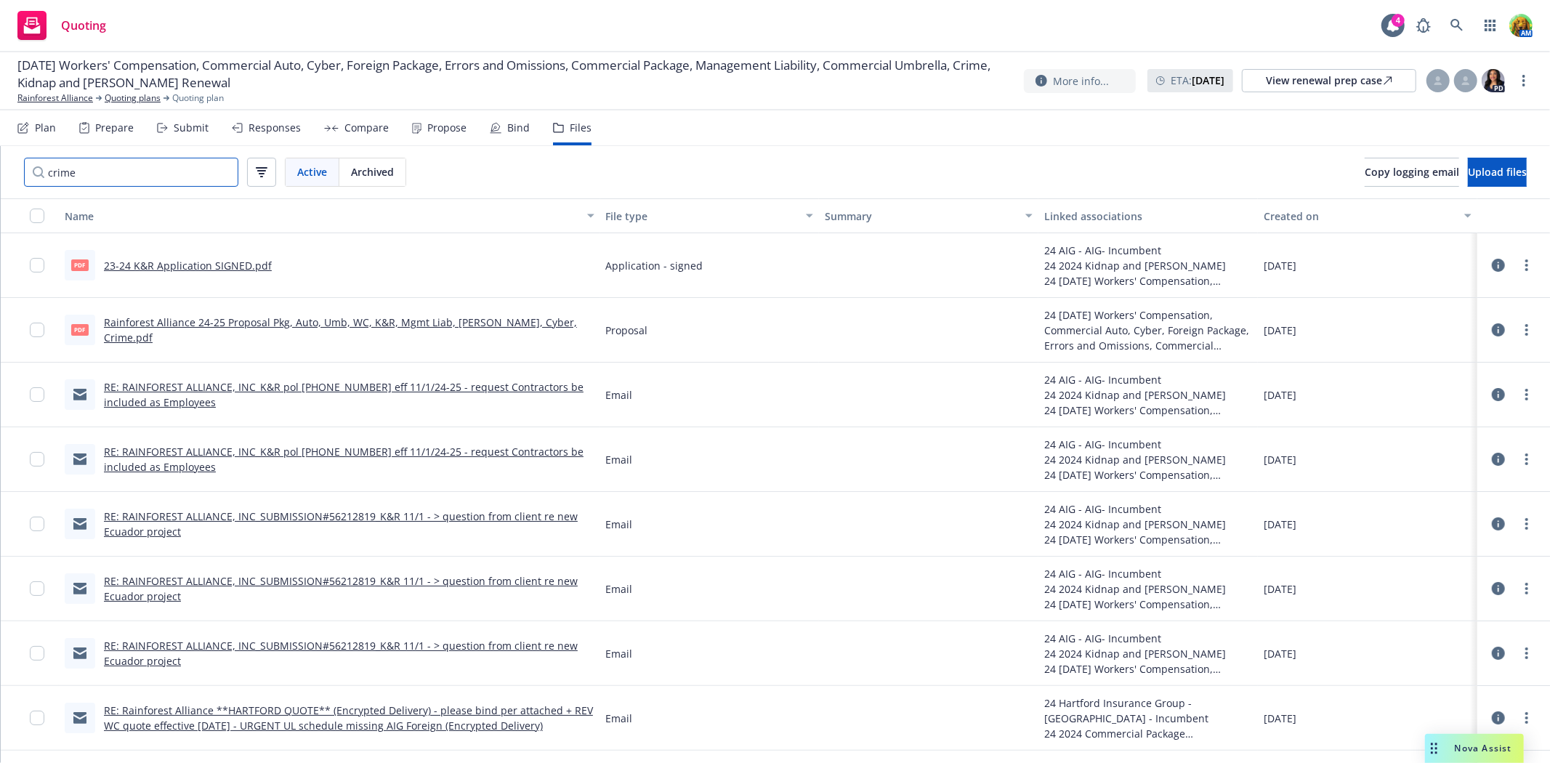
click at [177, 172] on input "crime" at bounding box center [131, 172] width 214 height 29
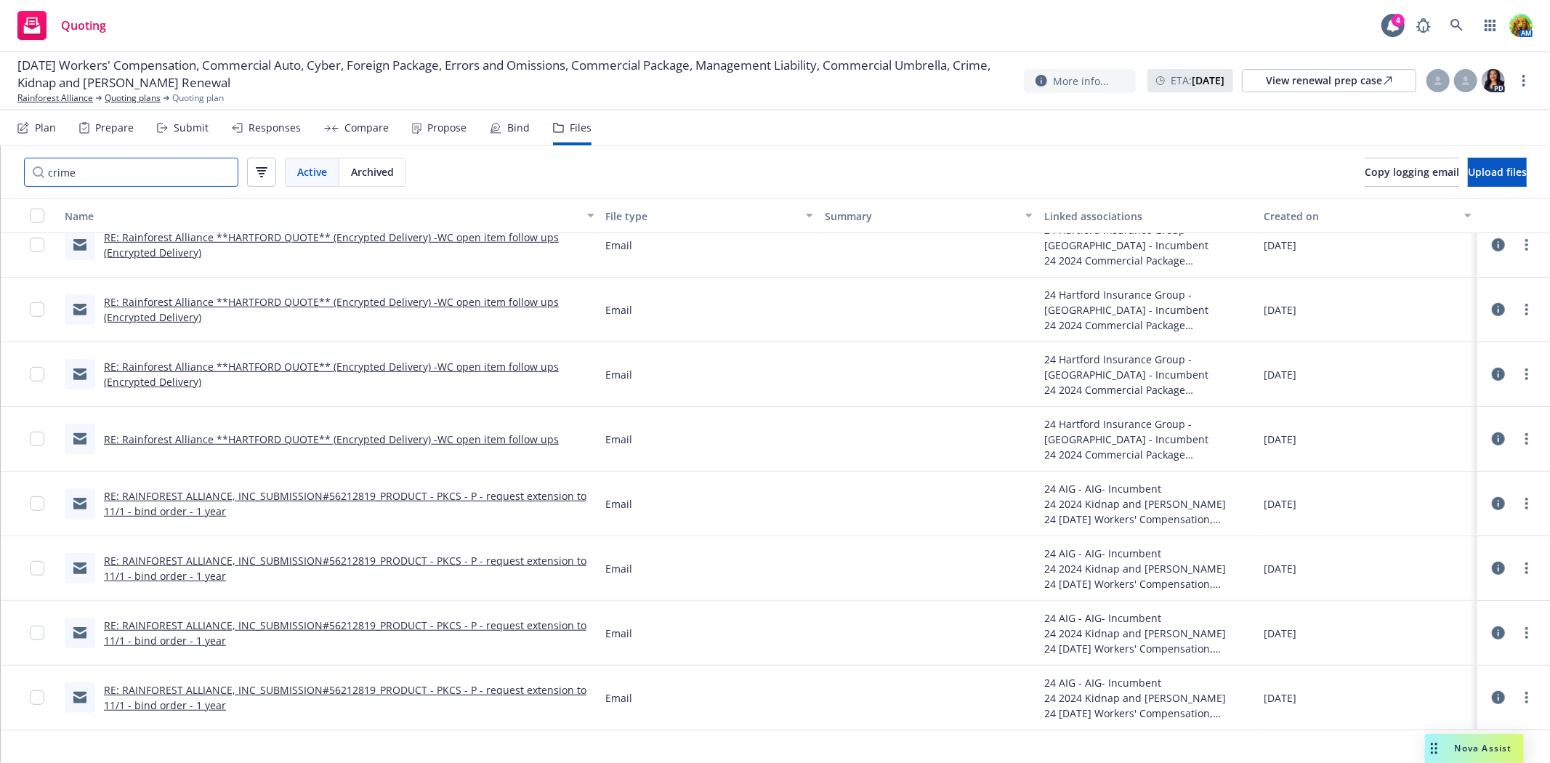
scroll to position [484, 0]
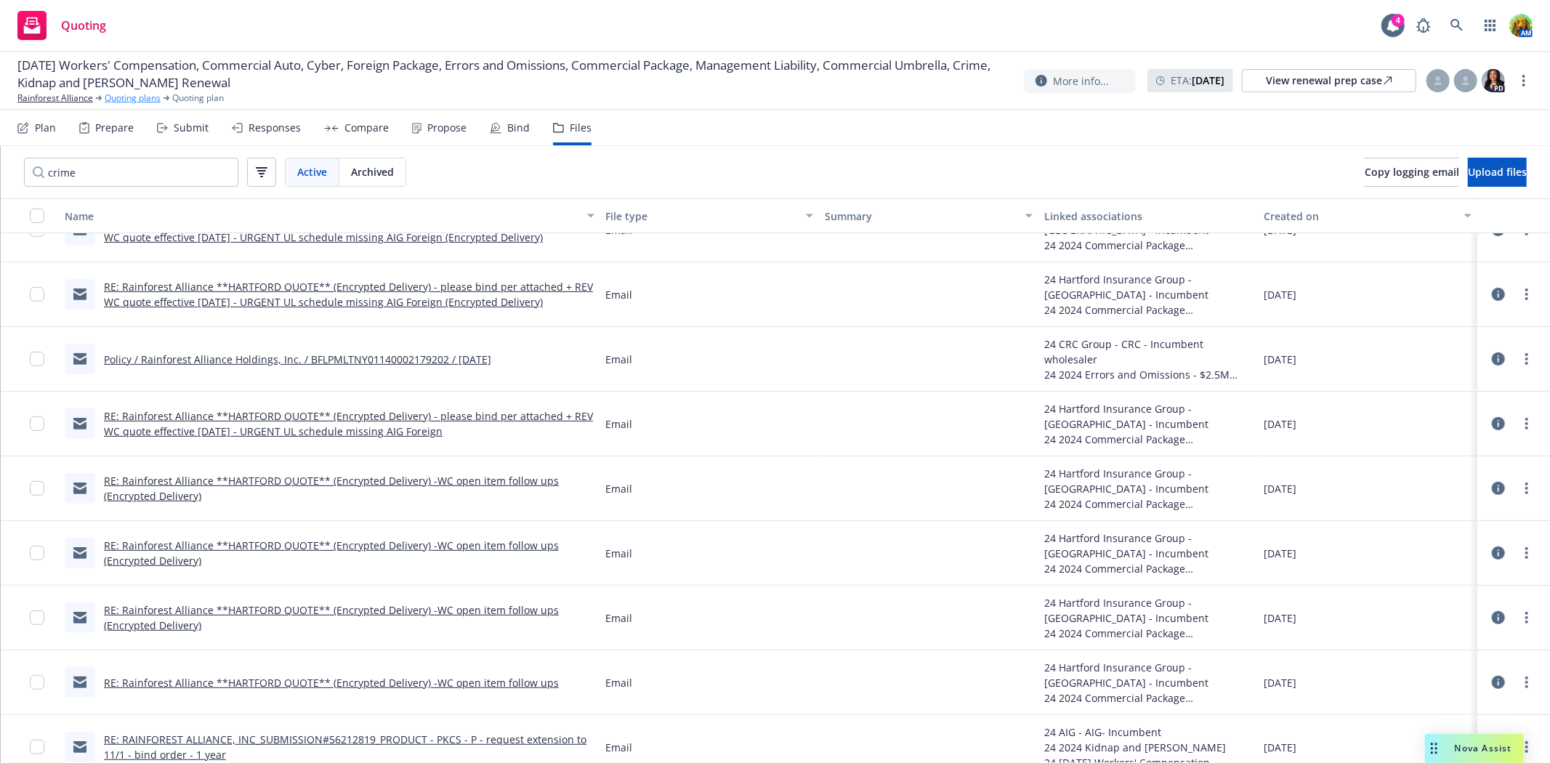
click at [129, 96] on link "Quoting plans" at bounding box center [133, 98] width 56 height 13
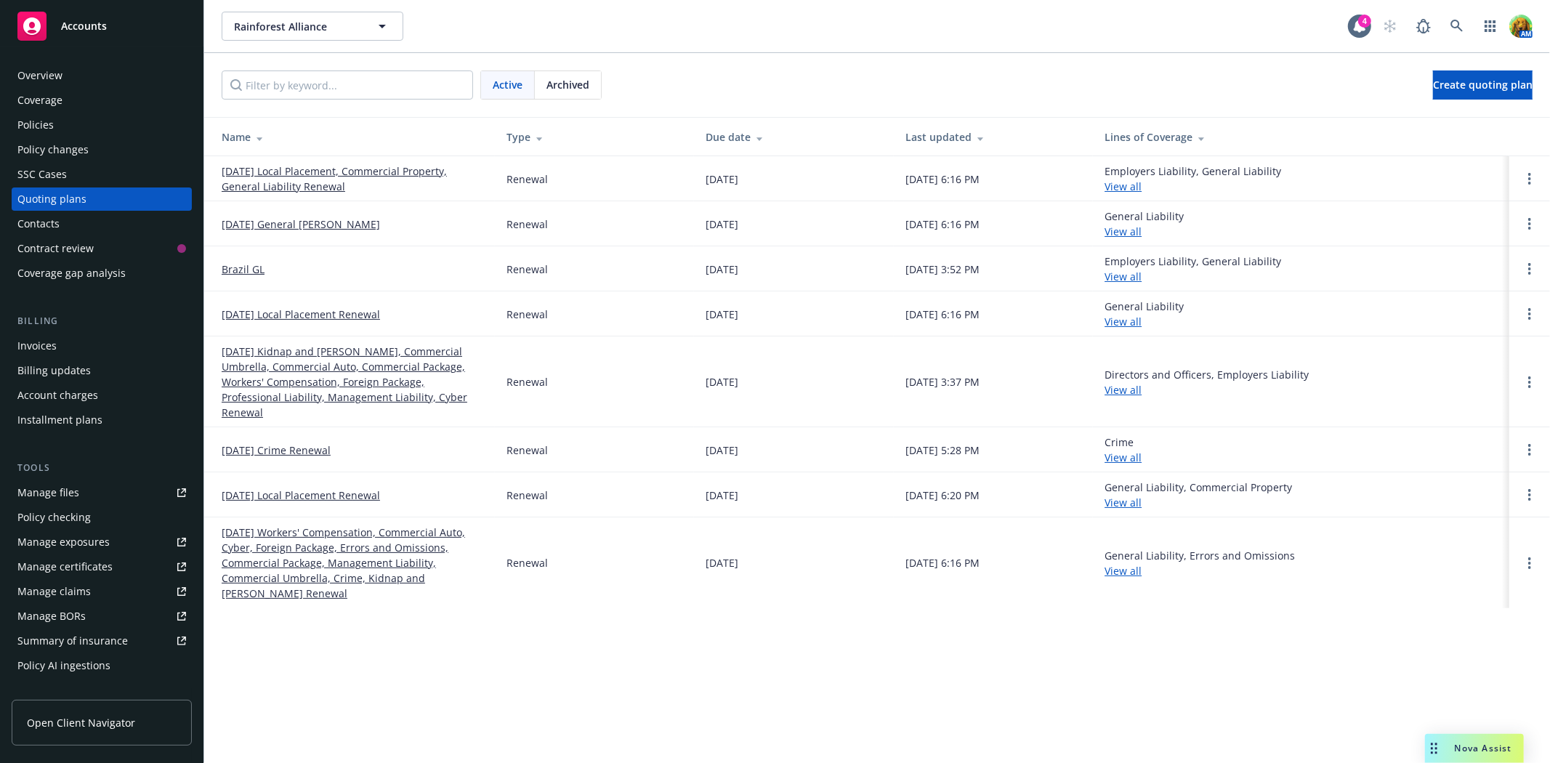
click at [269, 442] on link "[DATE] Crime Renewal" at bounding box center [276, 449] width 109 height 15
click at [329, 564] on link "10/01/24 Workers' Compensation, Commercial Auto, Cyber, Foreign Package, Errors…" at bounding box center [353, 563] width 262 height 76
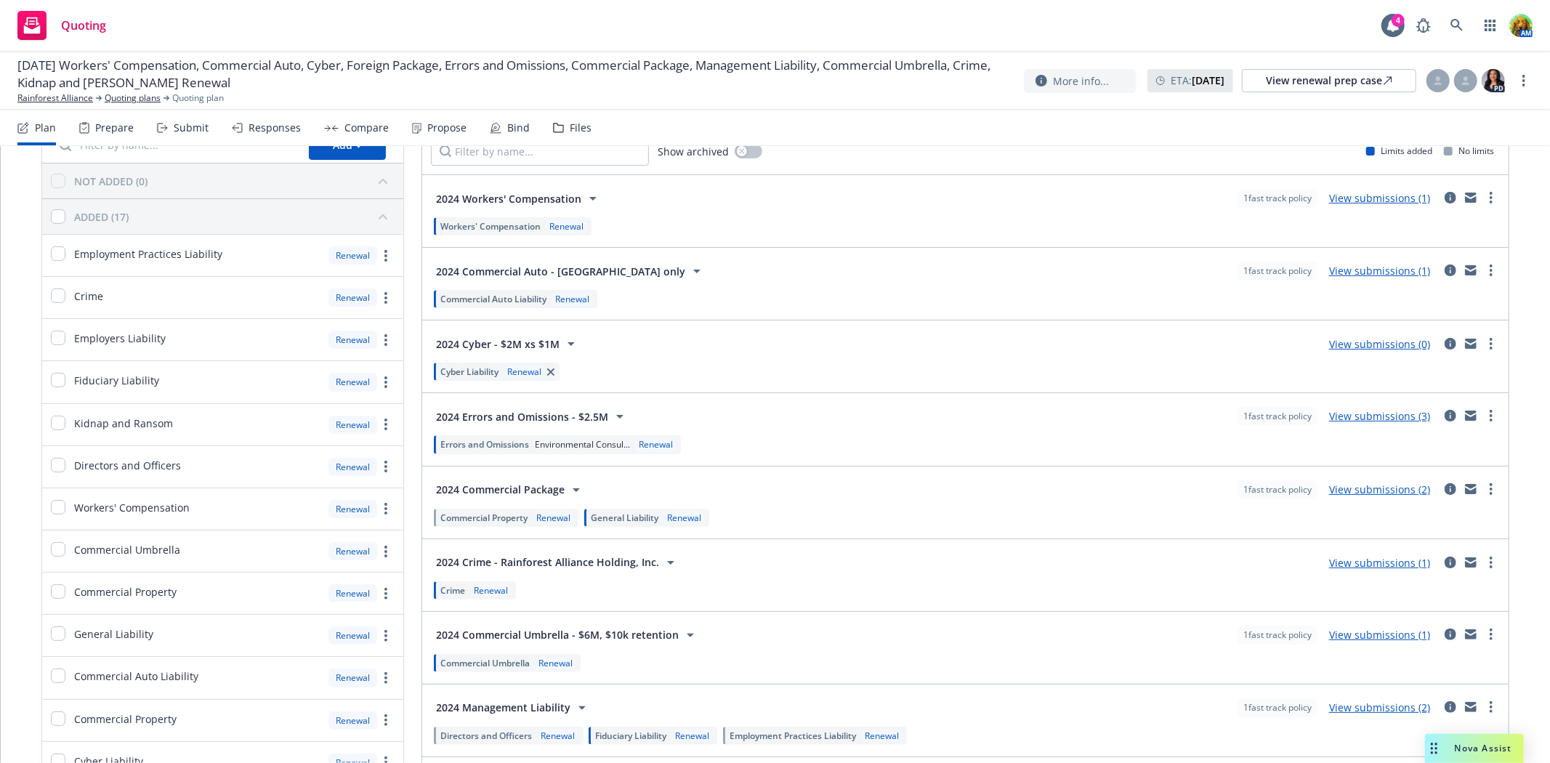
scroll to position [161, 0]
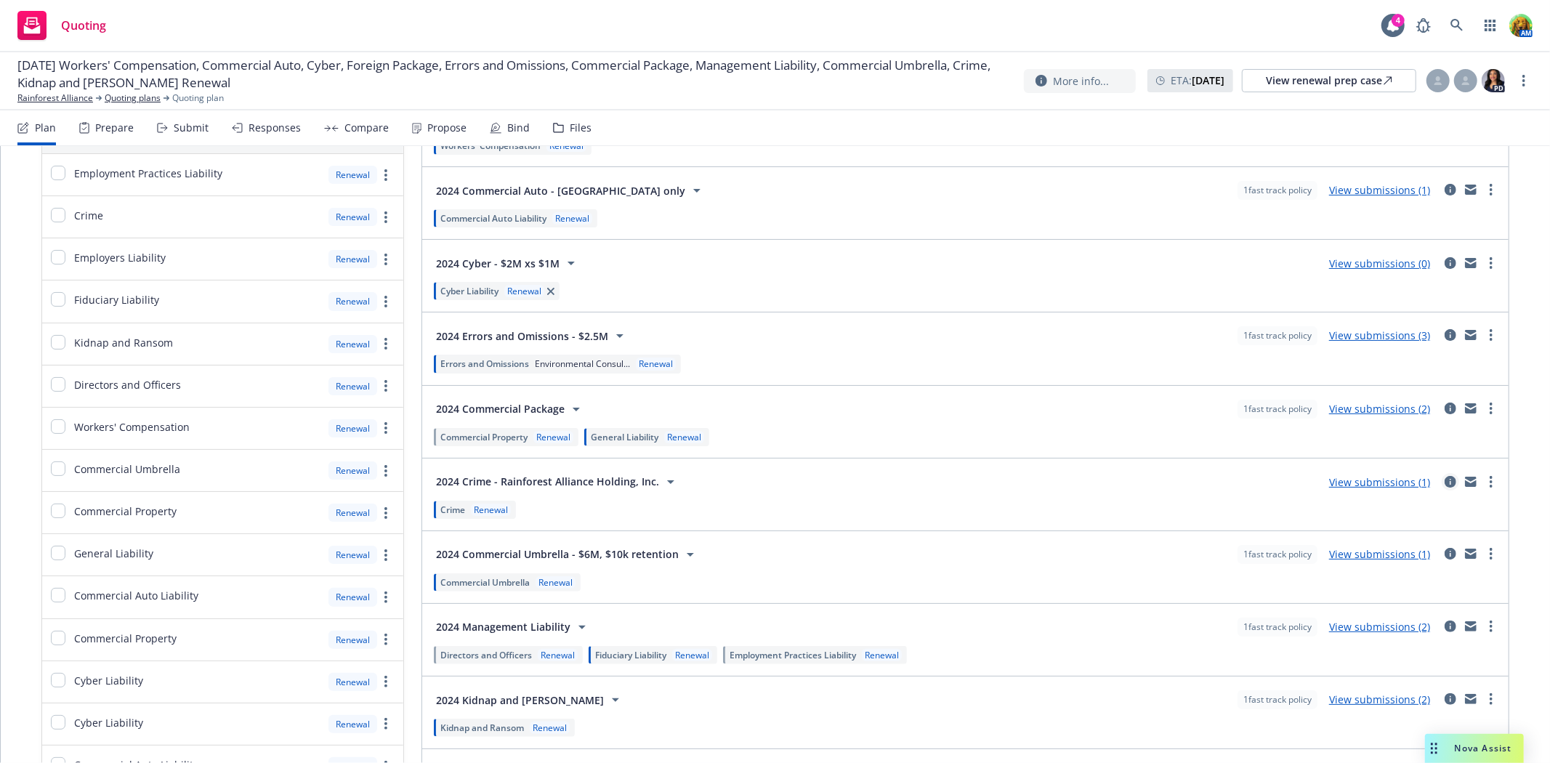
click at [1444, 476] on icon "circleInformation" at bounding box center [1450, 482] width 12 height 12
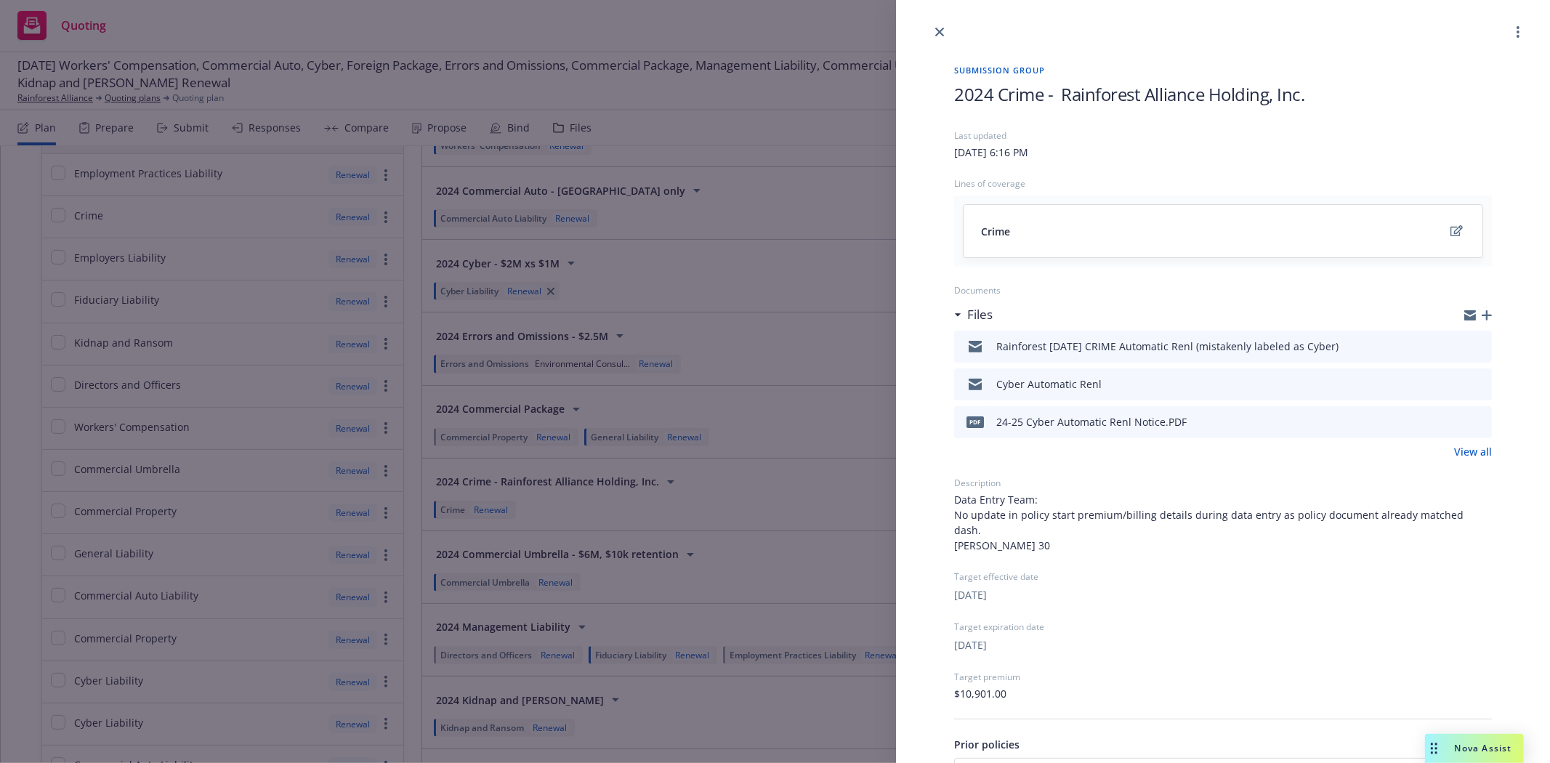
click at [1471, 418] on icon "preview file" at bounding box center [1477, 421] width 13 height 10
click at [1471, 380] on icon "preview file" at bounding box center [1477, 384] width 13 height 10
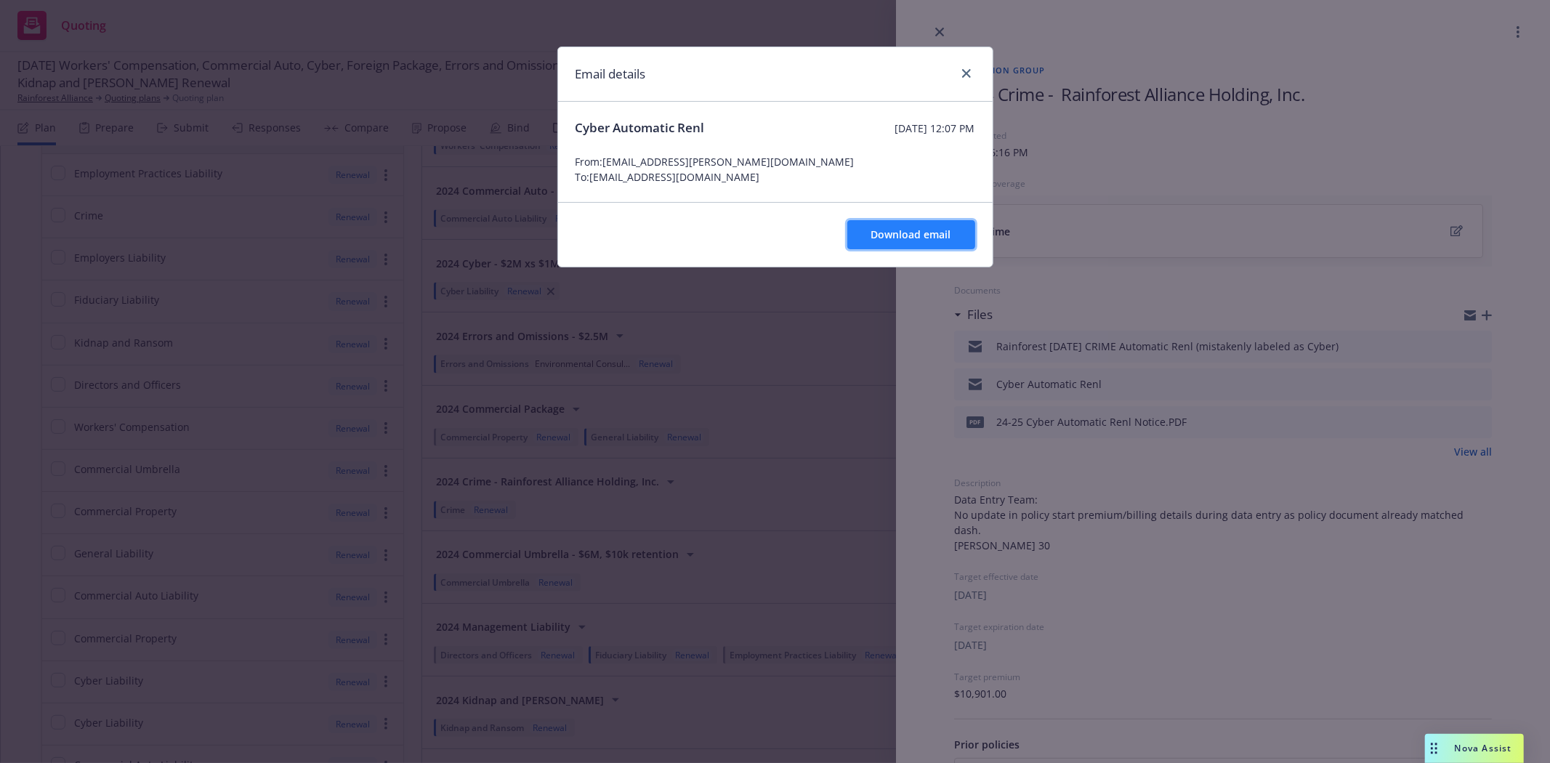
click at [910, 238] on span "Download email" at bounding box center [911, 234] width 80 height 14
click at [963, 77] on icon "close" at bounding box center [966, 73] width 9 height 9
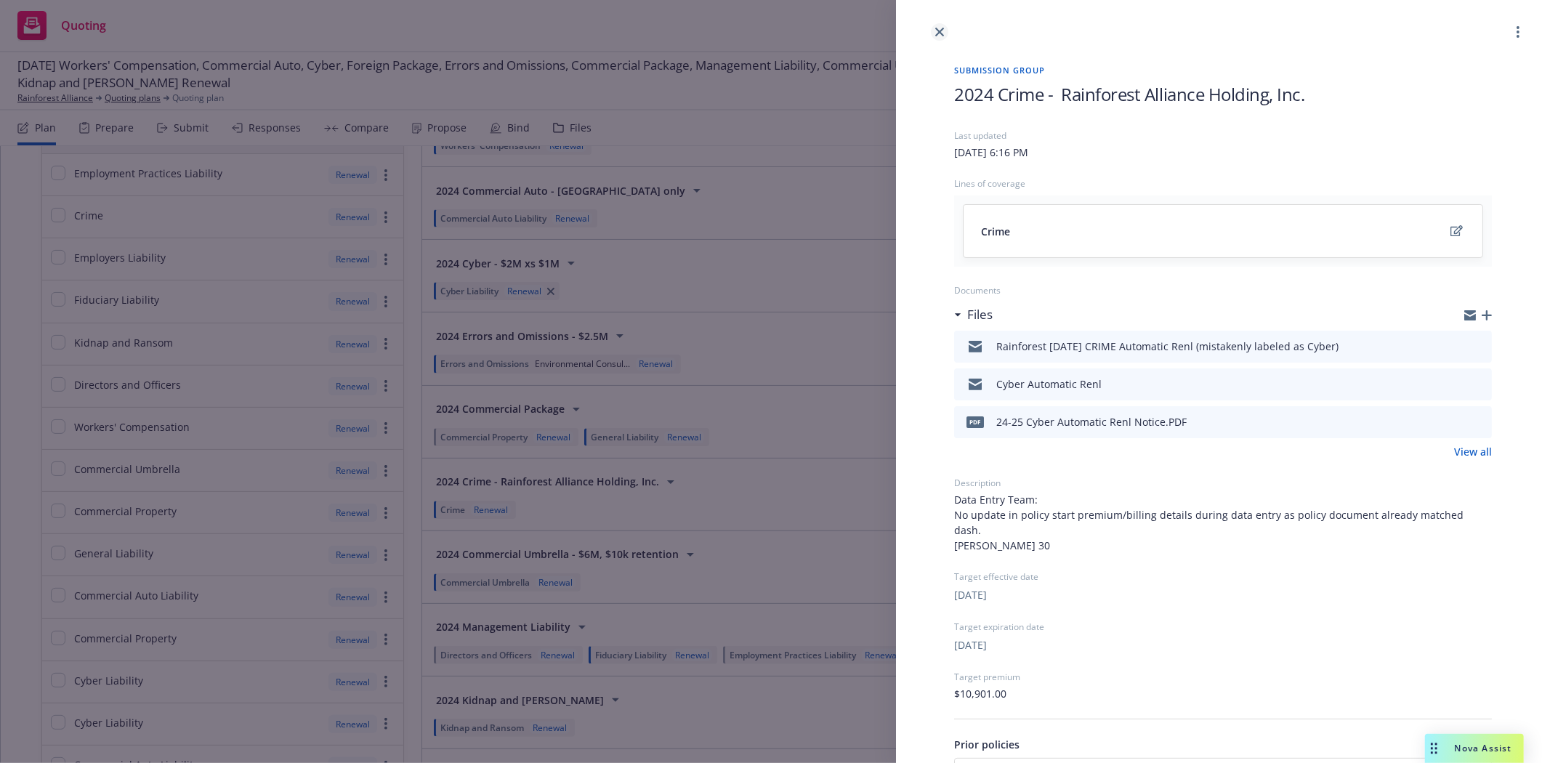
click at [940, 31] on icon "close" at bounding box center [939, 32] width 9 height 9
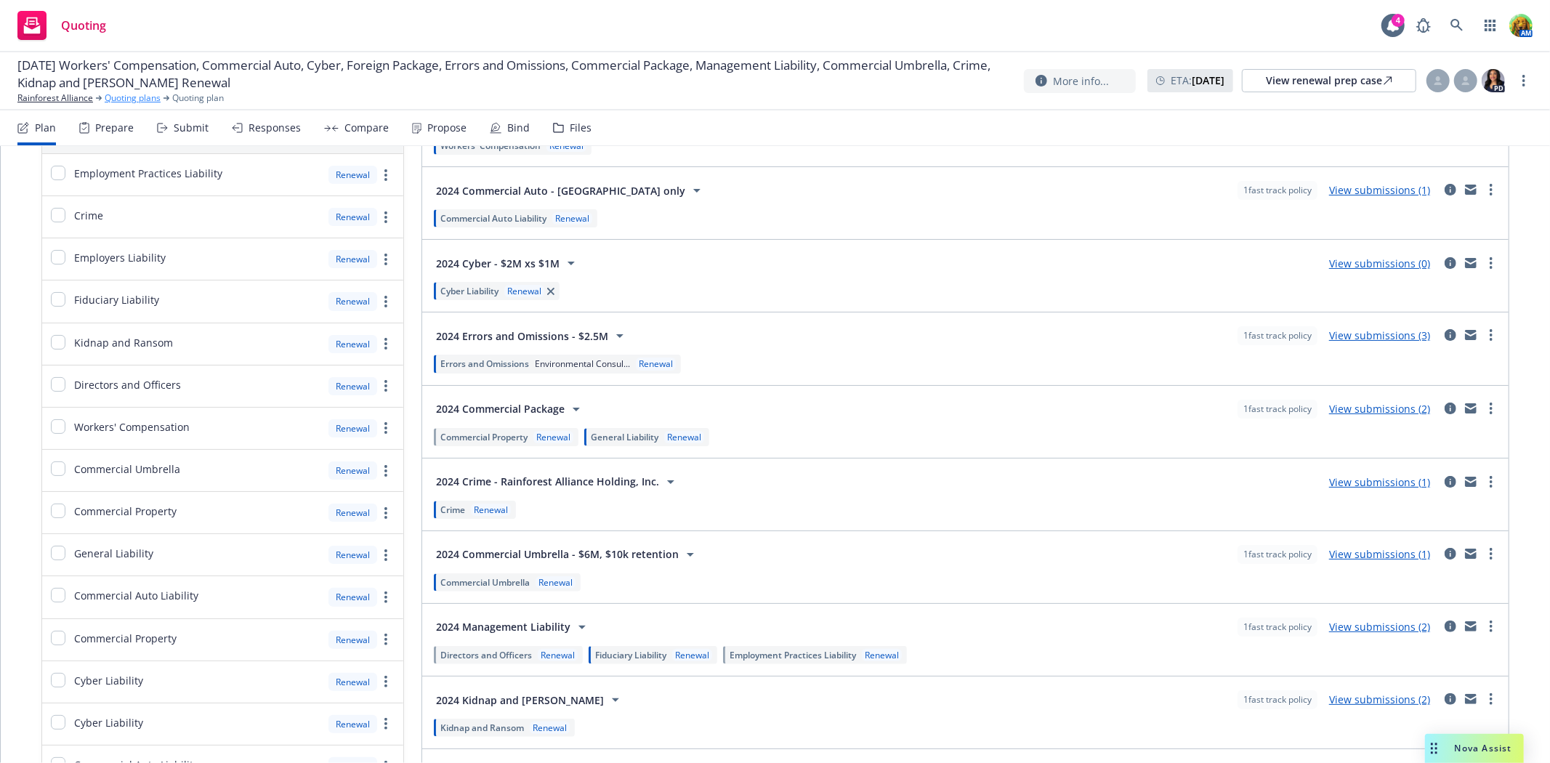
click at [131, 96] on link "Quoting plans" at bounding box center [133, 98] width 56 height 13
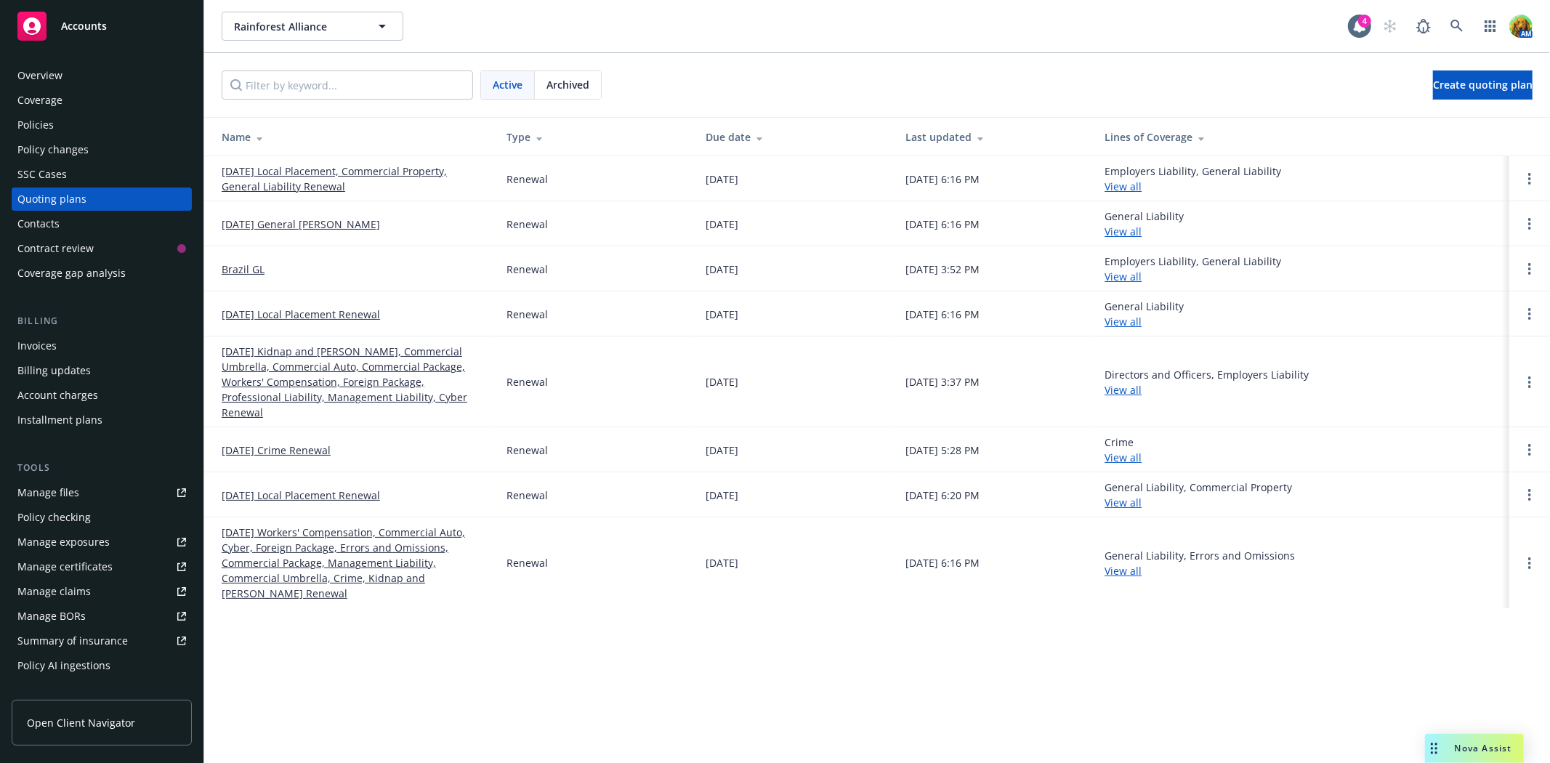
click at [571, 73] on div "Archived" at bounding box center [568, 85] width 66 height 28
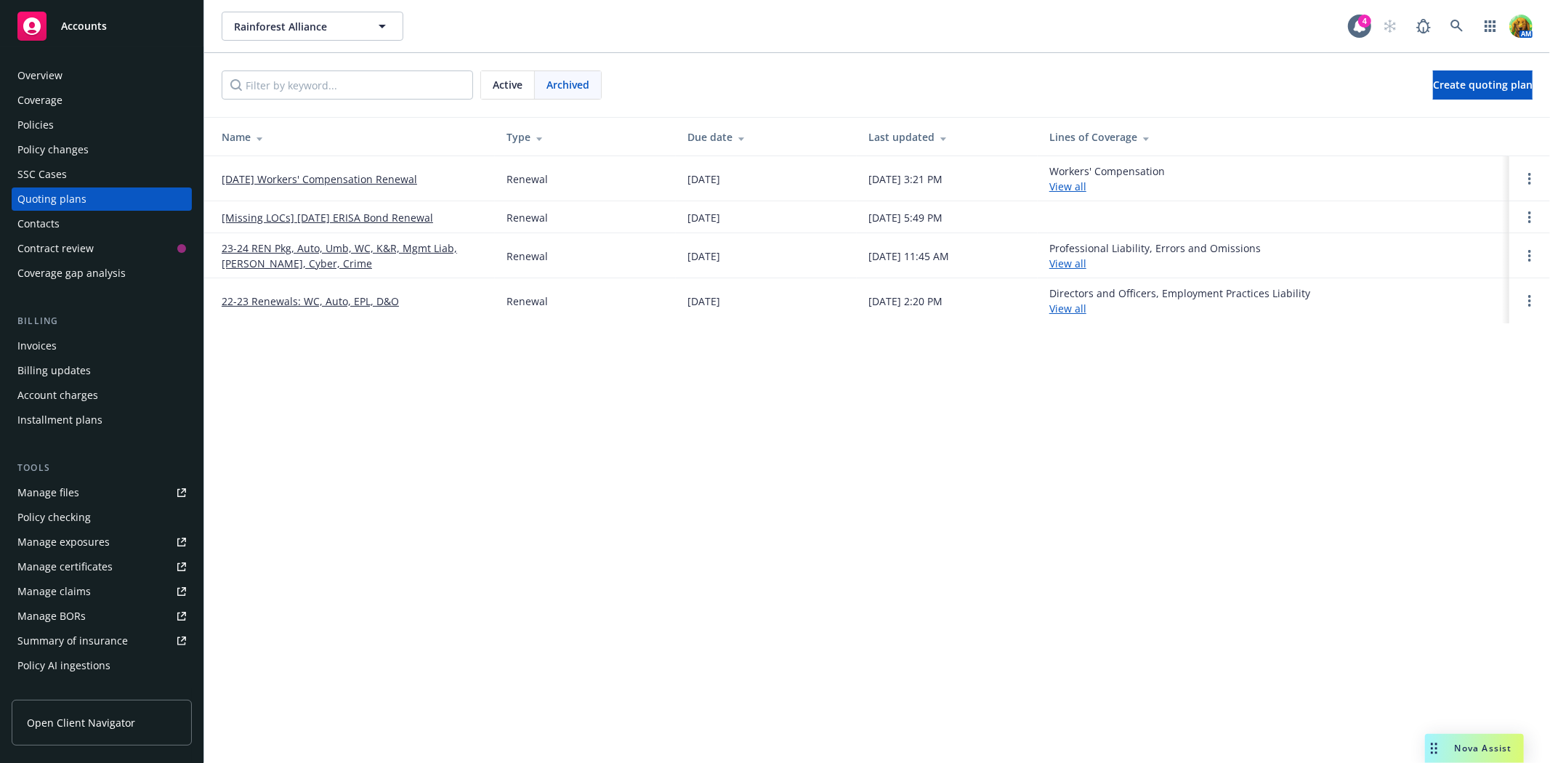
click at [321, 245] on link "23-24 REN Pkg, Auto, Umb, WC, K&R, Mgmt Liab, [PERSON_NAME], Cyber, Crime" at bounding box center [353, 255] width 262 height 31
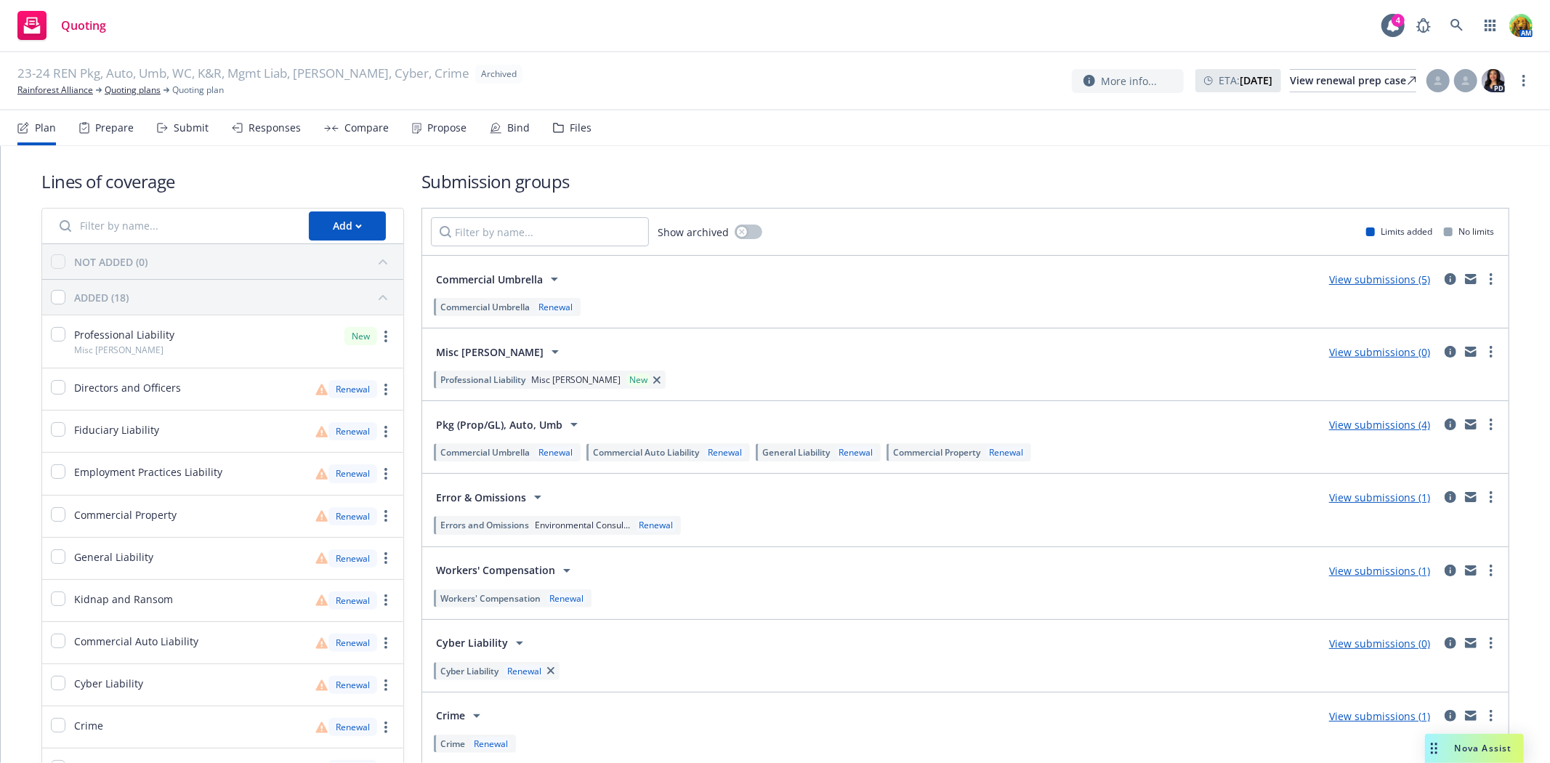
scroll to position [81, 0]
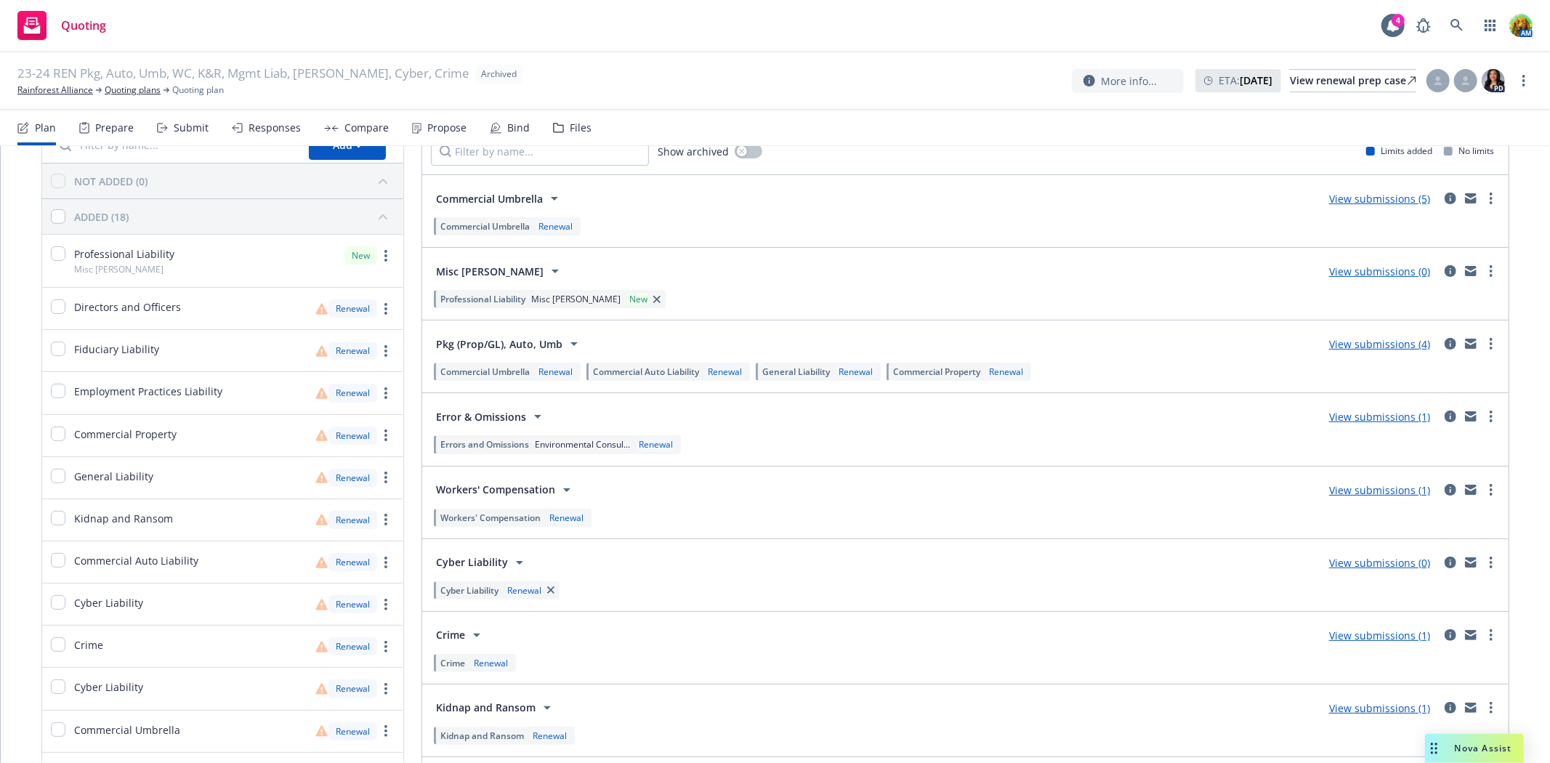
click at [570, 127] on div "Files" at bounding box center [581, 128] width 22 height 12
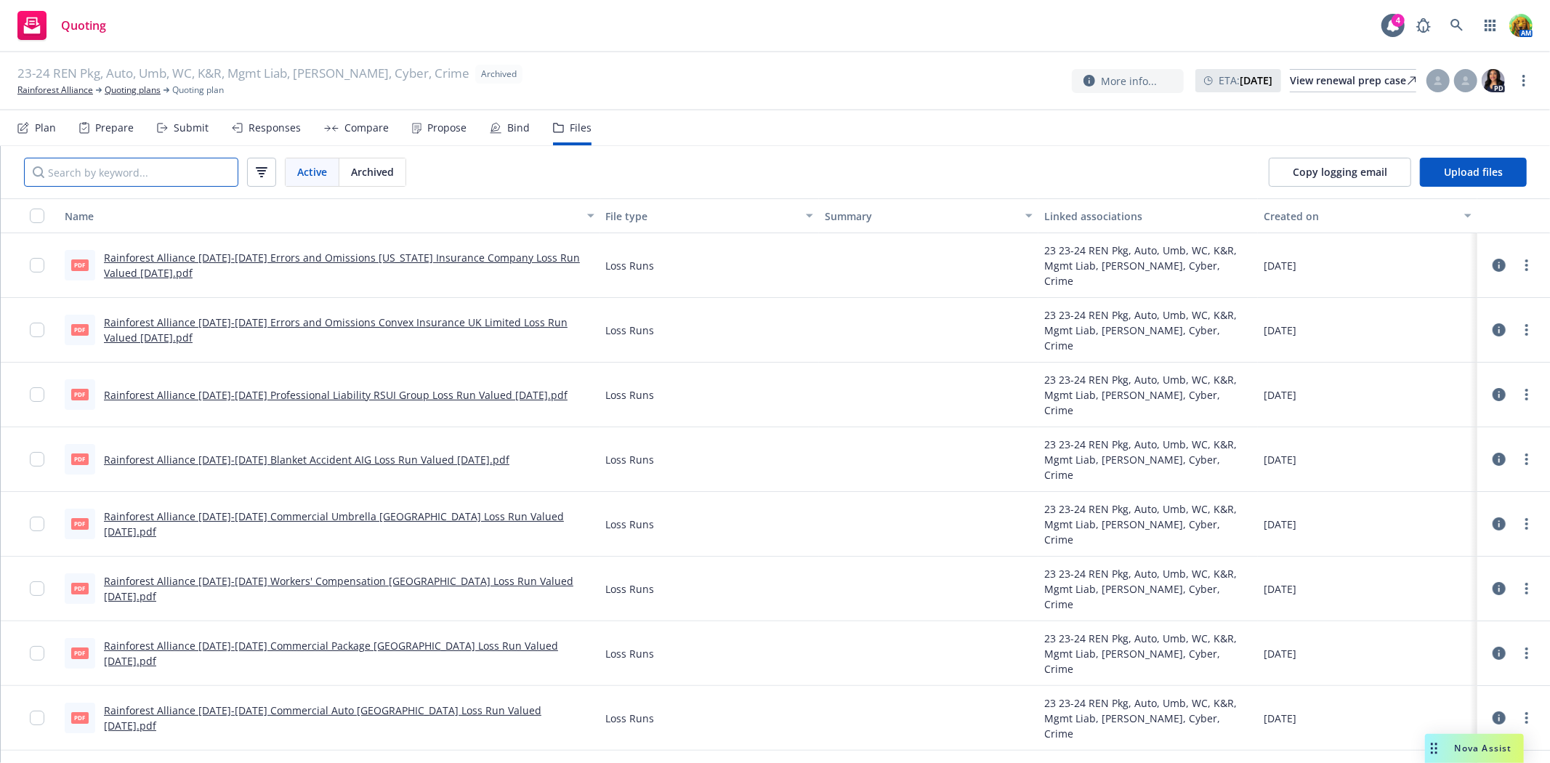
click at [179, 171] on input "Search by keyword..." at bounding box center [131, 172] width 214 height 29
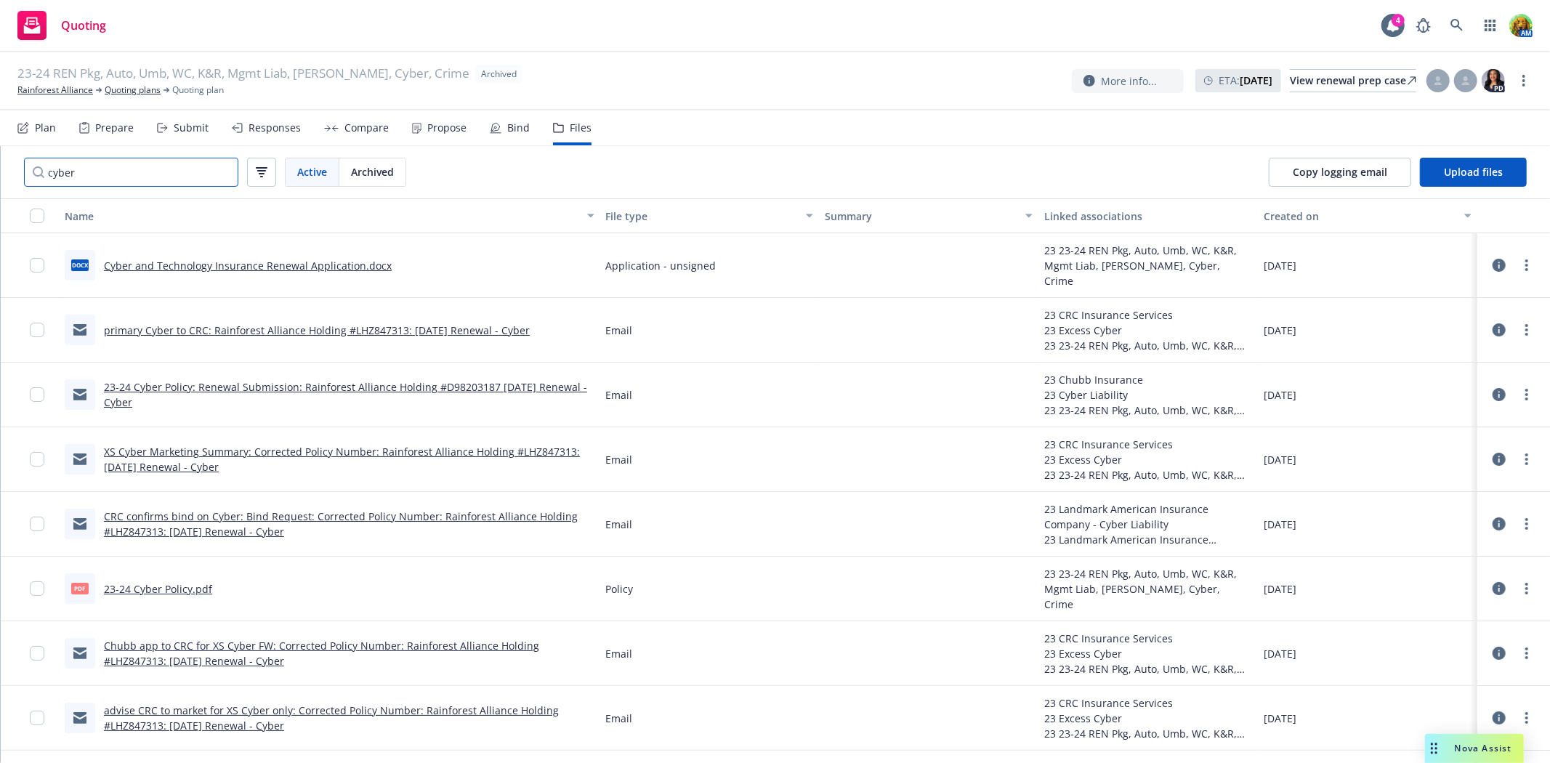
type input "cyber"
click at [327, 325] on link "primary Cyber to CRC: Rainforest Alliance Holding #LHZ847313: 10/1/2023 Renewal…" at bounding box center [317, 330] width 426 height 14
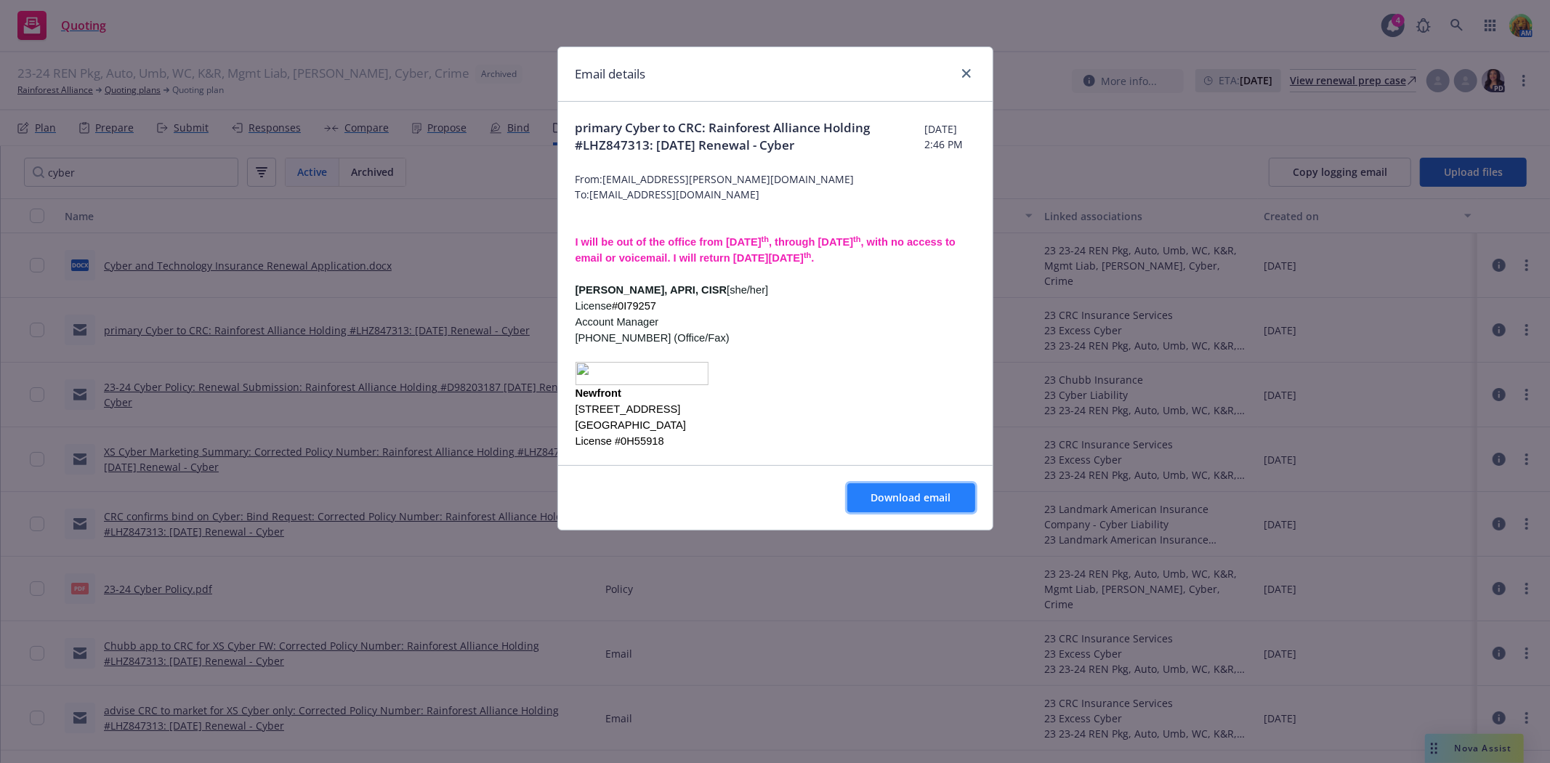
click at [907, 503] on span "Download email" at bounding box center [911, 497] width 80 height 14
click at [965, 73] on icon "close" at bounding box center [966, 73] width 9 height 9
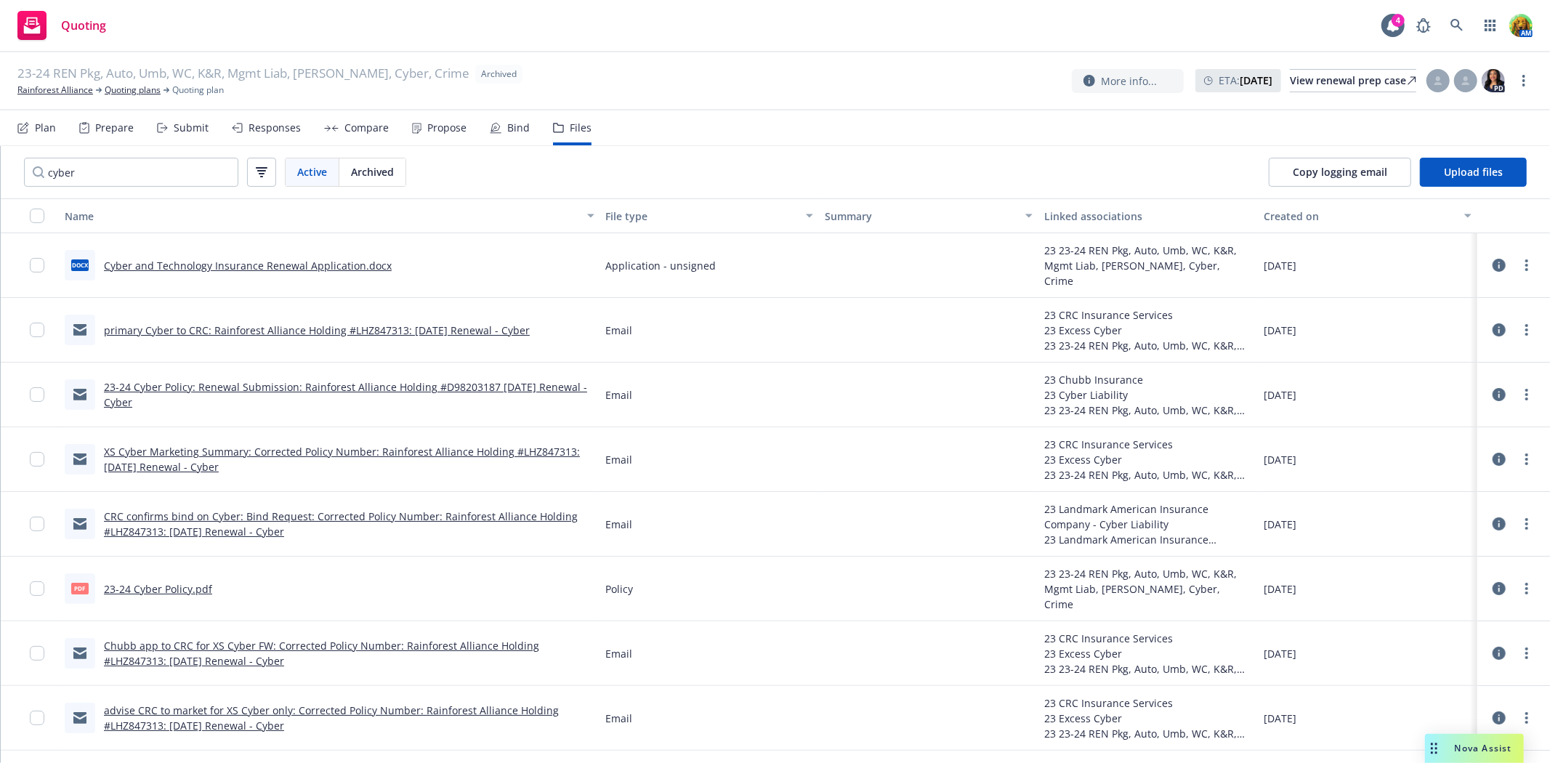
click at [198, 519] on link "CRC confirms bind on Cyber: Bind Request: Corrected Policy Number: Rainforest A…" at bounding box center [341, 523] width 474 height 29
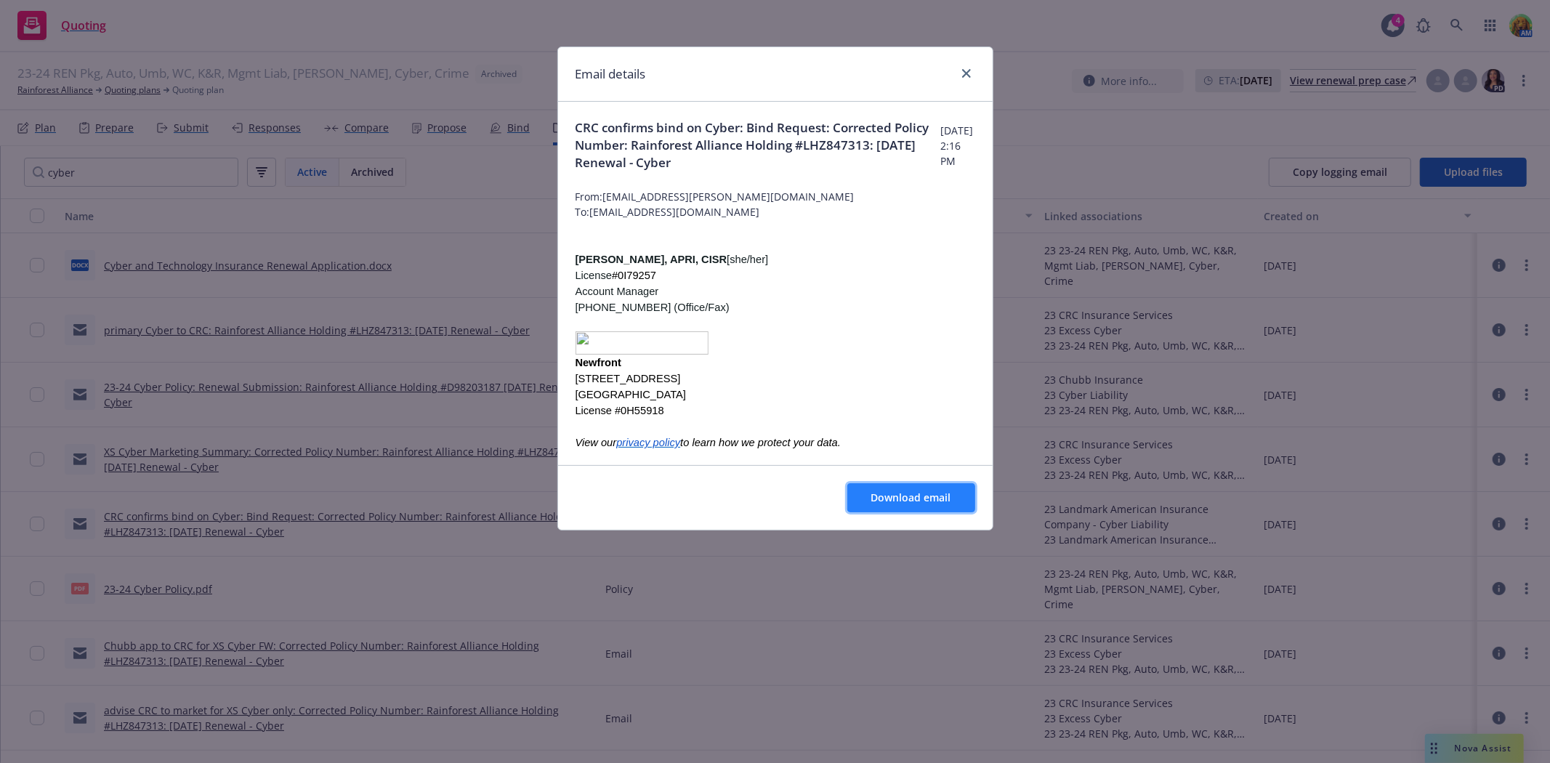
click at [920, 494] on span "Download email" at bounding box center [911, 497] width 80 height 14
click at [963, 69] on icon "close" at bounding box center [966, 73] width 9 height 9
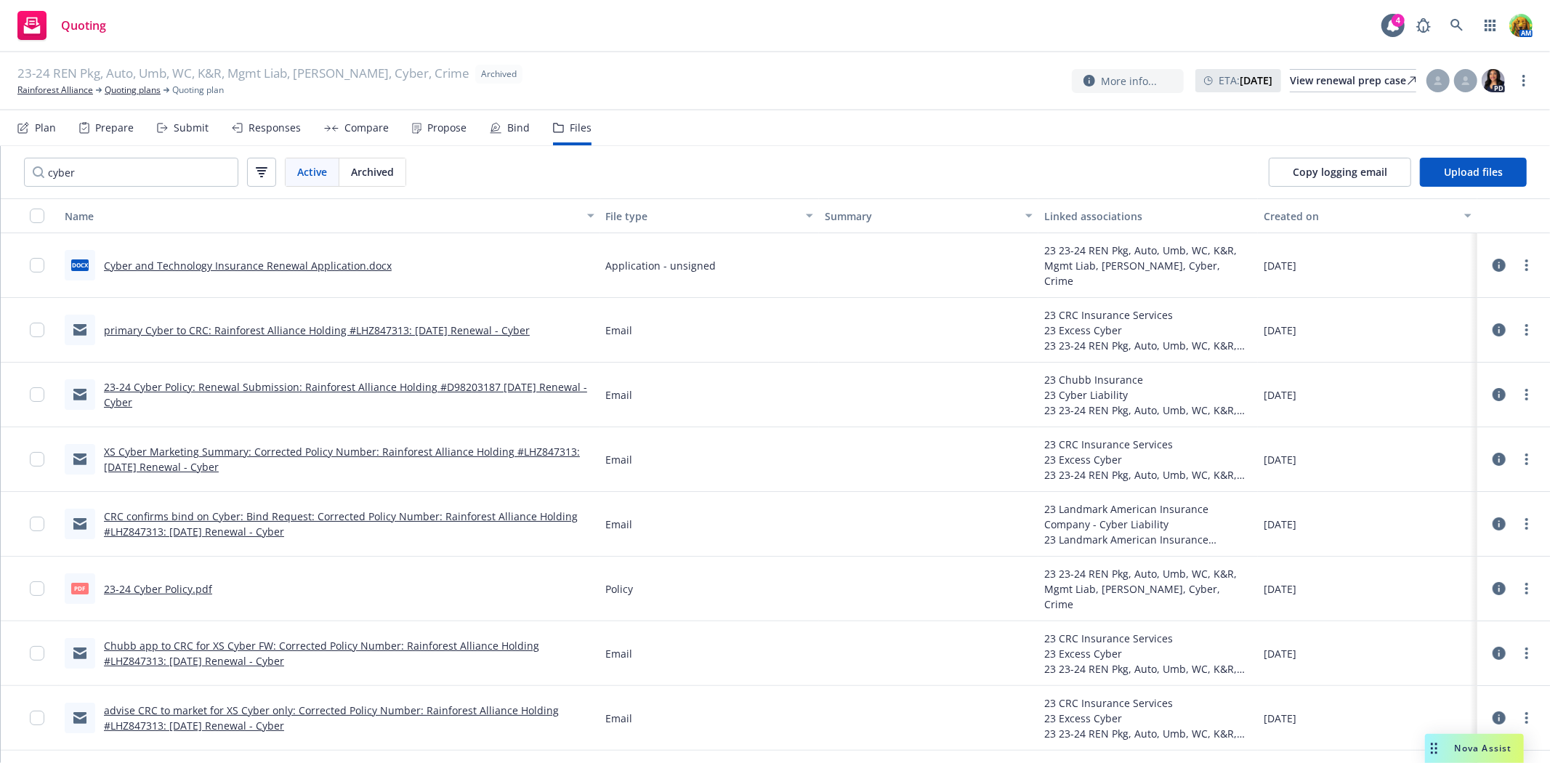
click at [235, 450] on link "XS Cyber Marketing Summary: Corrected Policy Number: Rainforest Alliance Holdin…" at bounding box center [342, 459] width 476 height 29
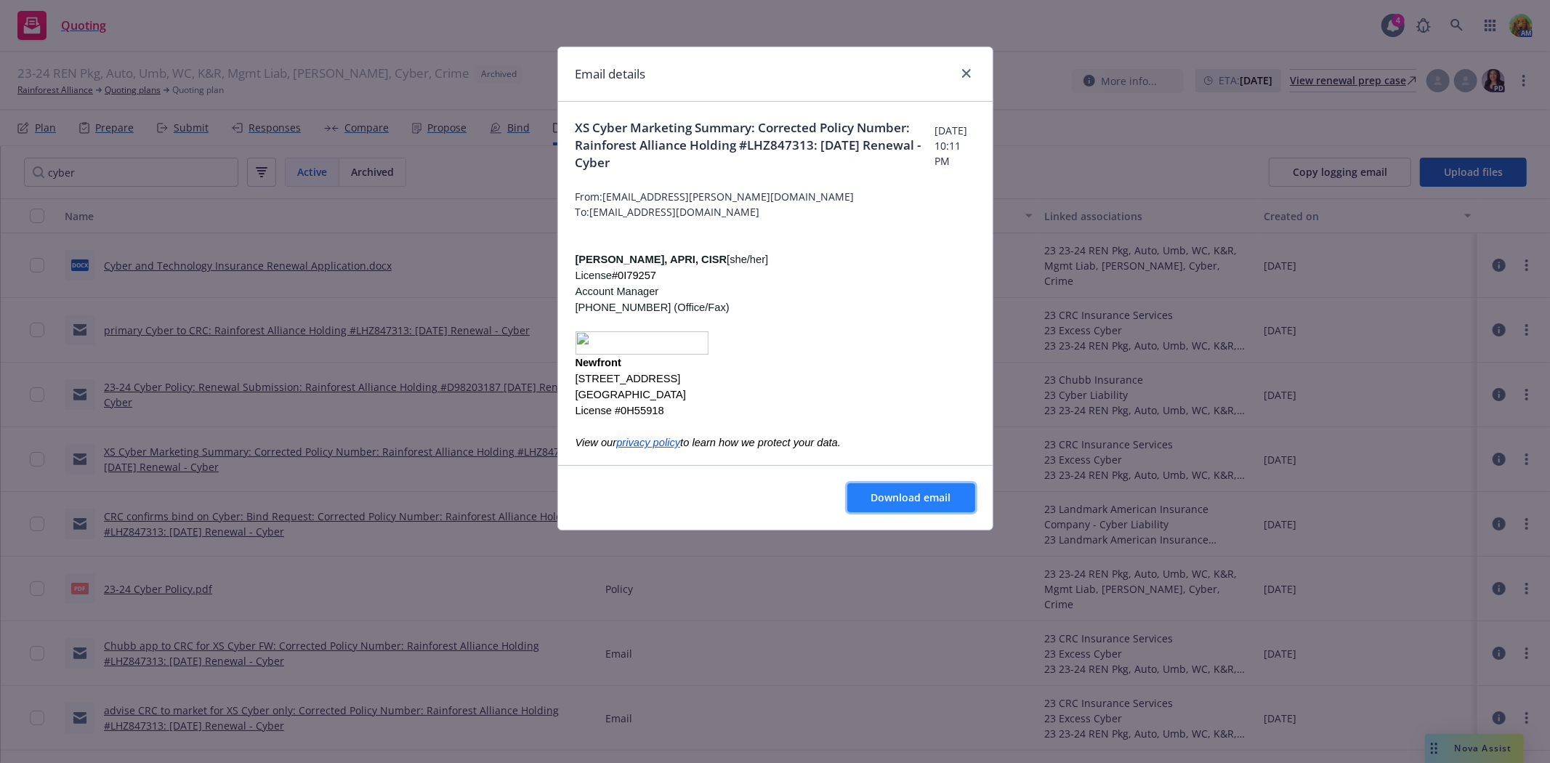
click at [918, 500] on span "Download email" at bounding box center [911, 497] width 80 height 14
click at [967, 73] on icon "close" at bounding box center [966, 73] width 9 height 9
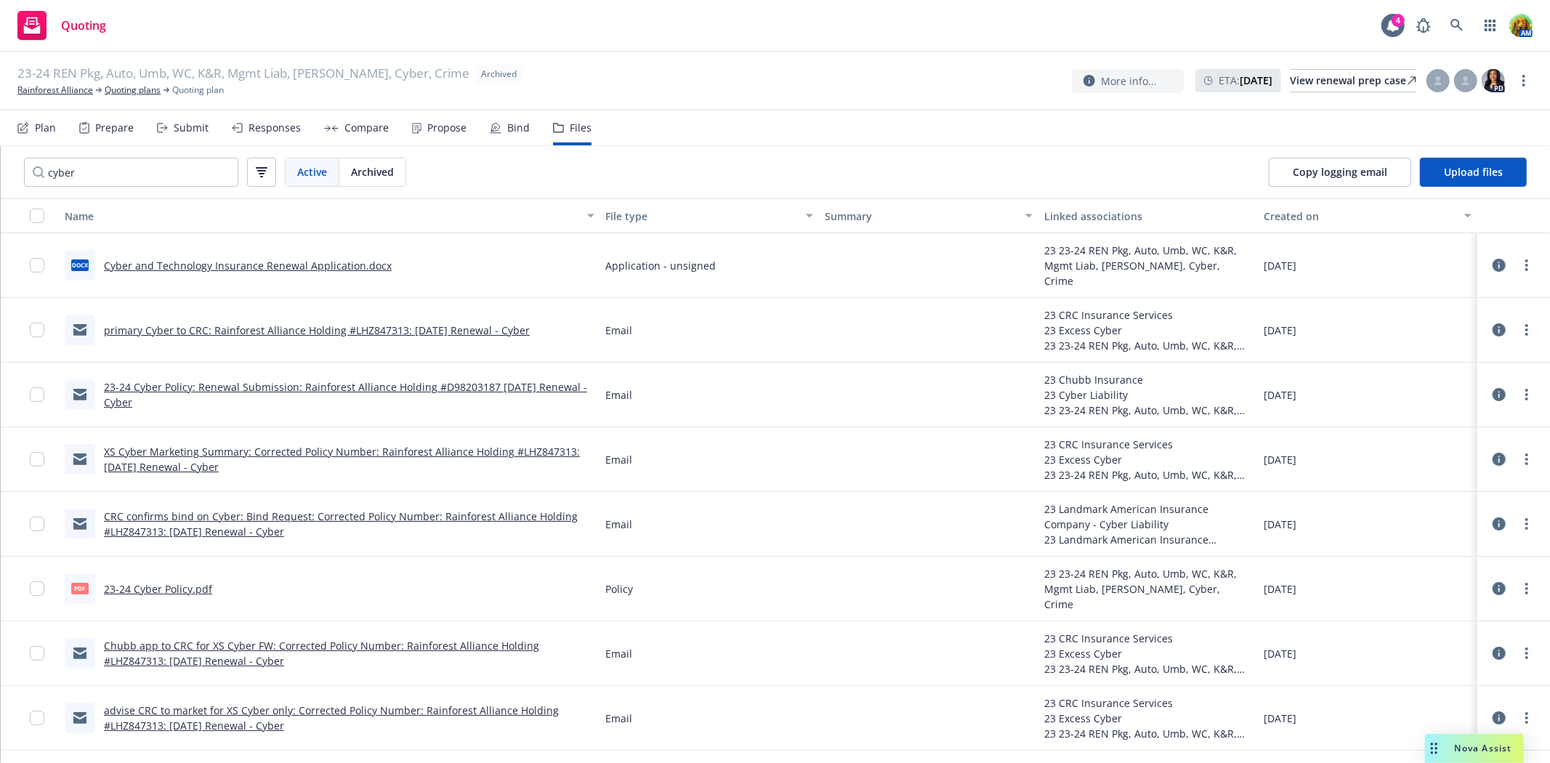
click at [201, 389] on link "23-24 Cyber Policy: Renewal Submission: Rainforest Alliance Holding #D98203187 …" at bounding box center [345, 394] width 483 height 29
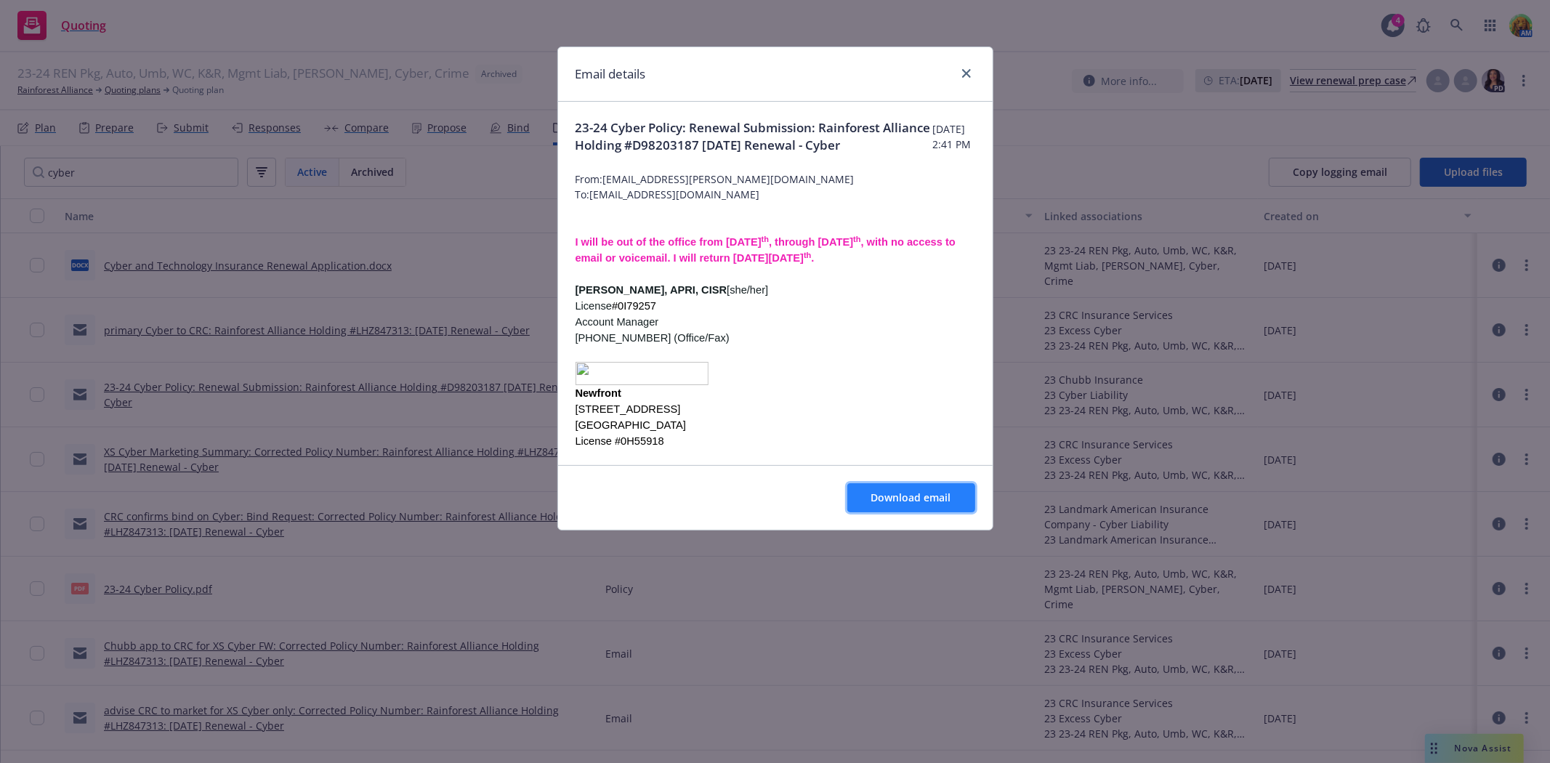
click at [910, 499] on span "Download email" at bounding box center [911, 497] width 80 height 14
click at [965, 76] on icon "close" at bounding box center [966, 73] width 9 height 9
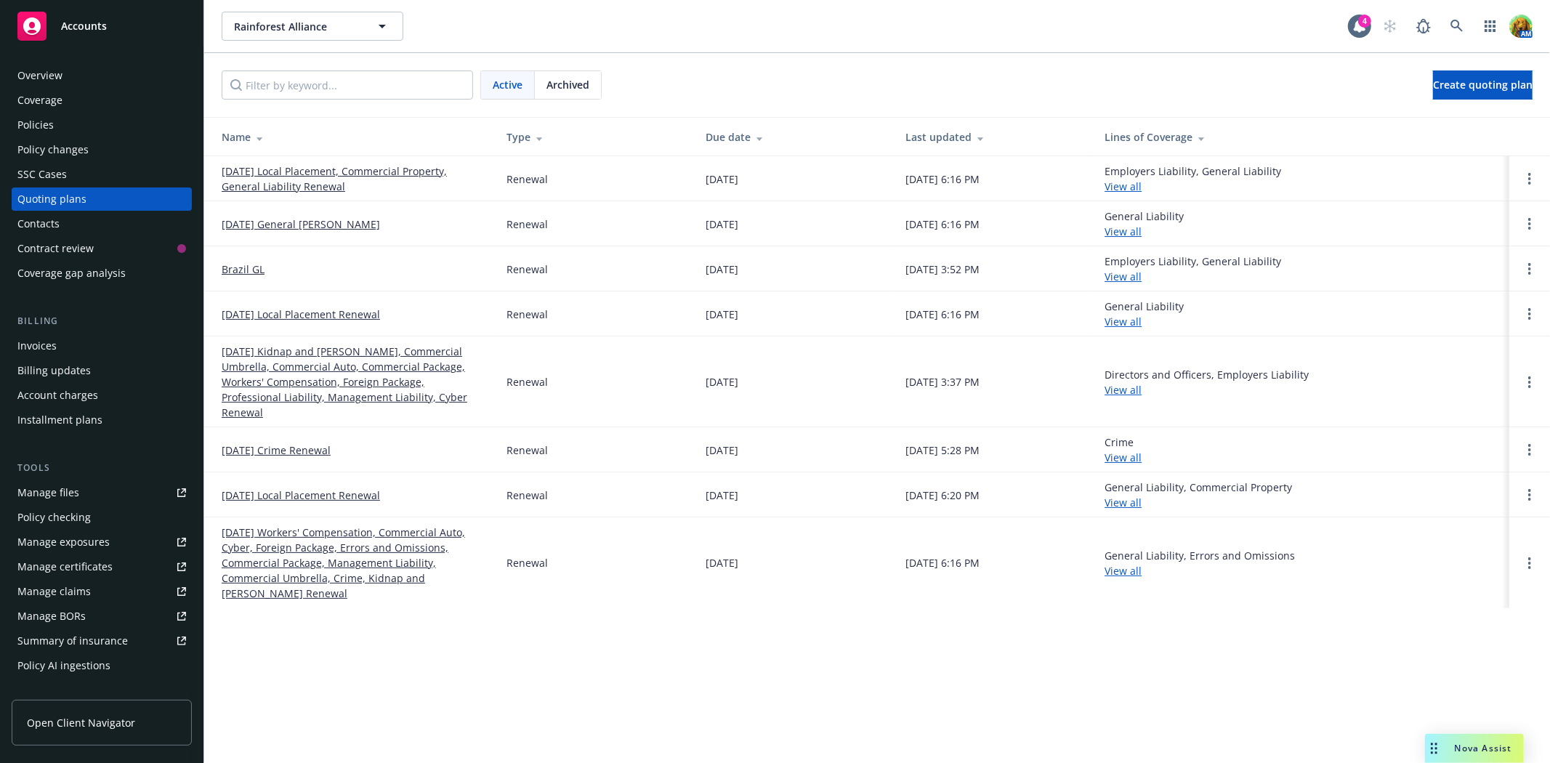
click at [578, 84] on span "Archived" at bounding box center [567, 84] width 43 height 15
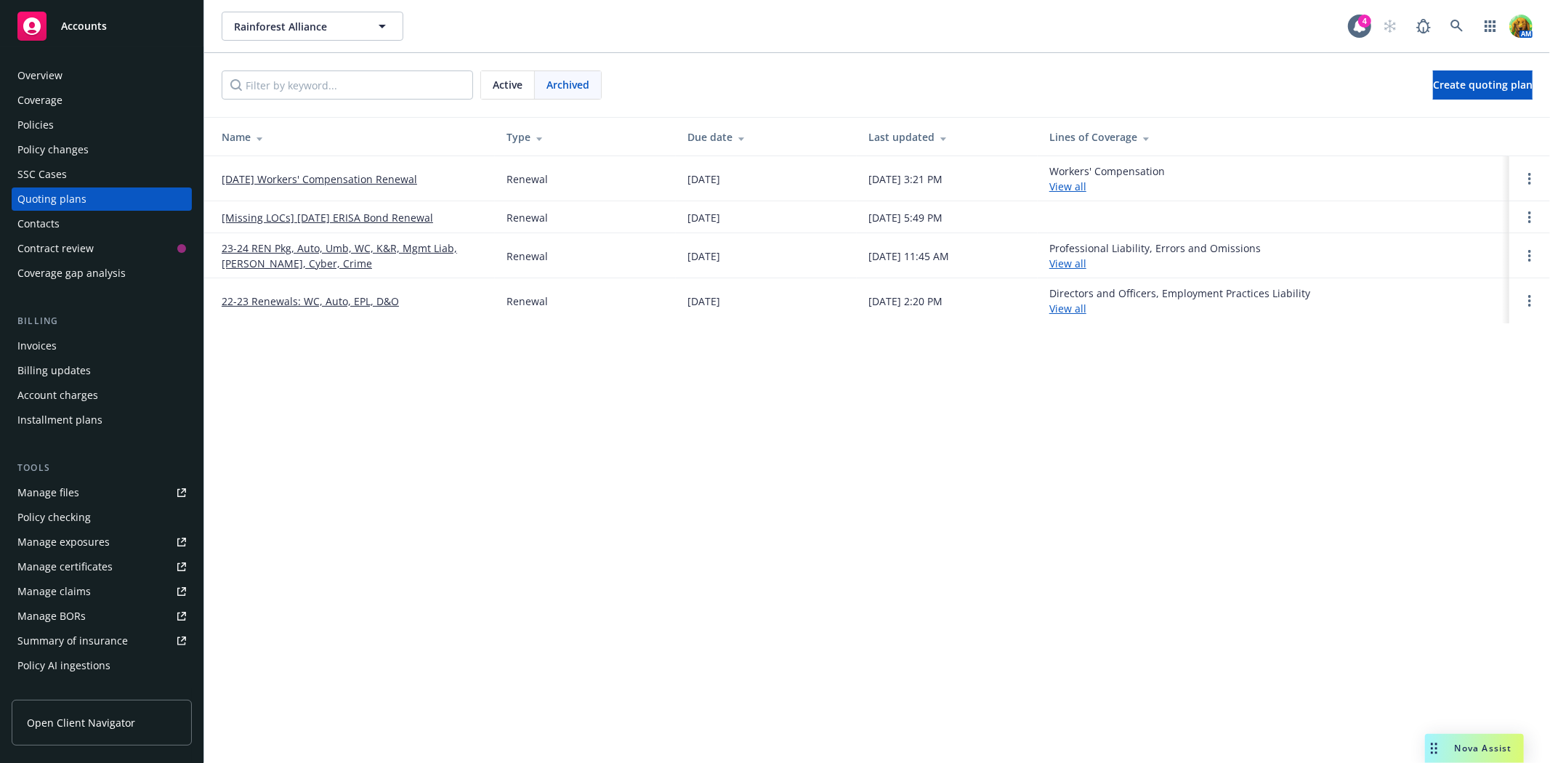
click at [305, 241] on link "23-24 REN Pkg, Auto, Umb, WC, K&R, Mgmt Liab, [PERSON_NAME], Cyber, Crime" at bounding box center [353, 255] width 262 height 31
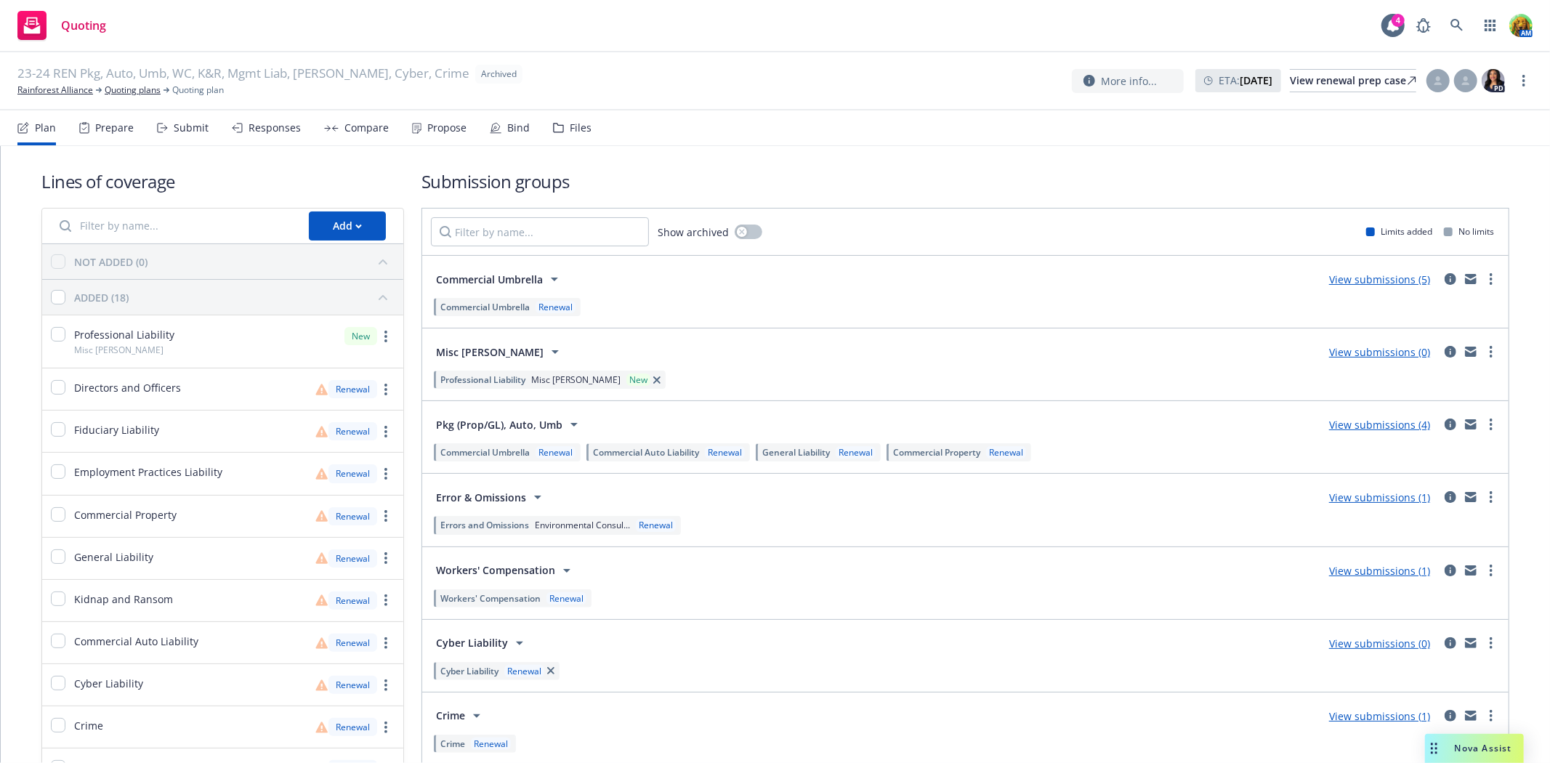
click at [572, 124] on div "Files" at bounding box center [581, 128] width 22 height 12
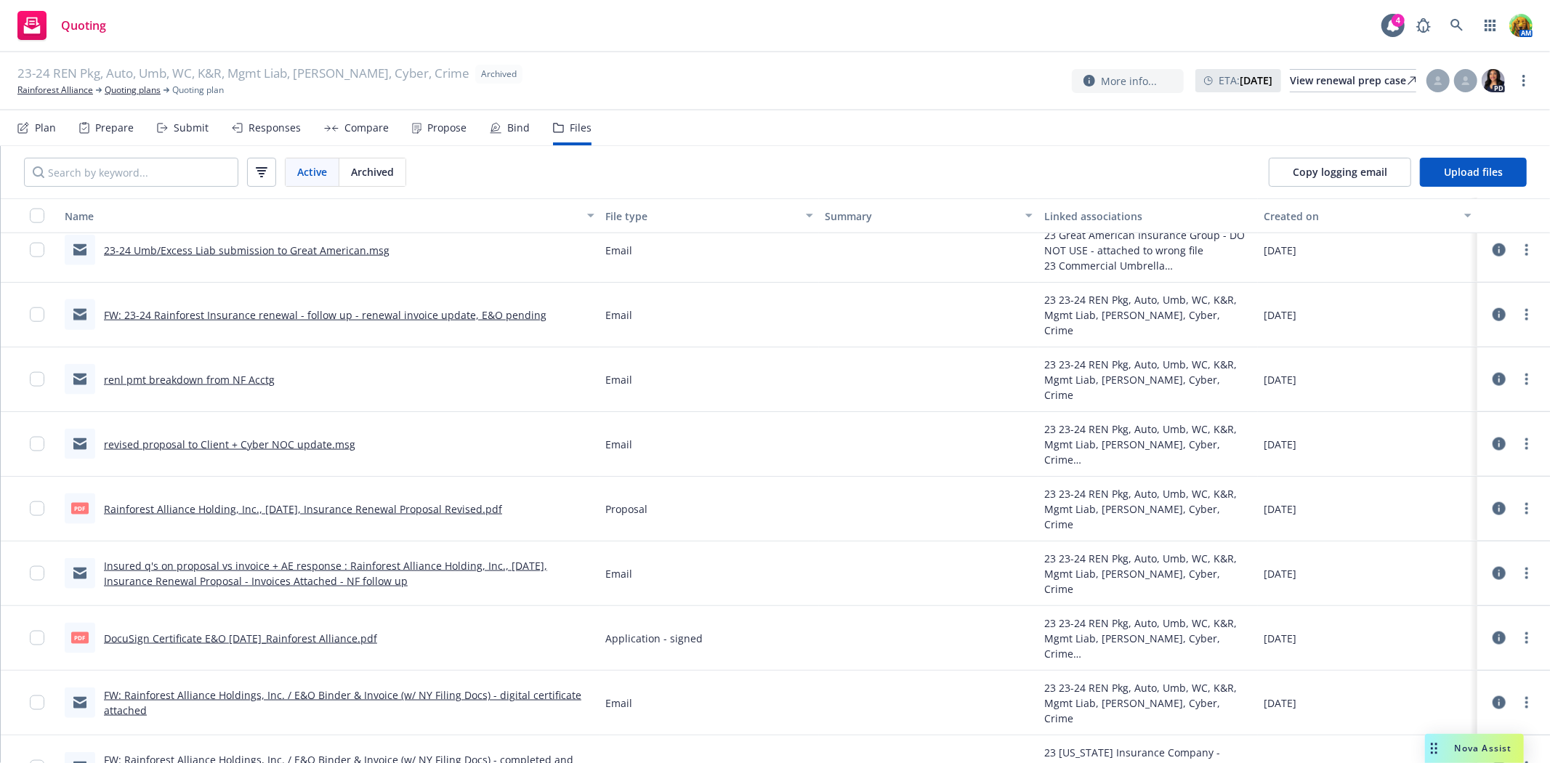
scroll to position [1695, 0]
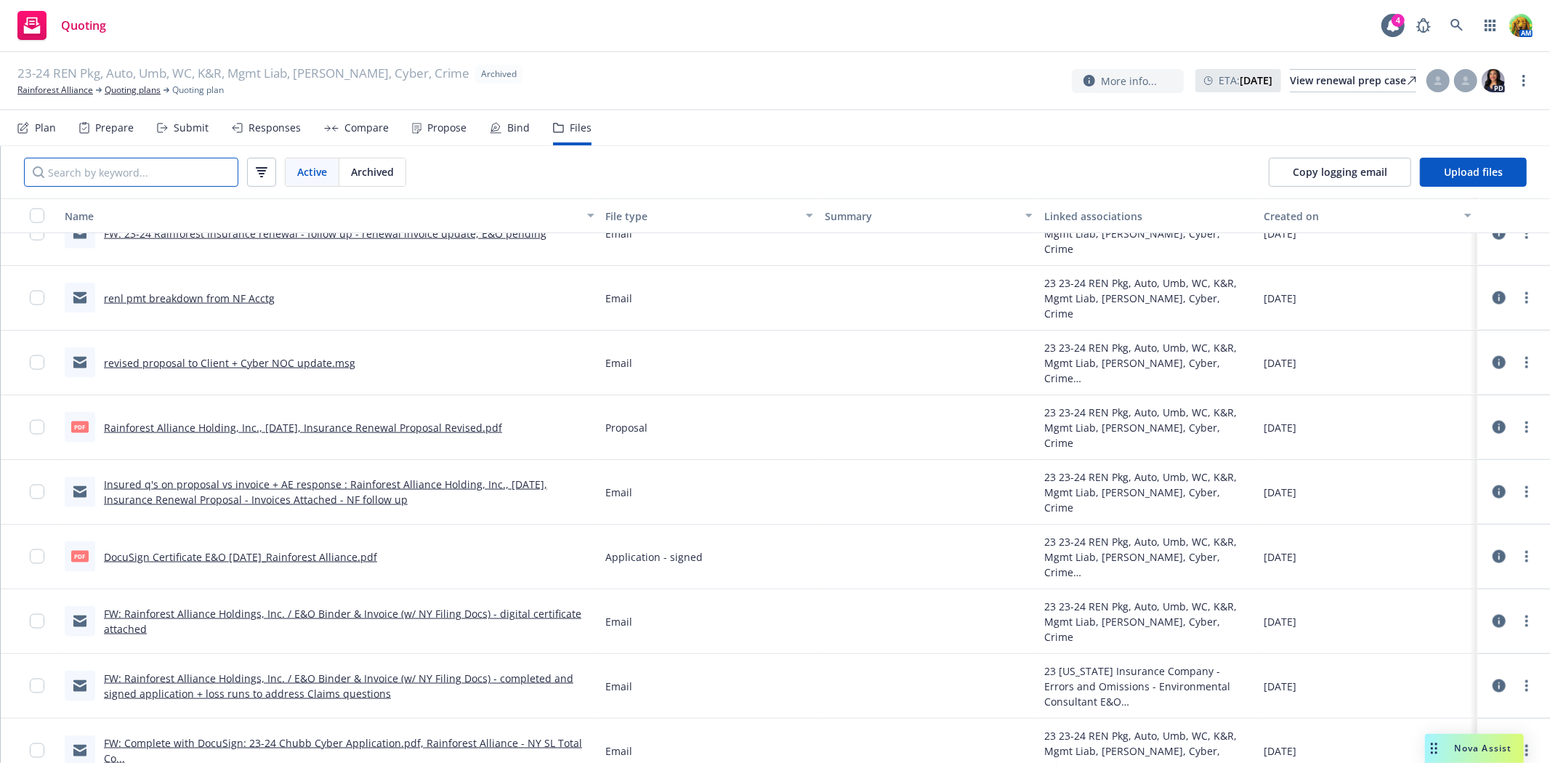
click at [177, 175] on input "Search by keyword..." at bounding box center [131, 172] width 214 height 29
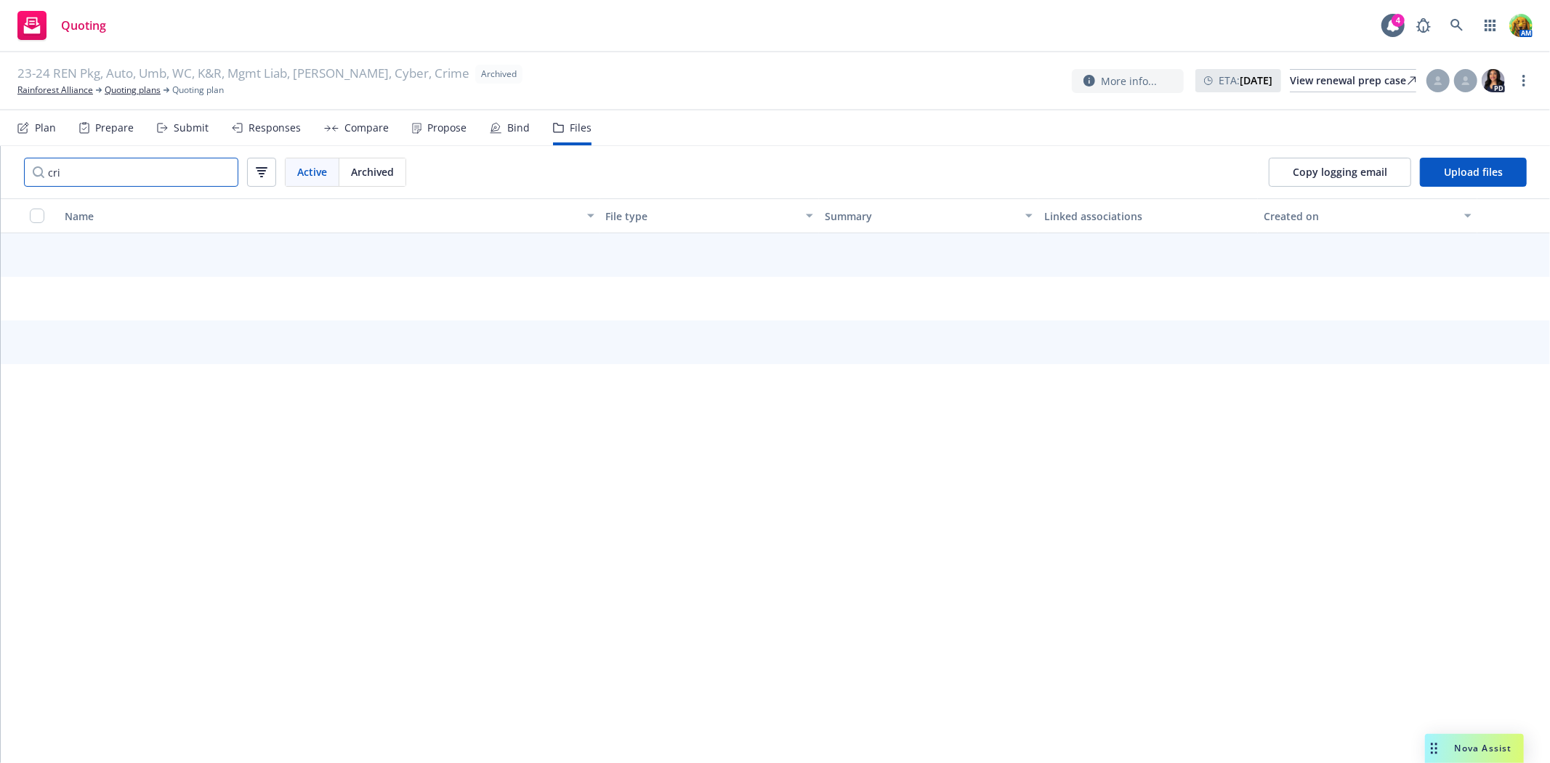
scroll to position [0, 0]
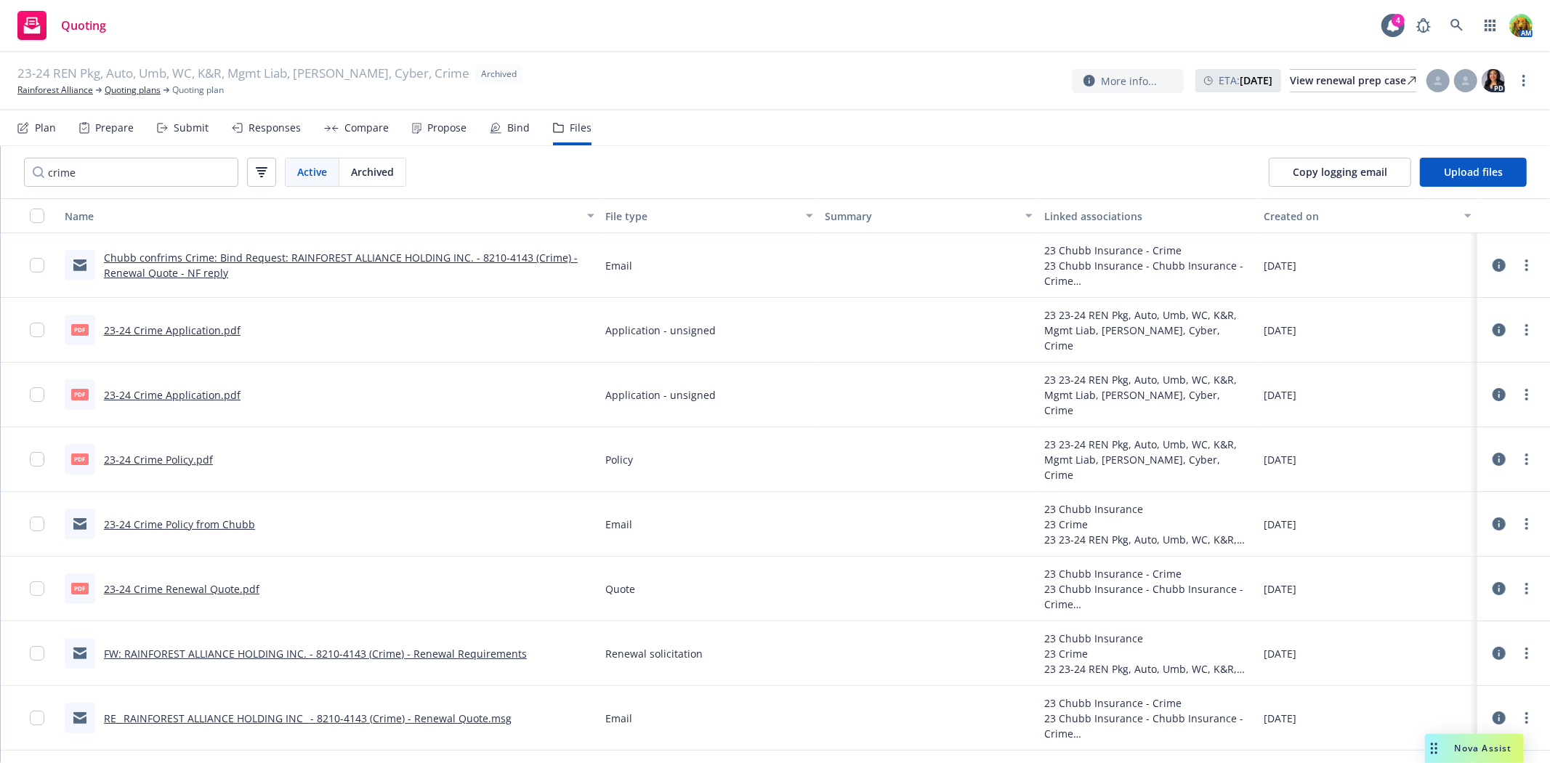
click at [350, 253] on link "Chubb confrims Crime: Bind Request: RAINFOREST ALLIANCE HOLDING INC. - 8210-414…" at bounding box center [341, 265] width 474 height 29
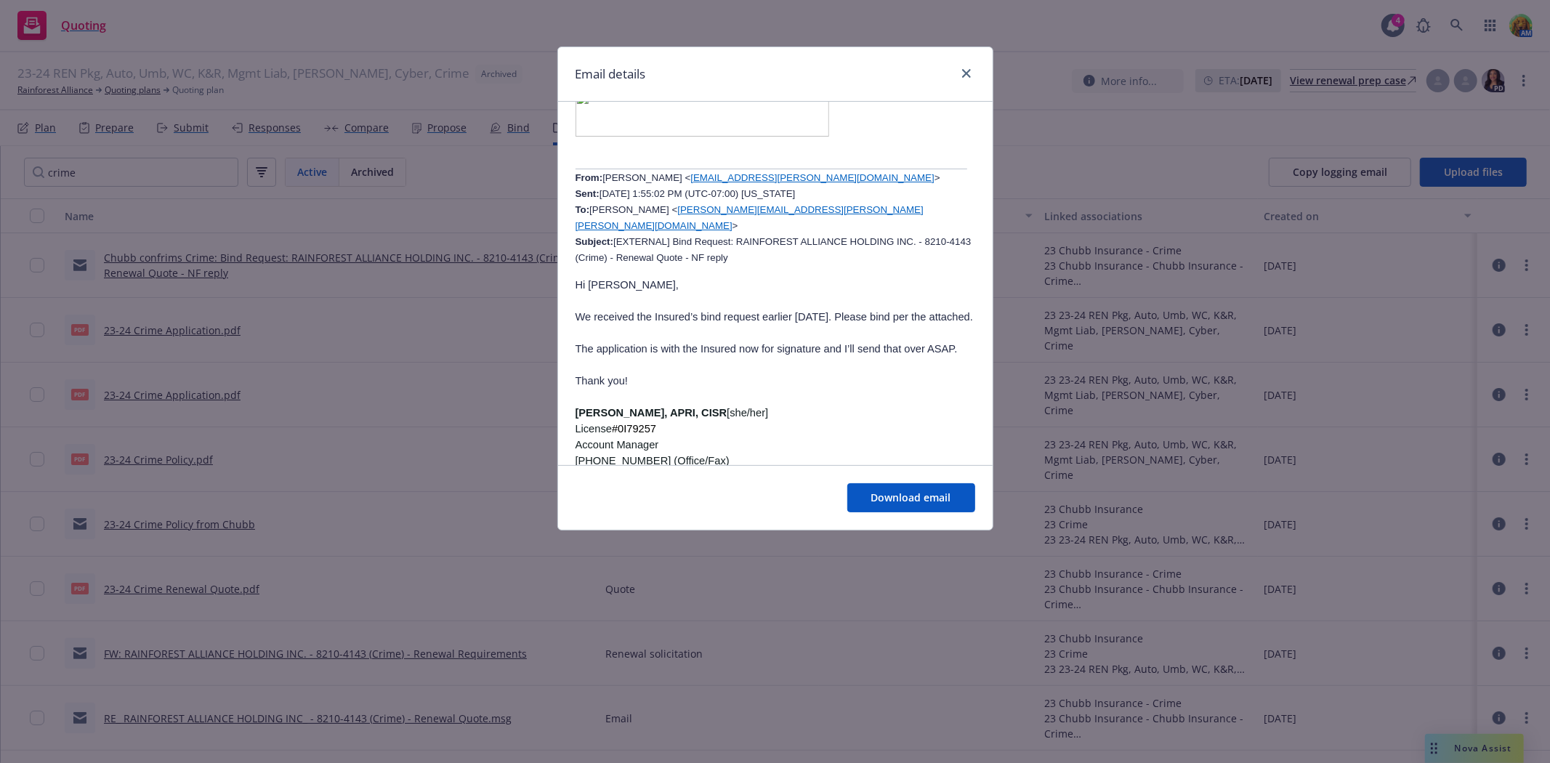
scroll to position [888, 0]
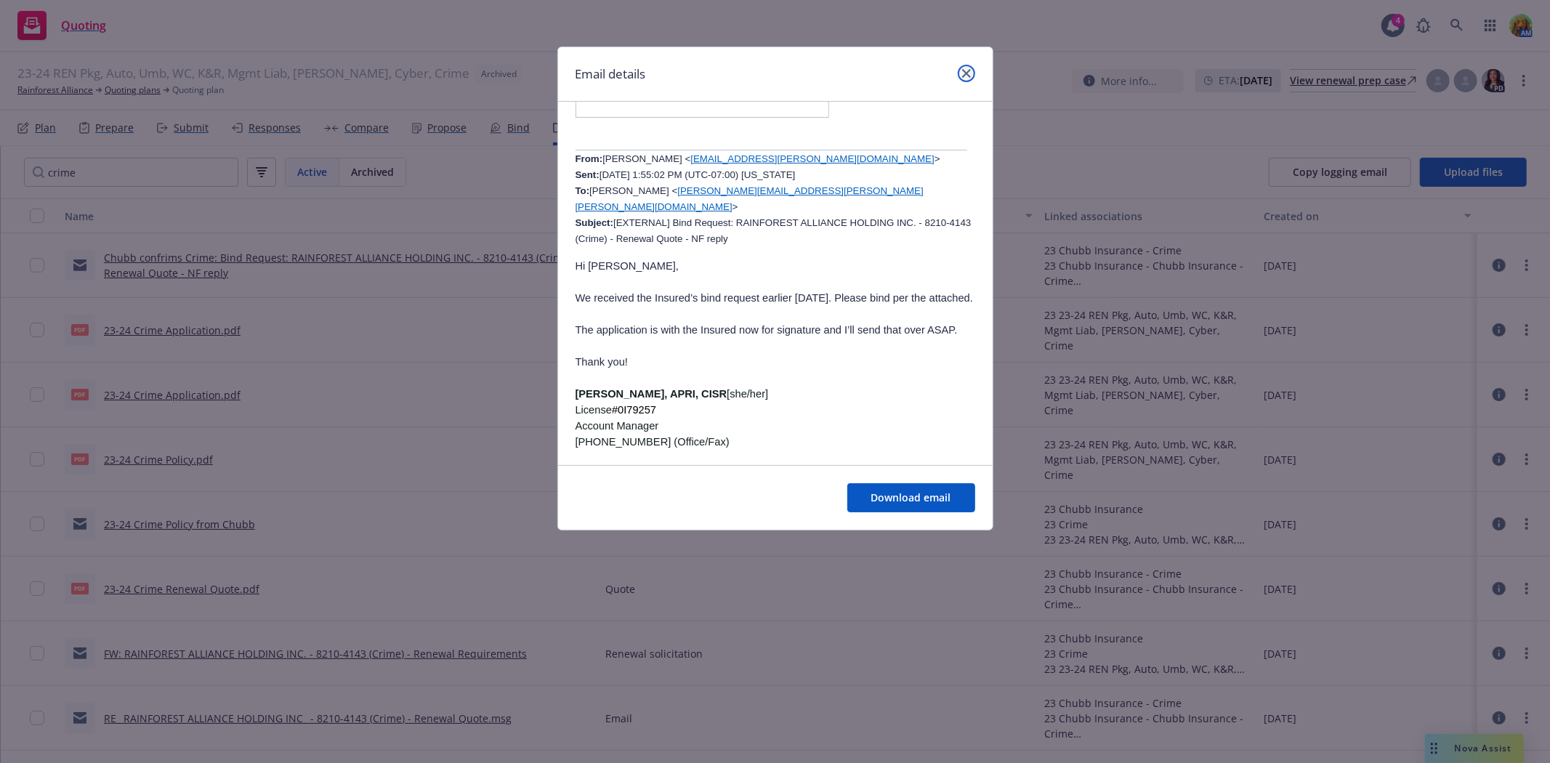
click at [970, 76] on link "close" at bounding box center [966, 73] width 17 height 17
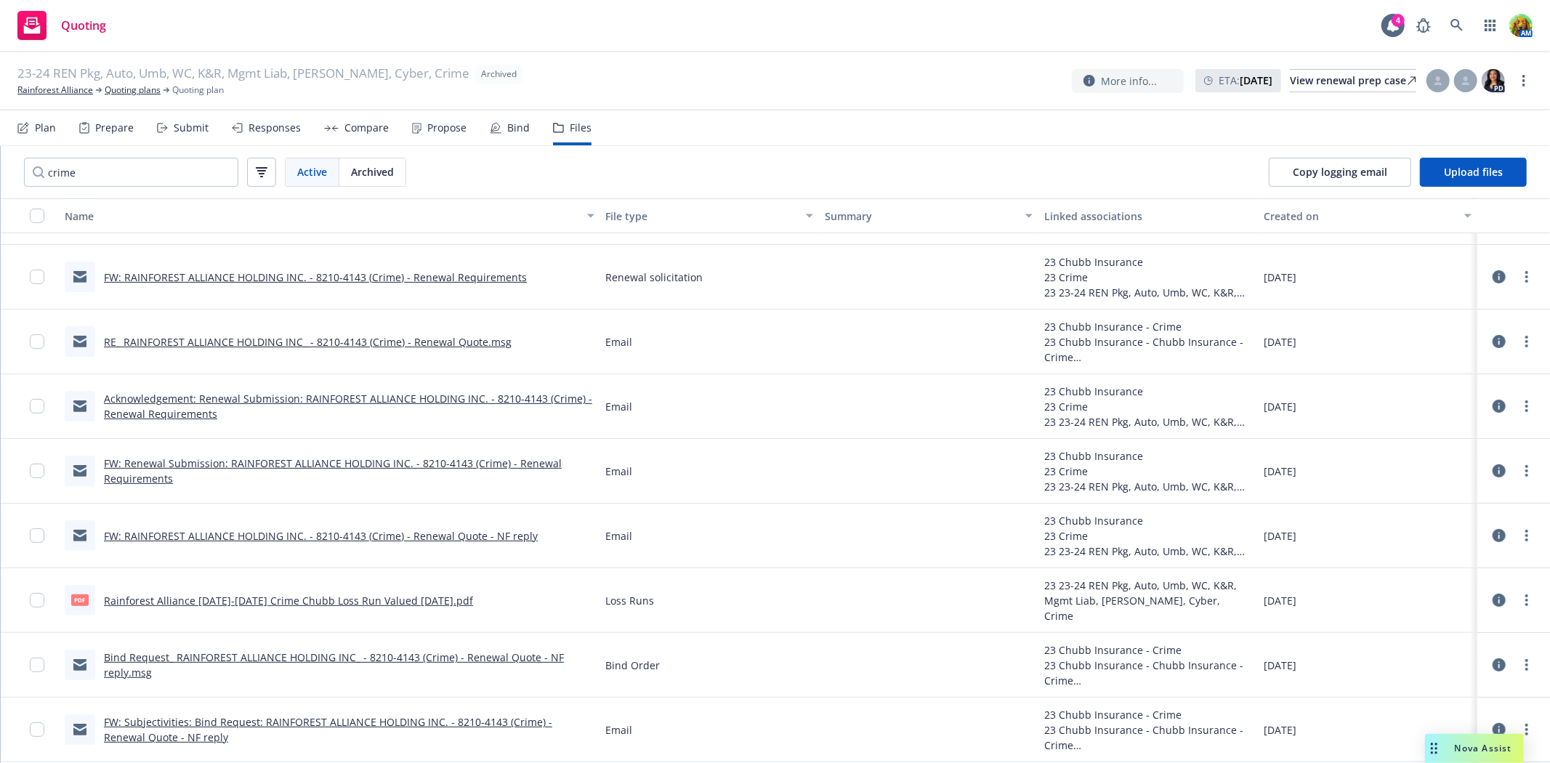
scroll to position [357, 0]
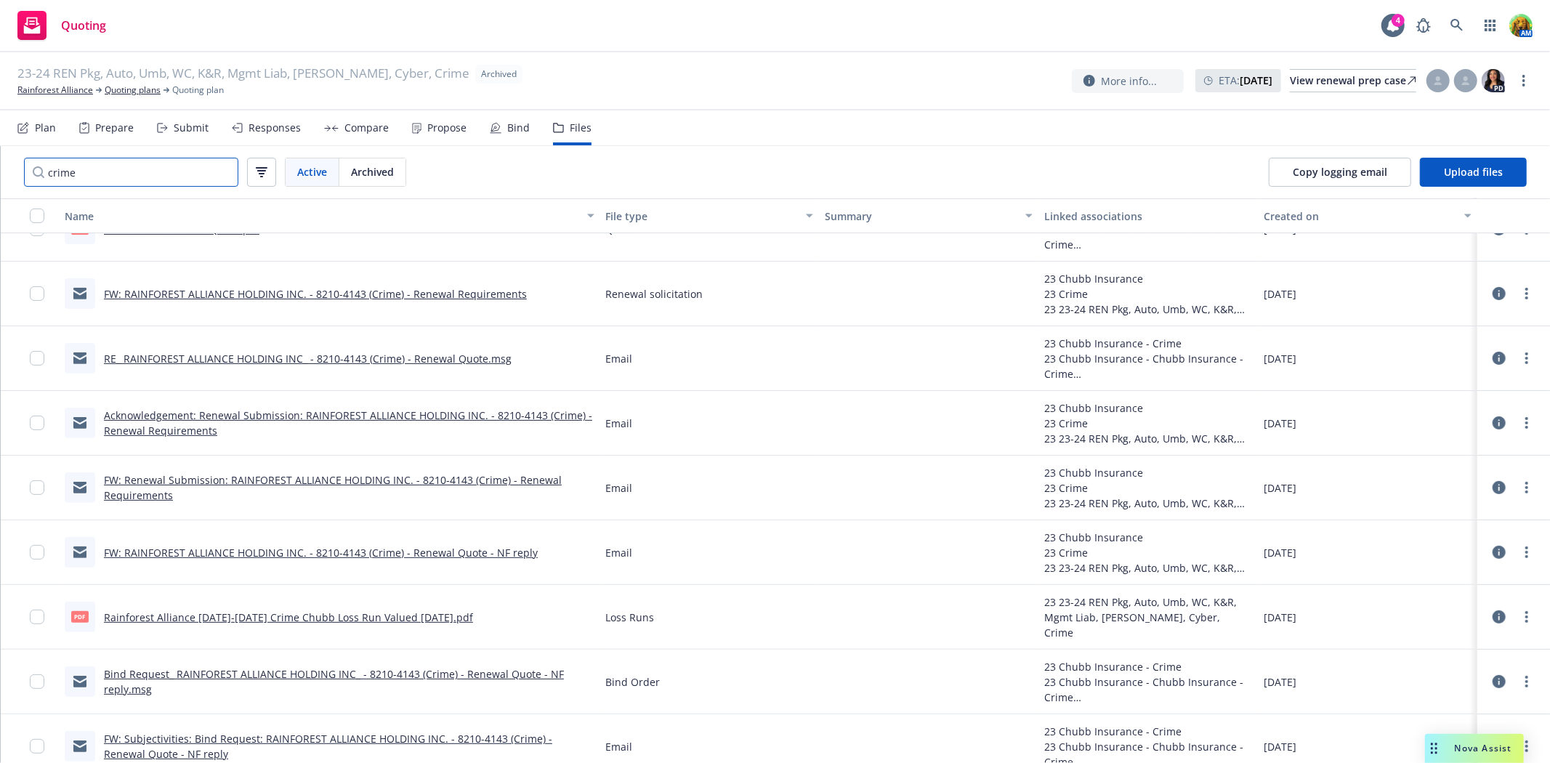
drag, startPoint x: 147, startPoint y: 182, endPoint x: 41, endPoint y: 189, distance: 107.0
click at [41, 189] on div "crime Active Archived" at bounding box center [215, 172] width 429 height 52
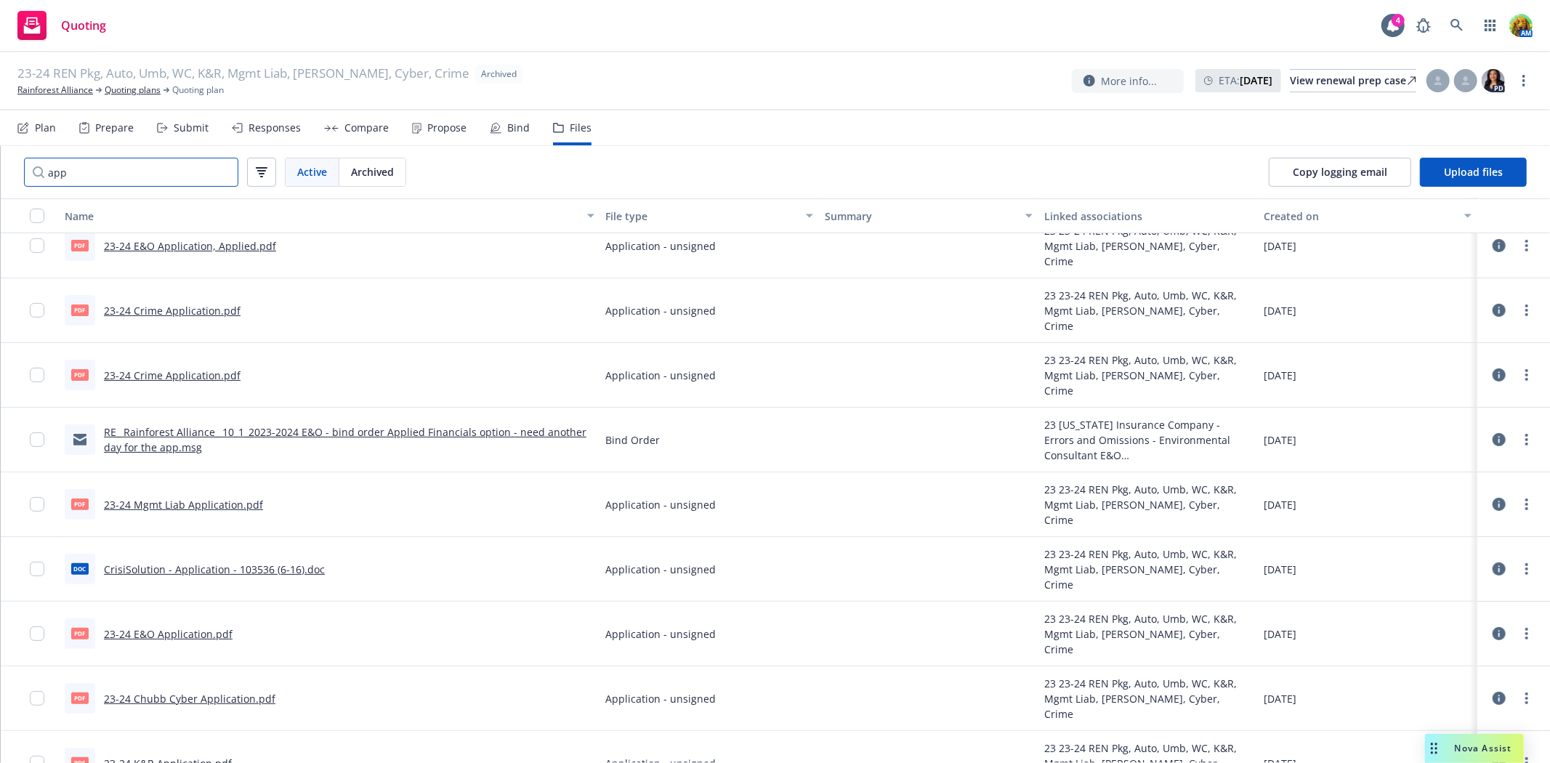
scroll to position [195, 0]
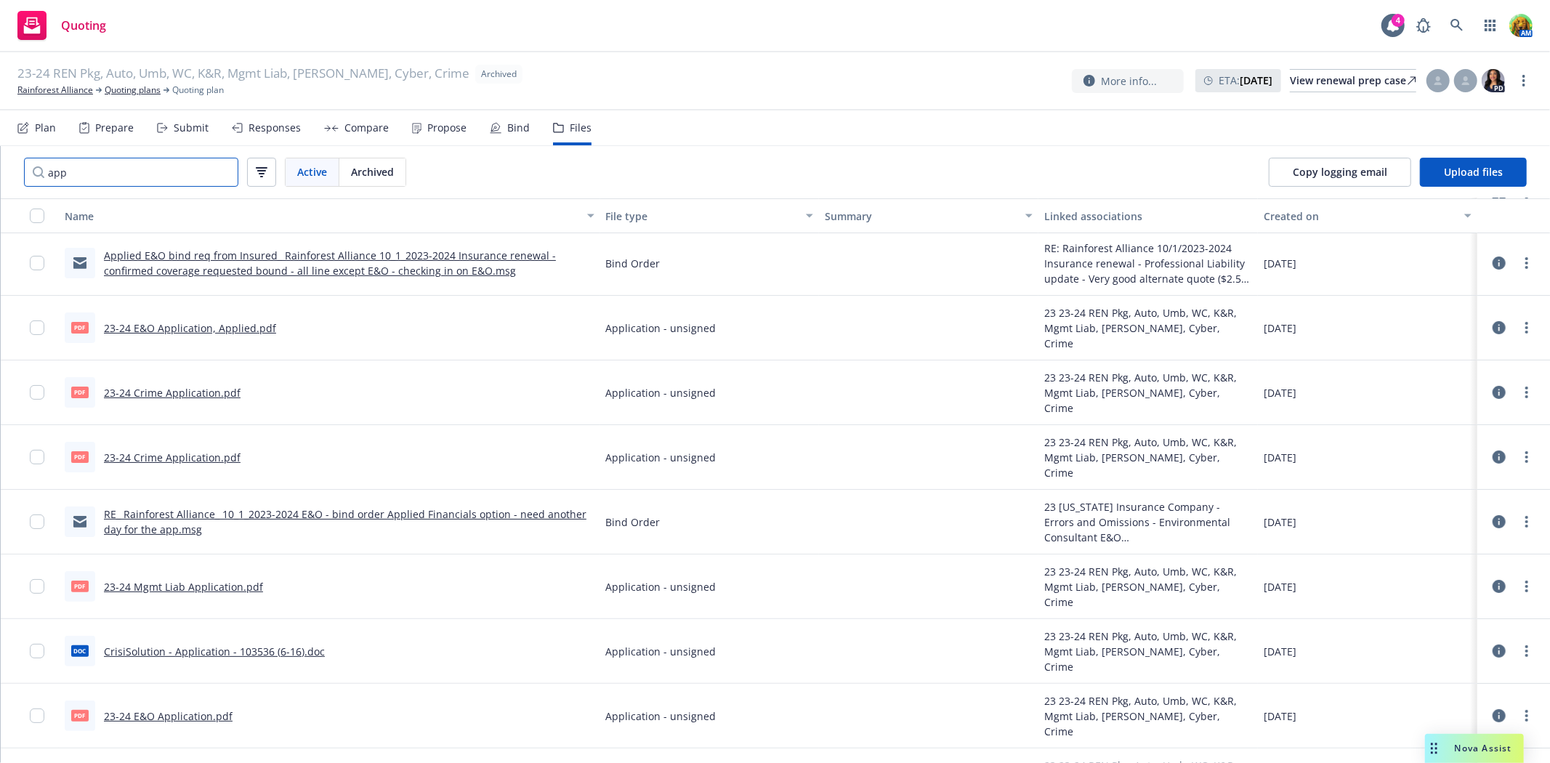
type input "app"
click at [182, 393] on link "23-24 Crime Application.pdf" at bounding box center [172, 393] width 137 height 14
